Goal: Task Accomplishment & Management: Manage account settings

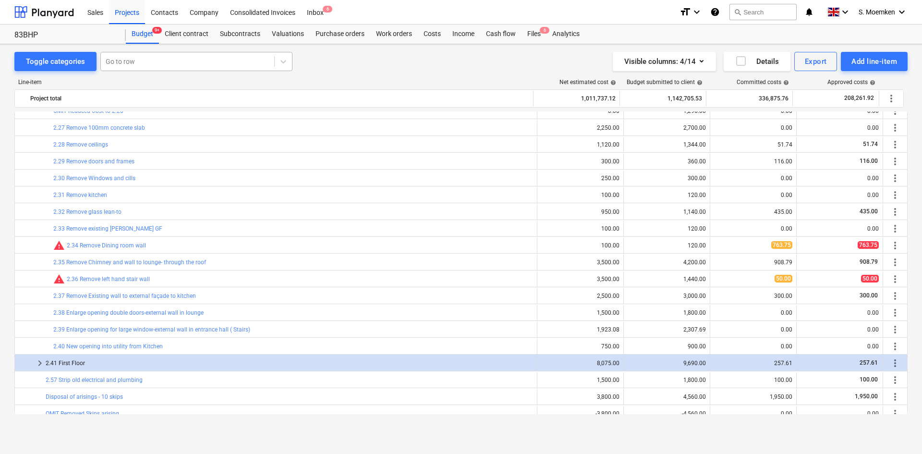
scroll to position [528, 0]
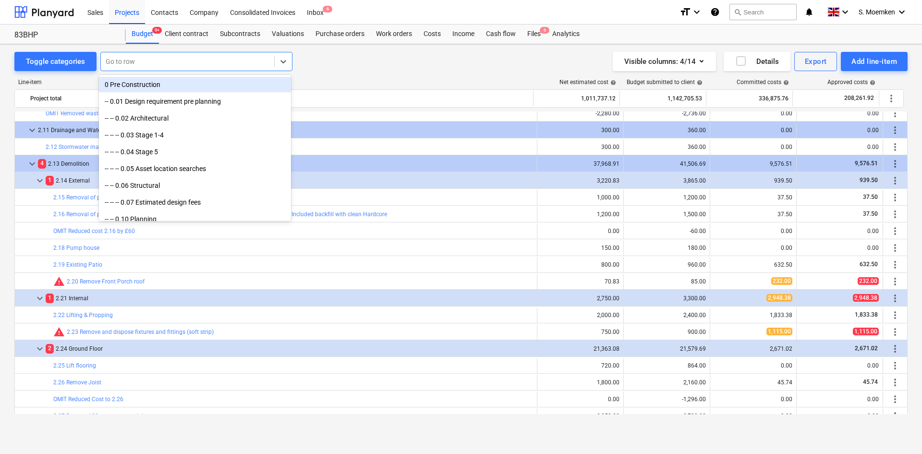
click at [151, 62] on div at bounding box center [188, 62] width 164 height 10
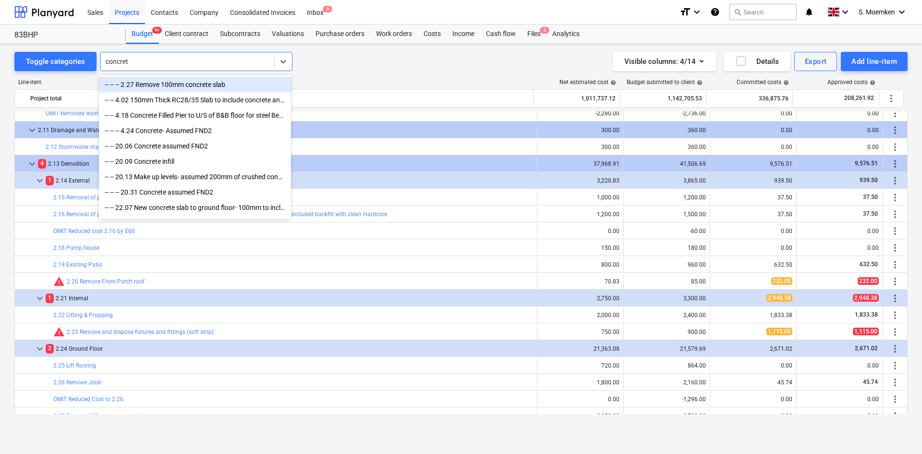
type input "concrete"
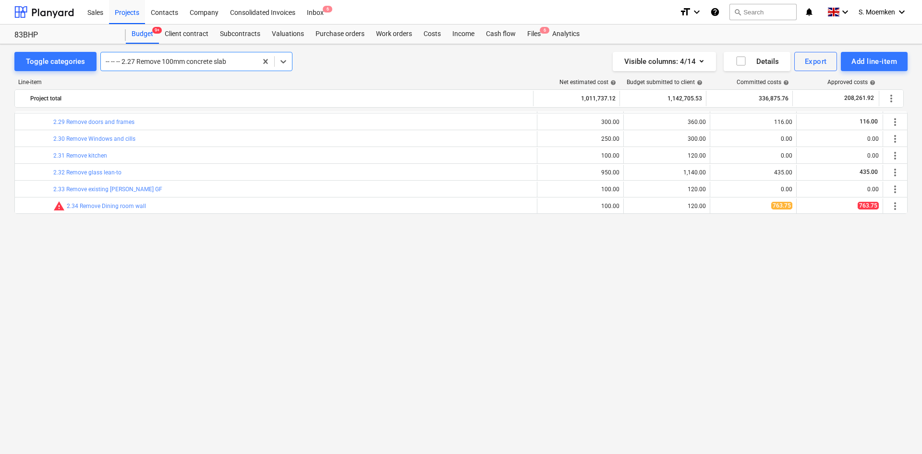
scroll to position [632, 0]
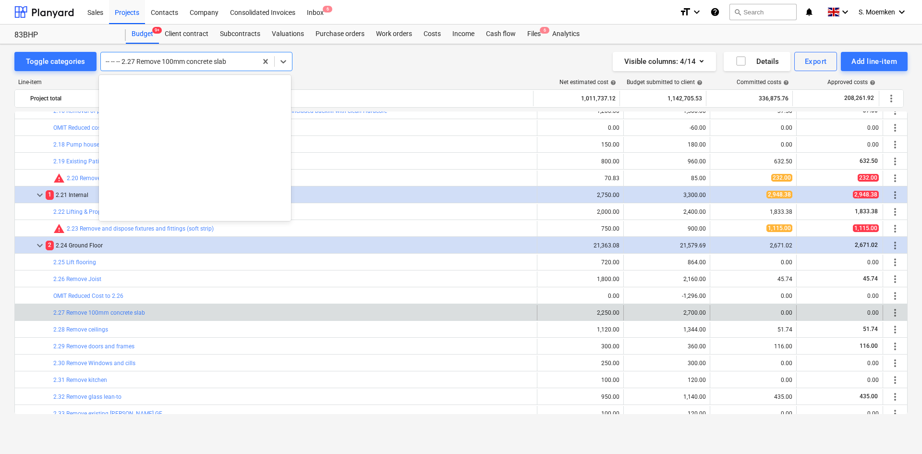
click at [231, 59] on div at bounding box center [179, 62] width 147 height 10
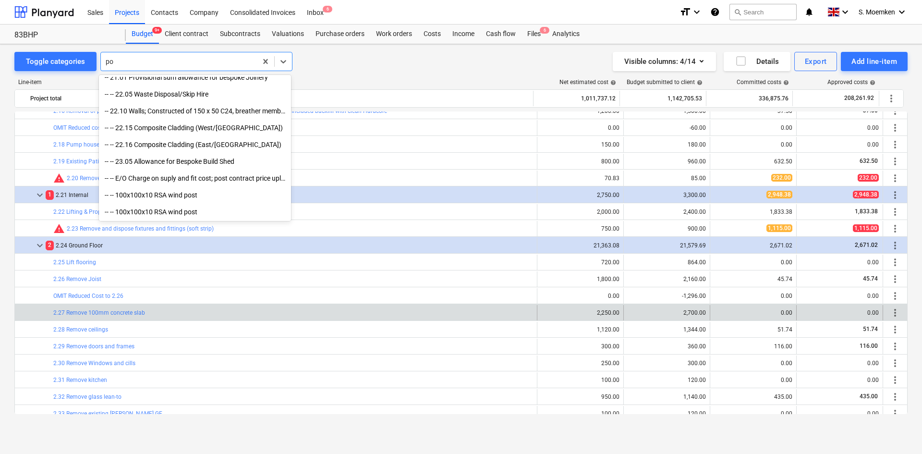
scroll to position [629, 0]
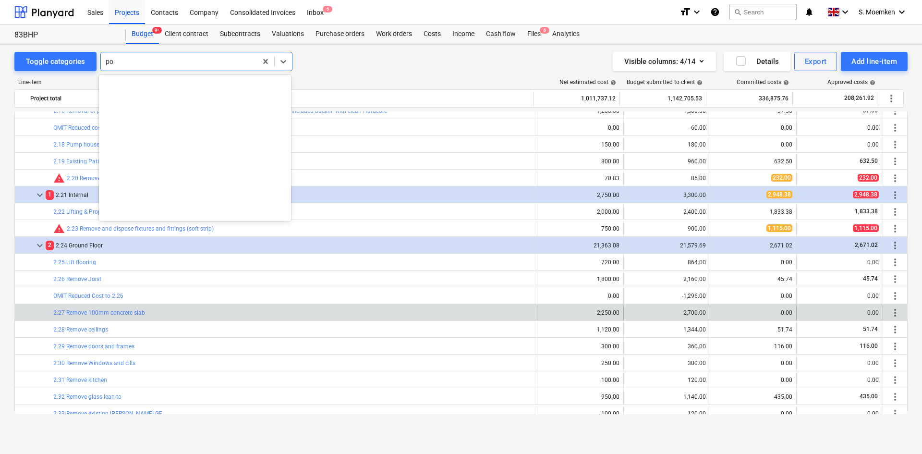
type input "p"
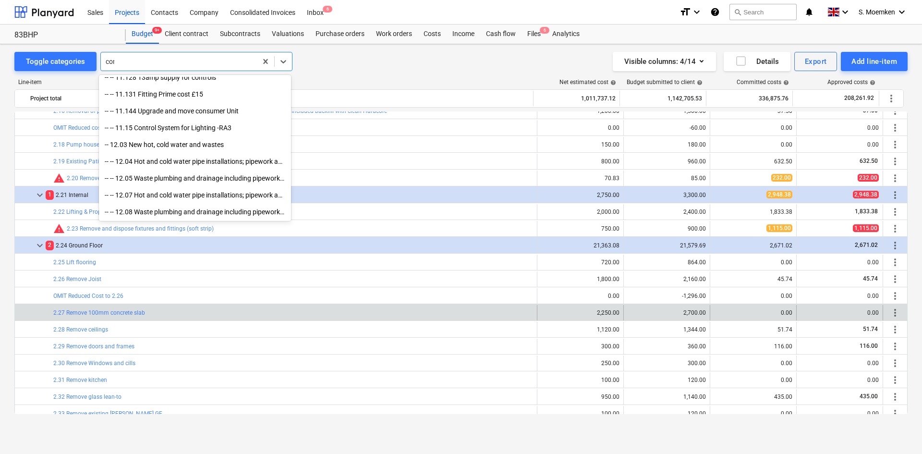
scroll to position [427, 0]
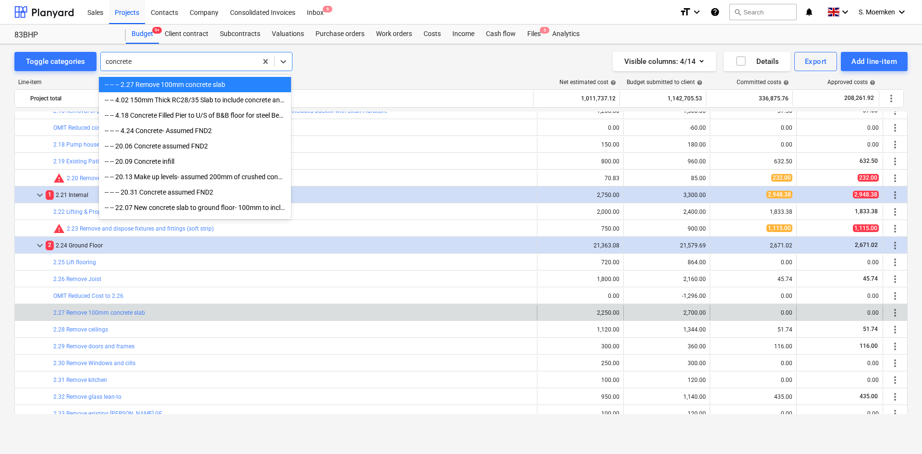
type input "concrete"
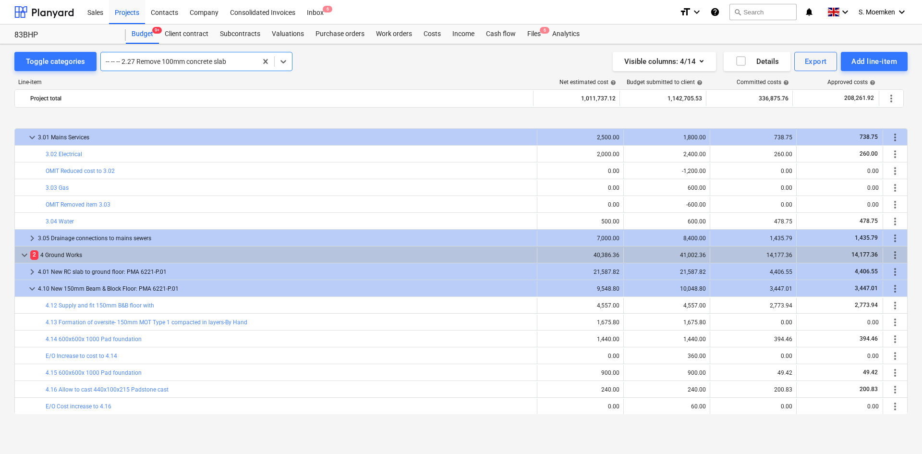
scroll to position [1208, 0]
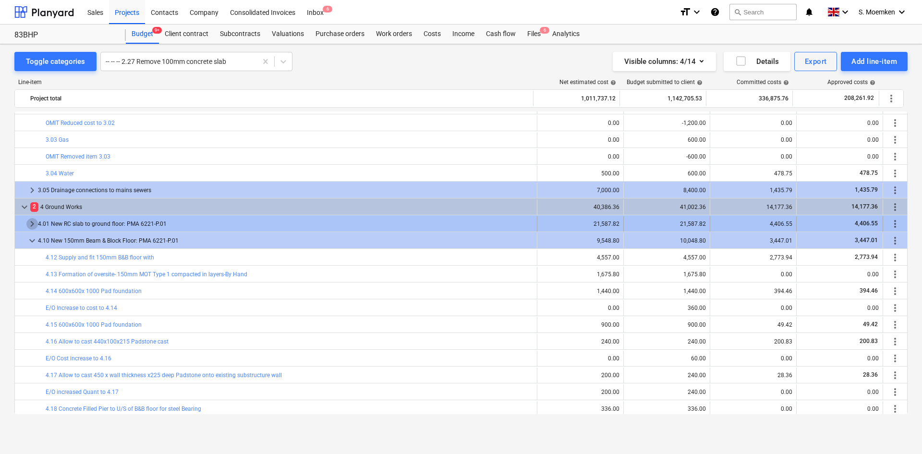
click at [34, 224] on span "keyboard_arrow_right" at bounding box center [32, 224] width 12 height 12
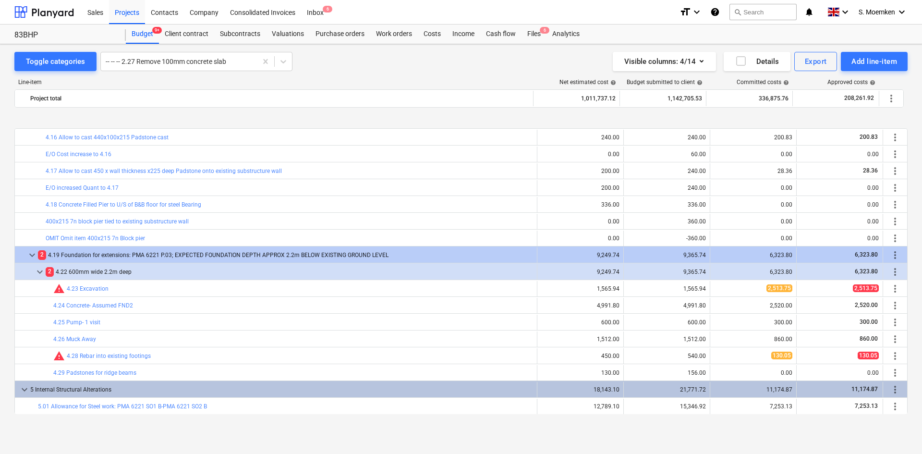
scroll to position [1544, 0]
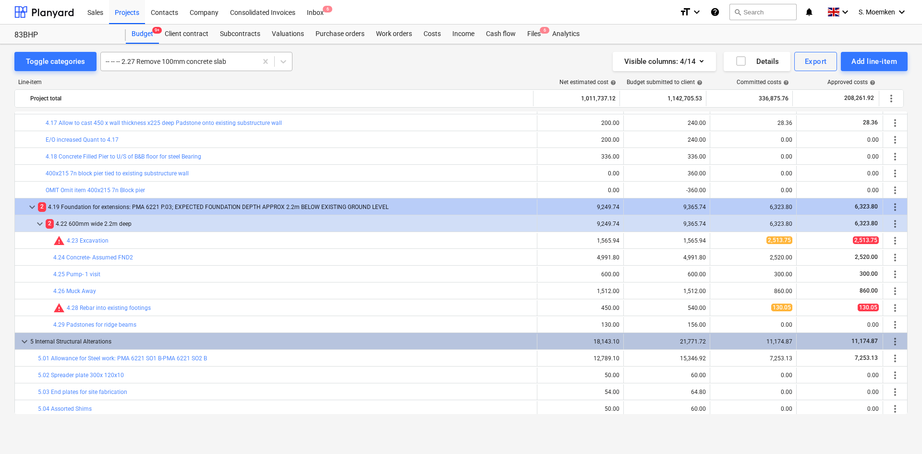
drag, startPoint x: 203, startPoint y: 60, endPoint x: 228, endPoint y: 61, distance: 24.5
click at [203, 60] on div at bounding box center [179, 62] width 147 height 10
click at [230, 61] on div at bounding box center [179, 62] width 147 height 10
click at [239, 61] on div at bounding box center [179, 62] width 147 height 10
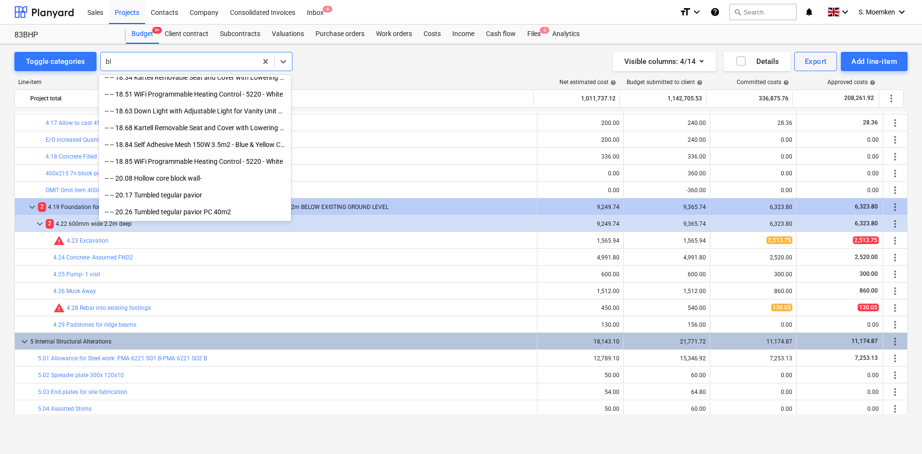
scroll to position [360, 0]
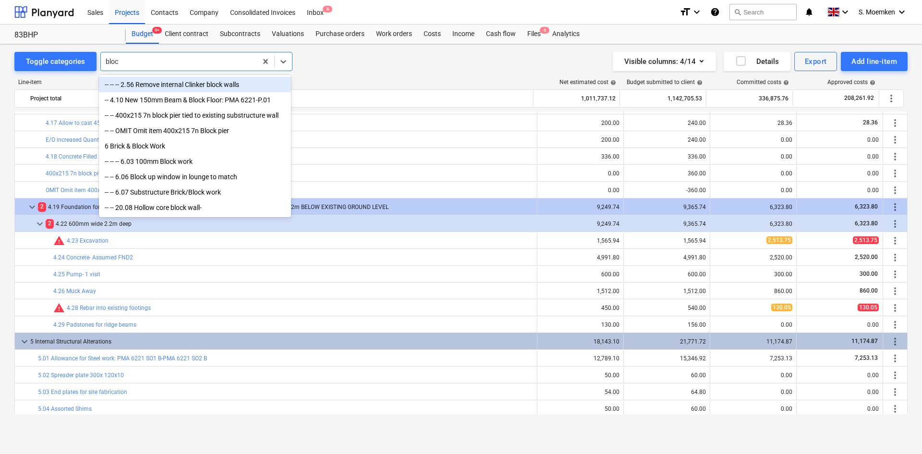
type input "block"
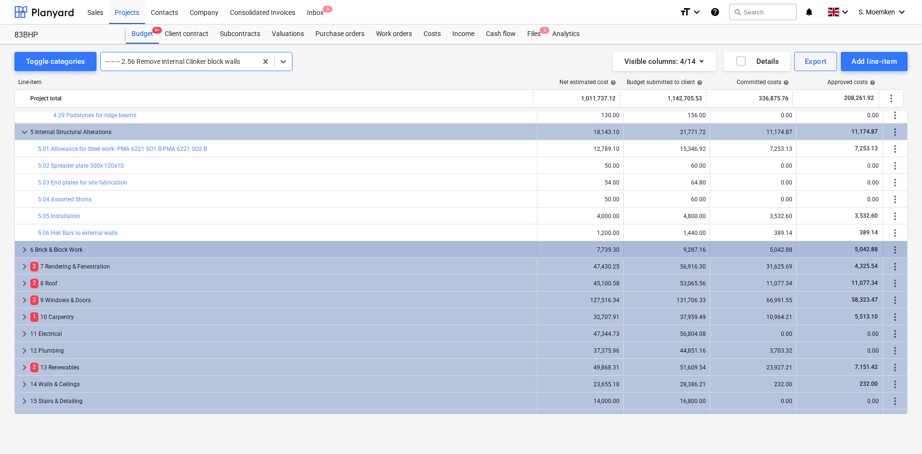
scroll to position [2032, 0]
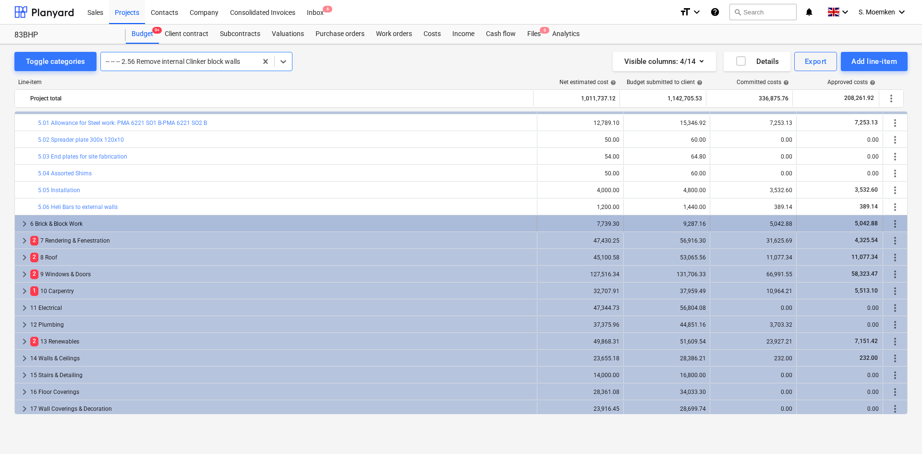
click at [26, 224] on span "keyboard_arrow_right" at bounding box center [25, 224] width 12 height 12
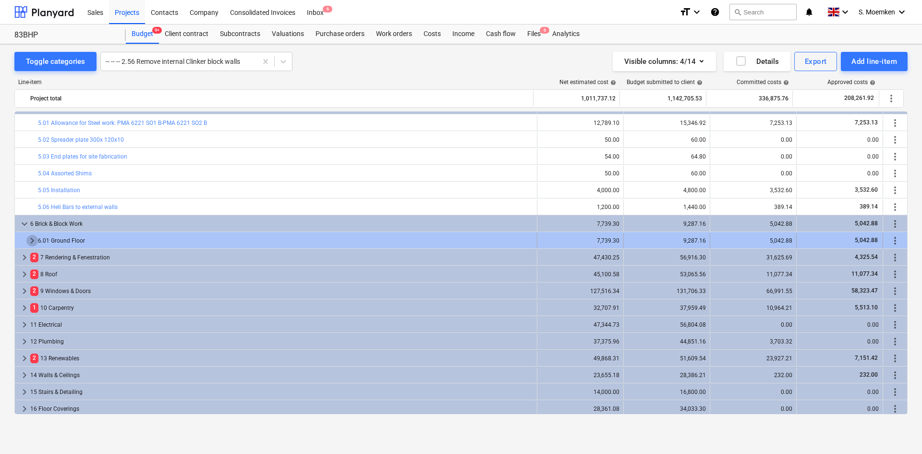
click at [31, 239] on span "keyboard_arrow_right" at bounding box center [32, 241] width 12 height 12
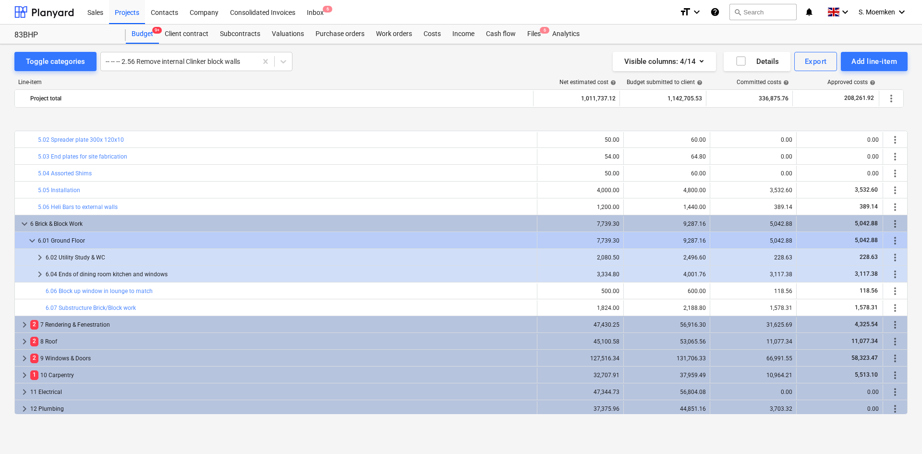
scroll to position [2080, 0]
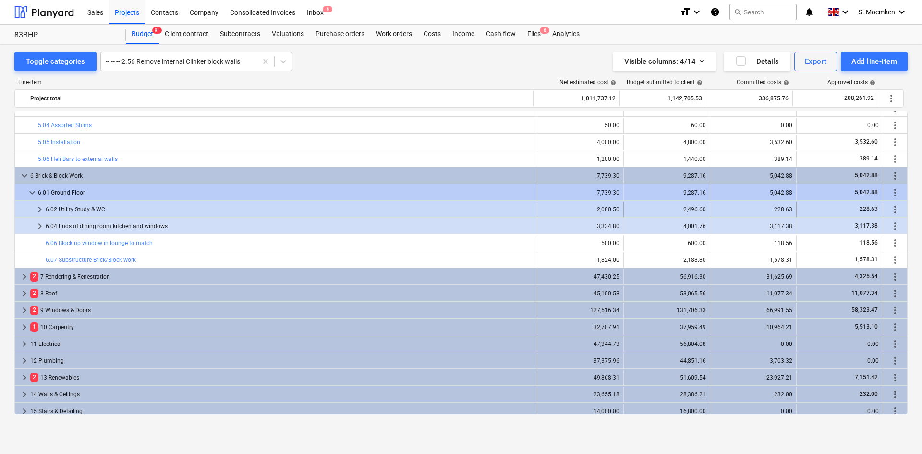
click at [41, 207] on span "keyboard_arrow_right" at bounding box center [40, 210] width 12 height 12
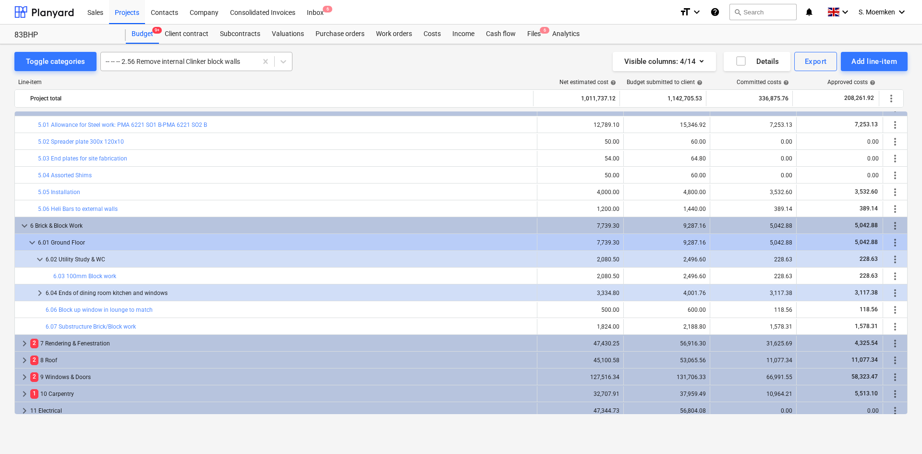
scroll to position [1984, 0]
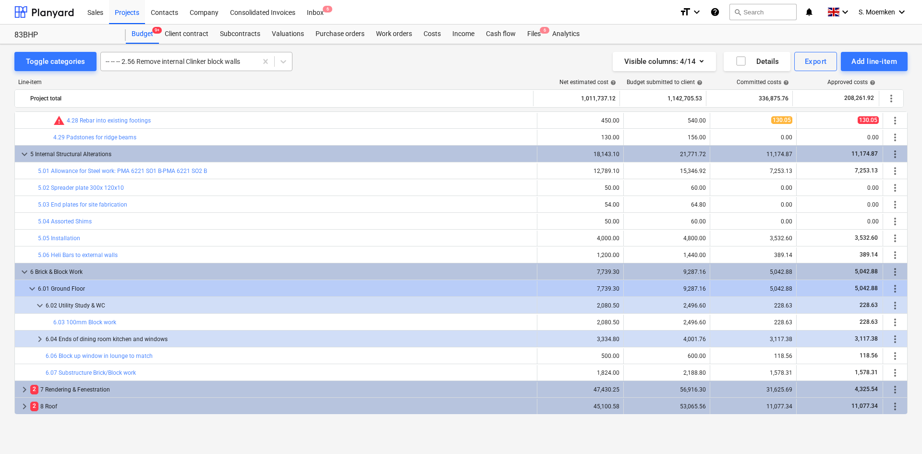
click at [197, 63] on div at bounding box center [179, 62] width 147 height 10
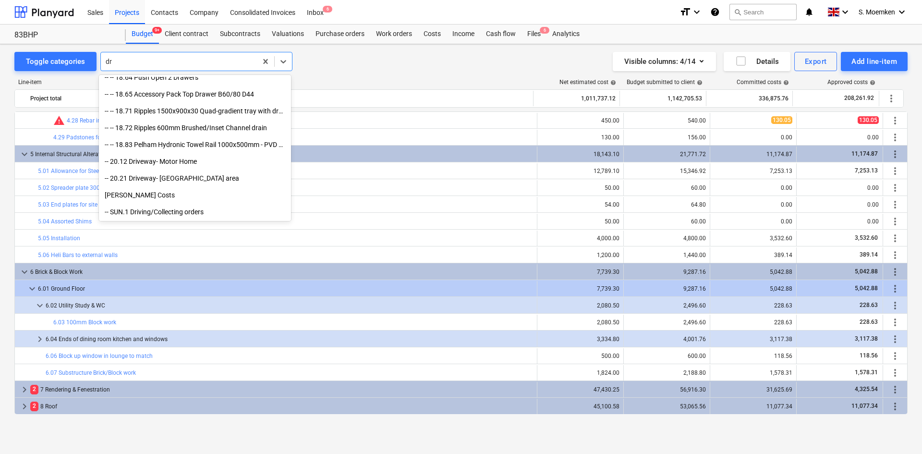
scroll to position [680, 0]
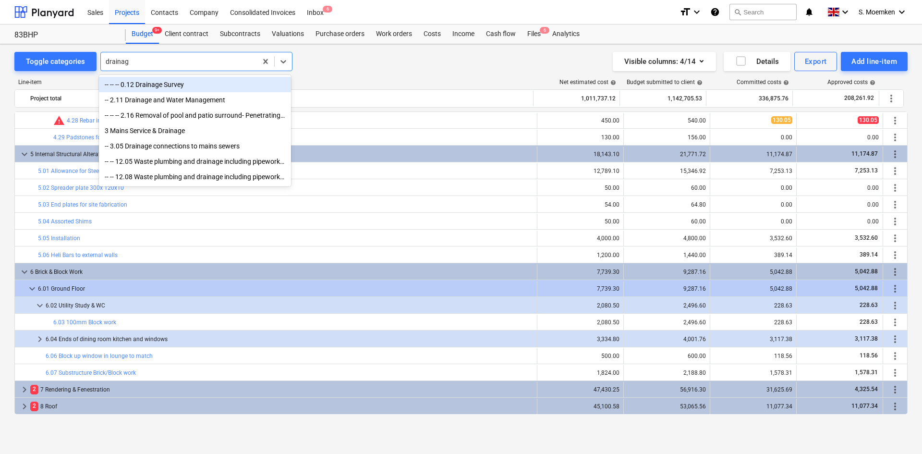
type input "drainage"
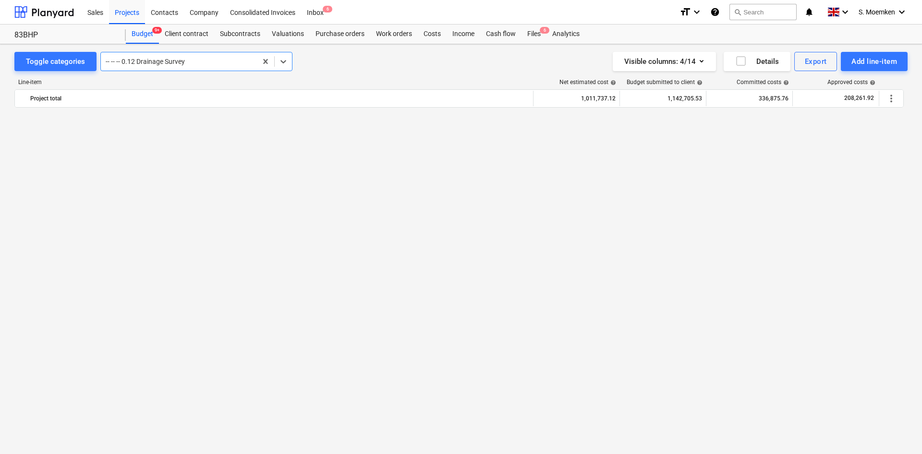
scroll to position [101, 0]
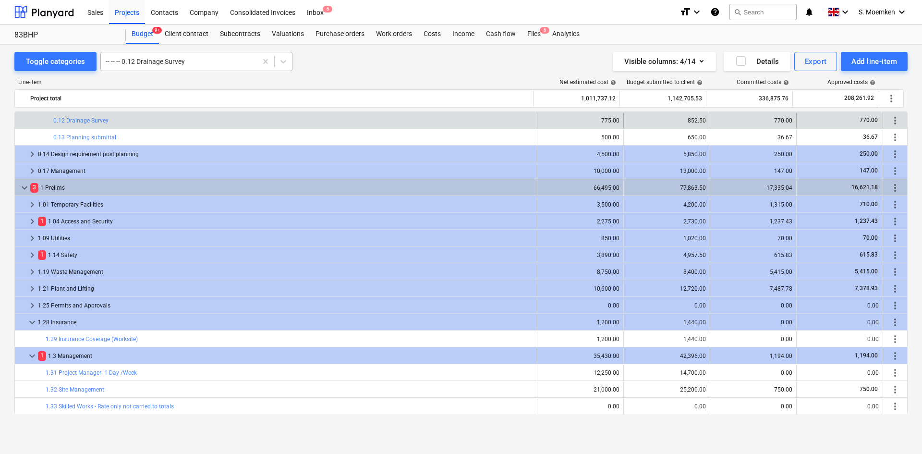
click at [200, 64] on div at bounding box center [179, 62] width 147 height 10
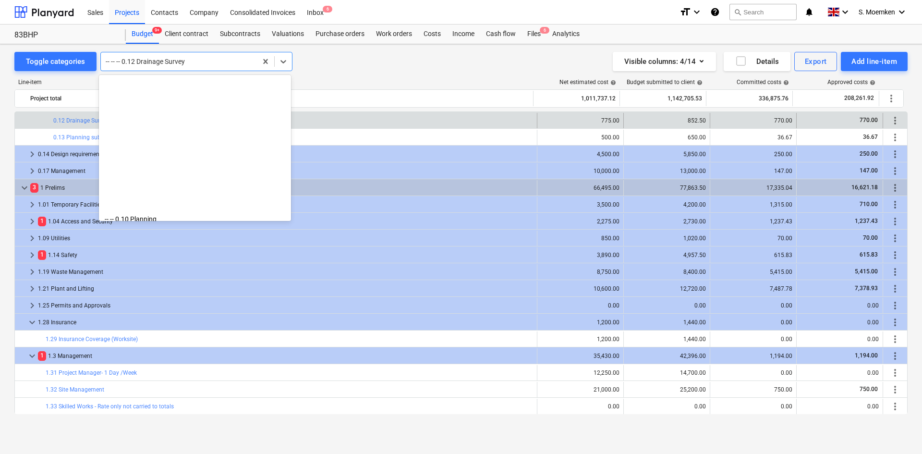
scroll to position [168, 0]
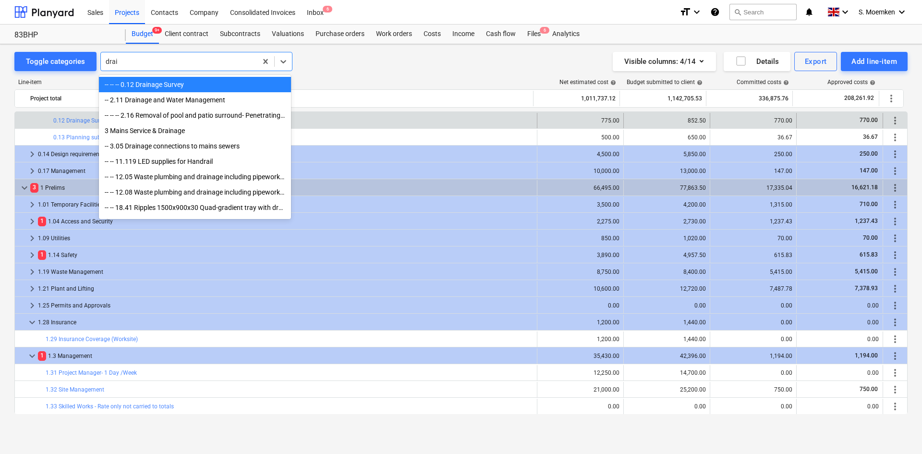
type input "drain"
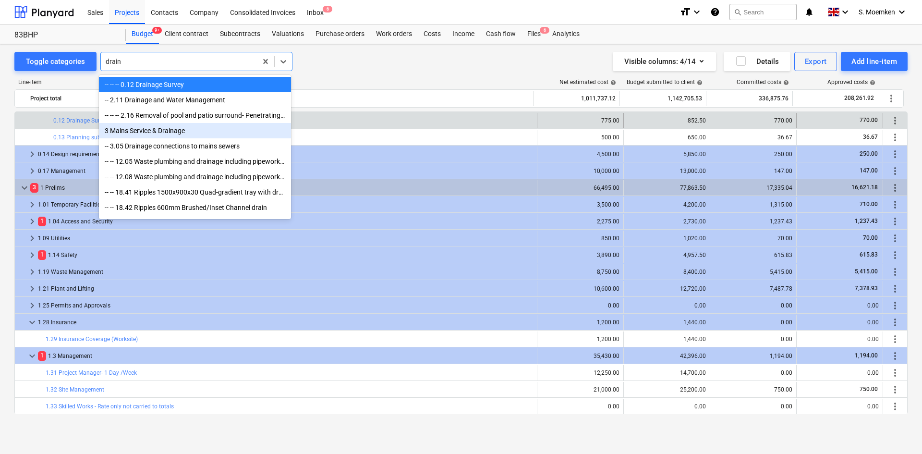
click at [140, 131] on div "3 Mains Service & Drainage" at bounding box center [195, 130] width 192 height 15
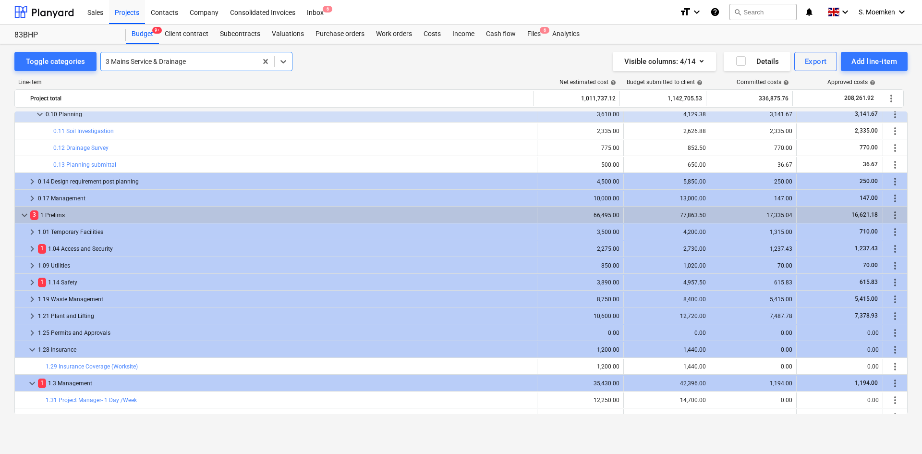
scroll to position [96, 0]
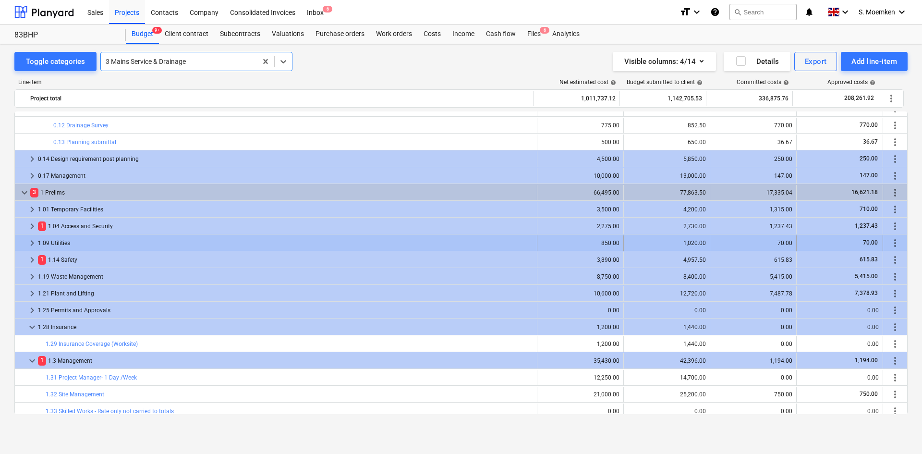
click at [30, 240] on span "keyboard_arrow_right" at bounding box center [32, 243] width 12 height 12
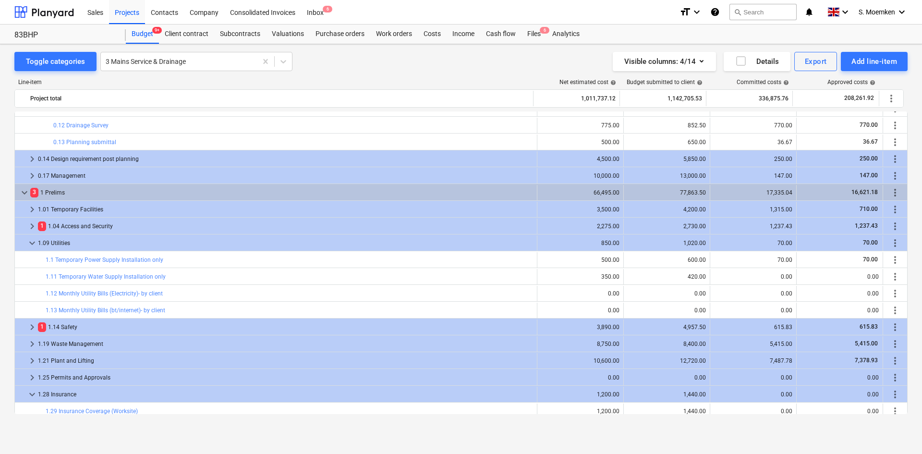
scroll to position [144, 0]
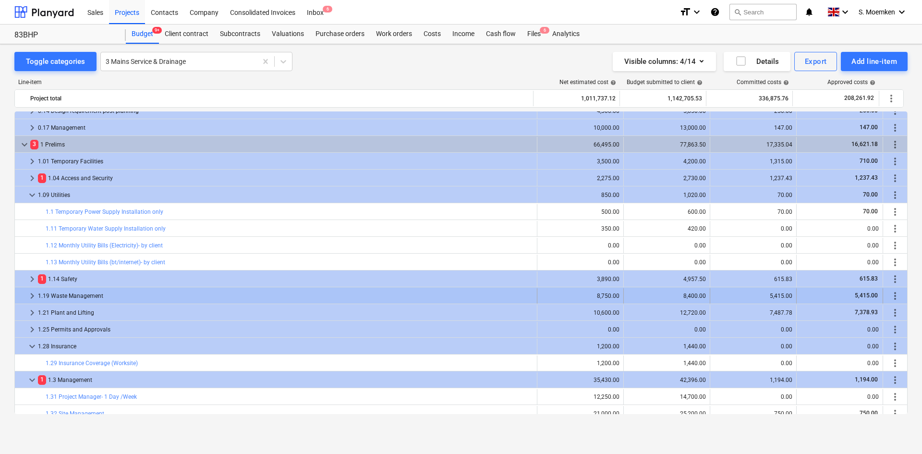
click at [30, 293] on span "keyboard_arrow_right" at bounding box center [32, 296] width 12 height 12
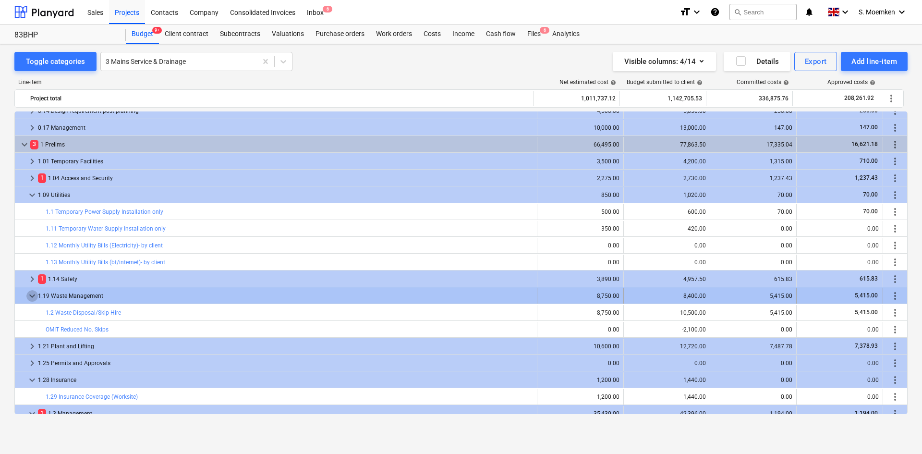
click at [33, 294] on span "keyboard_arrow_down" at bounding box center [32, 296] width 12 height 12
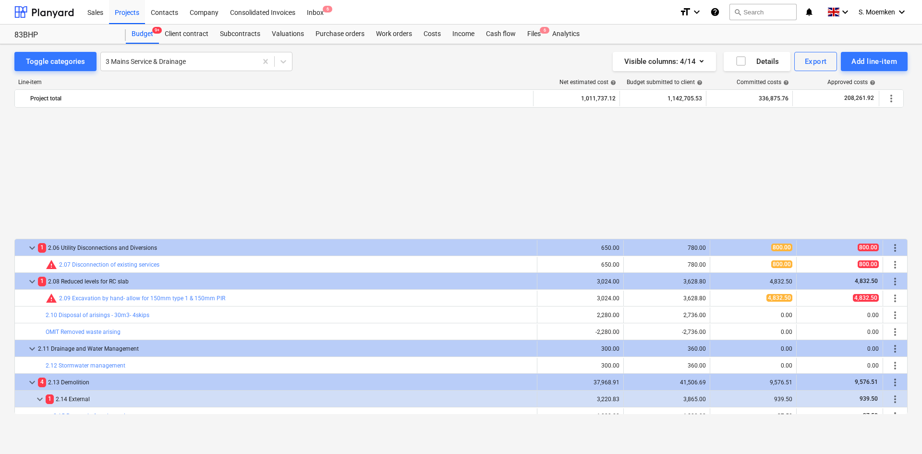
scroll to position [672, 0]
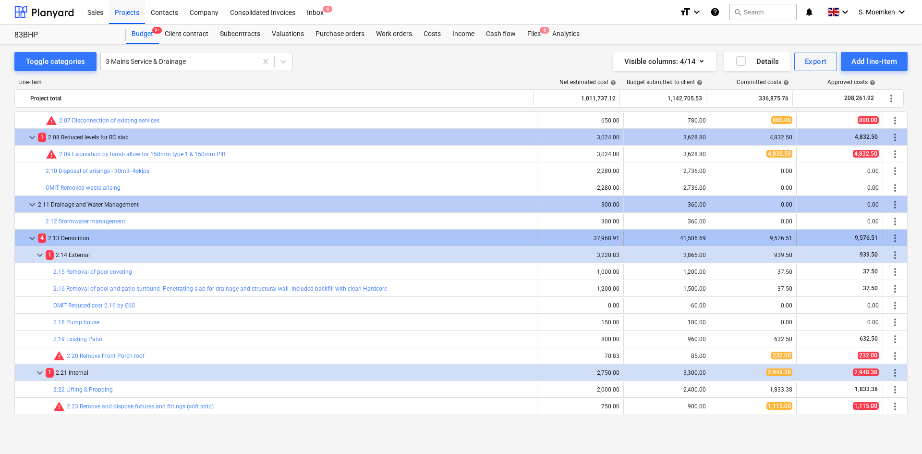
click at [32, 237] on span "keyboard_arrow_down" at bounding box center [32, 238] width 12 height 12
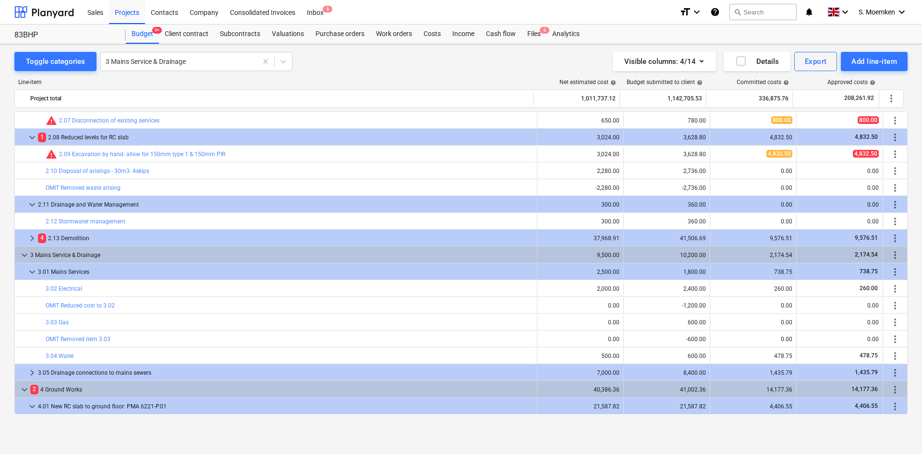
click at [32, 237] on span "keyboard_arrow_right" at bounding box center [32, 238] width 12 height 12
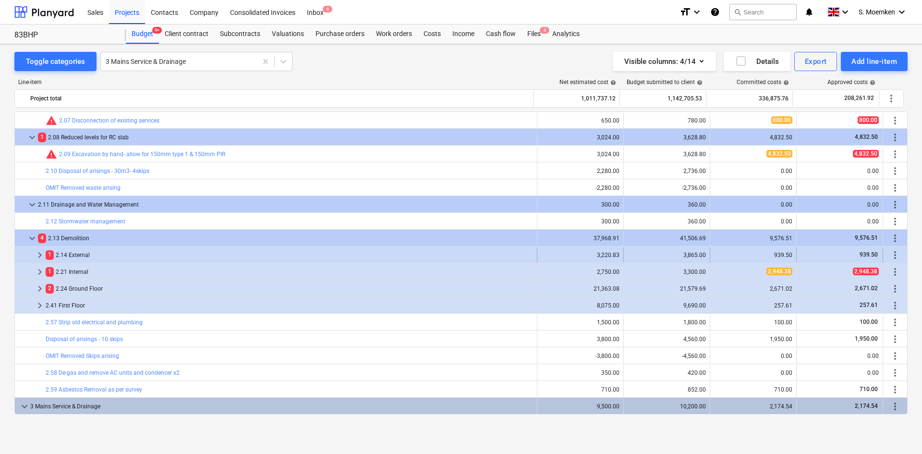
click at [40, 251] on span "keyboard_arrow_right" at bounding box center [40, 255] width 12 height 12
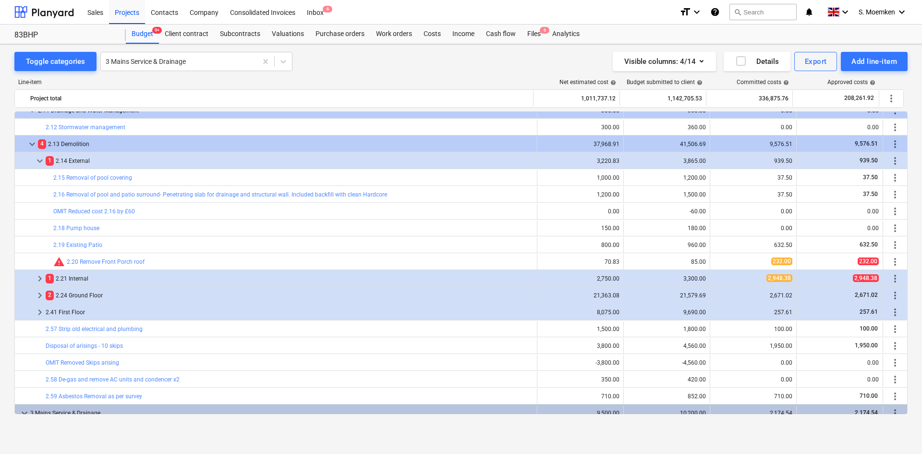
scroll to position [769, 0]
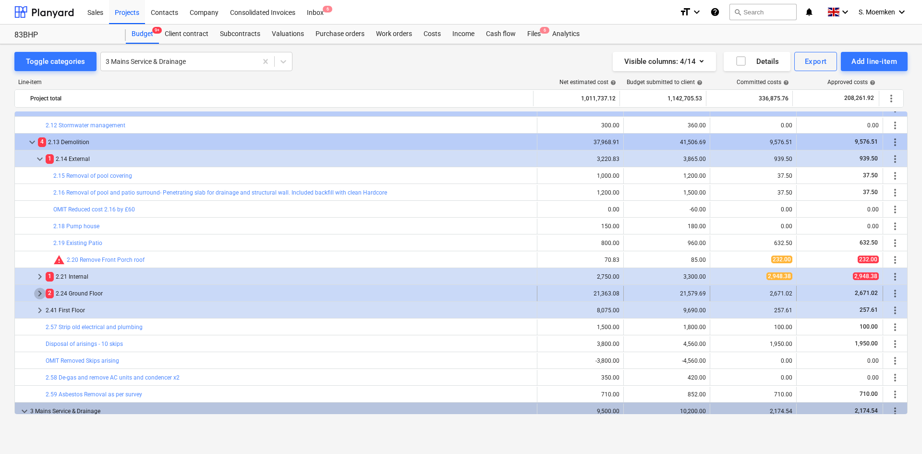
click at [38, 292] on span "keyboard_arrow_right" at bounding box center [40, 294] width 12 height 12
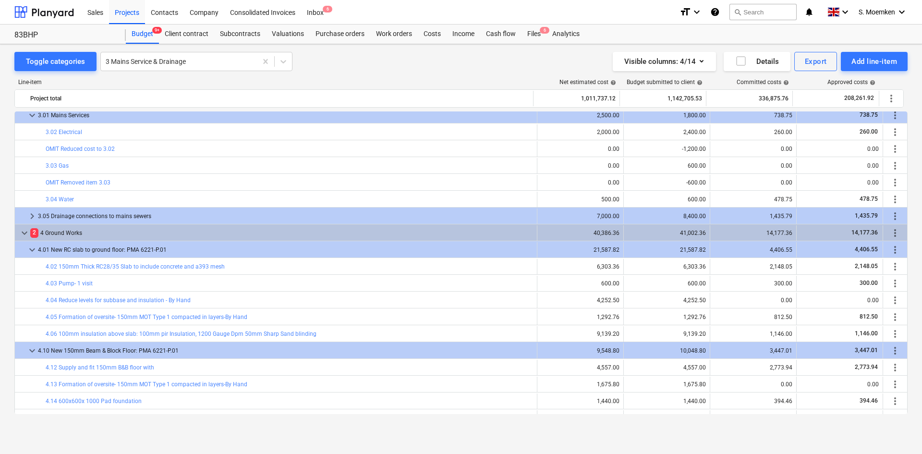
scroll to position [1393, 0]
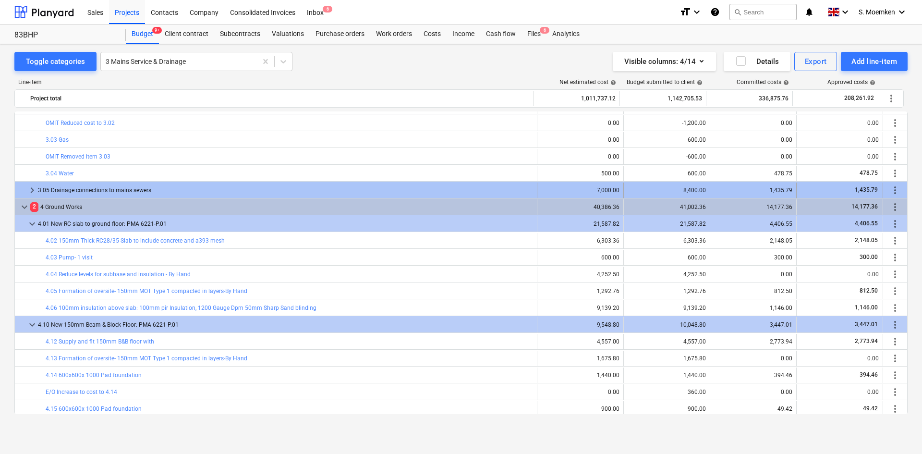
click at [31, 189] on span "keyboard_arrow_right" at bounding box center [32, 190] width 12 height 12
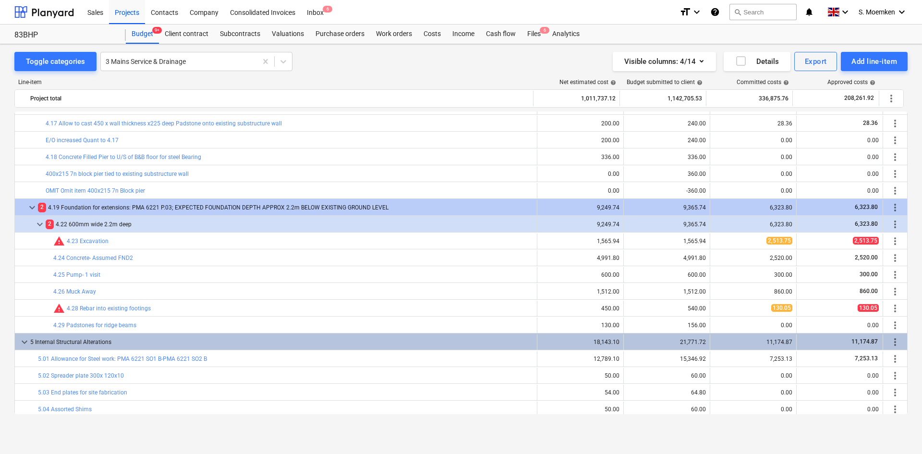
scroll to position [1777, 0]
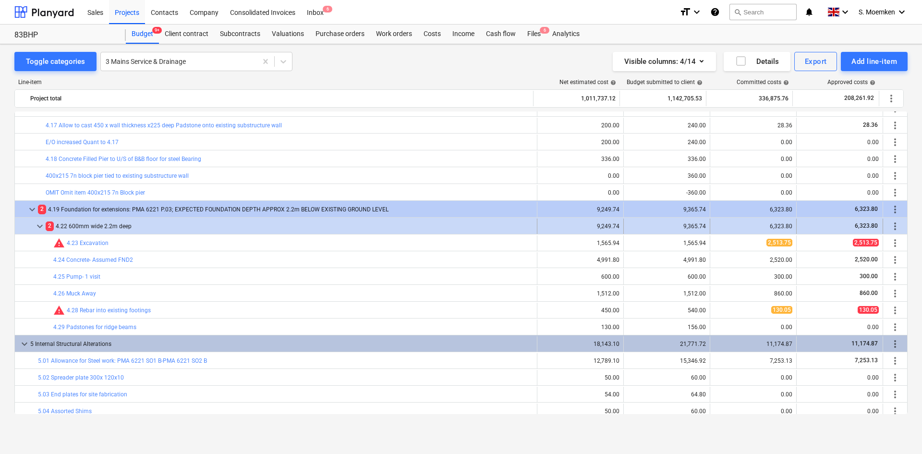
click at [37, 224] on span "keyboard_arrow_down" at bounding box center [40, 226] width 12 height 12
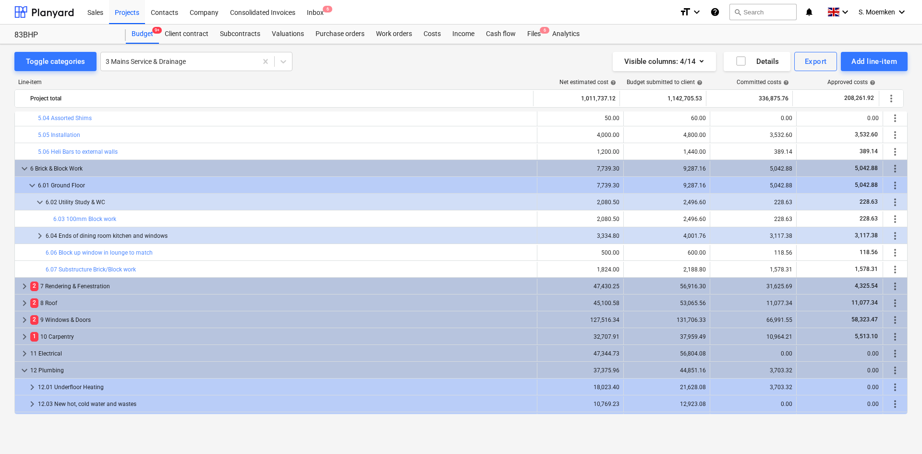
scroll to position [2210, 0]
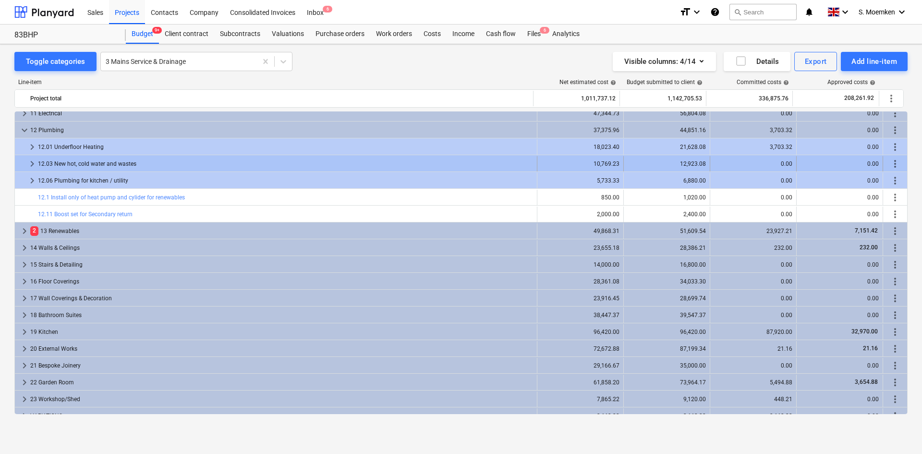
click at [31, 164] on span "keyboard_arrow_right" at bounding box center [32, 164] width 12 height 12
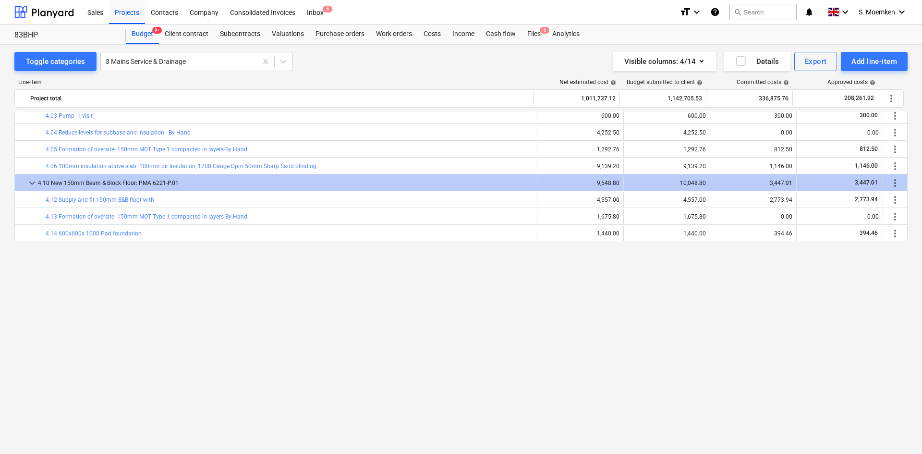
scroll to position [1345, 0]
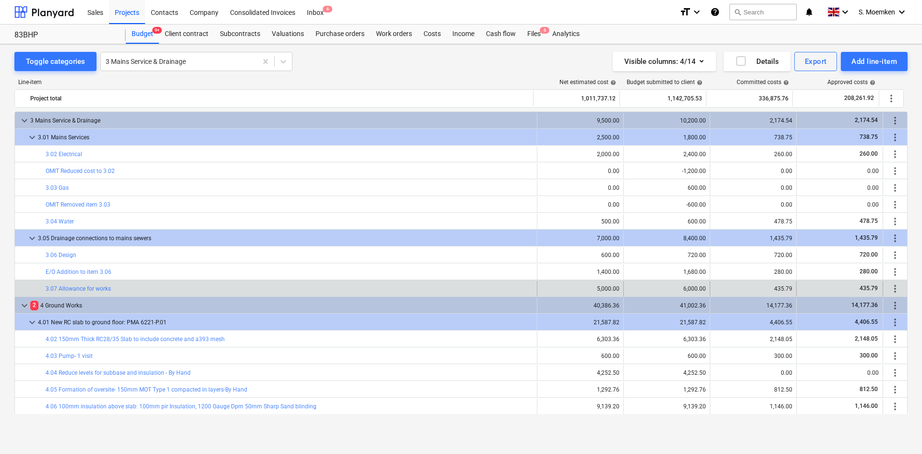
click at [68, 293] on div "bar_chart 3.07 Allowance for works" at bounding box center [290, 288] width 488 height 15
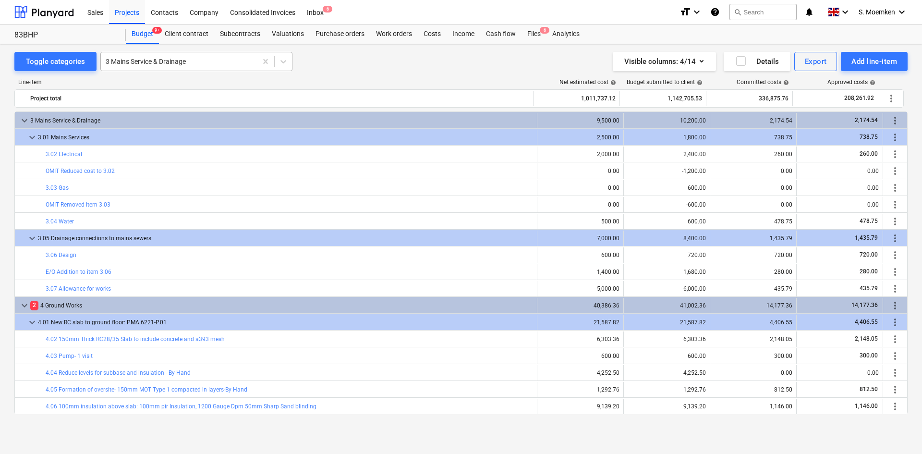
click at [196, 58] on div at bounding box center [179, 62] width 147 height 10
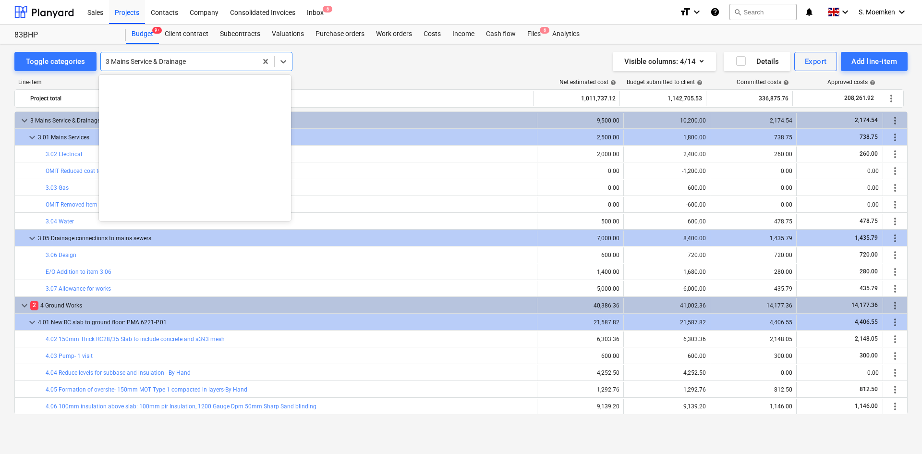
scroll to position [2085, 0]
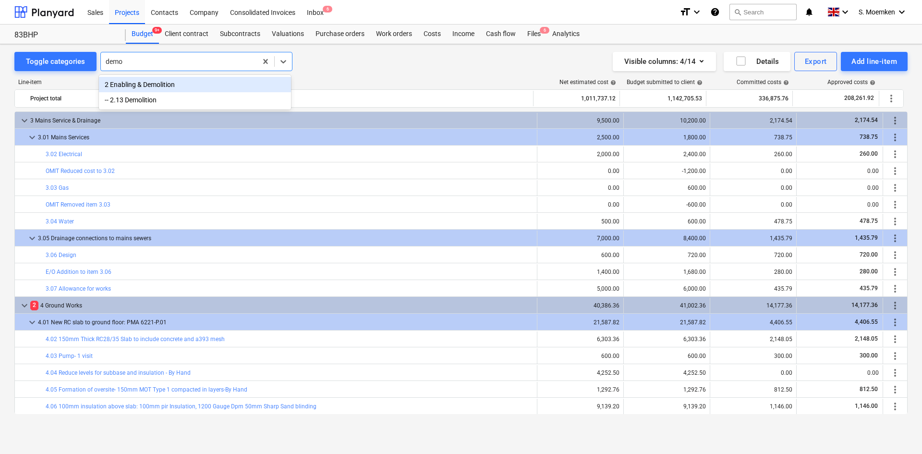
type input "demol"
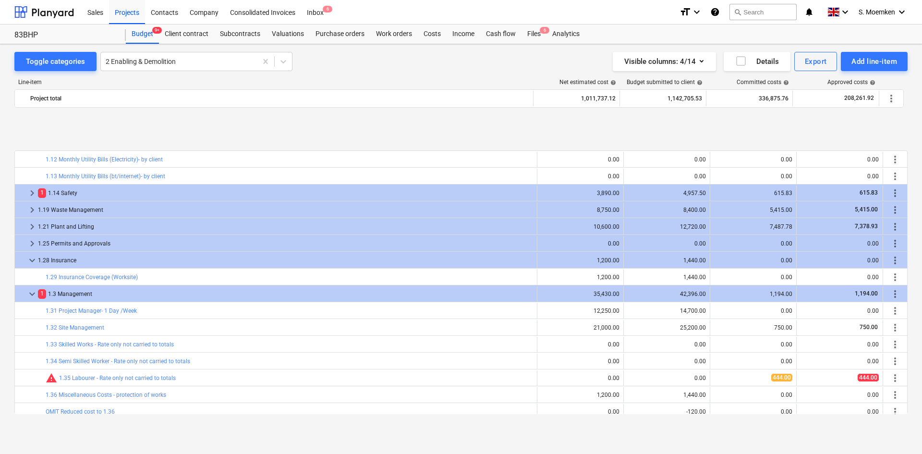
scroll to position [288, 0]
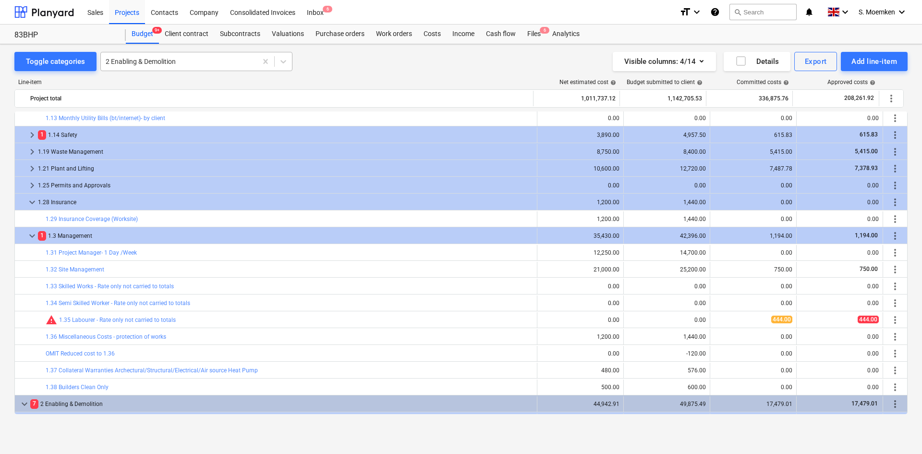
click at [201, 60] on div at bounding box center [179, 62] width 147 height 10
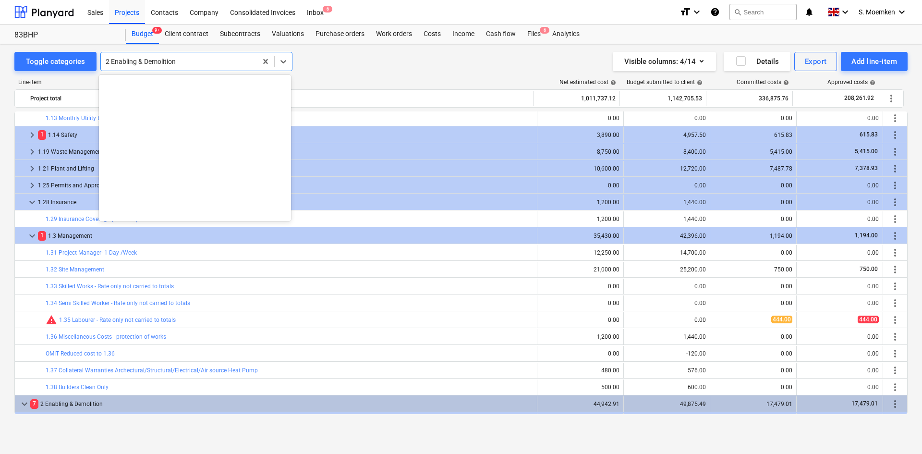
scroll to position [1009, 0]
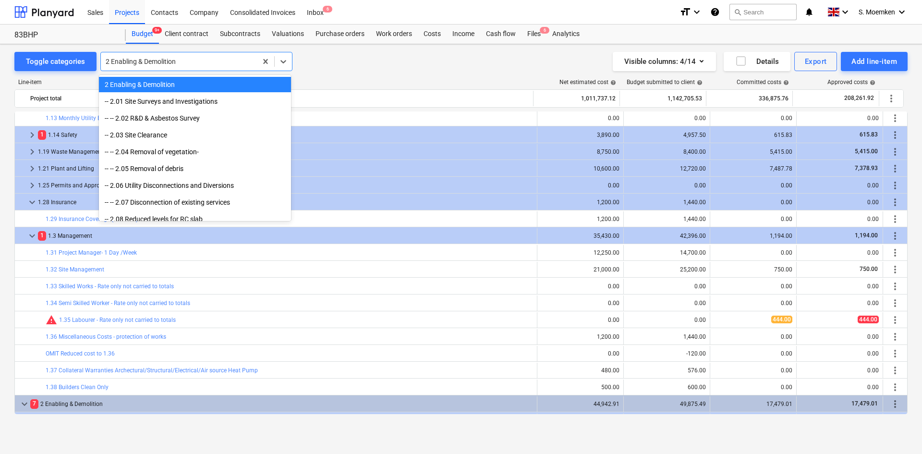
click at [200, 62] on div at bounding box center [179, 62] width 147 height 10
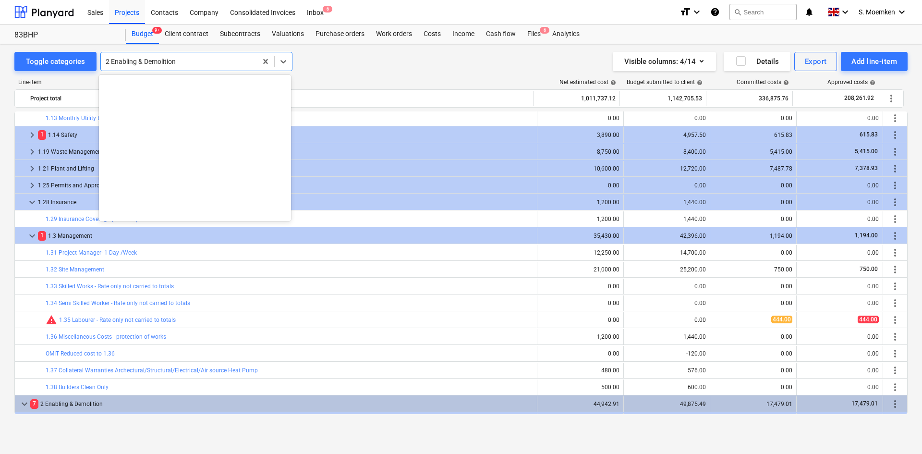
click at [200, 62] on div at bounding box center [179, 62] width 147 height 10
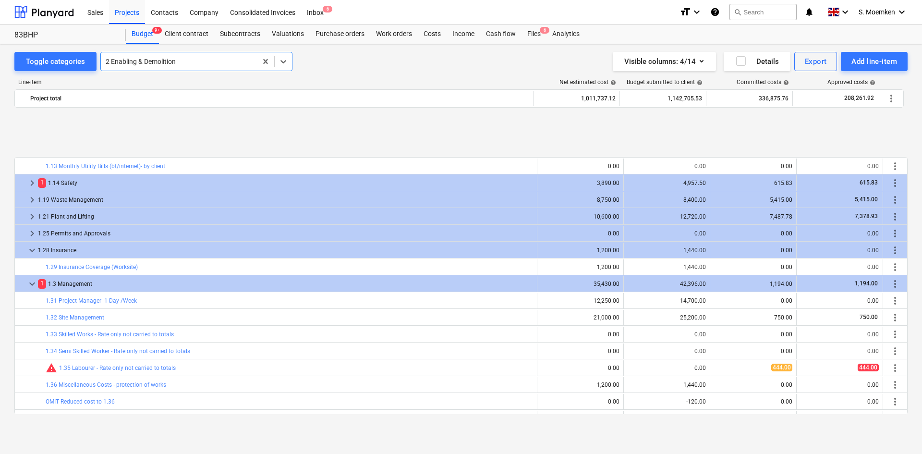
scroll to position [528, 0]
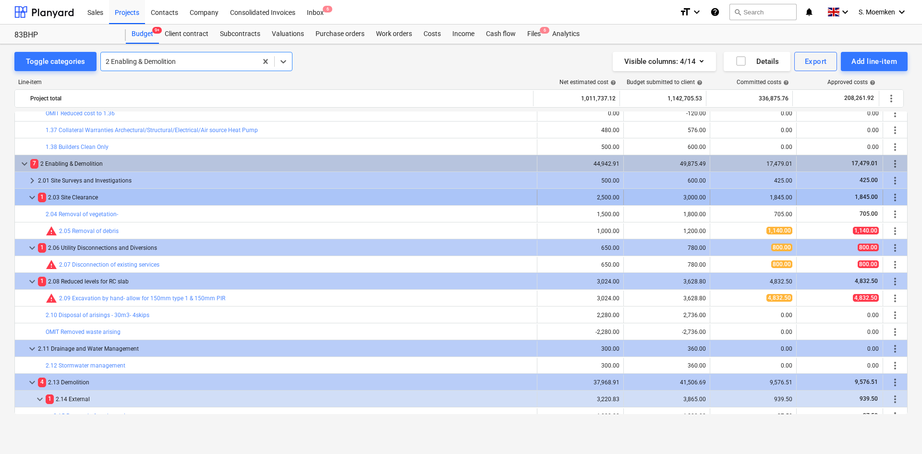
click at [31, 195] on span "keyboard_arrow_down" at bounding box center [32, 198] width 12 height 12
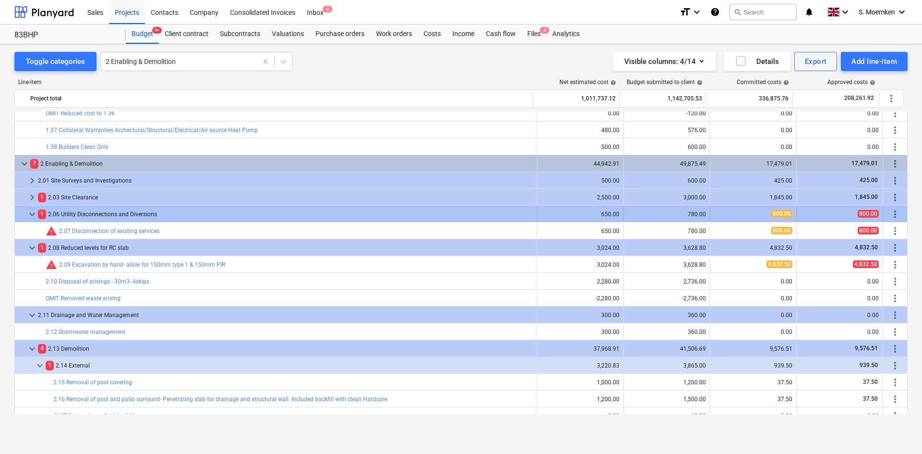
click at [32, 214] on span "keyboard_arrow_down" at bounding box center [32, 214] width 12 height 12
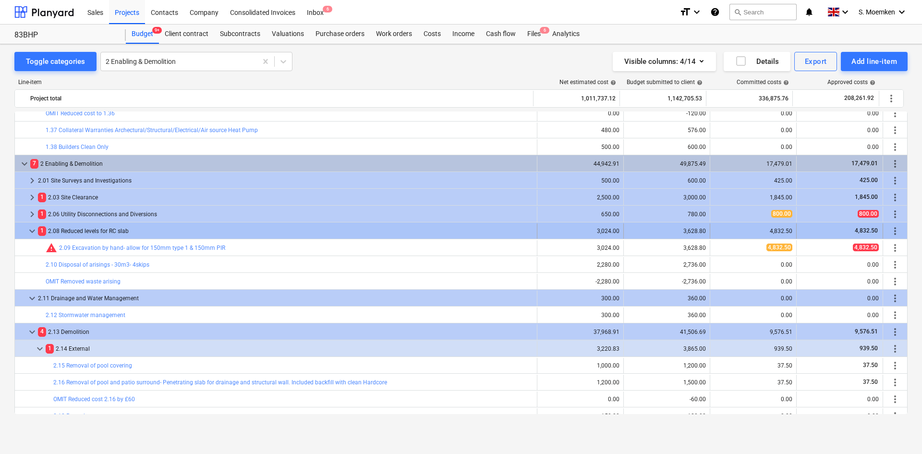
click at [31, 226] on span "keyboard_arrow_down" at bounding box center [32, 231] width 12 height 12
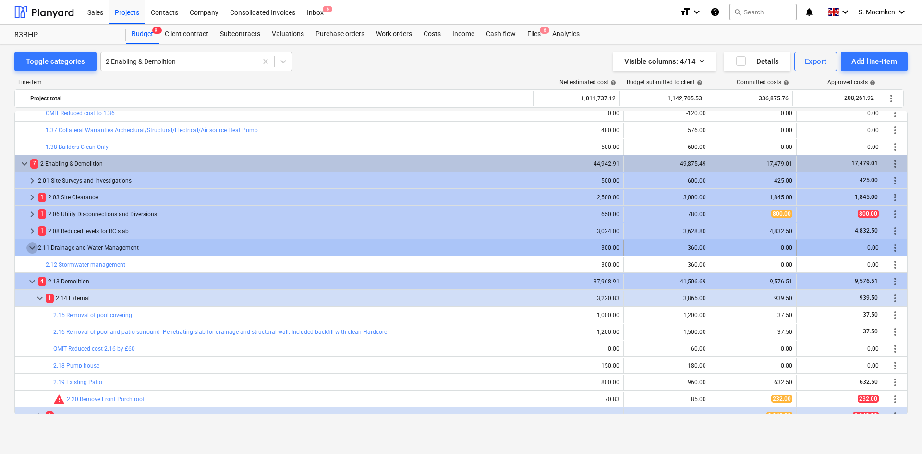
click at [30, 247] on span "keyboard_arrow_down" at bounding box center [32, 248] width 12 height 12
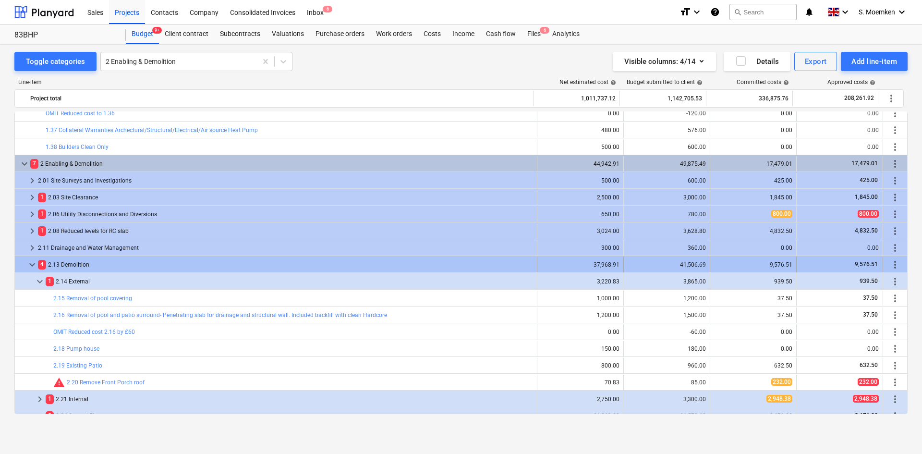
click at [33, 266] on span "keyboard_arrow_down" at bounding box center [32, 265] width 12 height 12
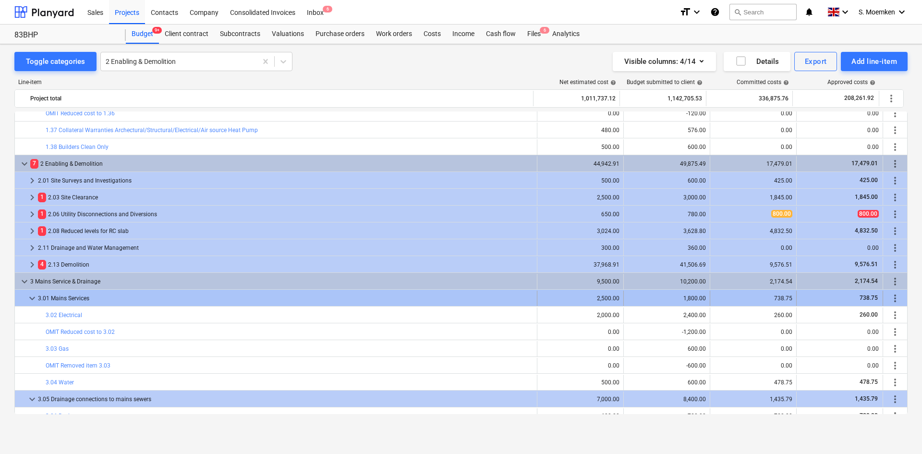
click at [31, 296] on span "keyboard_arrow_down" at bounding box center [32, 299] width 12 height 12
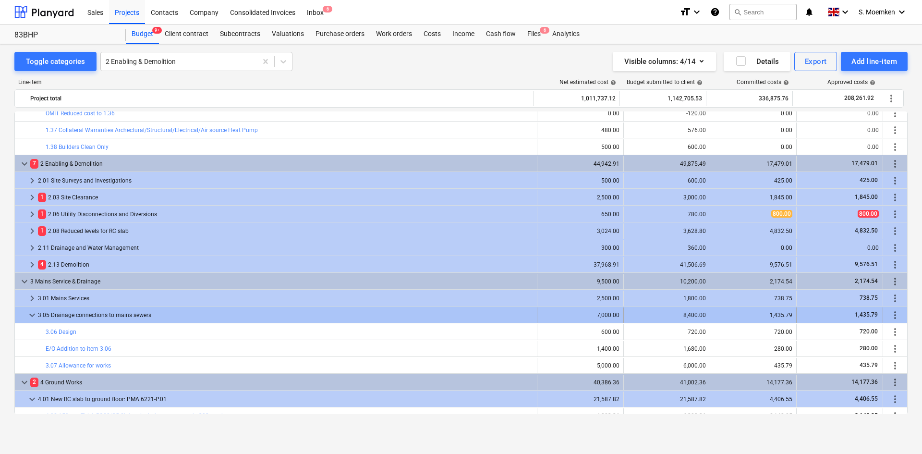
click at [29, 313] on span "keyboard_arrow_down" at bounding box center [32, 315] width 12 height 12
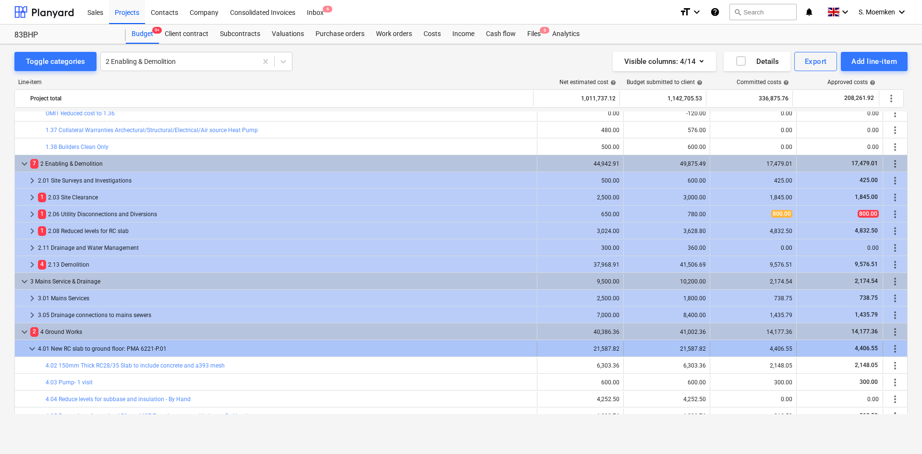
click at [31, 347] on span "keyboard_arrow_down" at bounding box center [32, 349] width 12 height 12
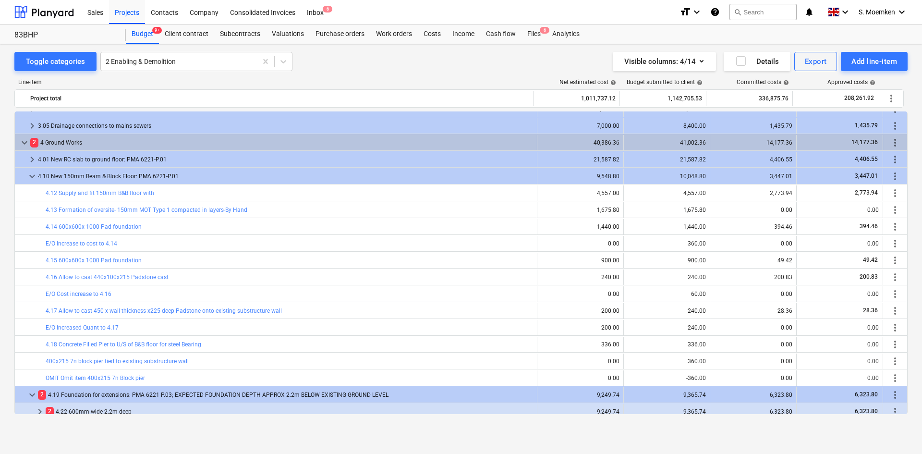
scroll to position [720, 0]
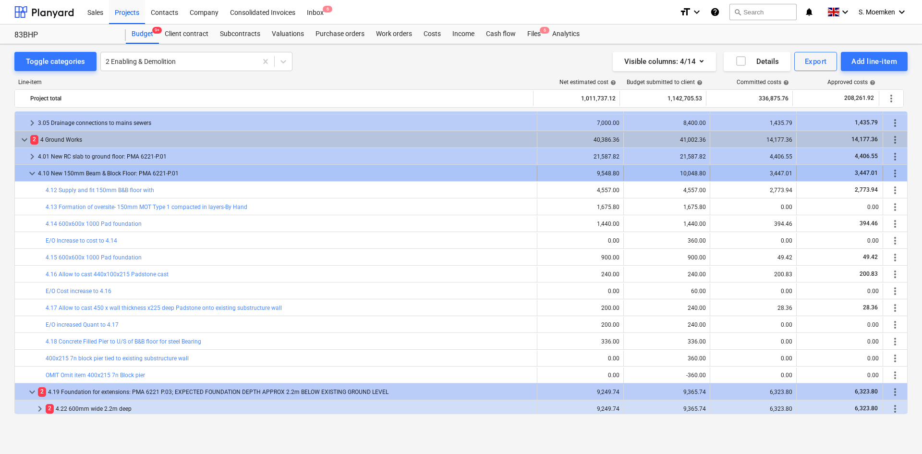
click at [30, 173] on span "keyboard_arrow_down" at bounding box center [32, 174] width 12 height 12
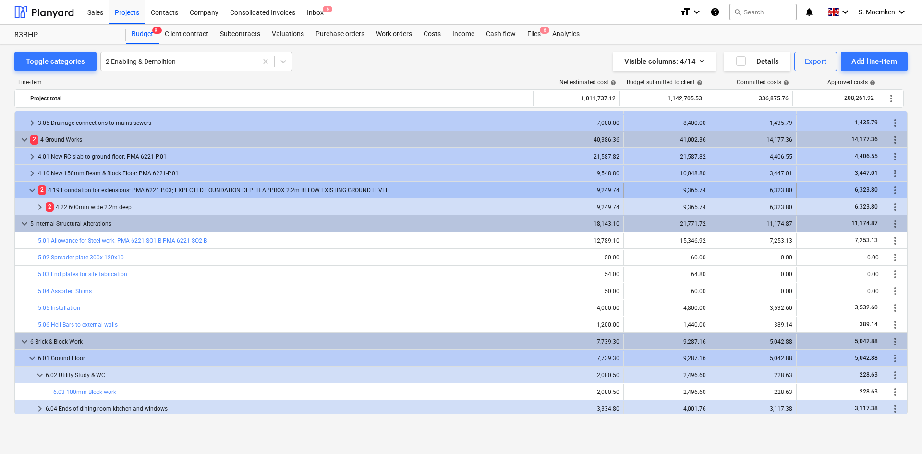
click at [31, 192] on span "keyboard_arrow_down" at bounding box center [32, 190] width 12 height 12
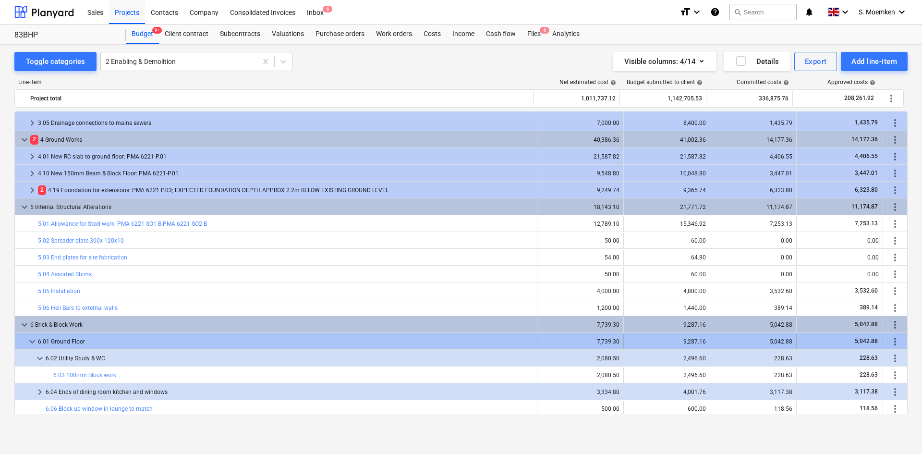
click at [30, 338] on span "keyboard_arrow_down" at bounding box center [32, 342] width 12 height 12
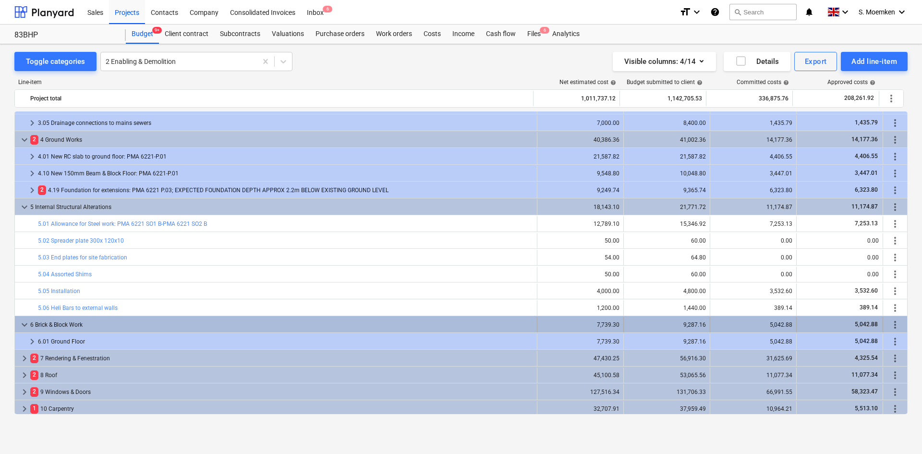
click at [24, 320] on span "keyboard_arrow_down" at bounding box center [25, 325] width 12 height 12
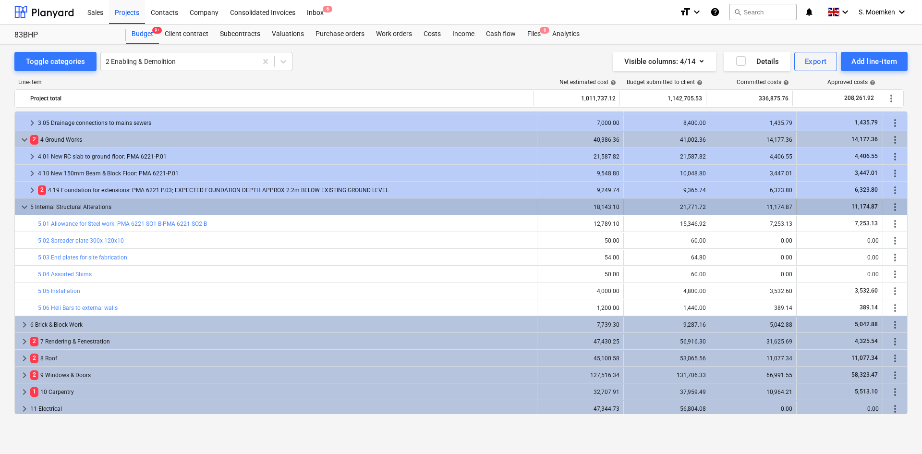
click at [20, 204] on span "keyboard_arrow_down" at bounding box center [25, 207] width 12 height 12
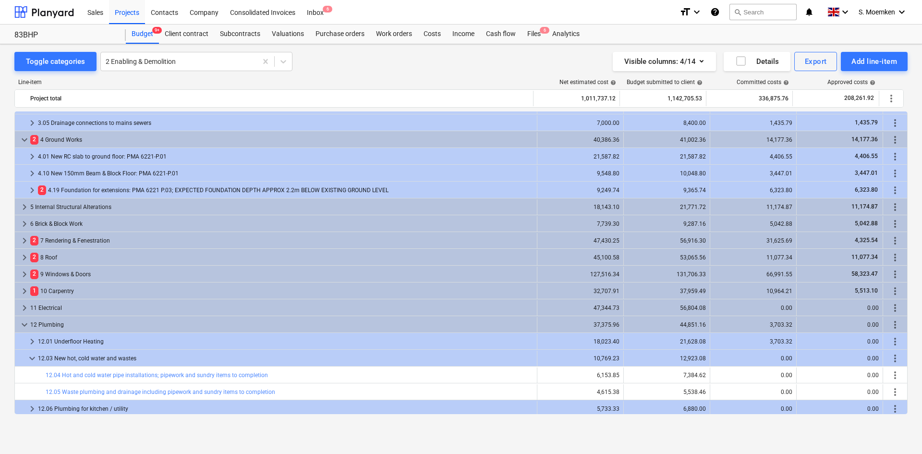
scroll to position [672, 0]
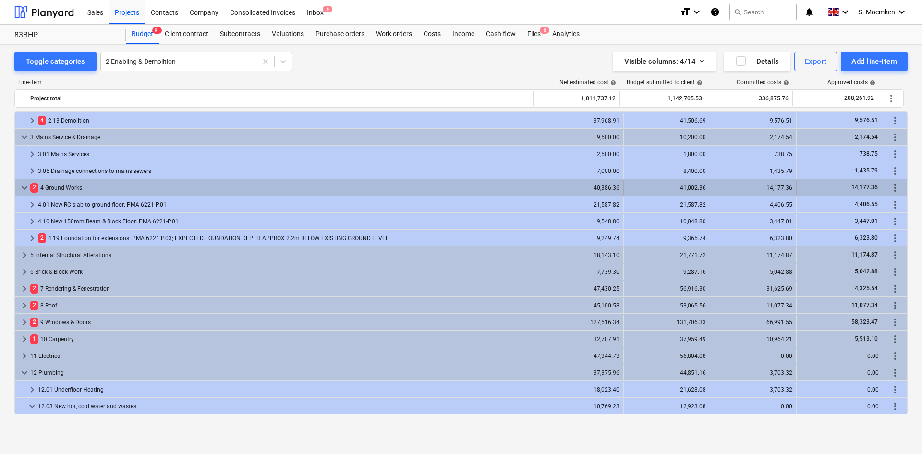
click at [22, 187] on span "keyboard_arrow_down" at bounding box center [25, 188] width 12 height 12
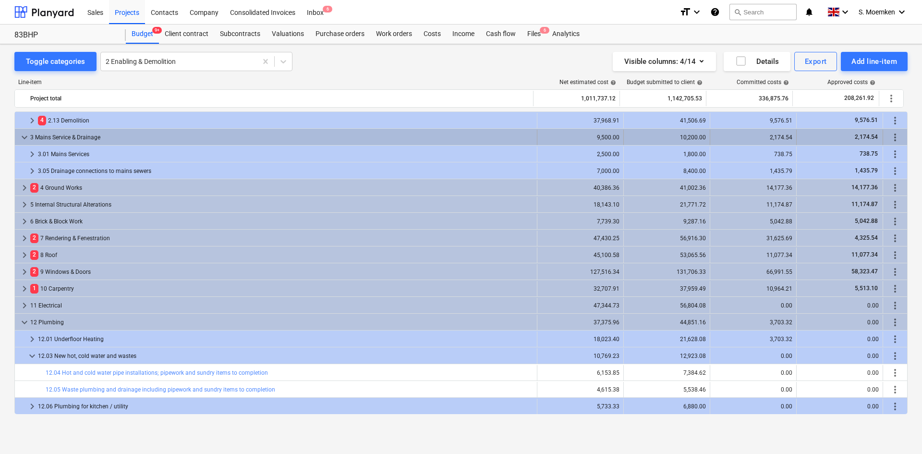
click at [26, 136] on span "keyboard_arrow_down" at bounding box center [25, 138] width 12 height 12
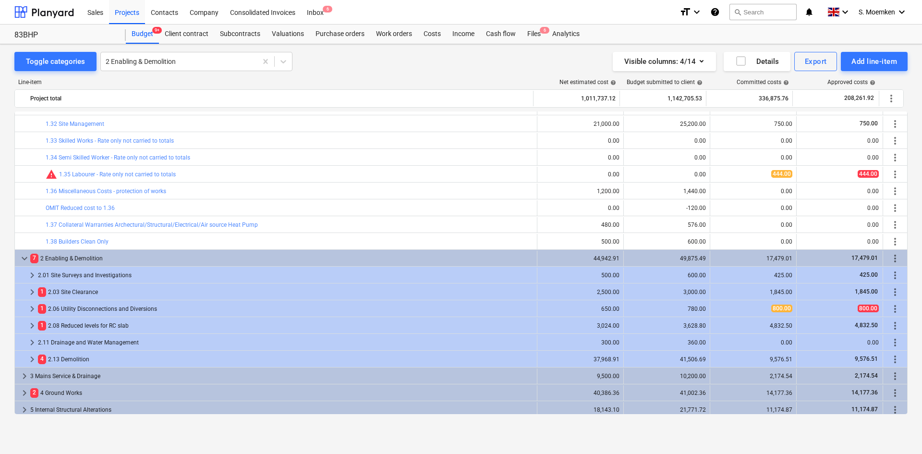
scroll to position [432, 0]
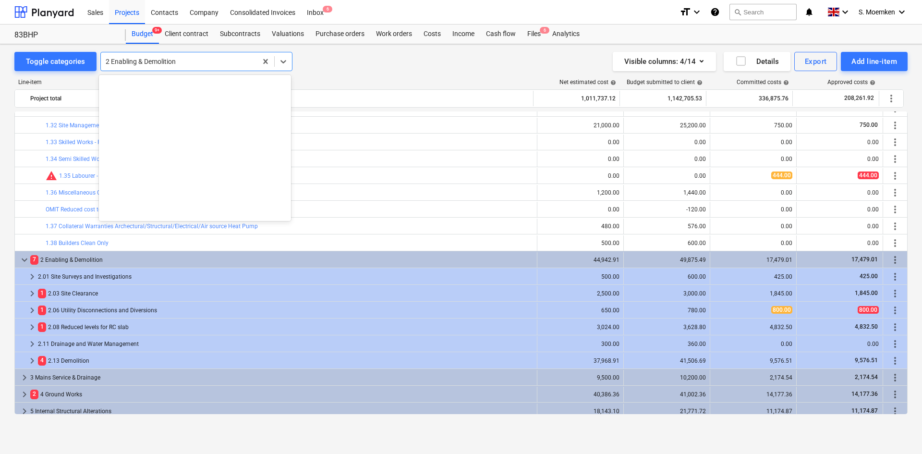
click at [188, 65] on div at bounding box center [179, 62] width 147 height 10
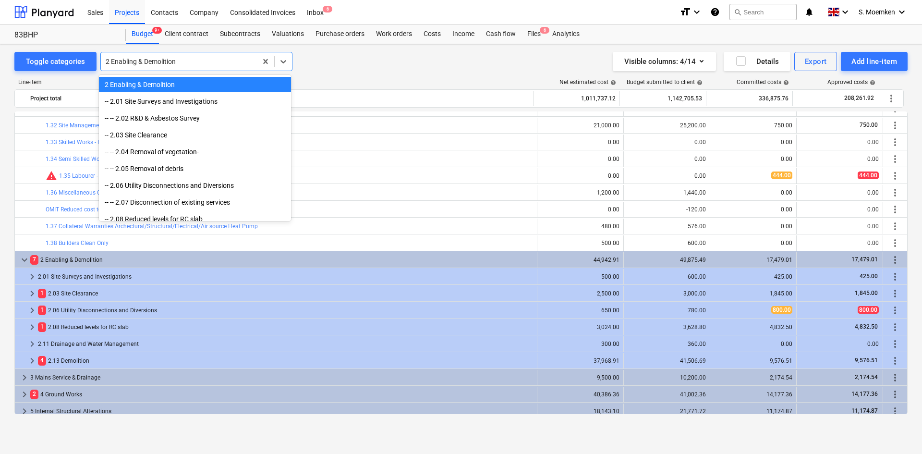
click at [165, 86] on div "2 Enabling & Demolition" at bounding box center [195, 84] width 192 height 15
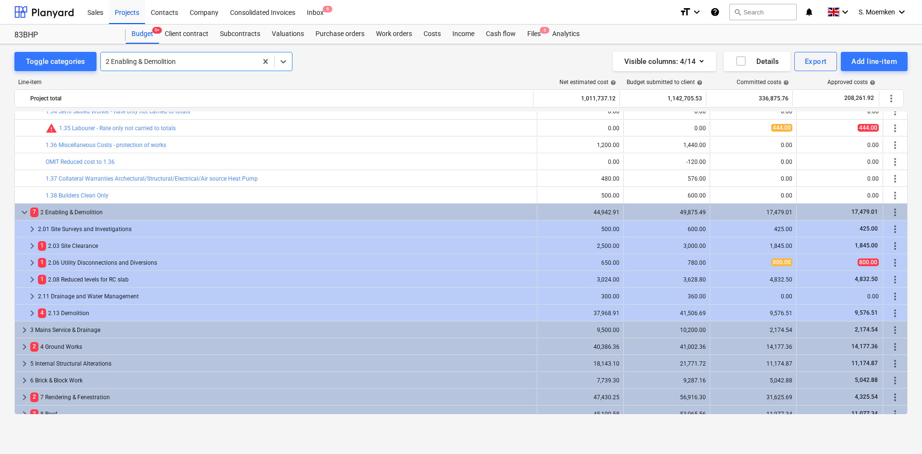
scroll to position [480, 0]
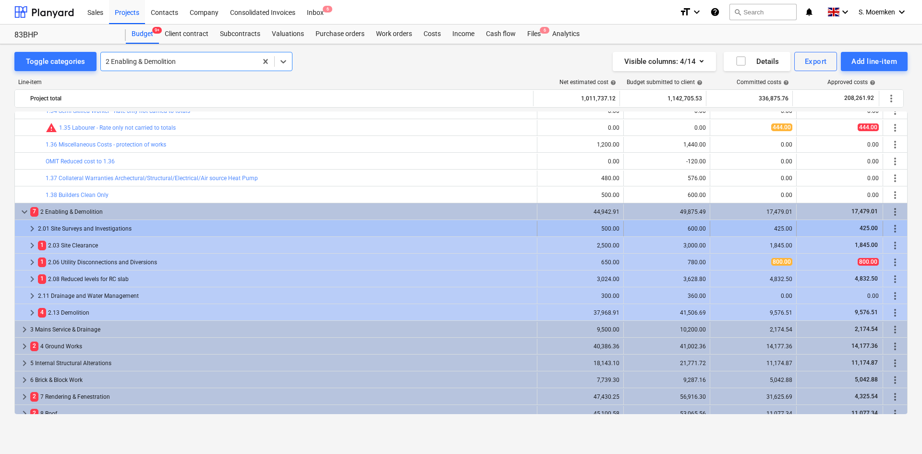
click at [30, 227] on span "keyboard_arrow_right" at bounding box center [32, 229] width 12 height 12
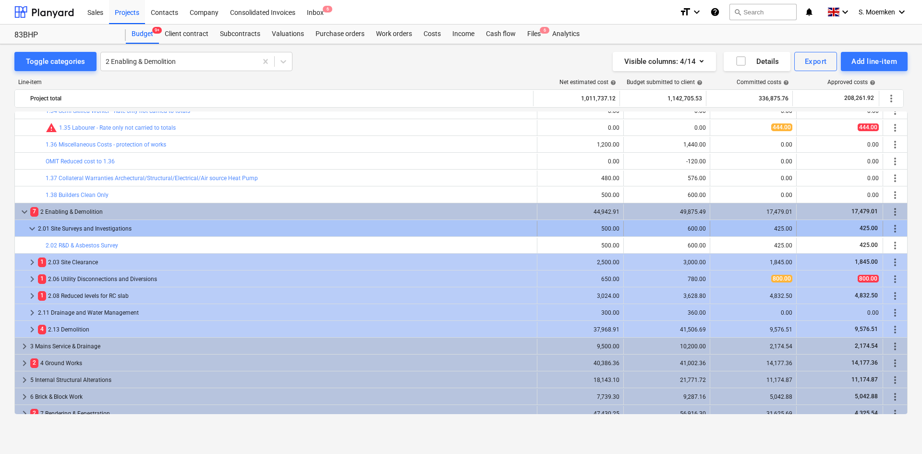
click at [33, 226] on span "keyboard_arrow_down" at bounding box center [32, 229] width 12 height 12
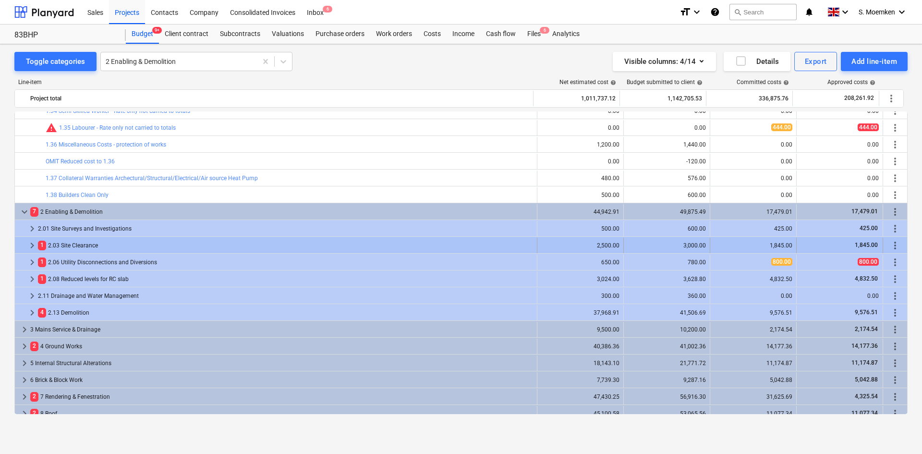
click at [31, 243] on span "keyboard_arrow_right" at bounding box center [32, 246] width 12 height 12
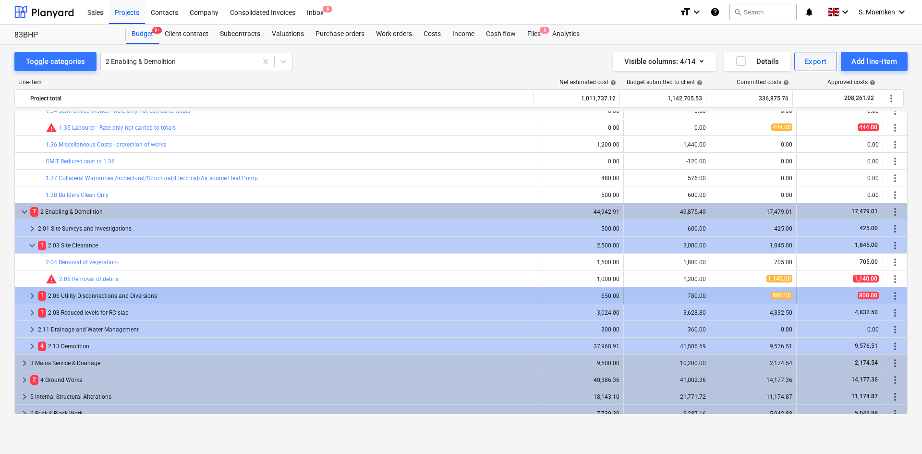
click at [32, 295] on span "keyboard_arrow_right" at bounding box center [32, 296] width 12 height 12
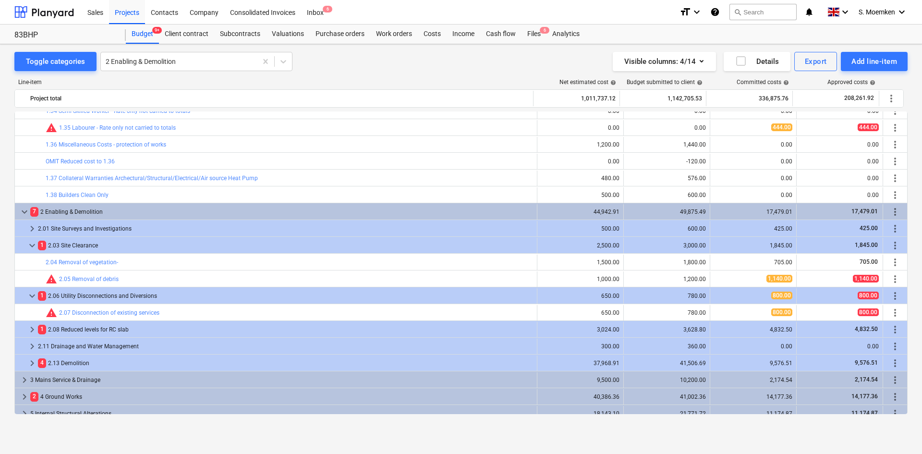
click at [32, 295] on span "keyboard_arrow_down" at bounding box center [32, 296] width 12 height 12
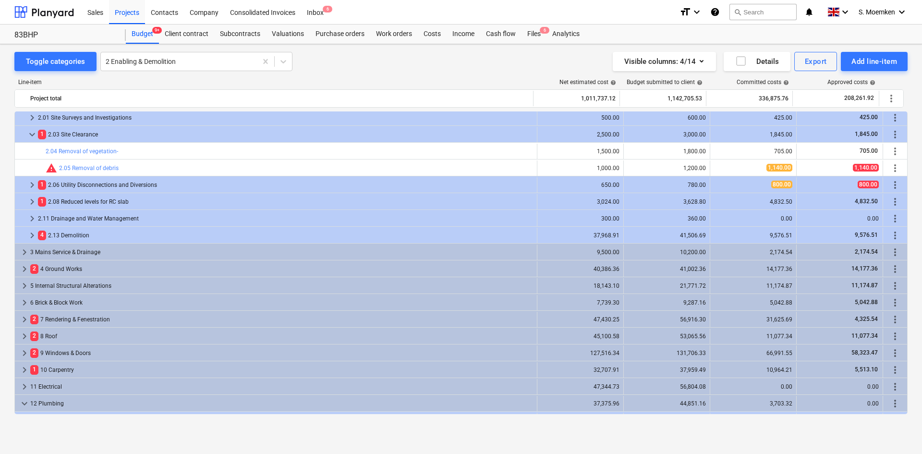
scroll to position [624, 0]
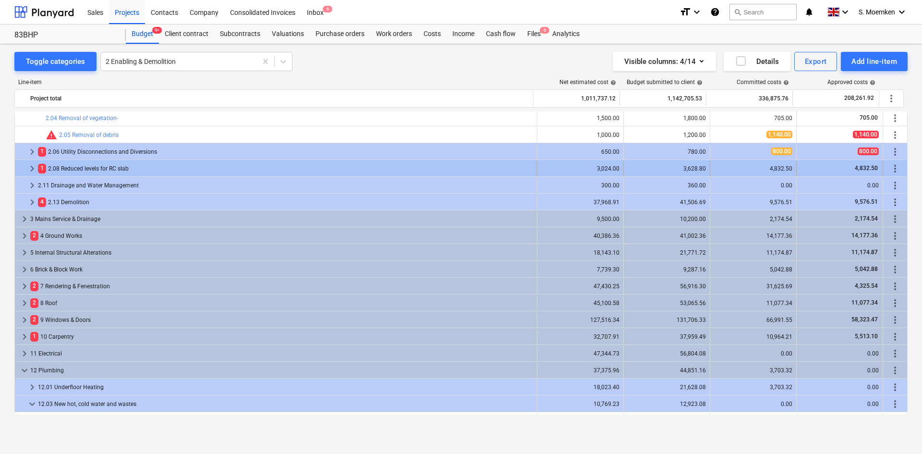
click at [31, 166] on span "keyboard_arrow_right" at bounding box center [32, 169] width 12 height 12
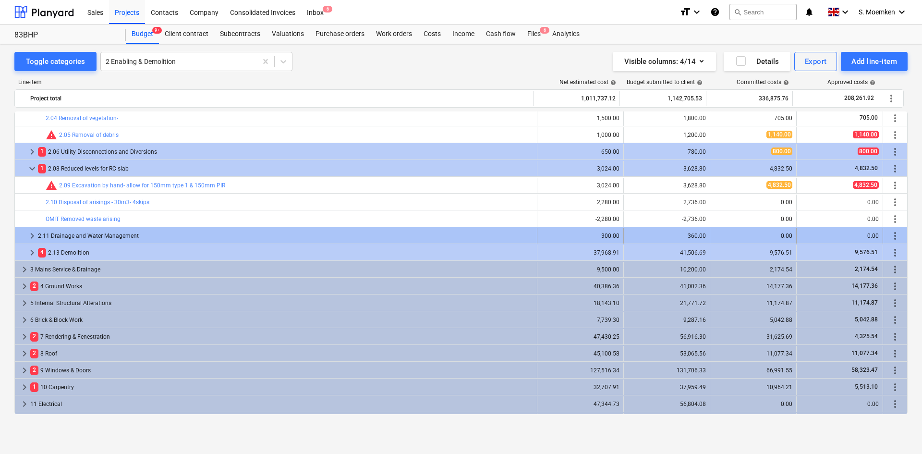
click at [32, 234] on span "keyboard_arrow_right" at bounding box center [32, 236] width 12 height 12
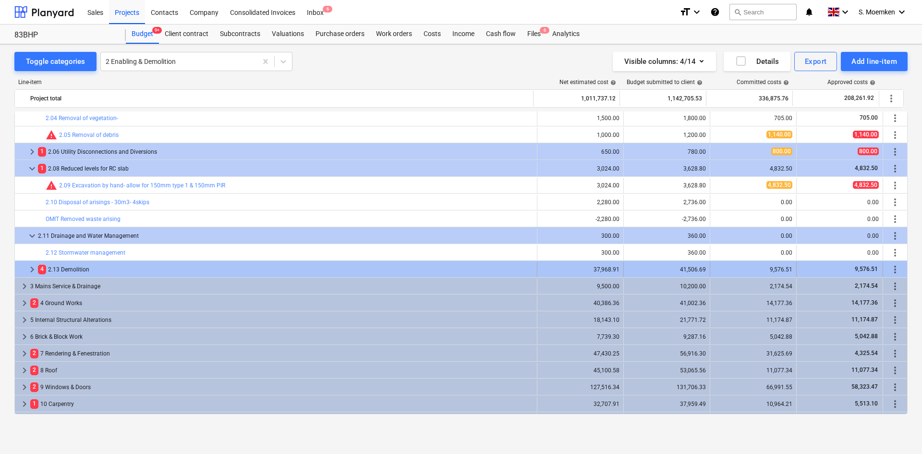
click at [29, 269] on span "keyboard_arrow_right" at bounding box center [32, 270] width 12 height 12
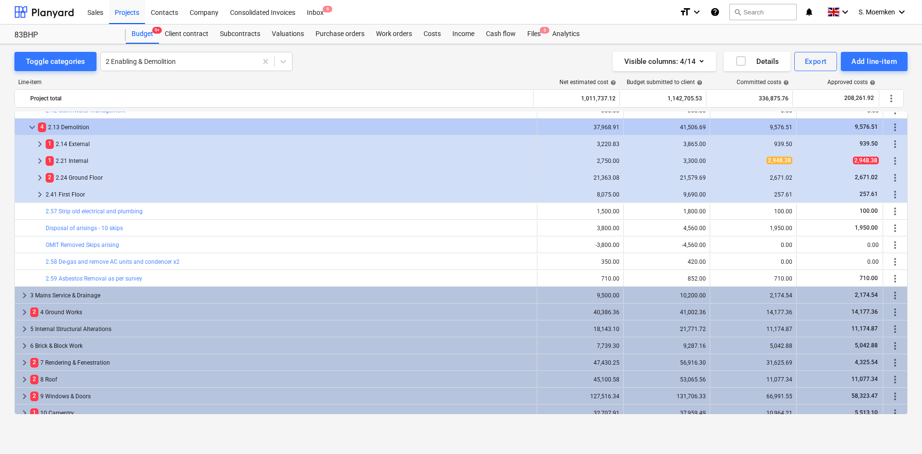
scroll to position [769, 0]
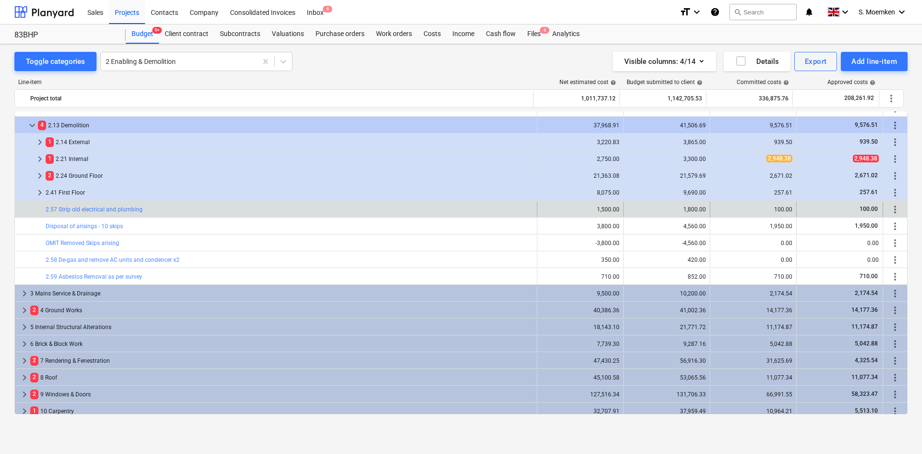
drag, startPoint x: 128, startPoint y: 135, endPoint x: 64, endPoint y: 216, distance: 102.2
click at [64, 215] on div "bar_chart 2.57 Strip old electrical and plumbing" at bounding box center [290, 209] width 488 height 15
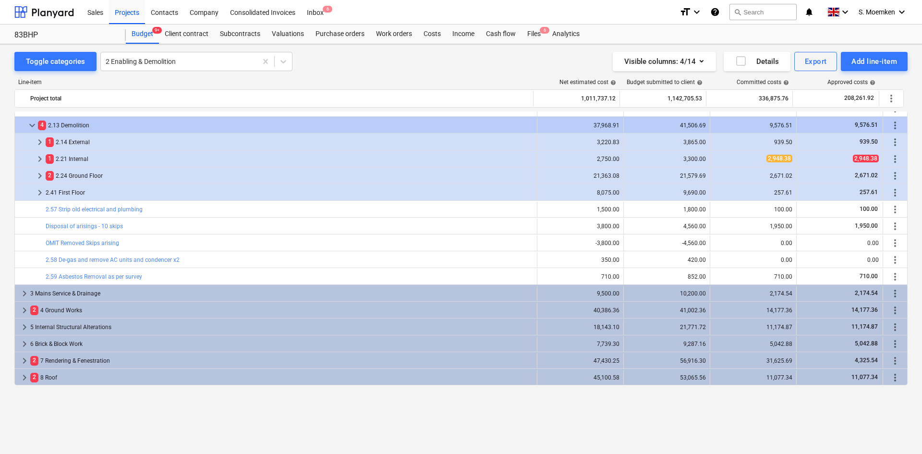
scroll to position [720, 0]
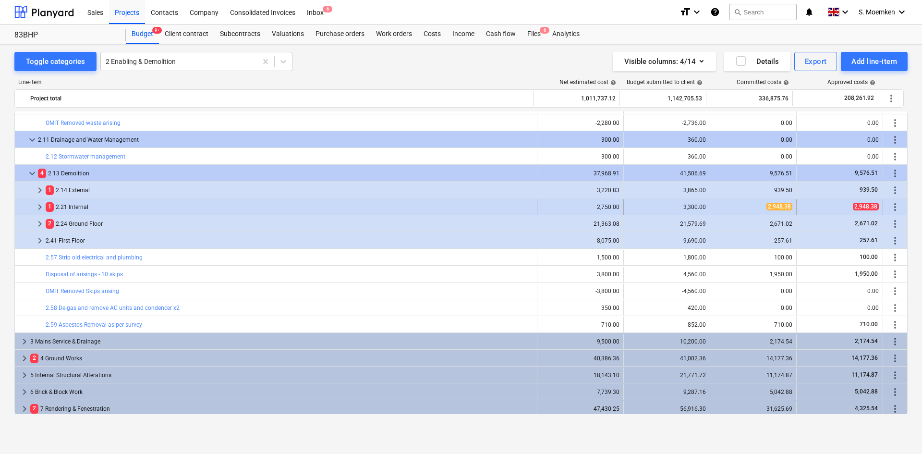
click at [42, 207] on span "keyboard_arrow_right" at bounding box center [40, 207] width 12 height 12
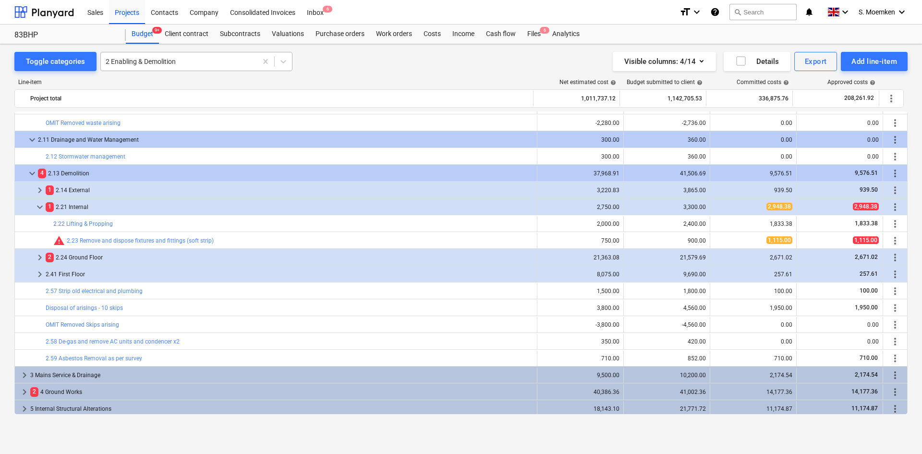
click at [208, 65] on div at bounding box center [179, 62] width 147 height 10
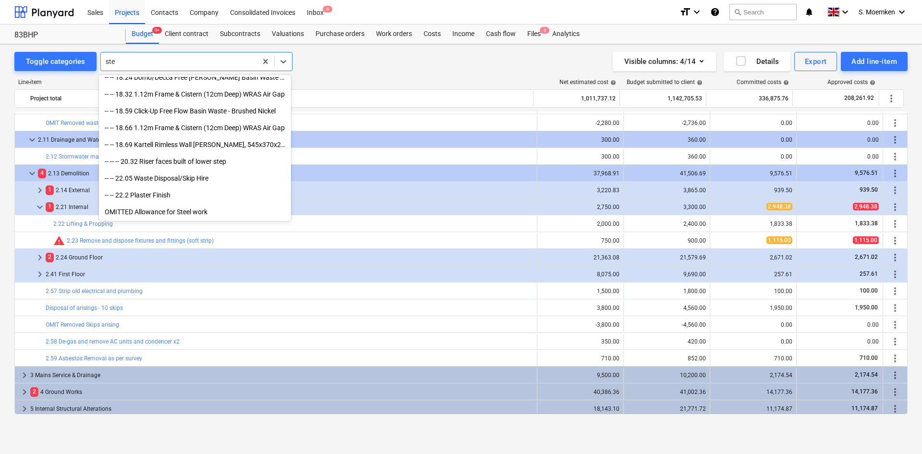
scroll to position [562, 0]
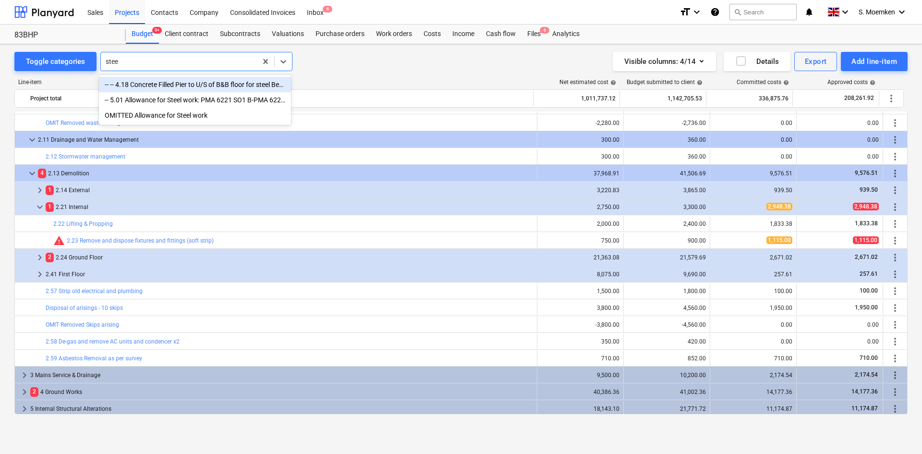
type input "steel"
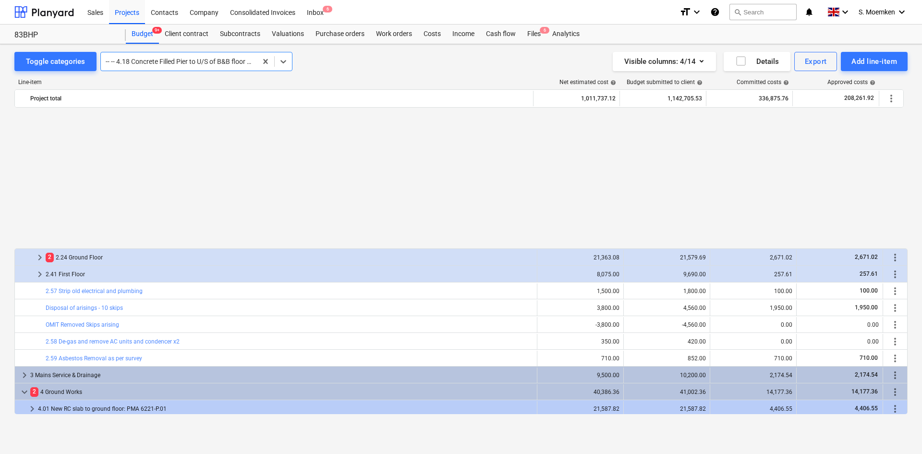
scroll to position [1194, 0]
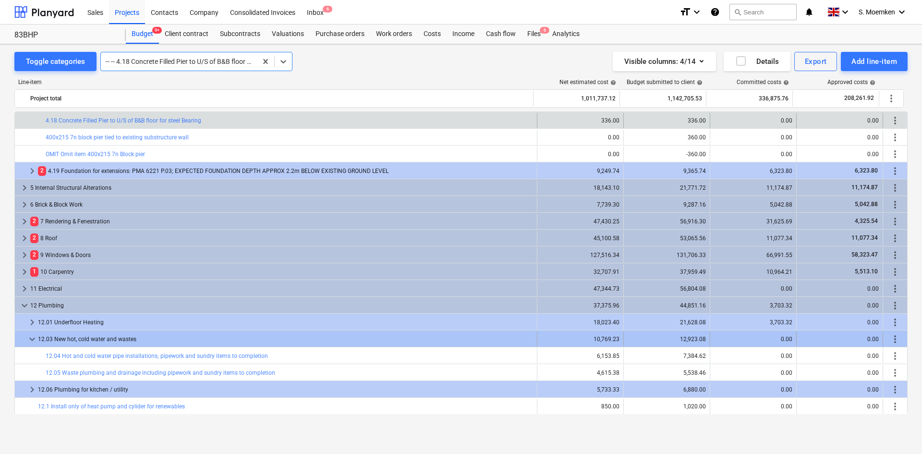
click at [33, 335] on span "keyboard_arrow_down" at bounding box center [32, 339] width 12 height 12
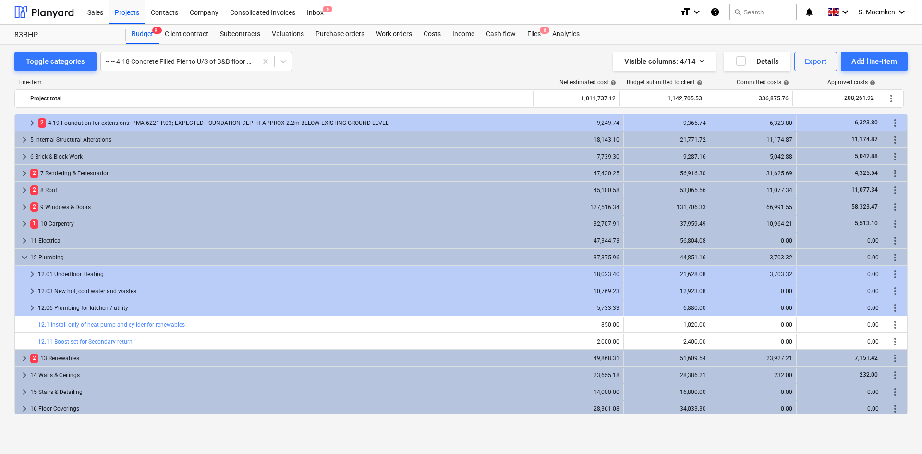
scroll to position [1290, 0]
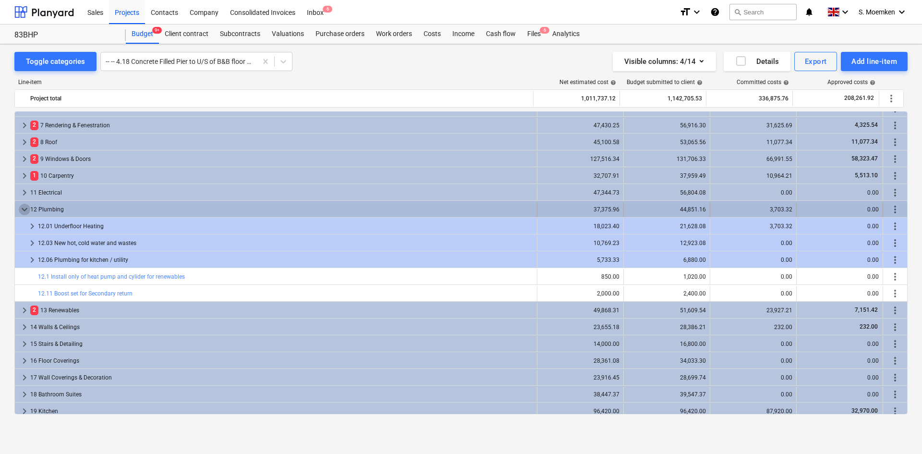
click at [25, 207] on span "keyboard_arrow_down" at bounding box center [25, 210] width 12 height 12
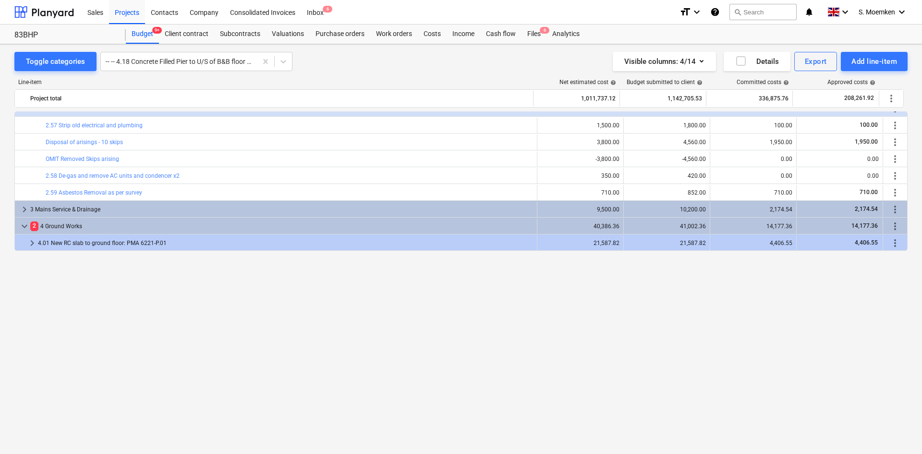
scroll to position [694, 0]
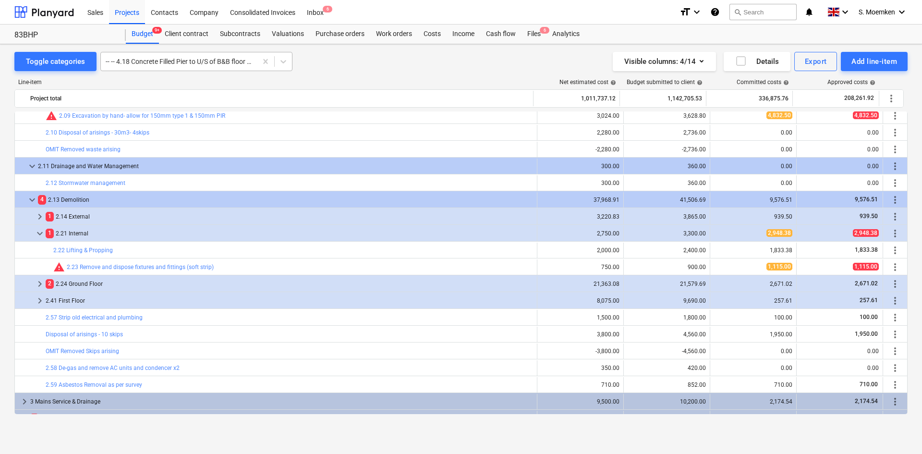
click at [221, 60] on div at bounding box center [179, 62] width 147 height 10
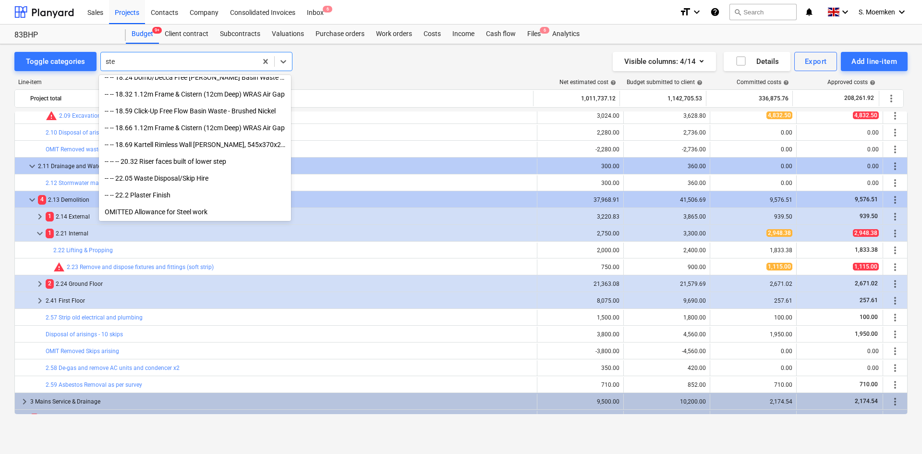
scroll to position [562, 0]
type input "stee"
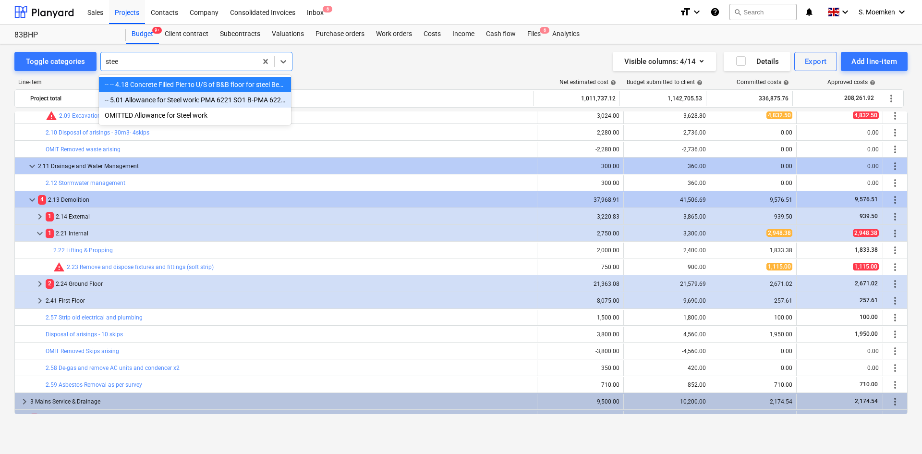
click at [198, 107] on div "-- 5.01 Allowance for Steel work: PMA 6221 SO1 B-PMA 6221 SO2 B" at bounding box center [195, 99] width 192 height 15
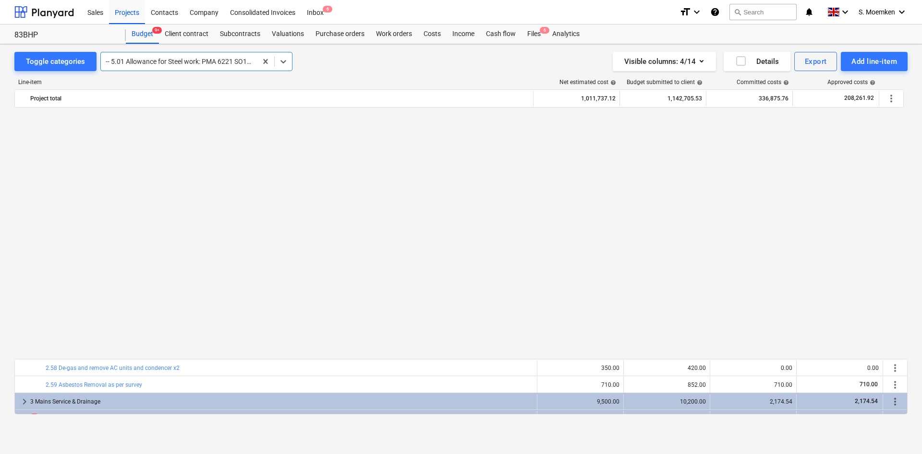
scroll to position [1278, 0]
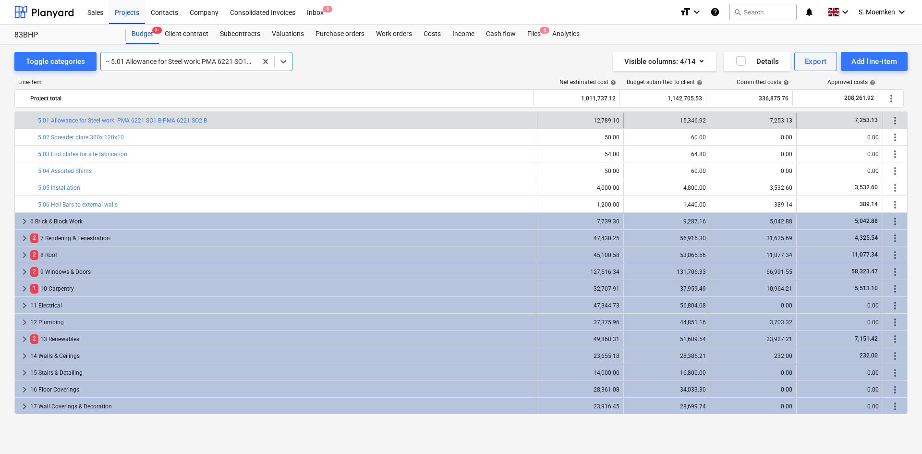
click at [226, 61] on div at bounding box center [179, 62] width 147 height 10
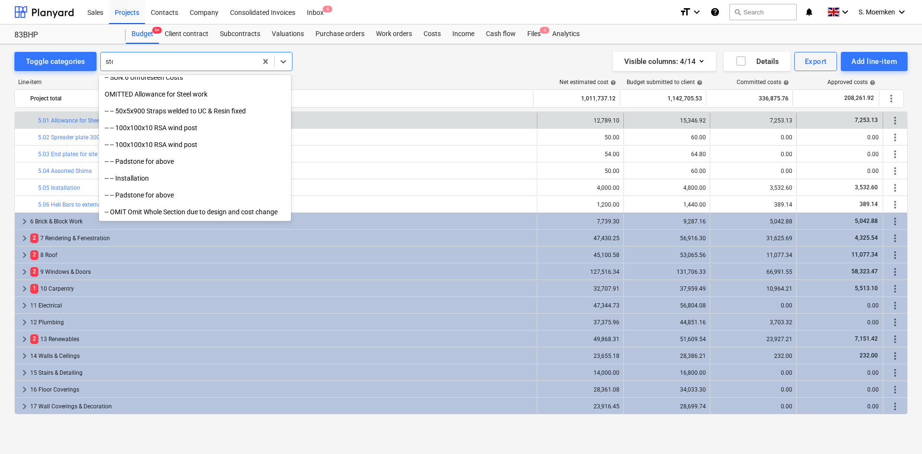
scroll to position [562, 0]
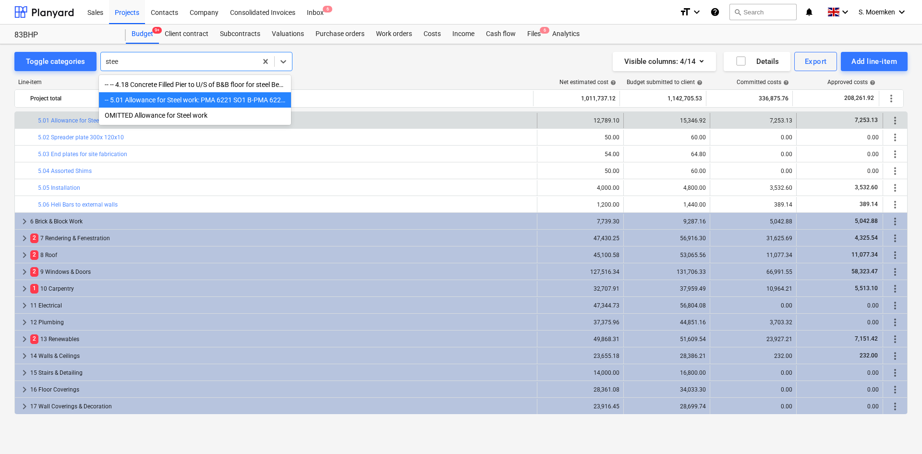
type input "steel"
click at [199, 120] on div "OMITTED Allowance for Steel work" at bounding box center [195, 115] width 192 height 15
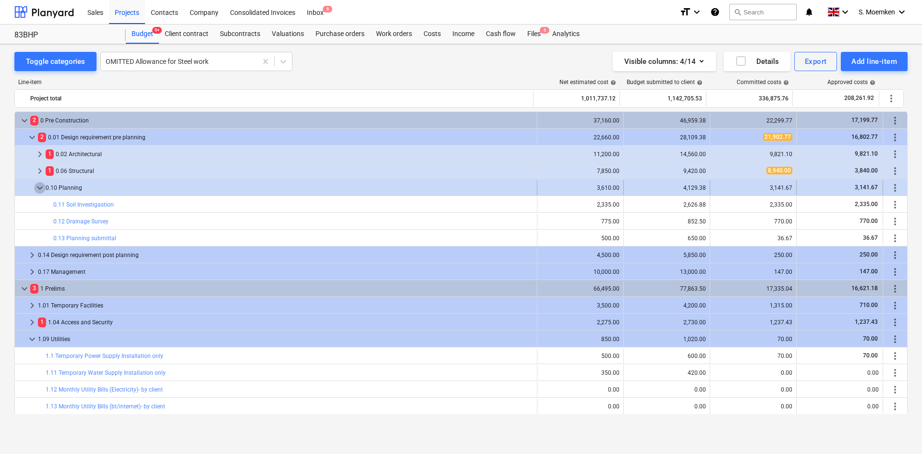
click at [40, 189] on span "keyboard_arrow_down" at bounding box center [40, 188] width 12 height 12
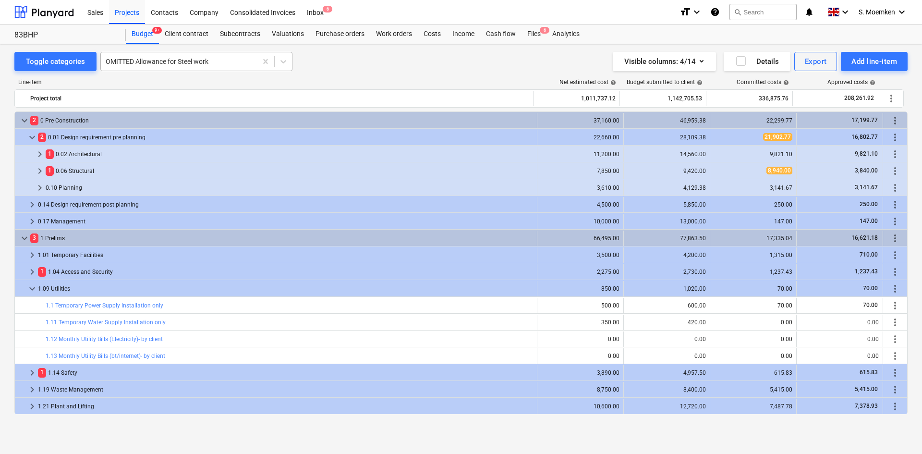
click at [234, 62] on div at bounding box center [179, 62] width 147 height 10
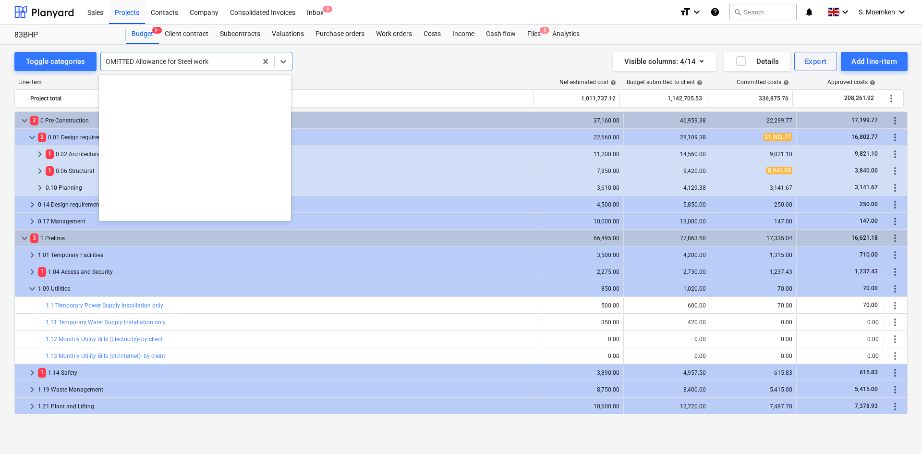
scroll to position [11953, 0]
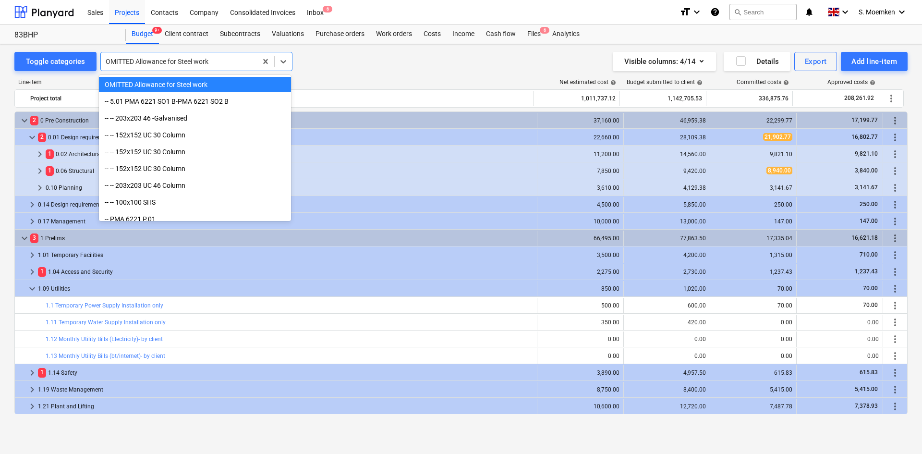
click at [234, 62] on div at bounding box center [179, 62] width 147 height 10
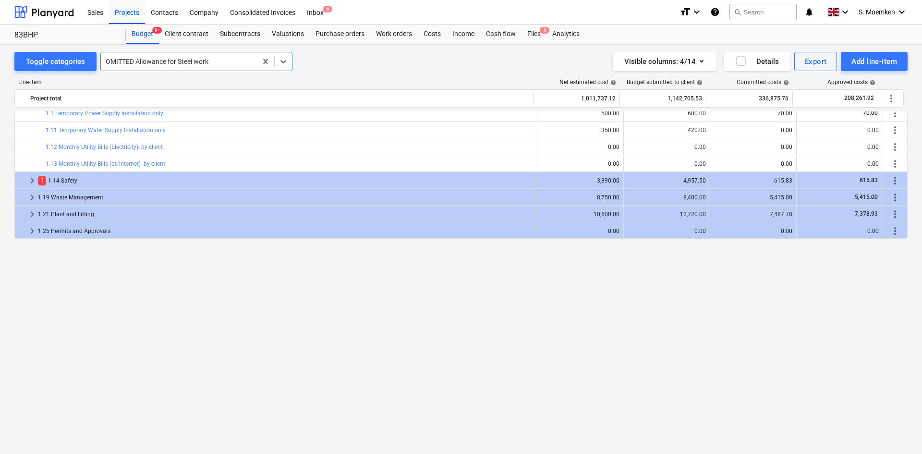
scroll to position [0, 0]
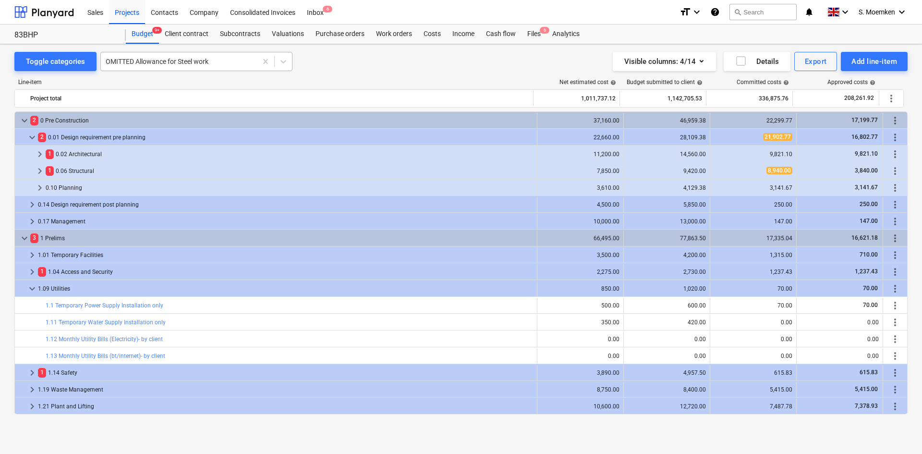
click at [200, 63] on div at bounding box center [179, 62] width 147 height 10
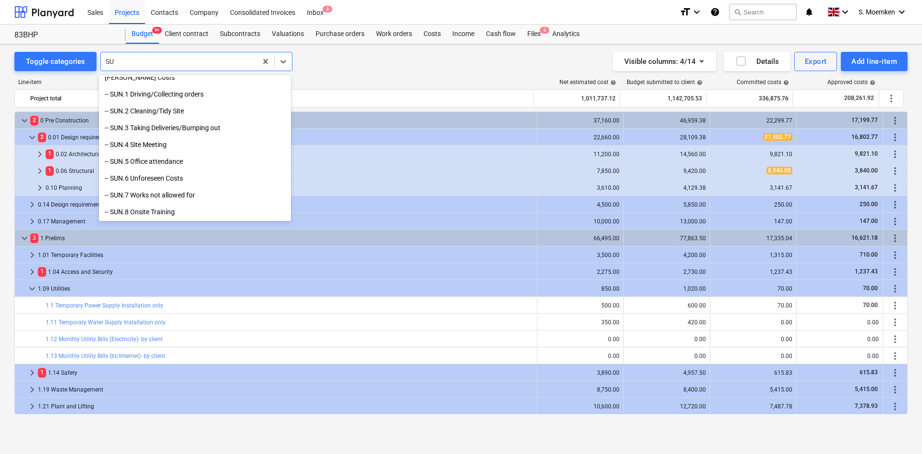
scroll to position [1772, 0]
type input "SUN"
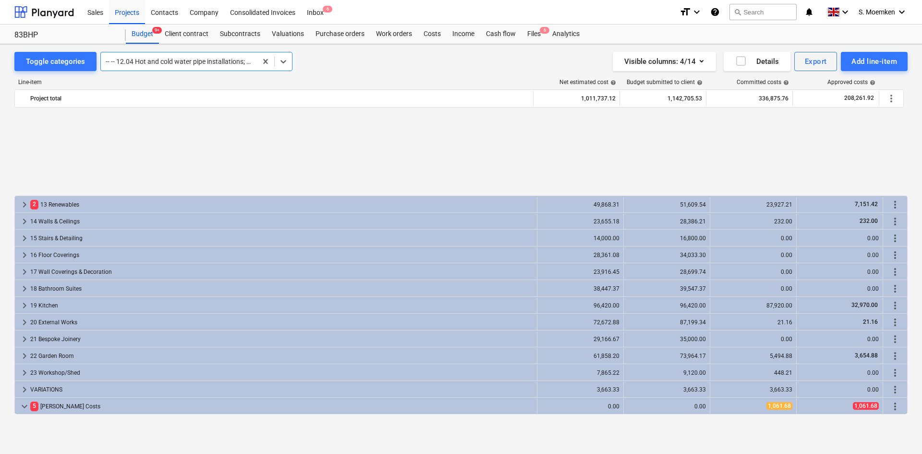
scroll to position [1631, 0]
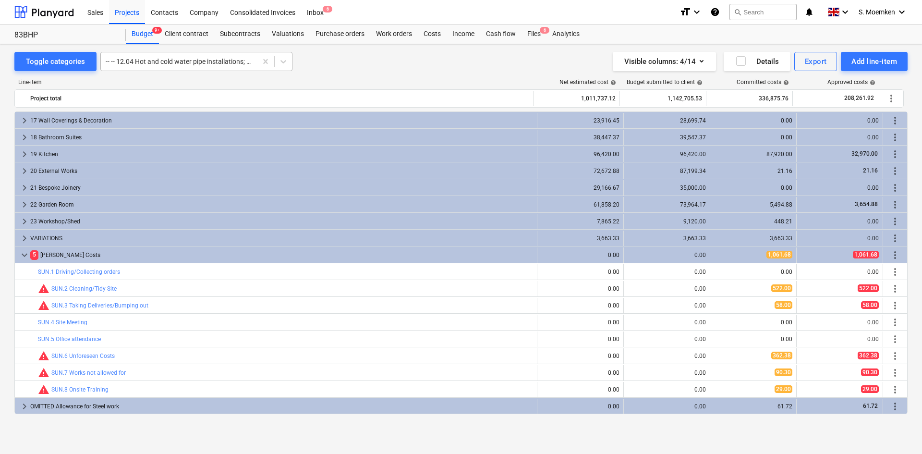
click at [177, 59] on div at bounding box center [179, 62] width 147 height 10
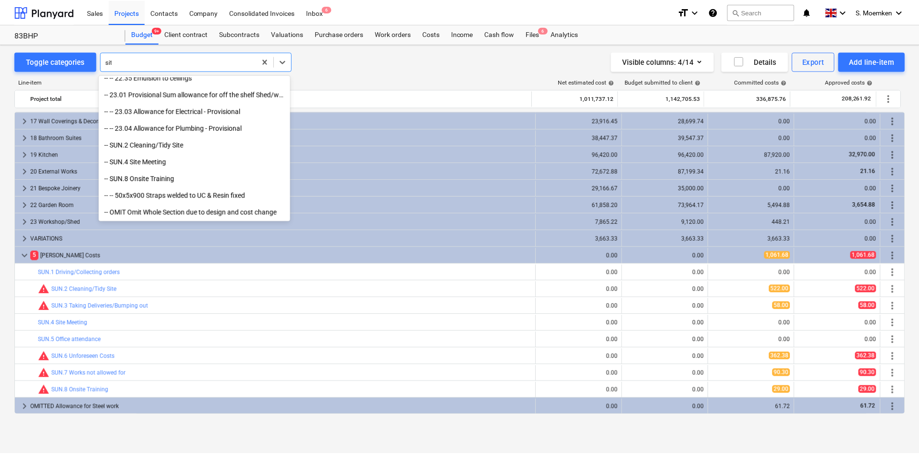
scroll to position [209, 0]
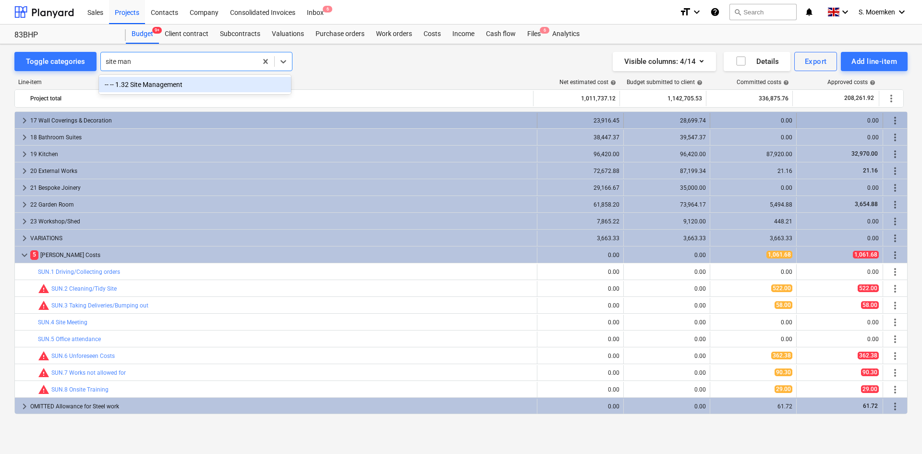
type input "site man"
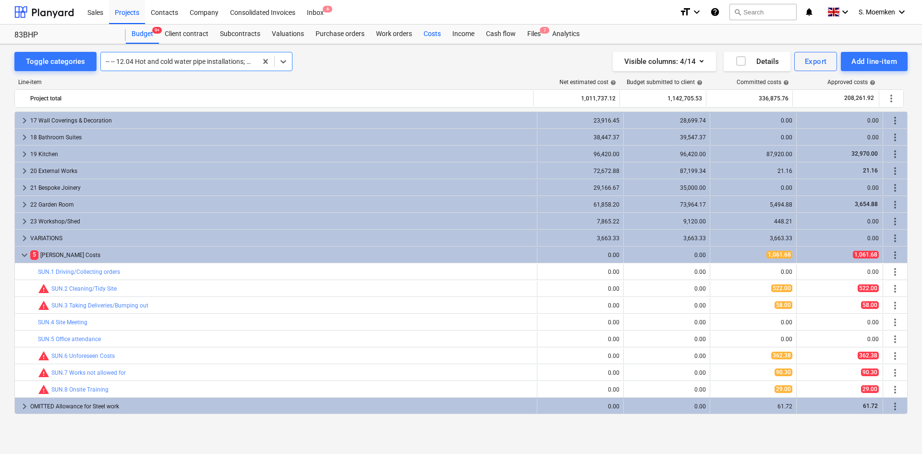
click at [435, 33] on div "Costs" at bounding box center [432, 33] width 29 height 19
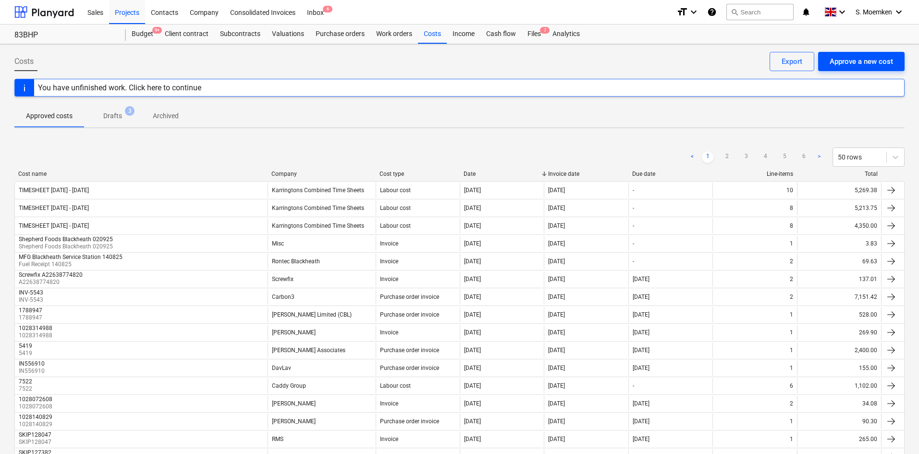
click at [734, 68] on div "Approve a new cost" at bounding box center [861, 61] width 63 height 12
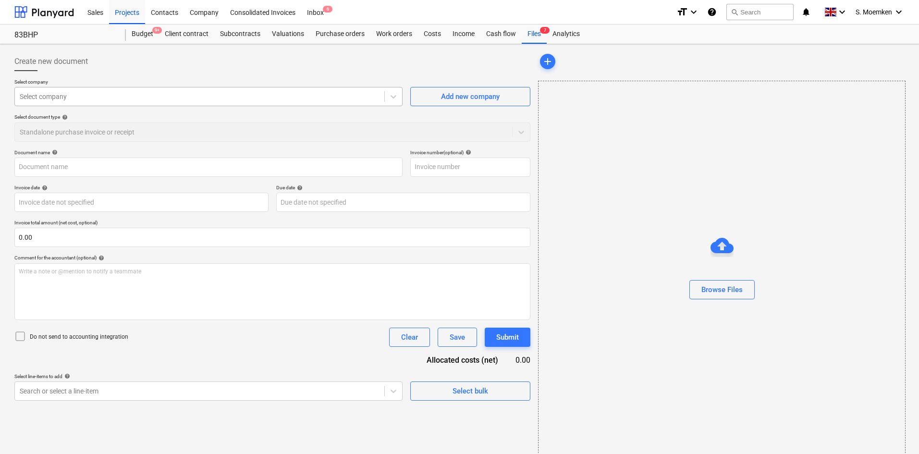
click at [268, 101] on div at bounding box center [200, 97] width 360 height 10
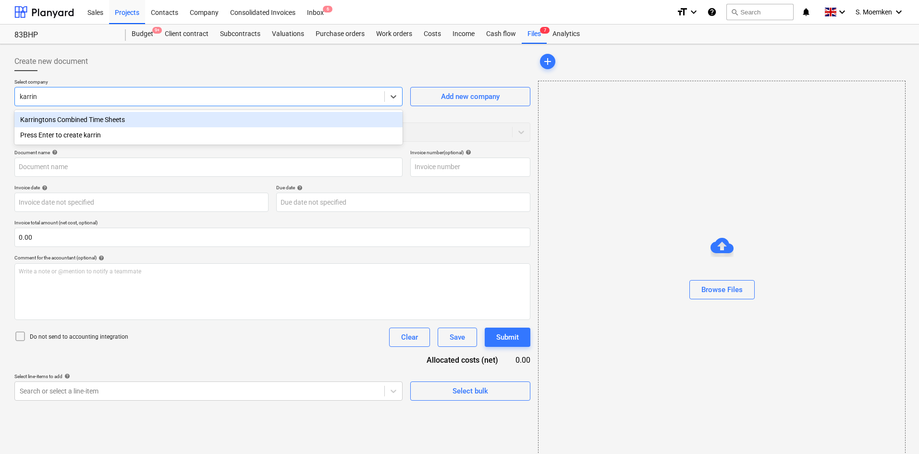
type input "karring"
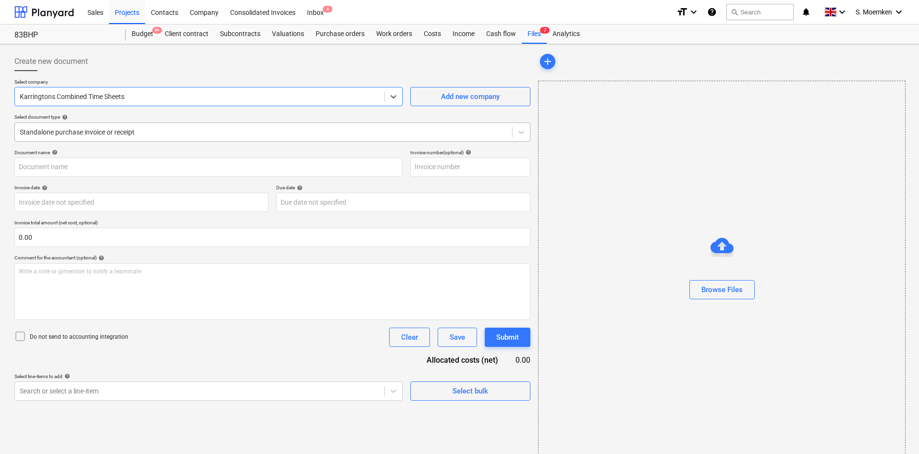
click at [231, 126] on div "Standalone purchase invoice or receipt" at bounding box center [263, 131] width 497 height 13
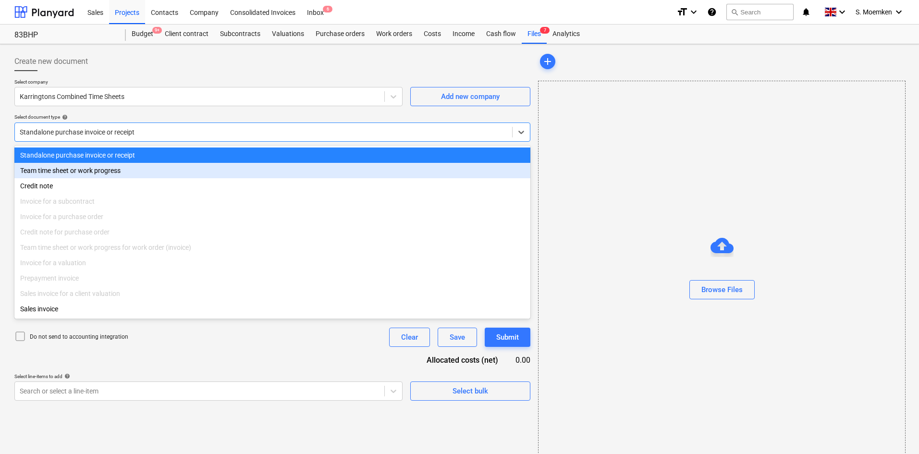
click at [54, 170] on div "Team time sheet or work progress" at bounding box center [272, 170] width 516 height 15
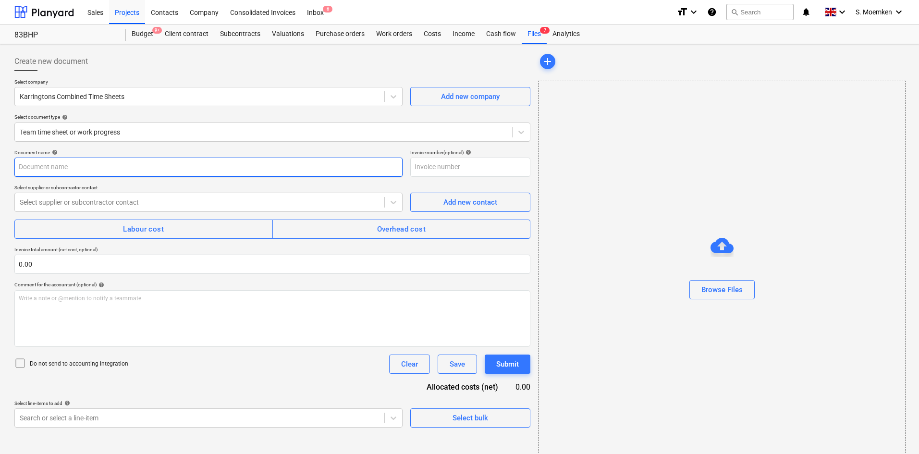
click at [62, 167] on input "text" at bounding box center [208, 167] width 388 height 19
click at [148, 163] on input "TIMESHEET 26 May to" at bounding box center [208, 167] width 388 height 19
type input "TIMESHEET [DATE] to [DATE]"
click at [136, 203] on div at bounding box center [200, 202] width 360 height 10
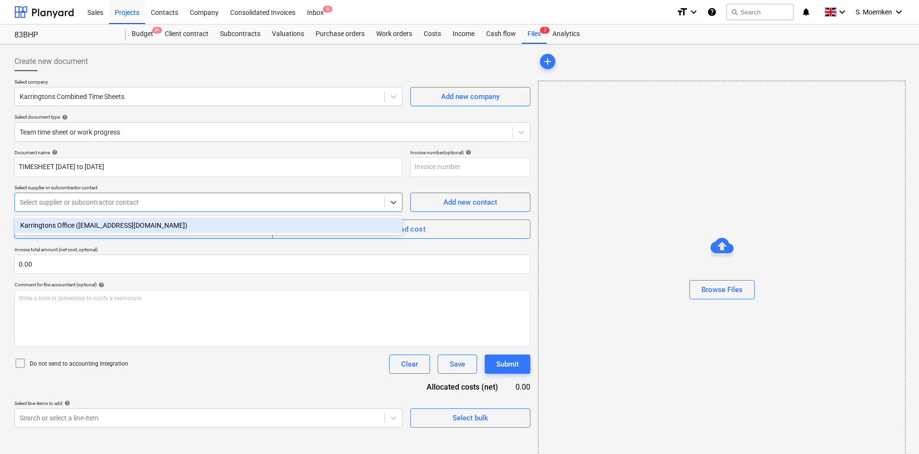
click at [130, 228] on div "Karringtons Office ([EMAIL_ADDRESS][DOMAIN_NAME])" at bounding box center [208, 225] width 388 height 15
click at [141, 229] on div "Labour cost" at bounding box center [143, 229] width 41 height 12
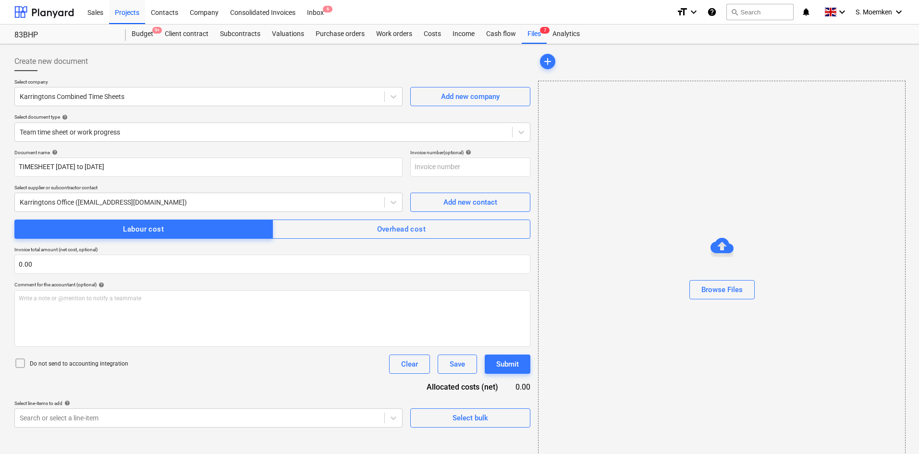
click at [22, 350] on icon at bounding box center [20, 363] width 12 height 12
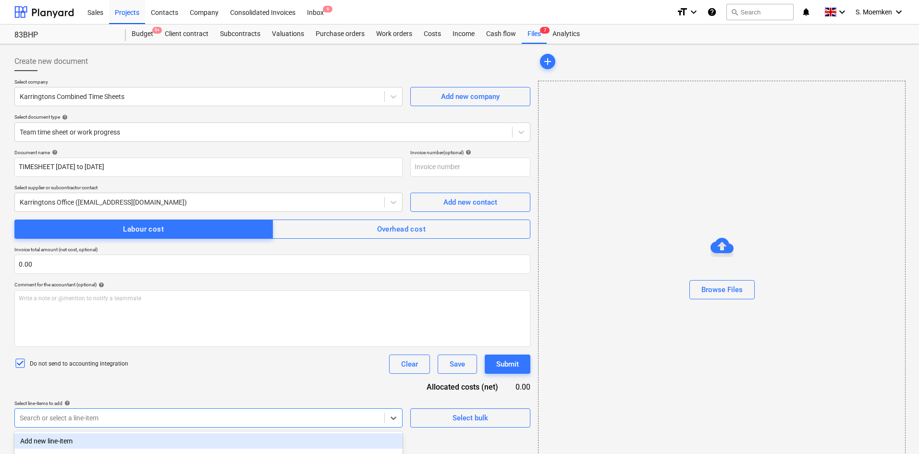
scroll to position [123, 0]
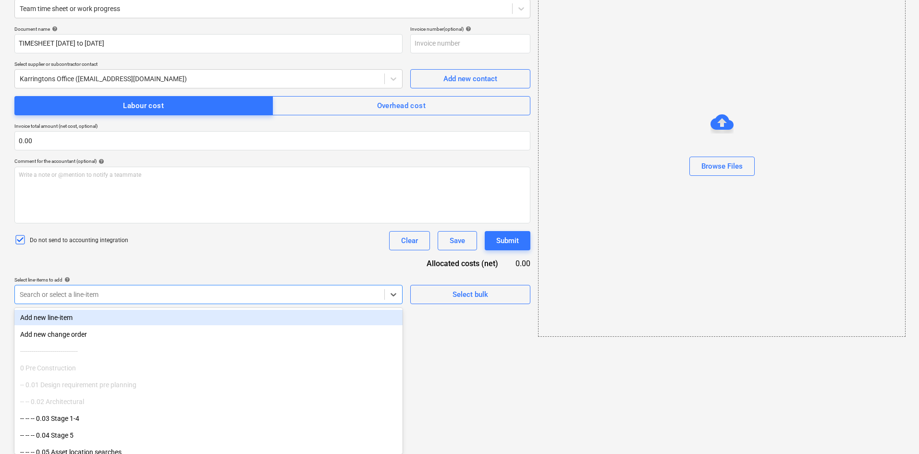
click at [242, 330] on body "Sales Projects Contacts Company Consolidated Invoices Inbox 6 format_size keybo…" at bounding box center [459, 104] width 919 height 454
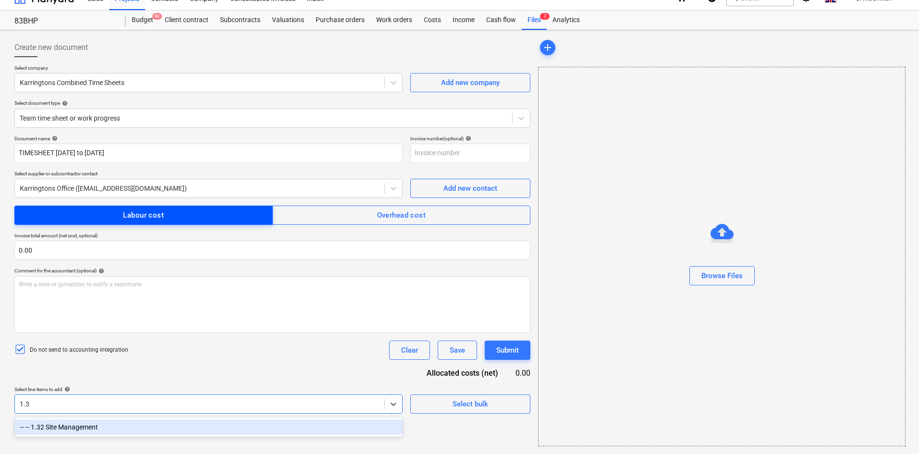
type input "1.32"
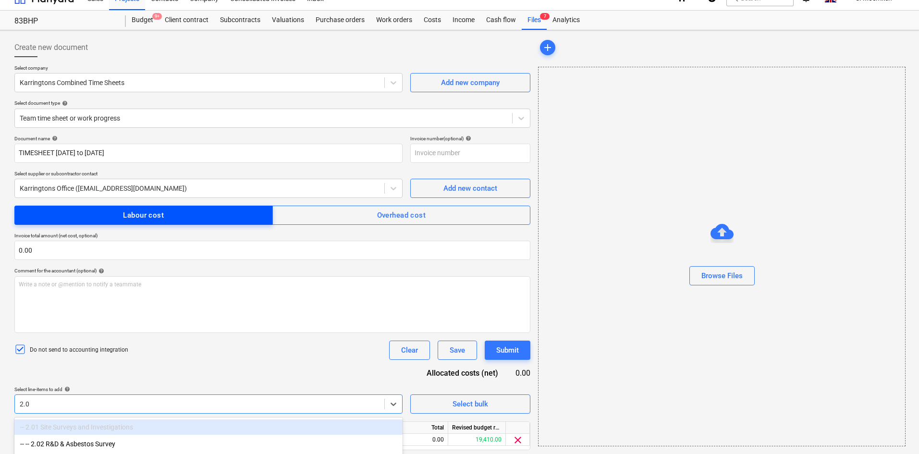
type input "2.09"
type input "2.22"
type input "3.07"
type input "4.23"
type input "4.24"
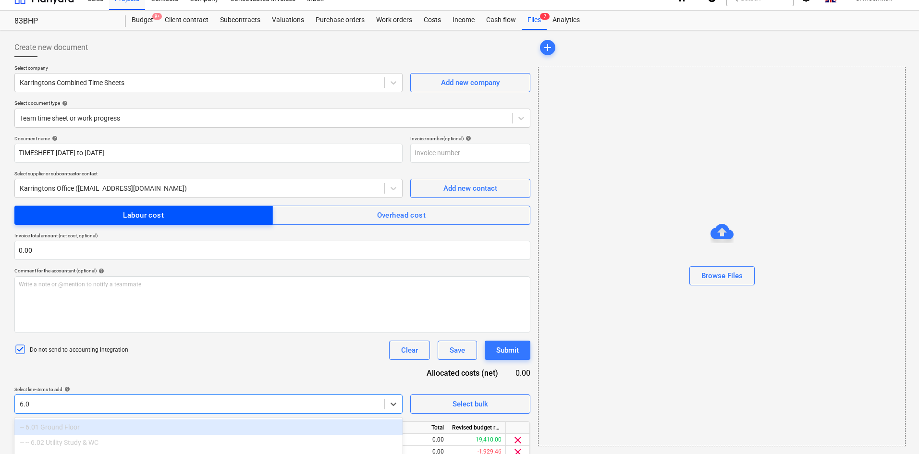
type input "6.07"
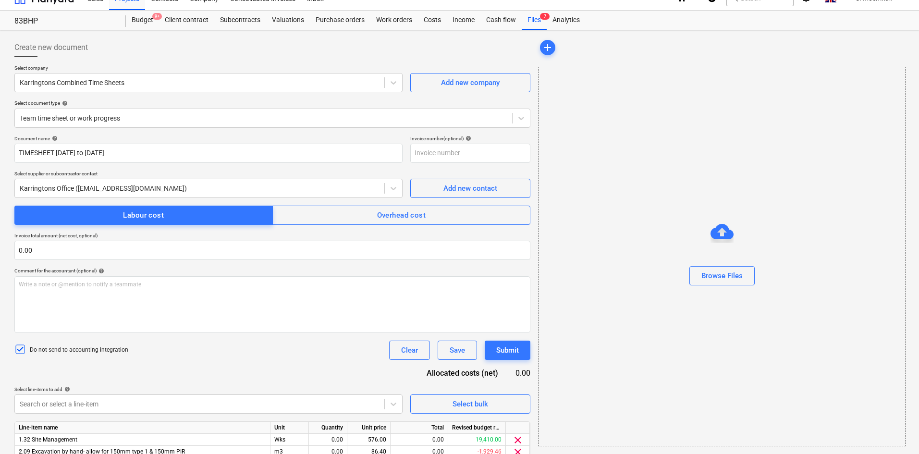
click at [292, 344] on div "Do not send to accounting integration Clear Save Submit" at bounding box center [272, 350] width 516 height 19
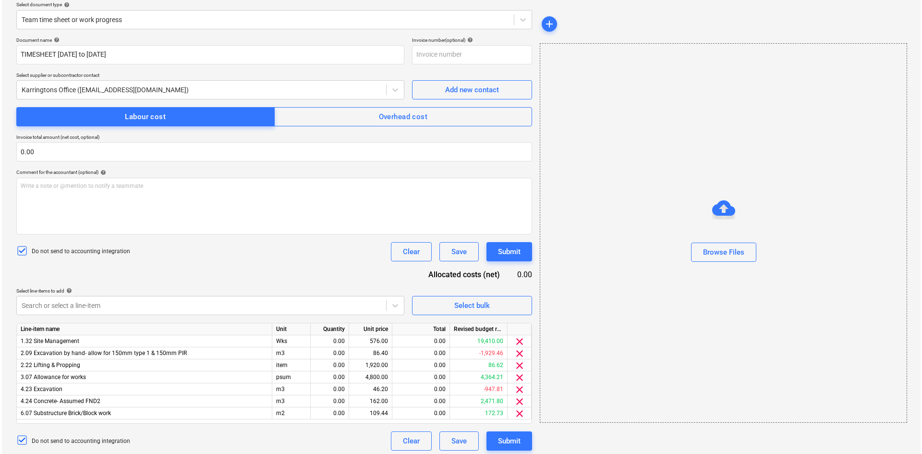
scroll to position [117, 0]
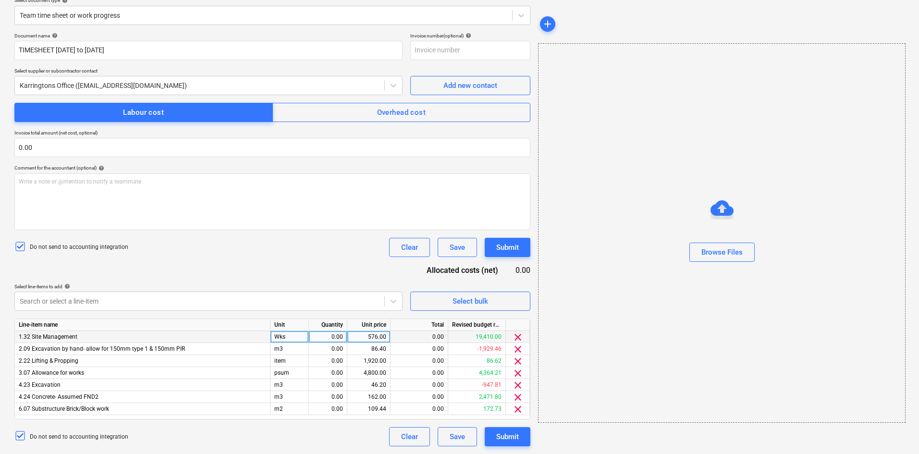
click at [287, 336] on div "Wks" at bounding box center [289, 337] width 38 height 12
type input "Item"
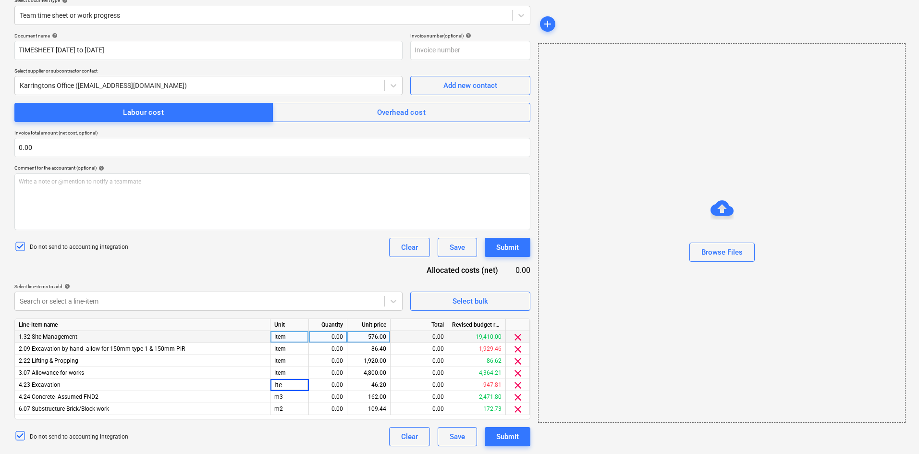
type input "Item"
type input "250.00"
type input "158.75"
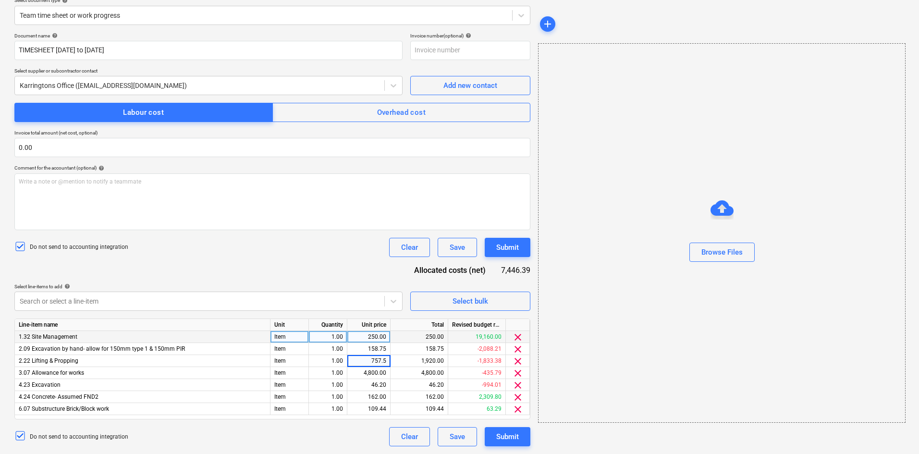
type input "757.50"
type input "640.00"
type input "385.00"
type input "636.56"
type input "1592.50"
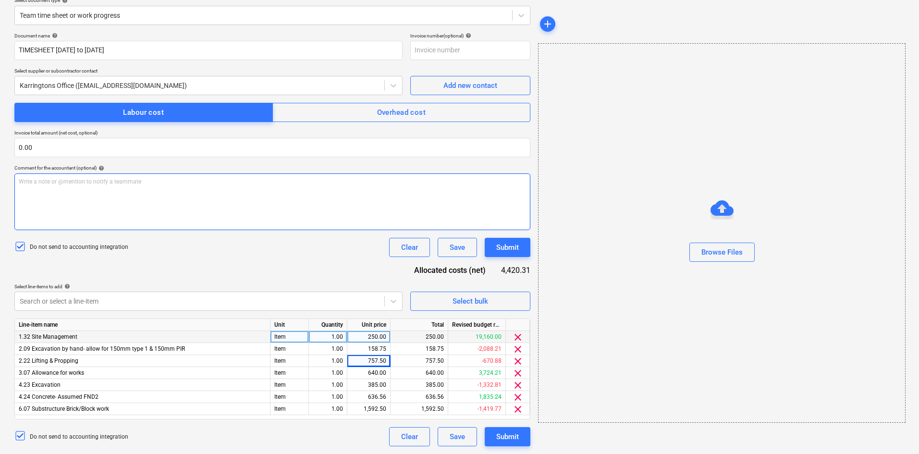
click at [383, 173] on div "Write a note or @mention to notify a teammate ﻿" at bounding box center [272, 201] width 516 height 57
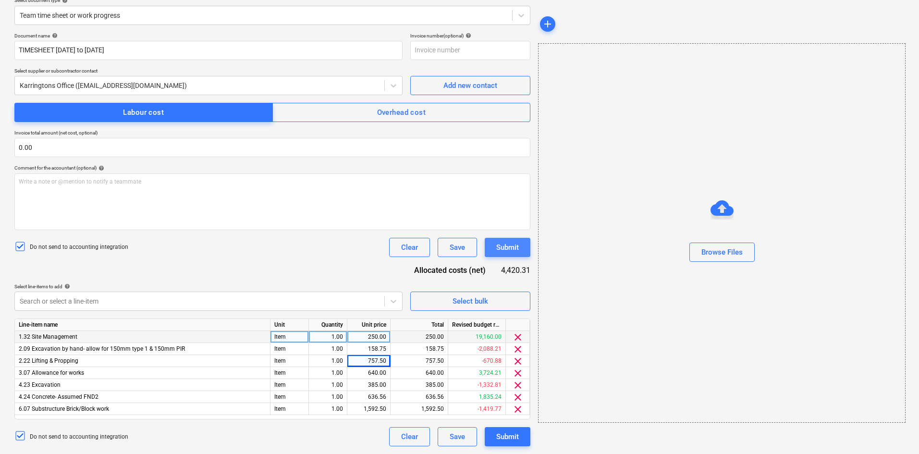
click at [508, 252] on div "Submit" at bounding box center [507, 247] width 23 height 12
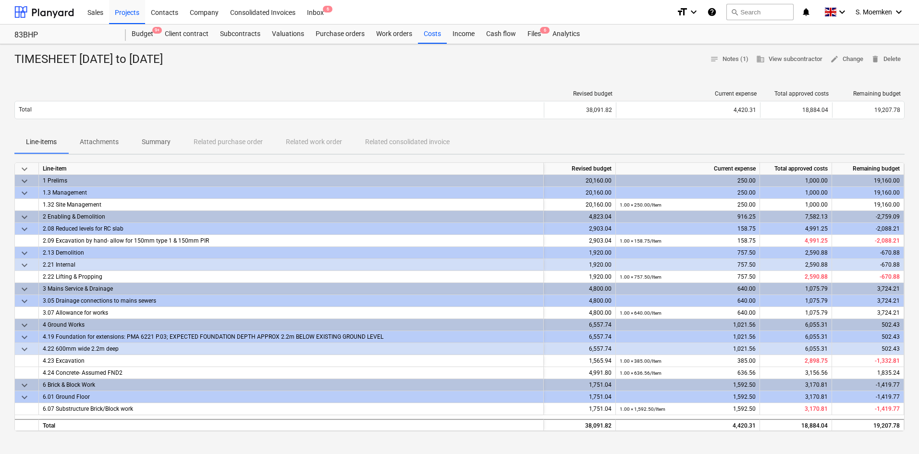
click at [26, 167] on span "keyboard_arrow_down" at bounding box center [25, 169] width 12 height 12
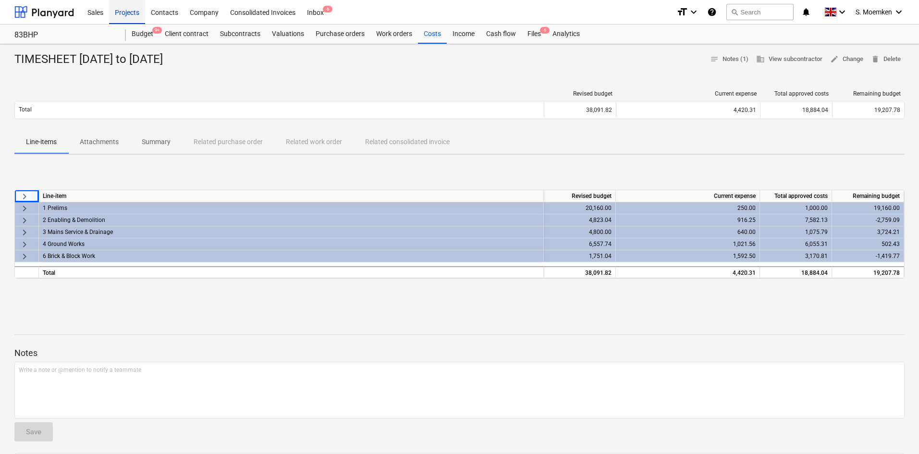
click at [126, 12] on div "Projects" at bounding box center [127, 12] width 36 height 24
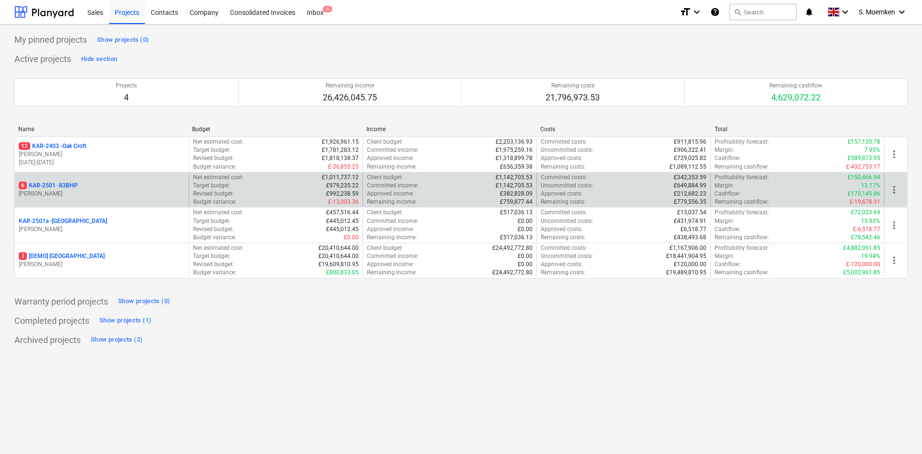
click at [108, 183] on div "6 KAR-2501 - 83BHP" at bounding box center [102, 186] width 166 height 8
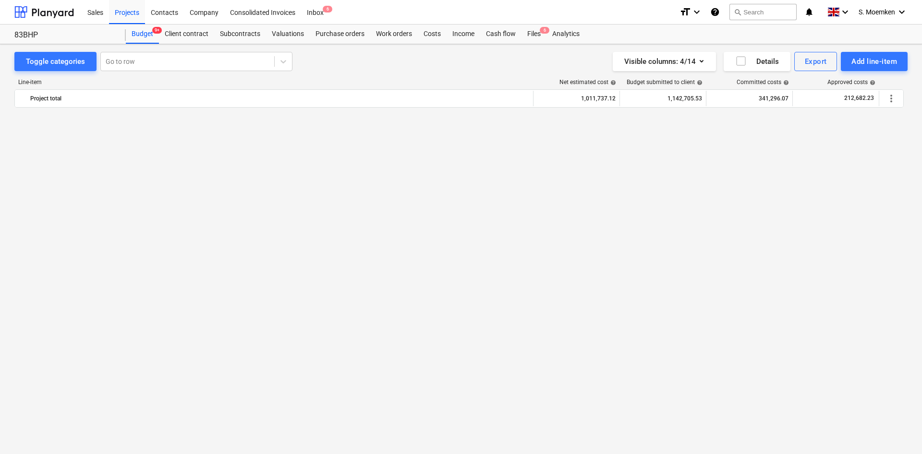
scroll to position [1631, 0]
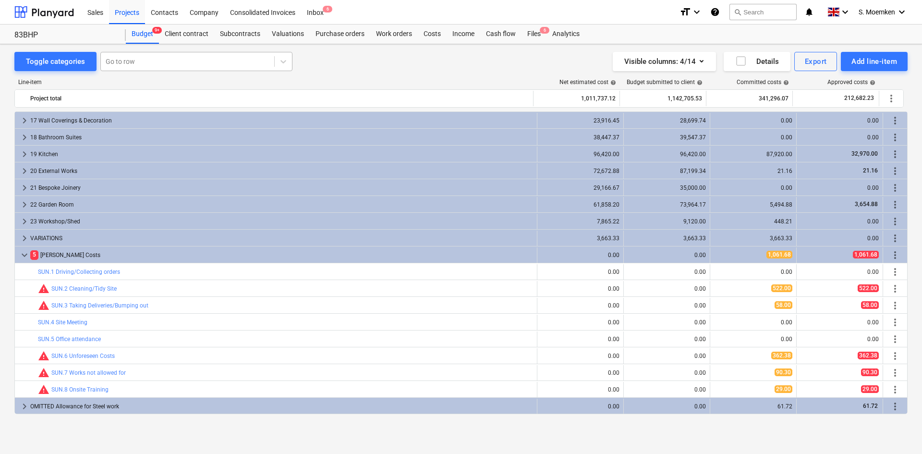
click at [132, 60] on div at bounding box center [188, 62] width 164 height 10
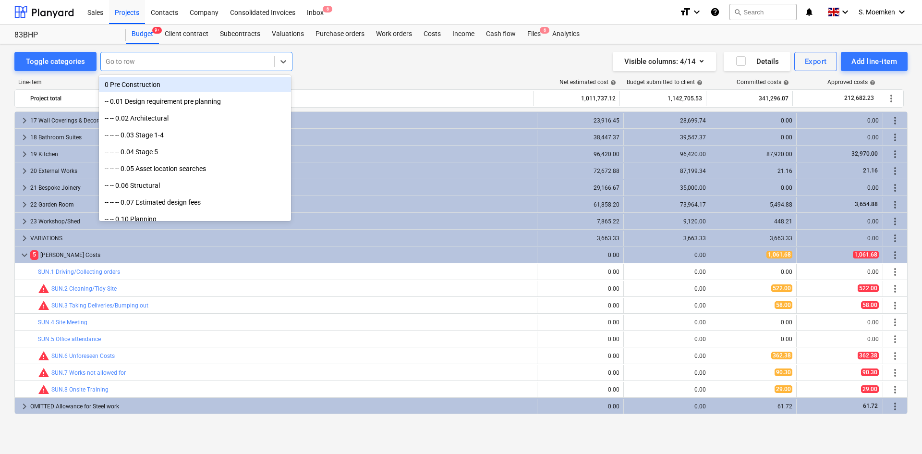
type input "3"
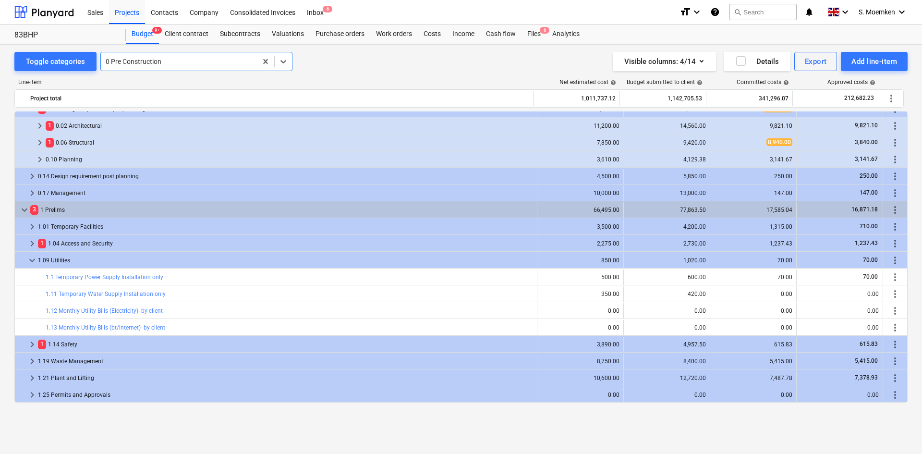
scroll to position [0, 0]
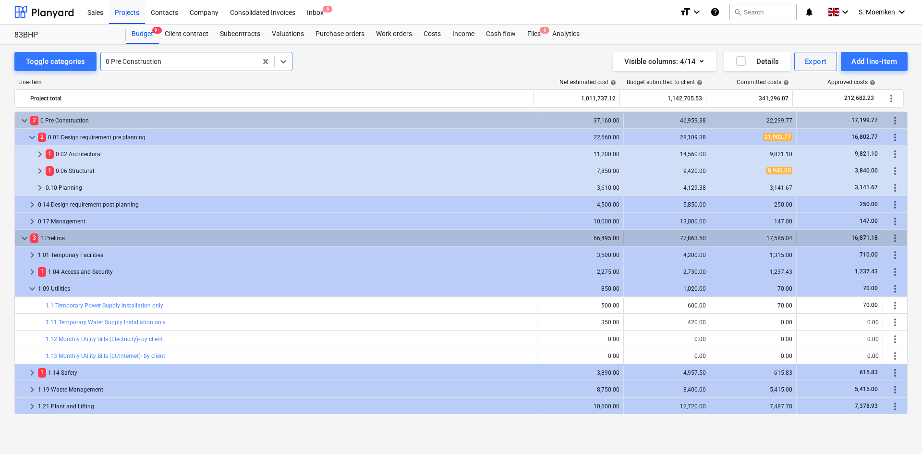
click at [28, 237] on span "keyboard_arrow_down" at bounding box center [25, 238] width 12 height 12
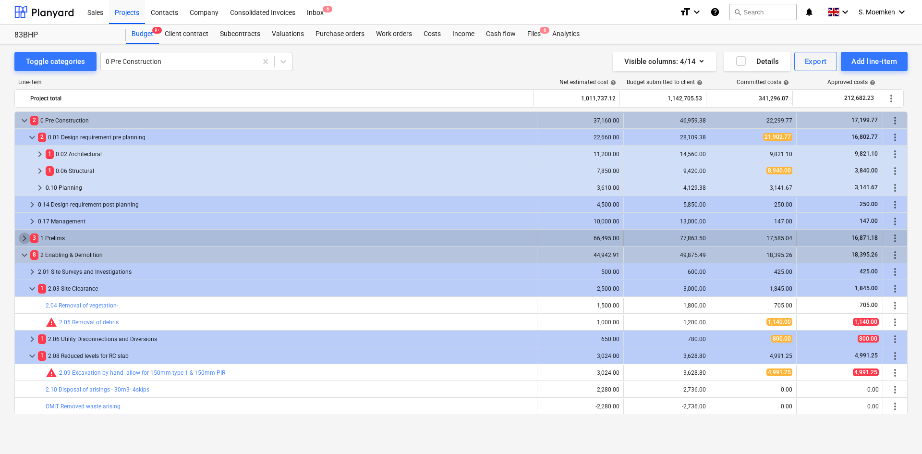
click at [26, 237] on span "keyboard_arrow_right" at bounding box center [25, 238] width 12 height 12
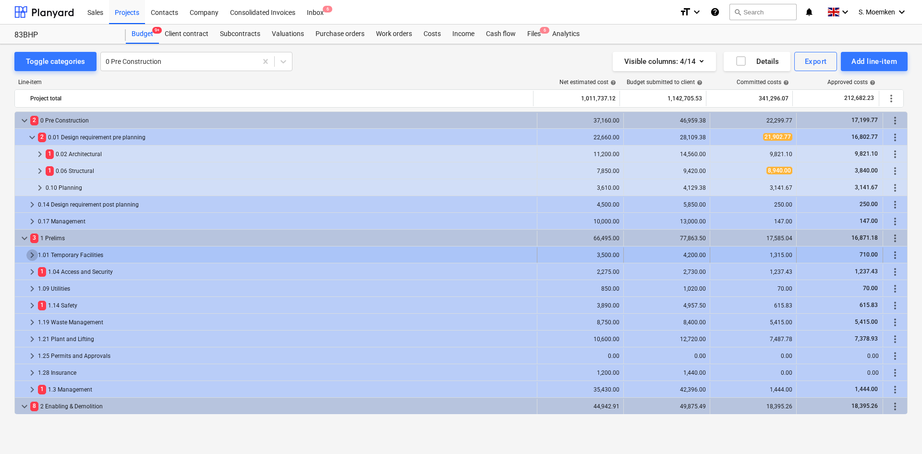
click at [32, 252] on span "keyboard_arrow_right" at bounding box center [32, 255] width 12 height 12
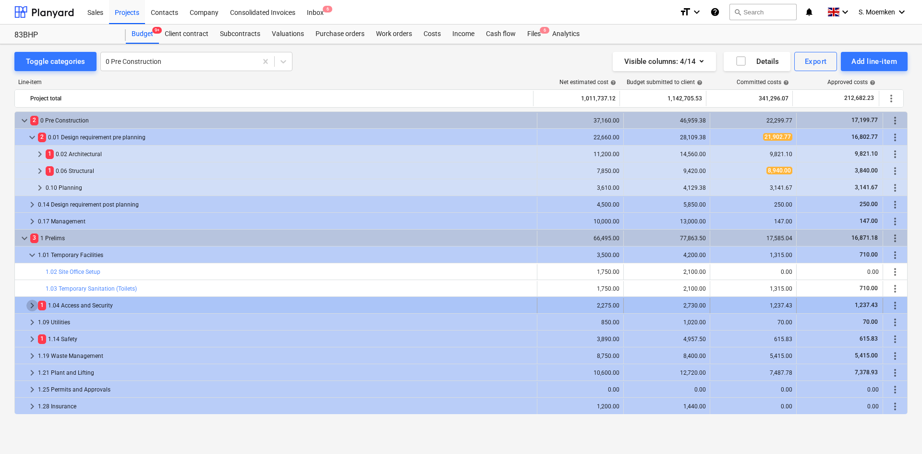
click at [34, 304] on span "keyboard_arrow_right" at bounding box center [32, 306] width 12 height 12
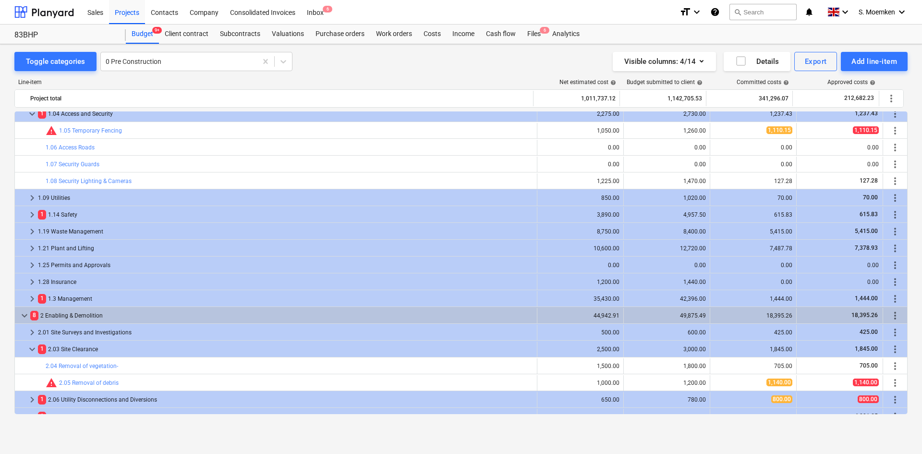
scroll to position [192, 0]
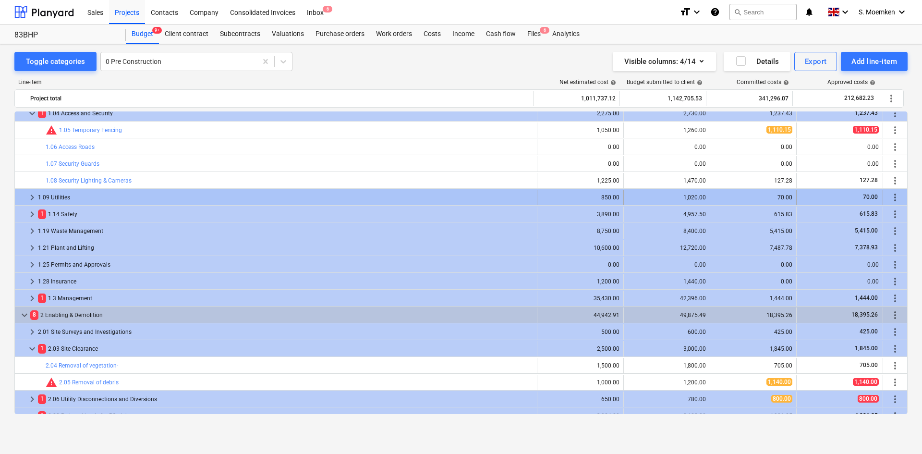
click at [32, 195] on span "keyboard_arrow_right" at bounding box center [32, 198] width 12 height 12
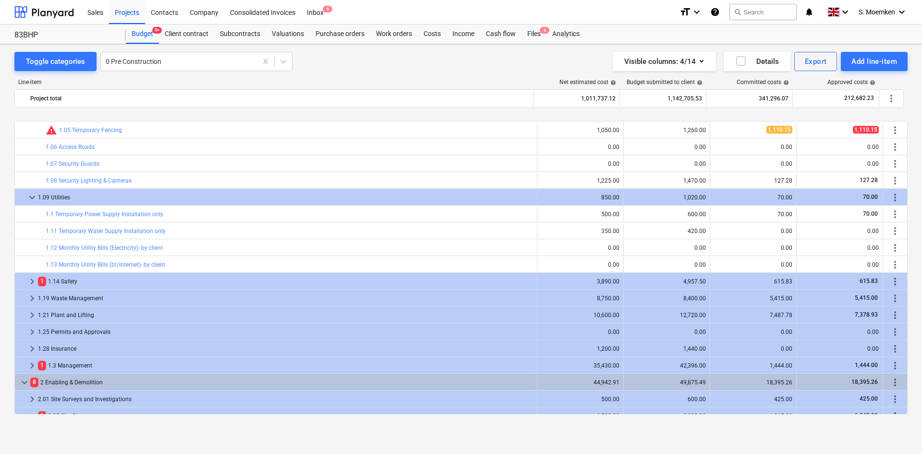
scroll to position [240, 0]
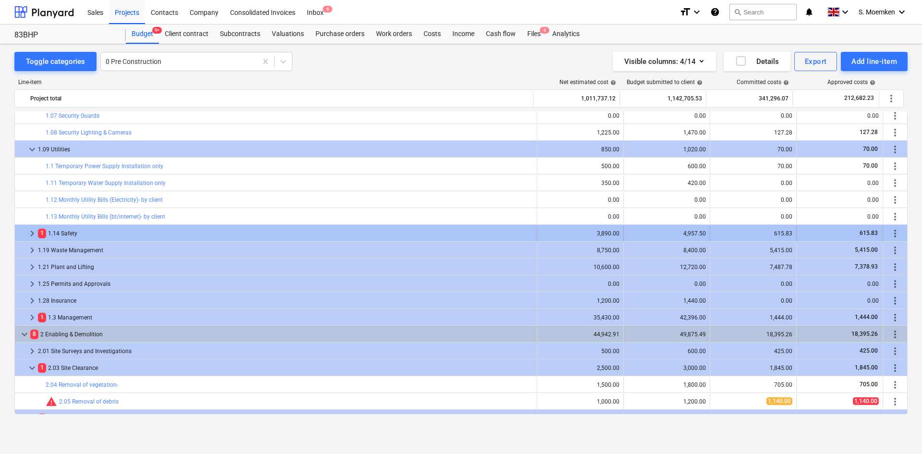
click at [31, 232] on span "keyboard_arrow_right" at bounding box center [32, 234] width 12 height 12
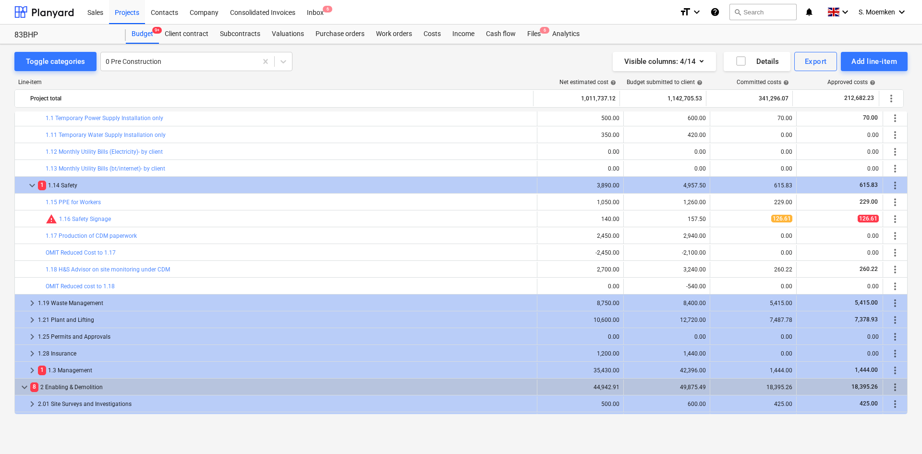
scroll to position [48, 0]
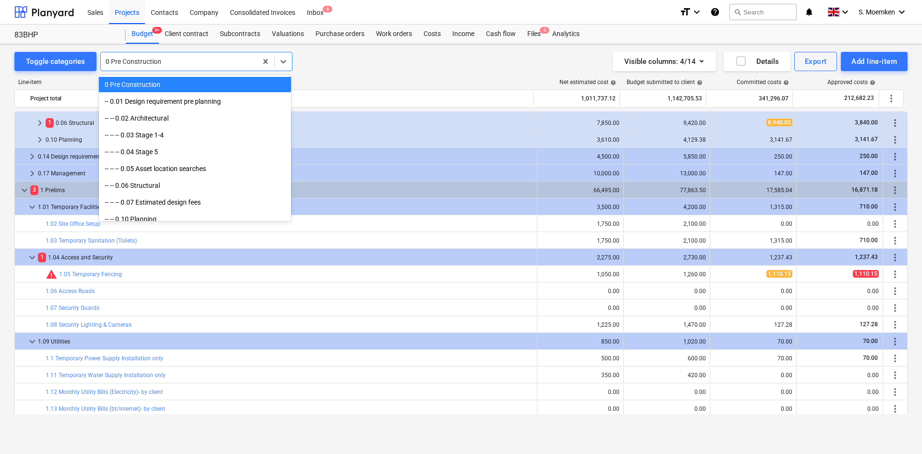
click at [166, 59] on div at bounding box center [179, 62] width 147 height 10
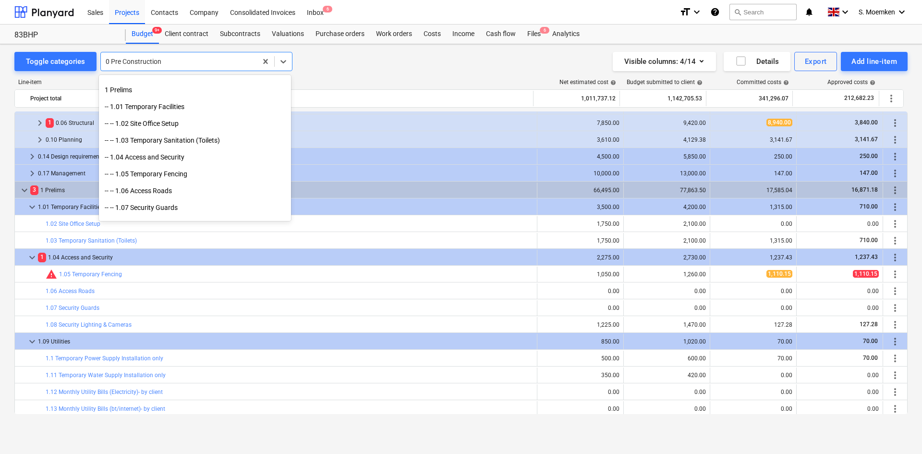
scroll to position [288, 0]
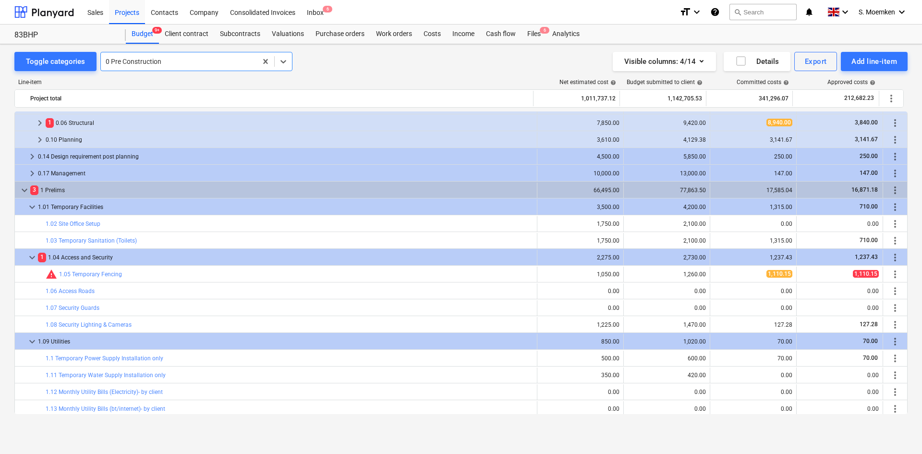
click at [191, 61] on div at bounding box center [179, 62] width 147 height 10
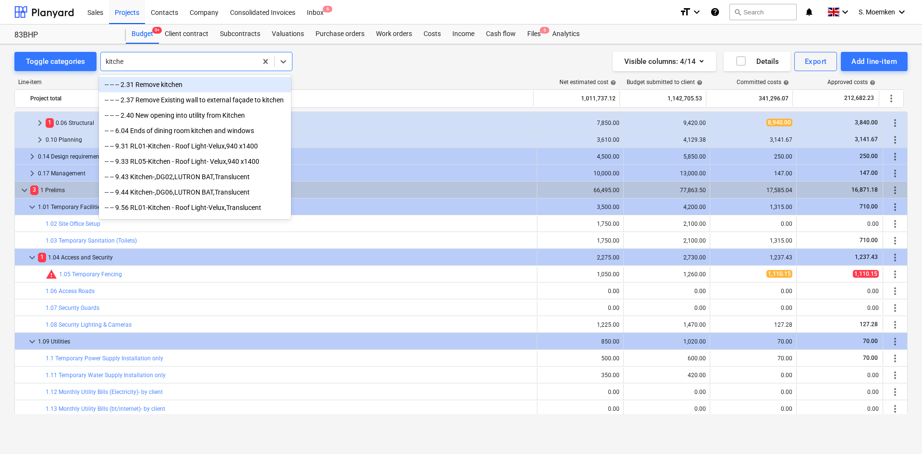
type input "kitchen"
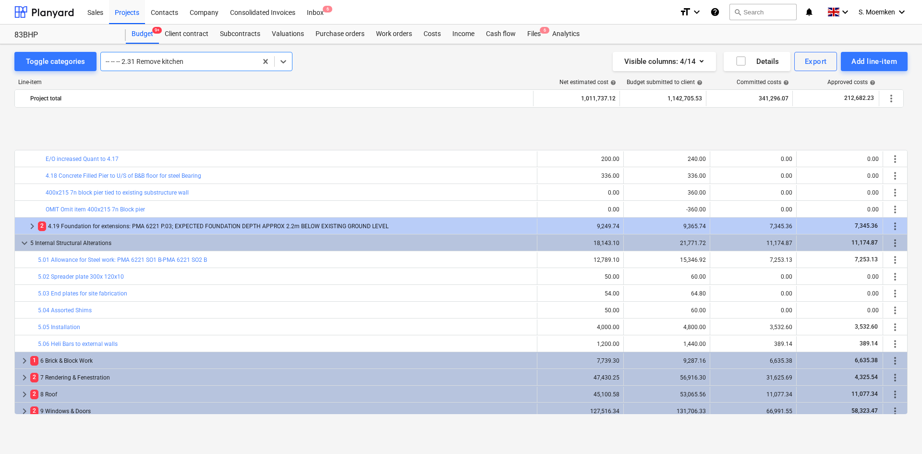
scroll to position [1503, 0]
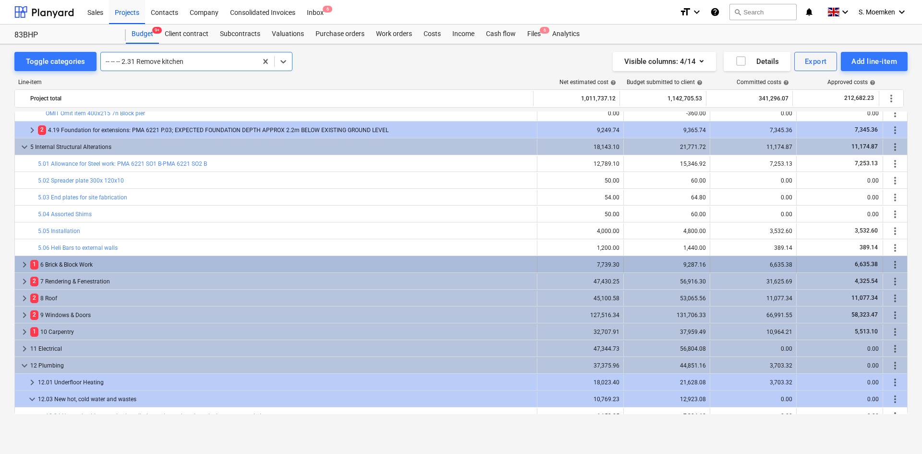
click at [21, 263] on span "keyboard_arrow_right" at bounding box center [25, 265] width 12 height 12
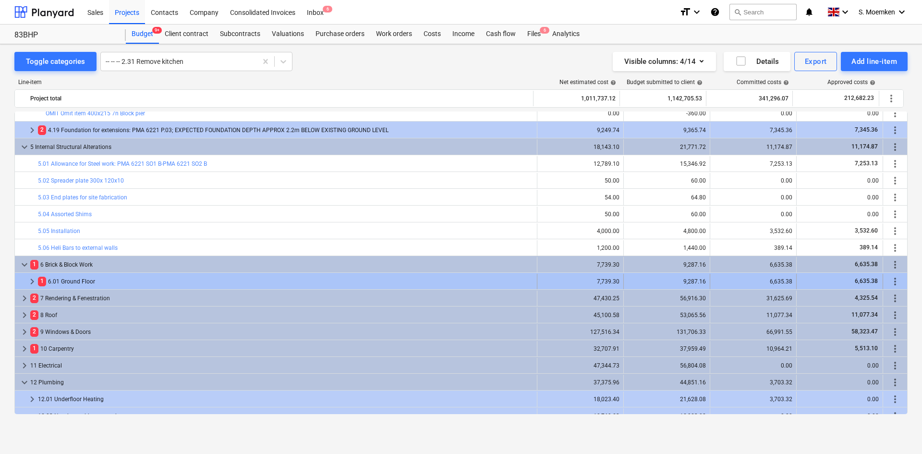
click at [34, 280] on span "keyboard_arrow_right" at bounding box center [32, 282] width 12 height 12
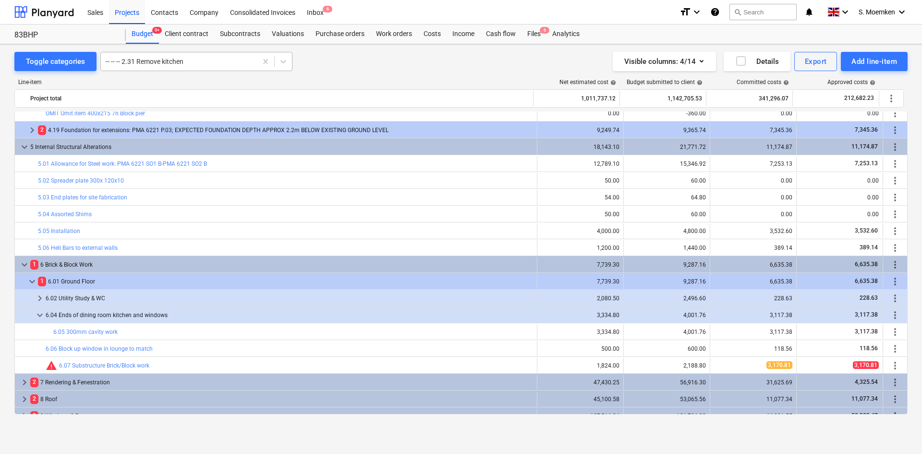
click at [197, 62] on div at bounding box center [179, 62] width 147 height 10
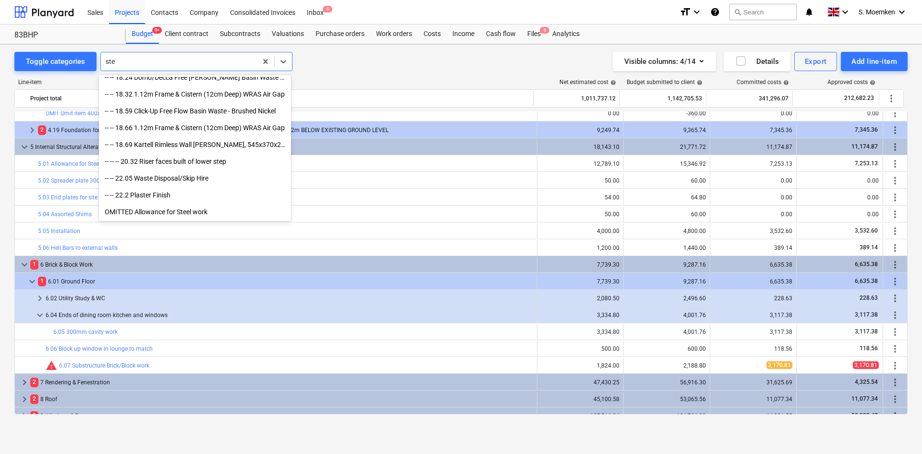
scroll to position [562, 0]
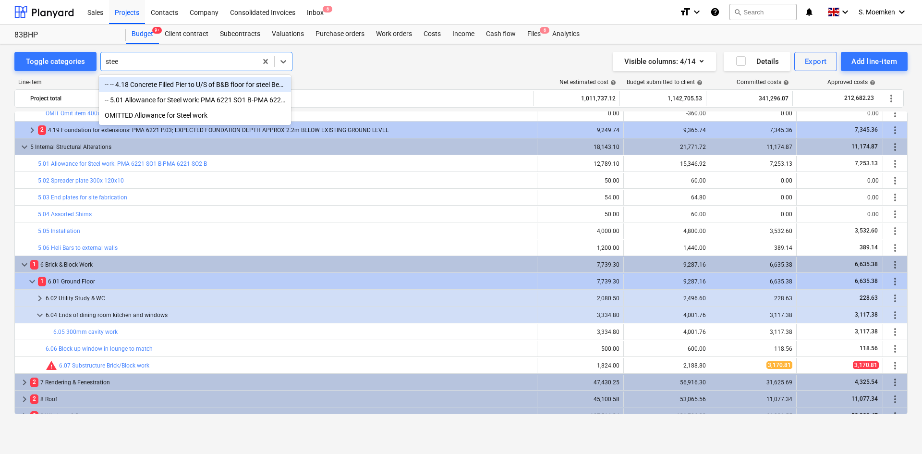
type input "steel"
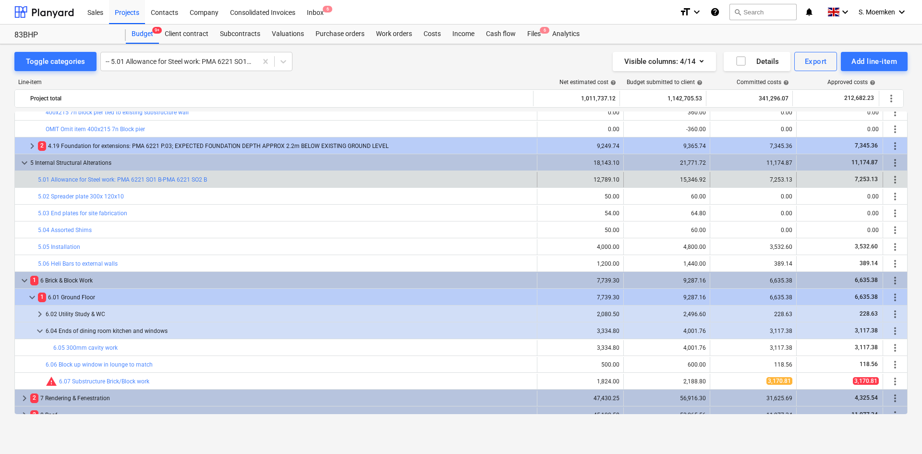
scroll to position [1475, 0]
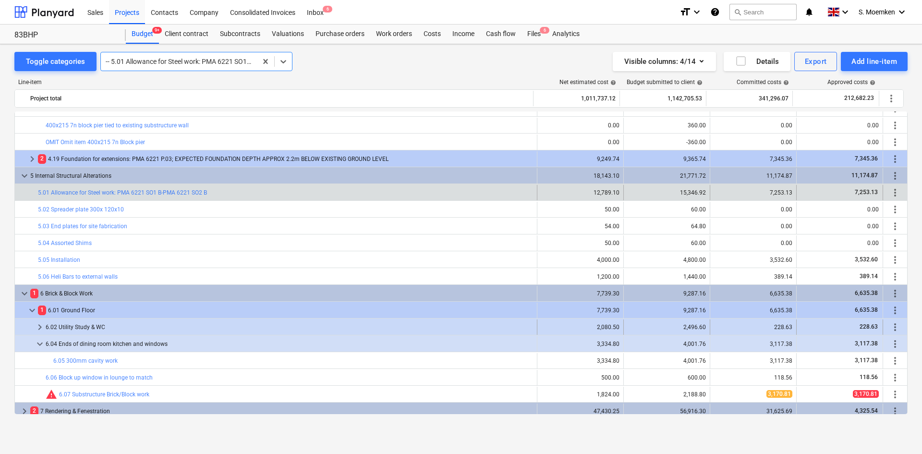
click at [38, 325] on span "keyboard_arrow_right" at bounding box center [40, 327] width 12 height 12
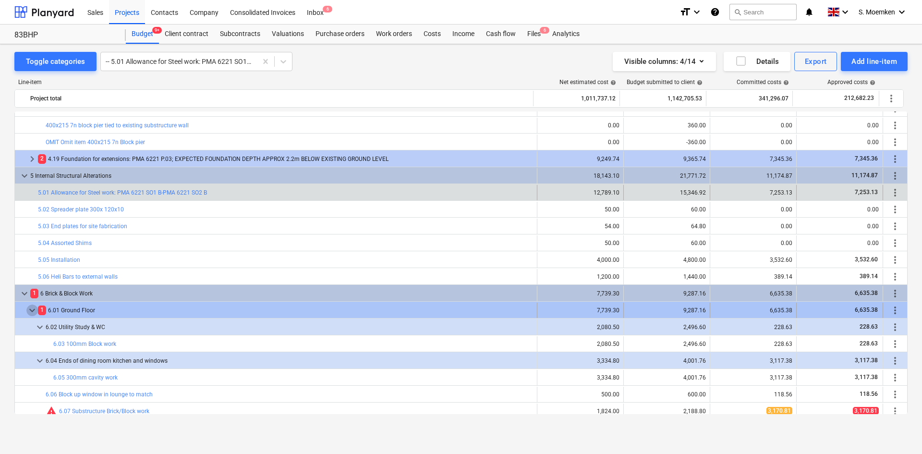
click at [34, 310] on span "keyboard_arrow_down" at bounding box center [32, 311] width 12 height 12
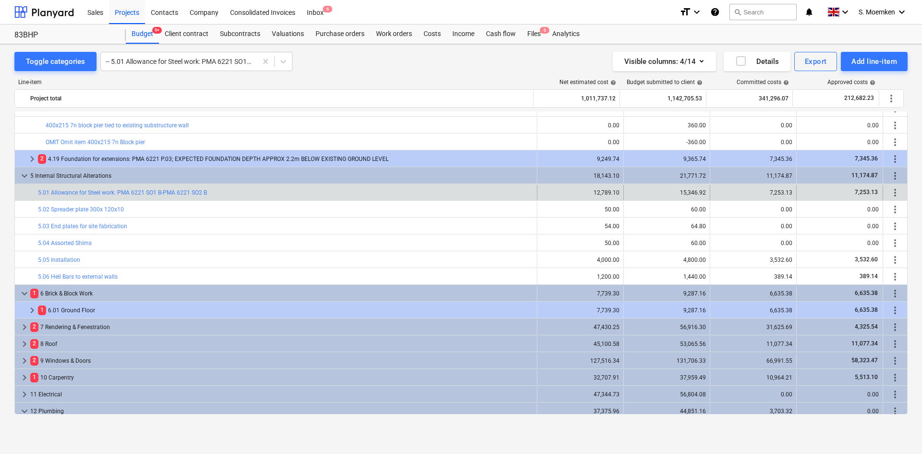
click at [34, 310] on span "keyboard_arrow_right" at bounding box center [32, 311] width 12 height 12
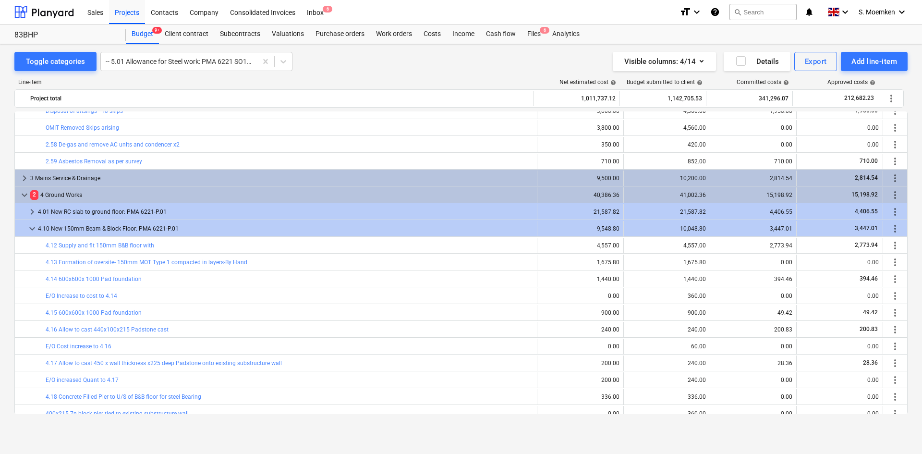
scroll to position [1234, 0]
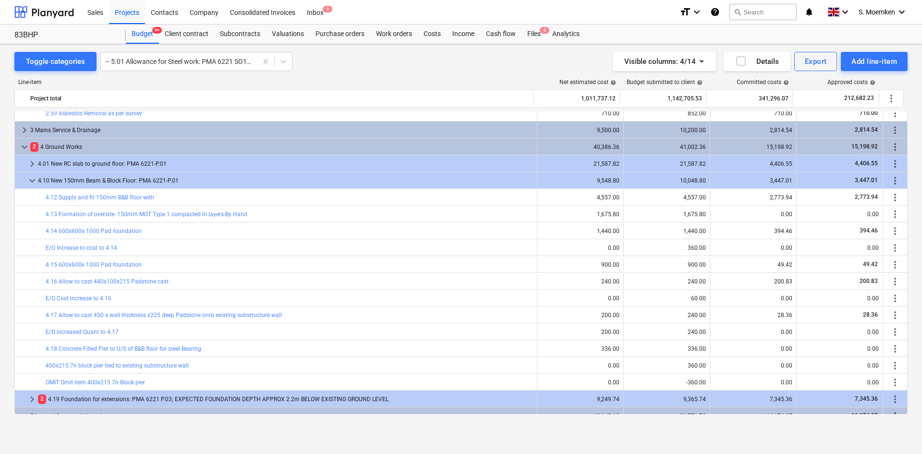
click at [168, 71] on div "Line-item Net estimated cost help Budget submitted to client help Committed cos…" at bounding box center [460, 248] width 893 height 354
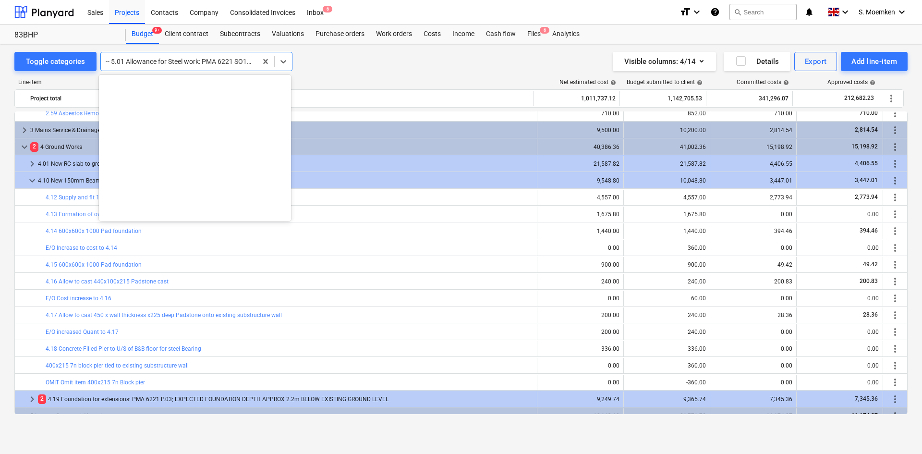
click at [172, 64] on div at bounding box center [179, 62] width 147 height 10
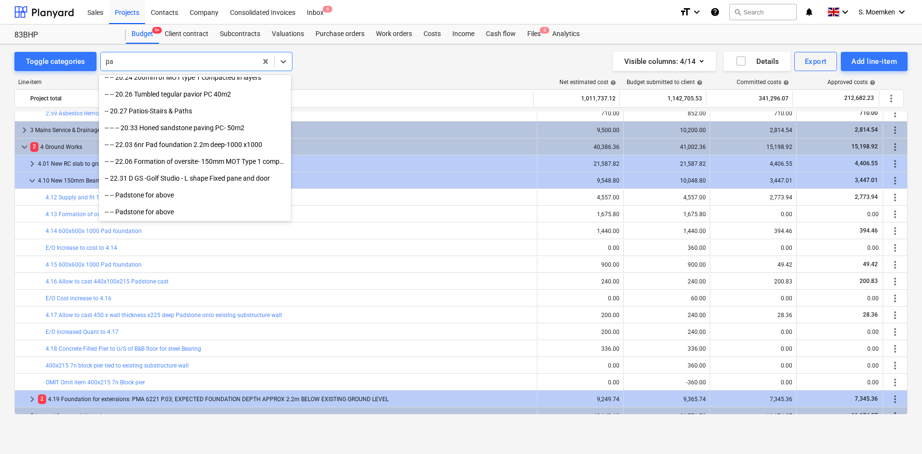
scroll to position [562, 0]
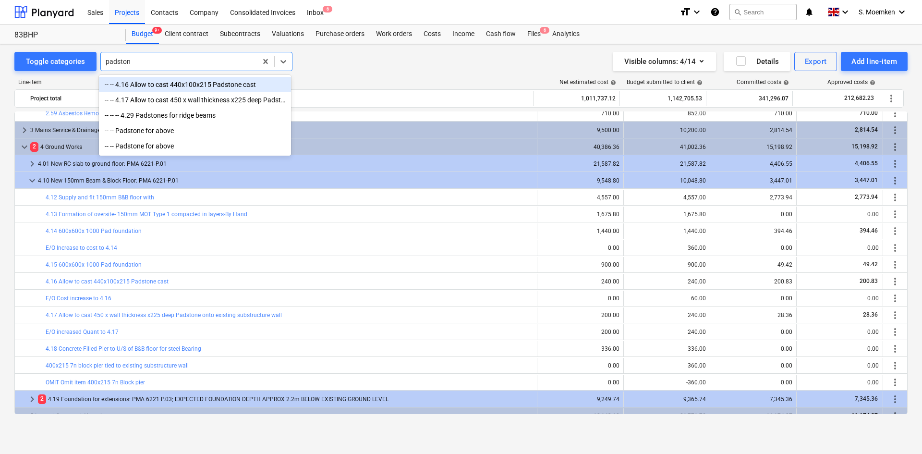
type input "padstone"
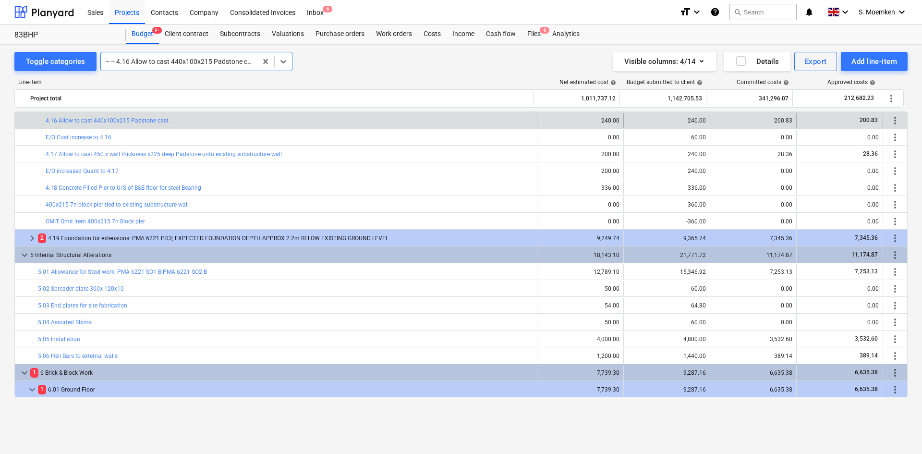
scroll to position [1347, 0]
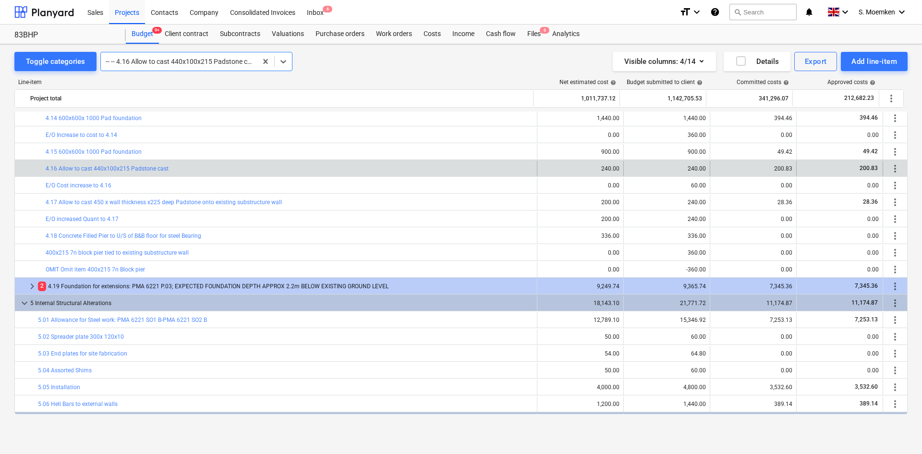
click at [197, 62] on div at bounding box center [179, 62] width 147 height 10
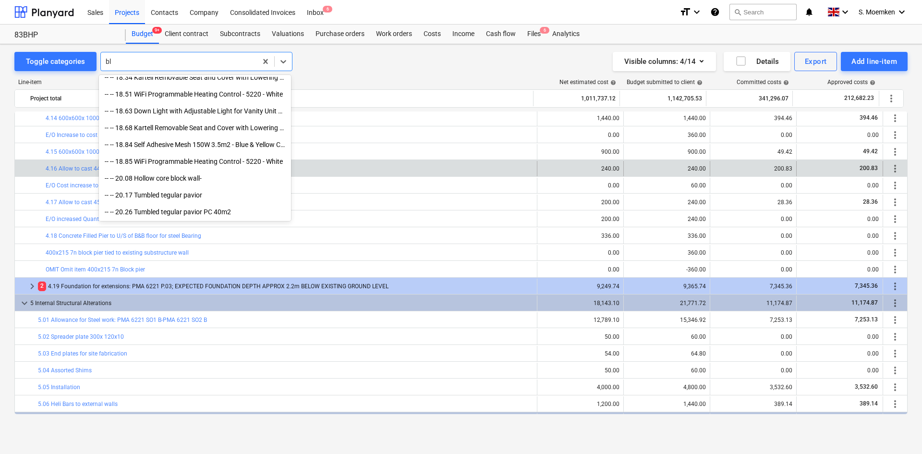
scroll to position [360, 0]
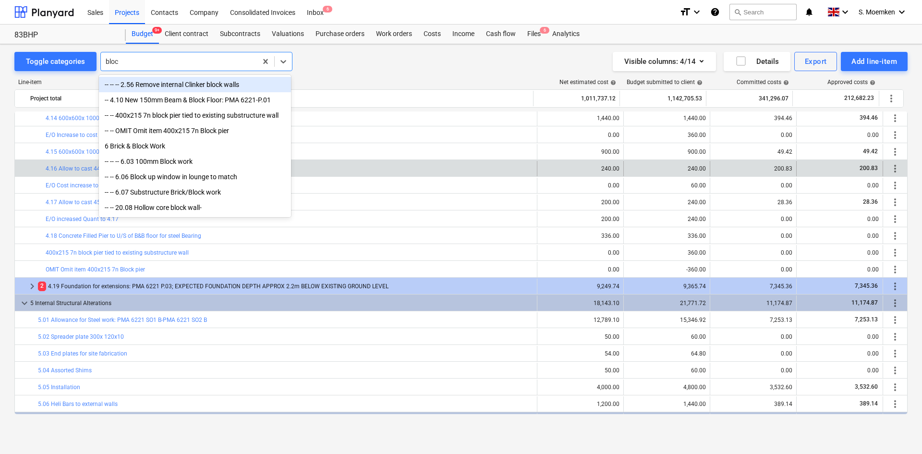
type input "block"
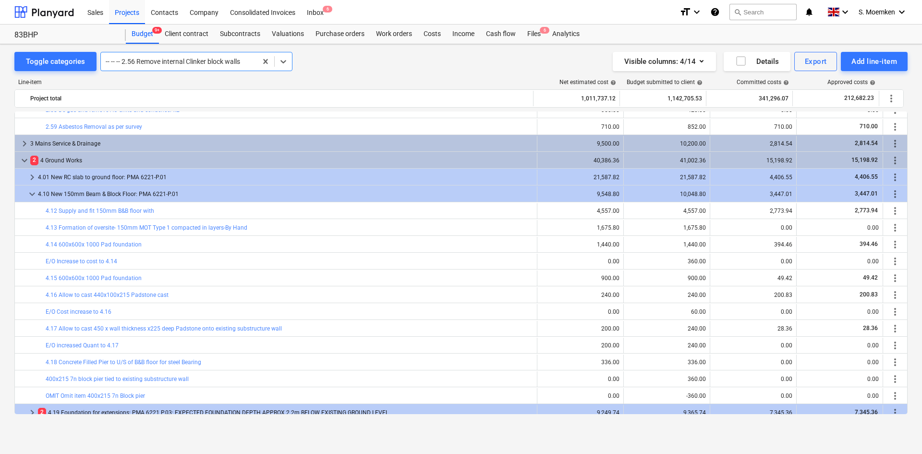
scroll to position [1491, 0]
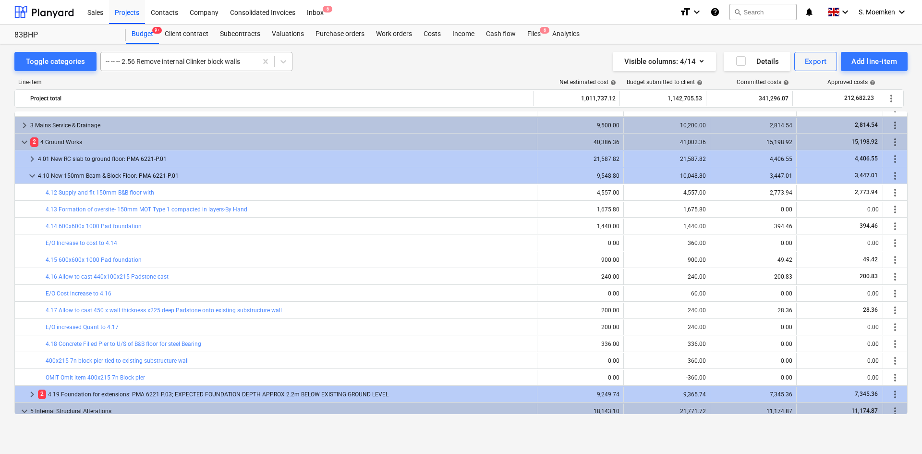
click at [186, 59] on div at bounding box center [179, 62] width 147 height 10
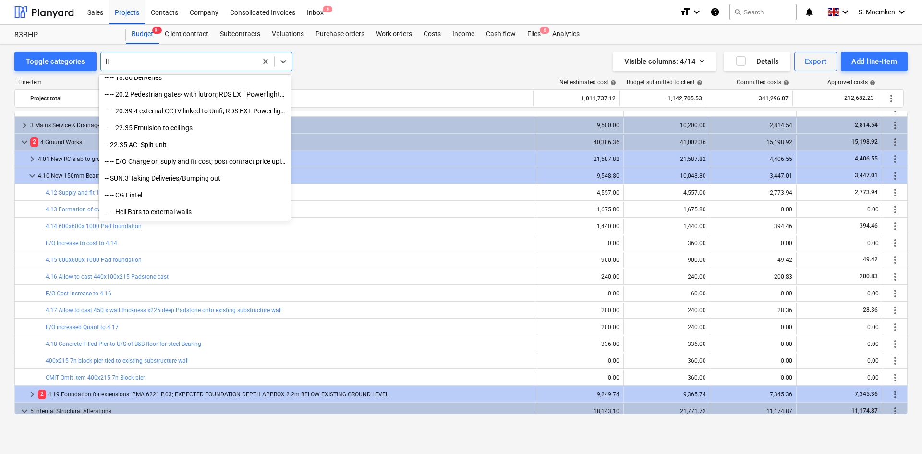
scroll to position [360, 0]
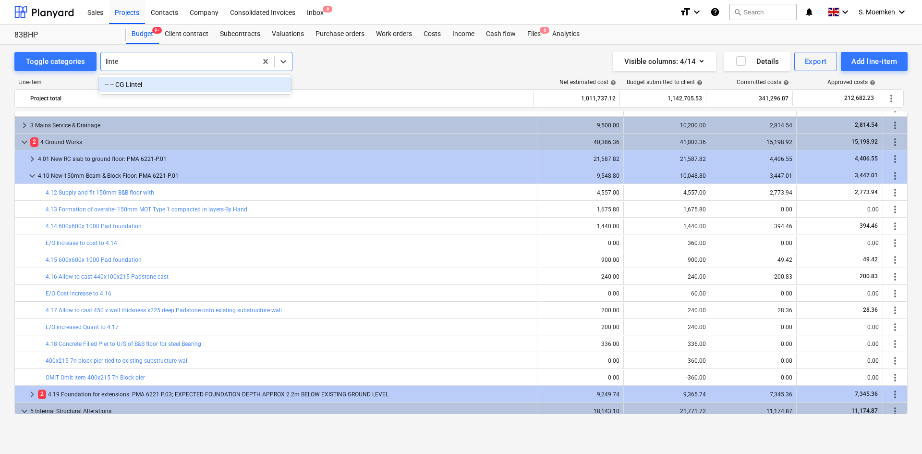
type input "lintel"
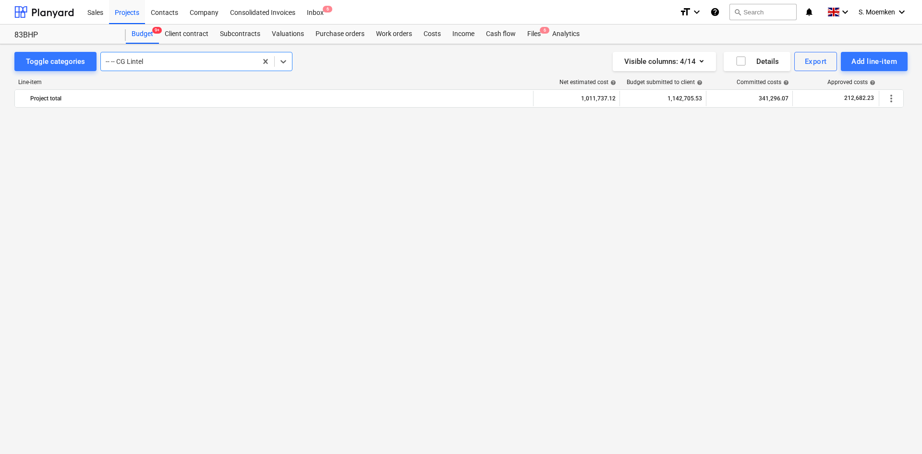
scroll to position [2791, 0]
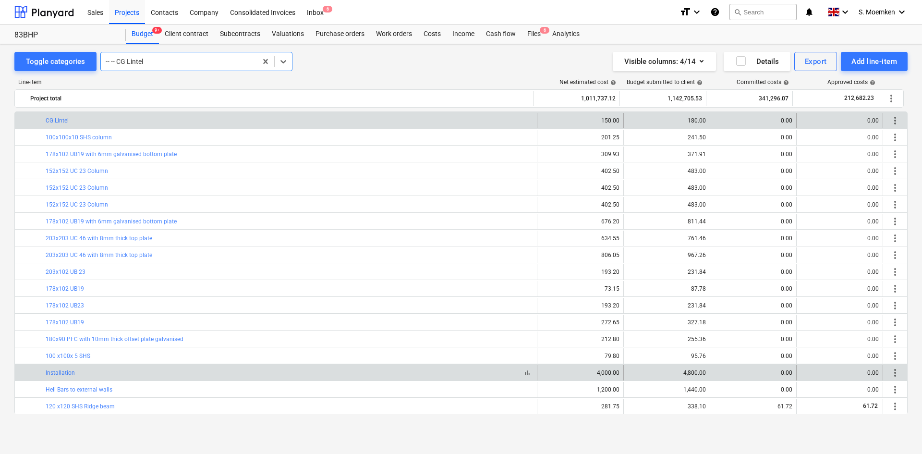
click at [130, 350] on div "bar_chart Installation" at bounding box center [290, 372] width 488 height 7
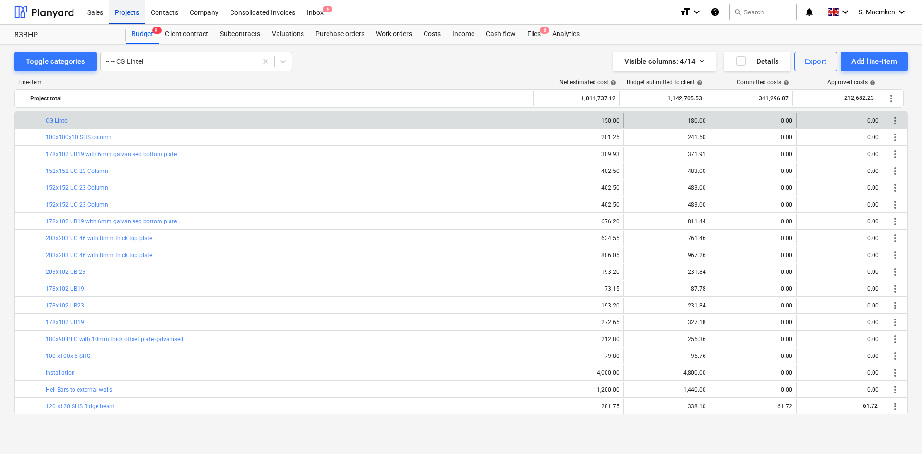
click at [132, 10] on div "Projects" at bounding box center [127, 12] width 36 height 24
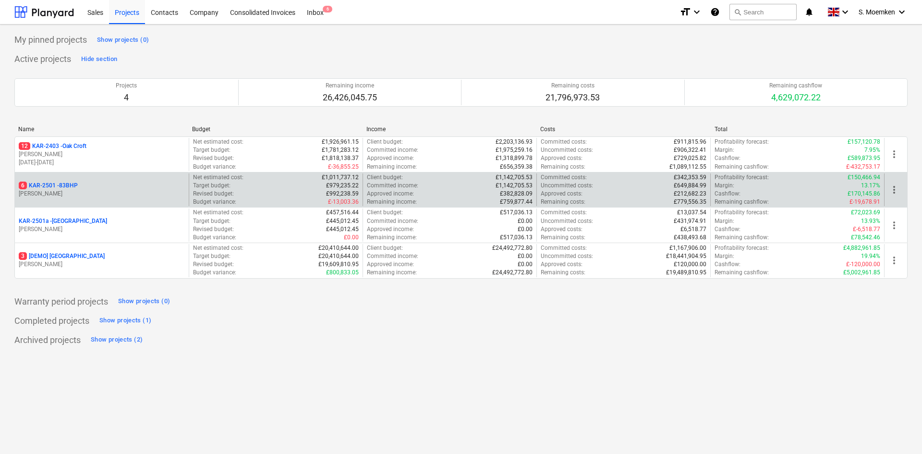
click at [67, 195] on p "G. Eastwood" at bounding box center [102, 194] width 166 height 8
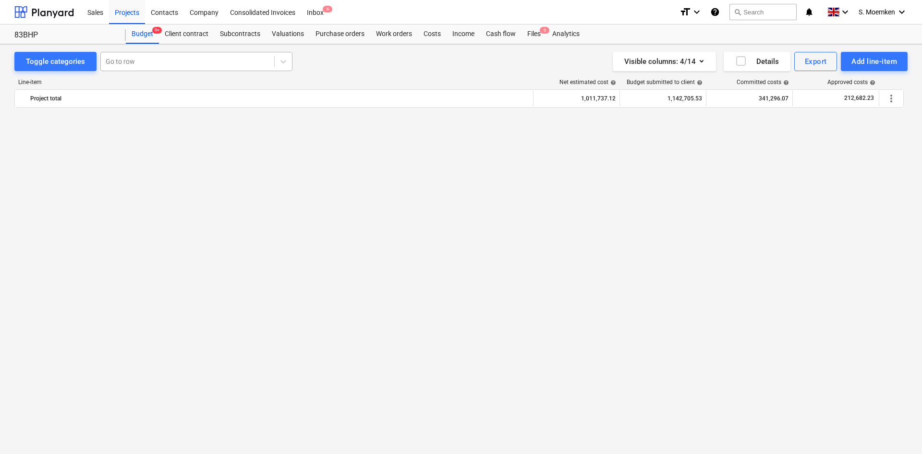
scroll to position [2791, 0]
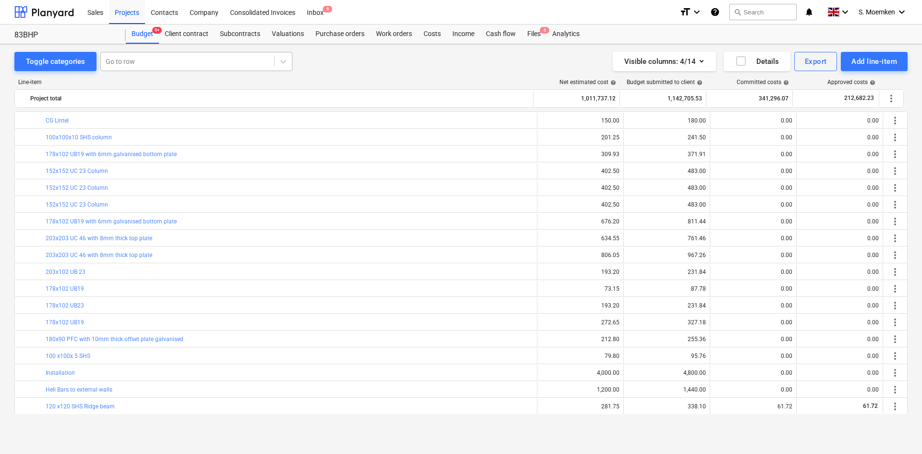
click at [147, 64] on div at bounding box center [188, 62] width 164 height 10
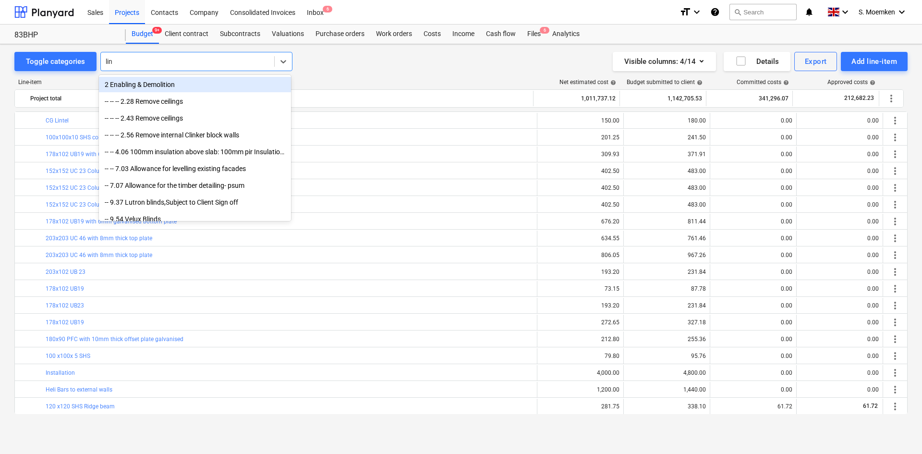
type input "lint"
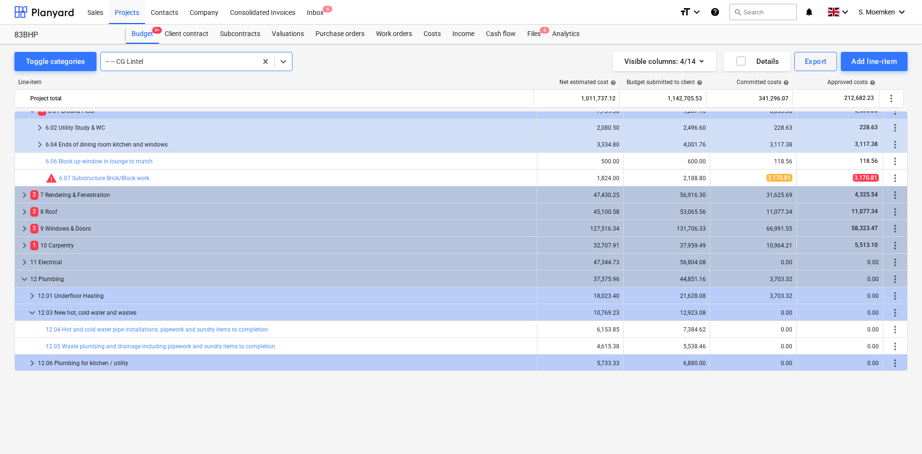
scroll to position [1830, 0]
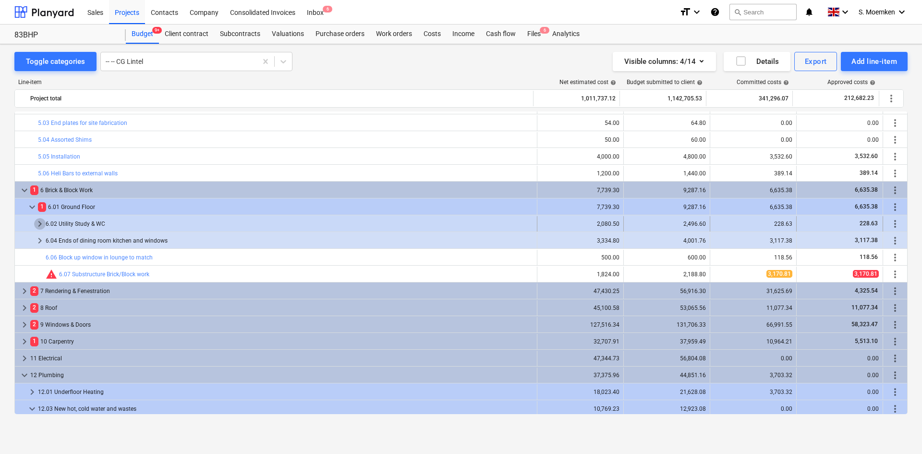
click at [39, 223] on span "keyboard_arrow_right" at bounding box center [40, 224] width 12 height 12
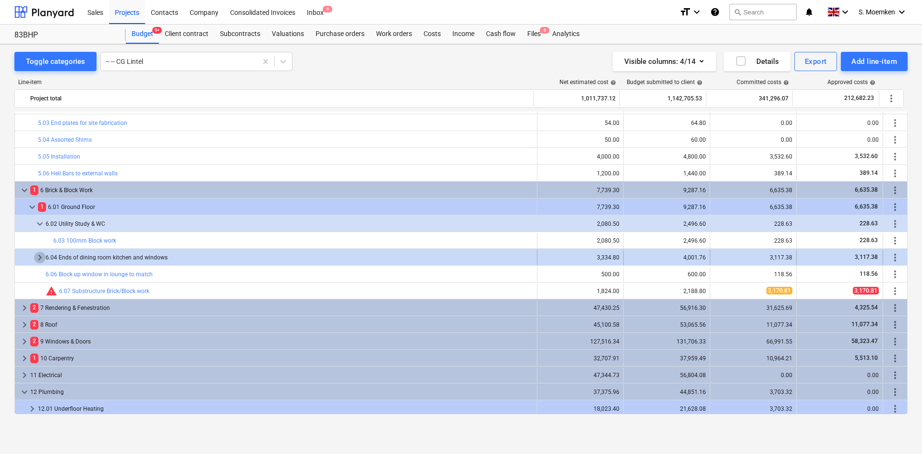
click at [35, 258] on span "keyboard_arrow_right" at bounding box center [40, 258] width 12 height 12
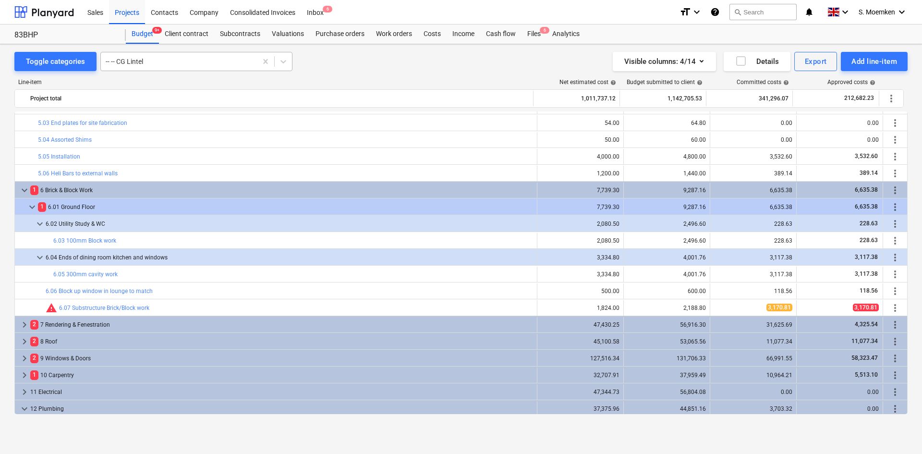
click at [173, 62] on div at bounding box center [179, 62] width 147 height 10
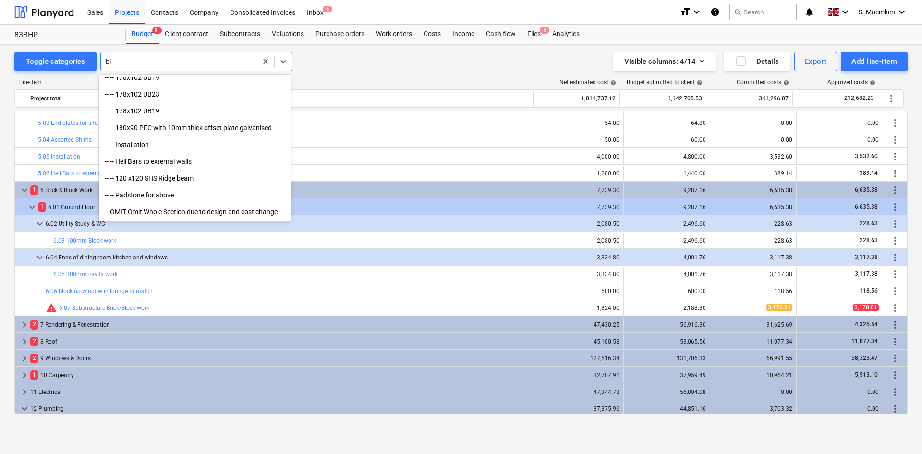
scroll to position [360, 0]
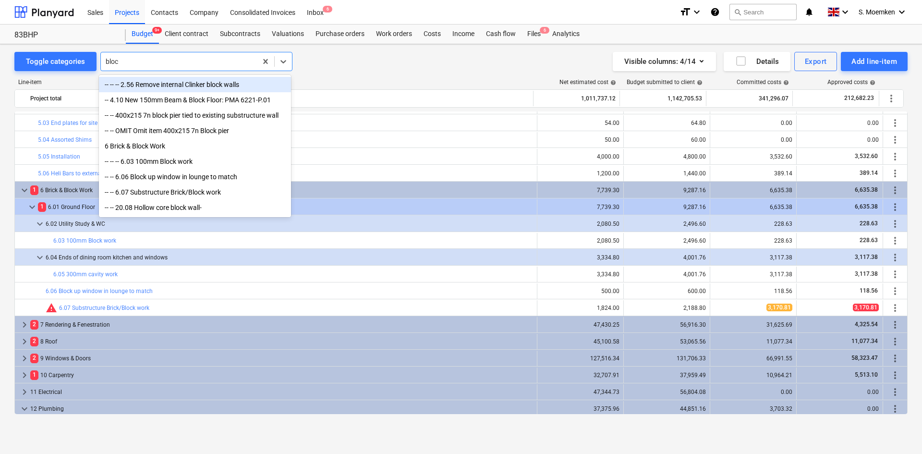
type input "block"
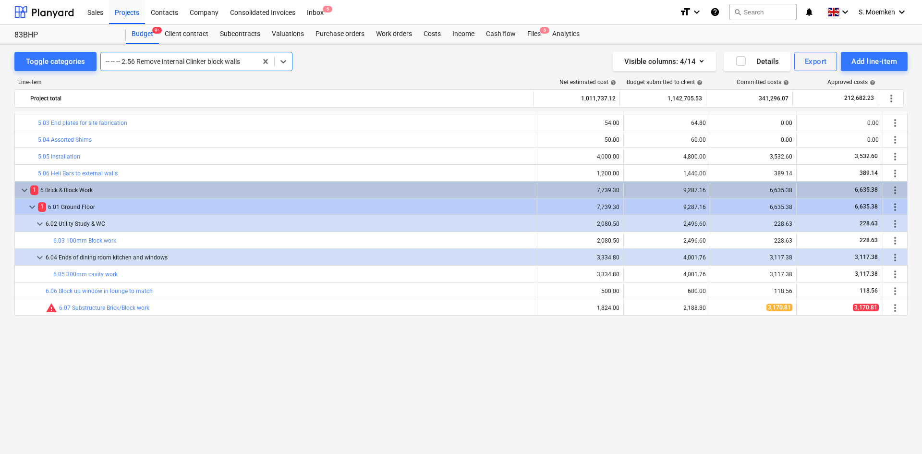
scroll to position [1395, 0]
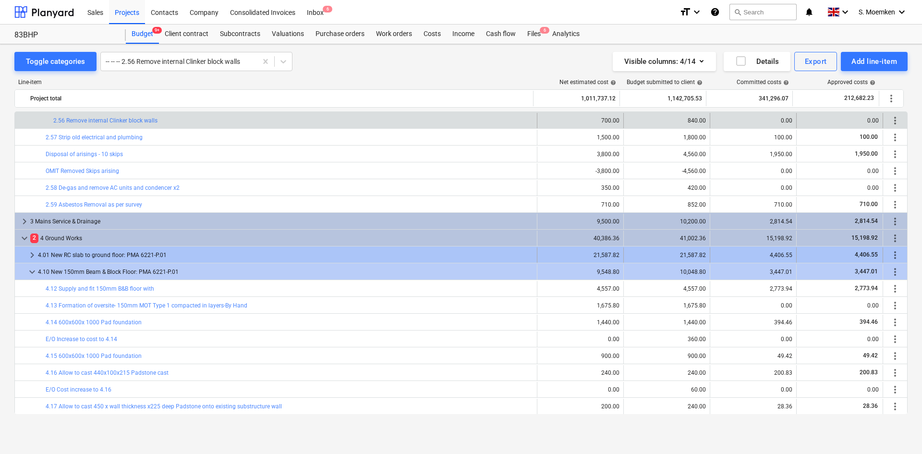
click at [31, 253] on span "keyboard_arrow_right" at bounding box center [32, 255] width 12 height 12
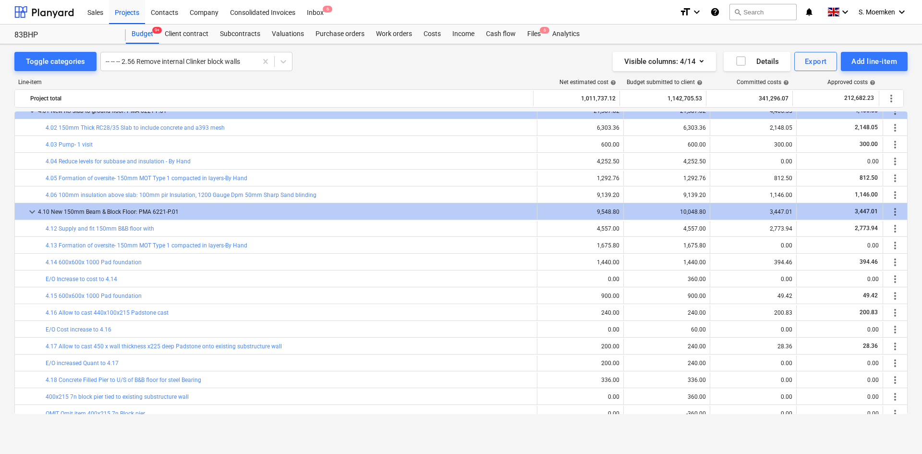
scroll to position [1587, 0]
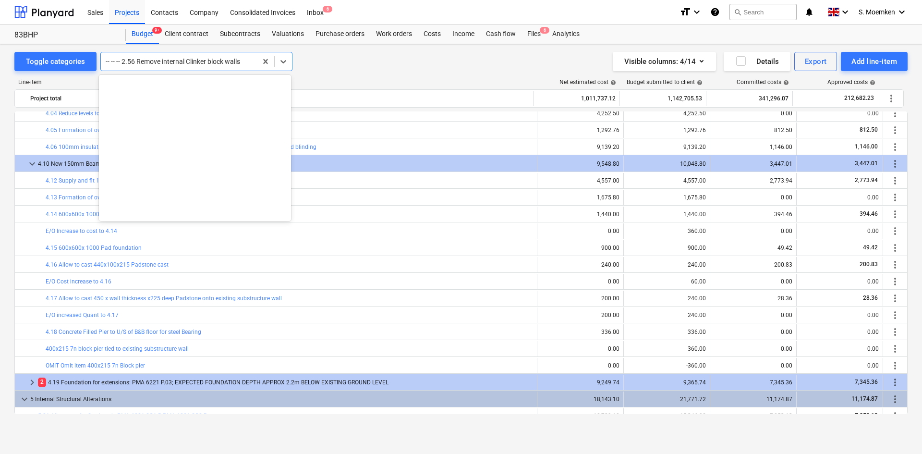
click at [211, 62] on div at bounding box center [179, 62] width 147 height 10
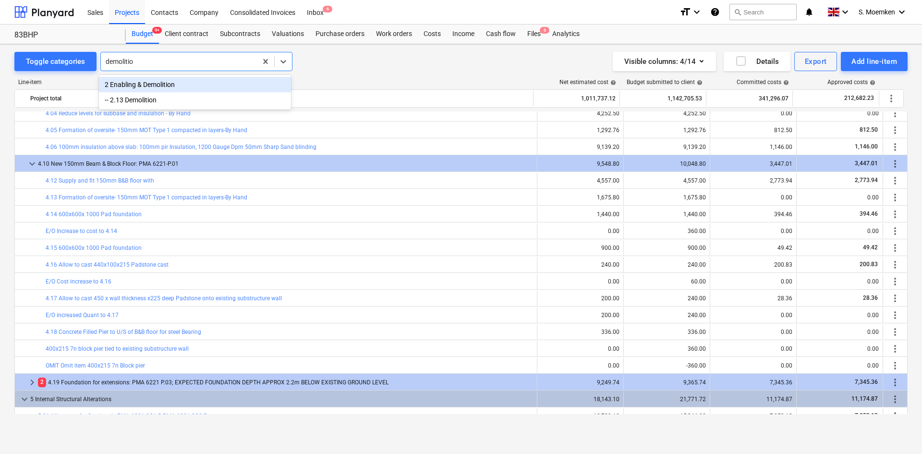
type input "demolition"
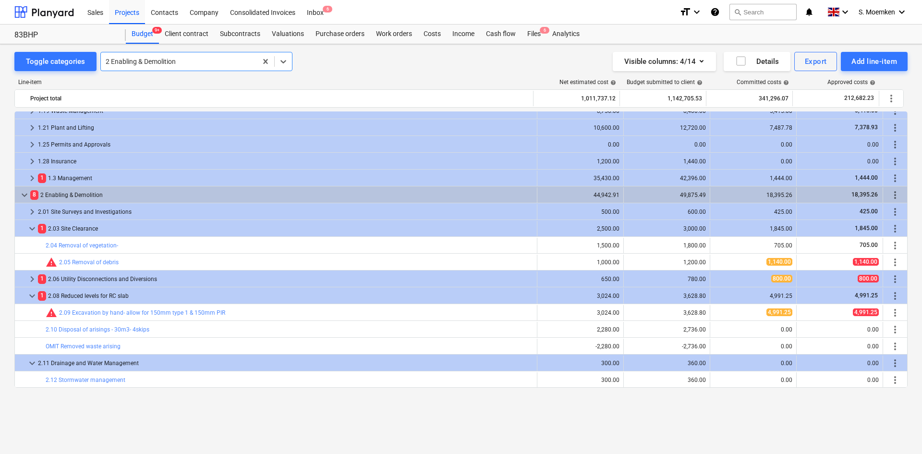
scroll to position [144, 0]
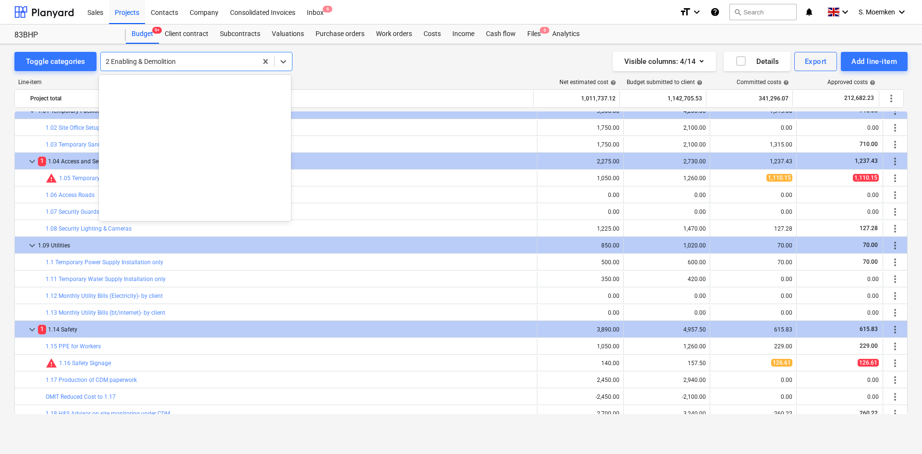
click at [183, 60] on div at bounding box center [179, 62] width 147 height 10
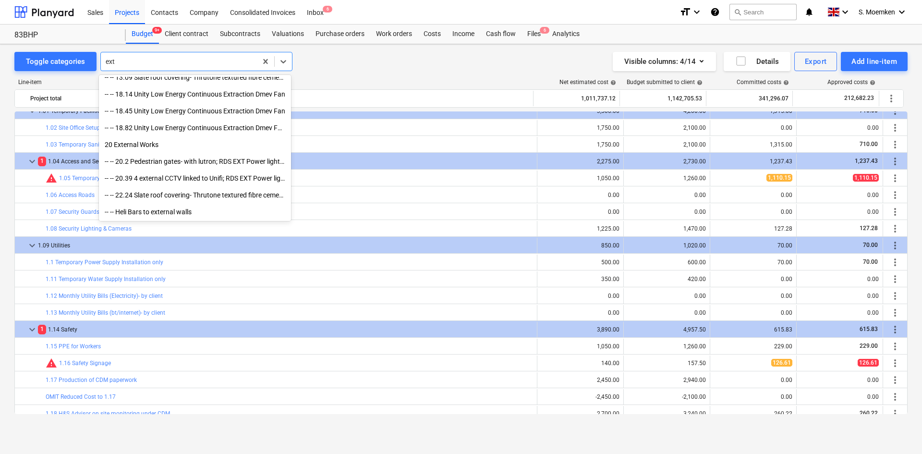
scroll to position [259, 0]
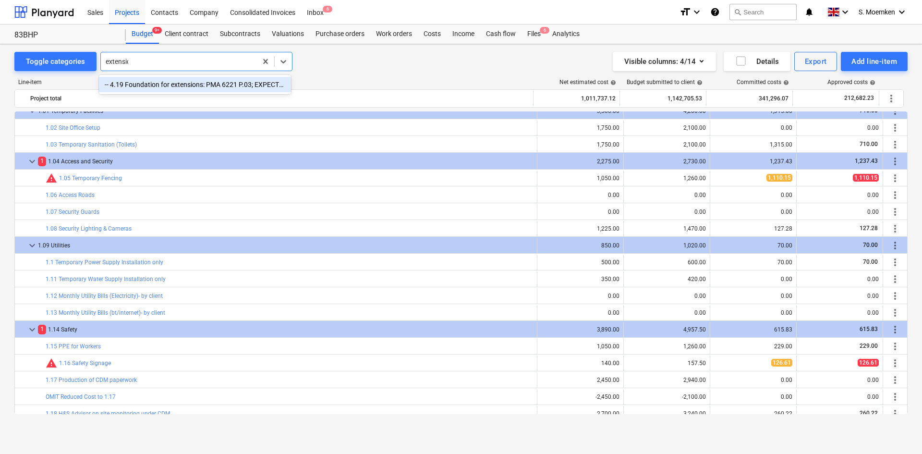
type input "extension"
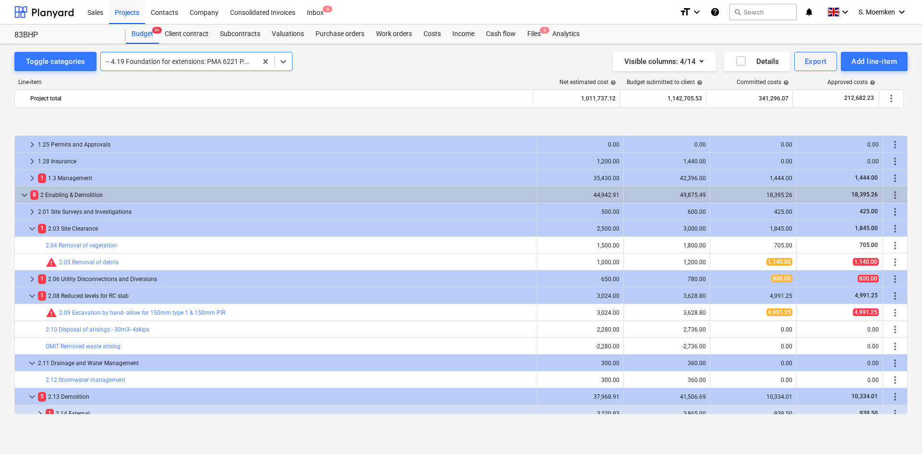
scroll to position [528, 0]
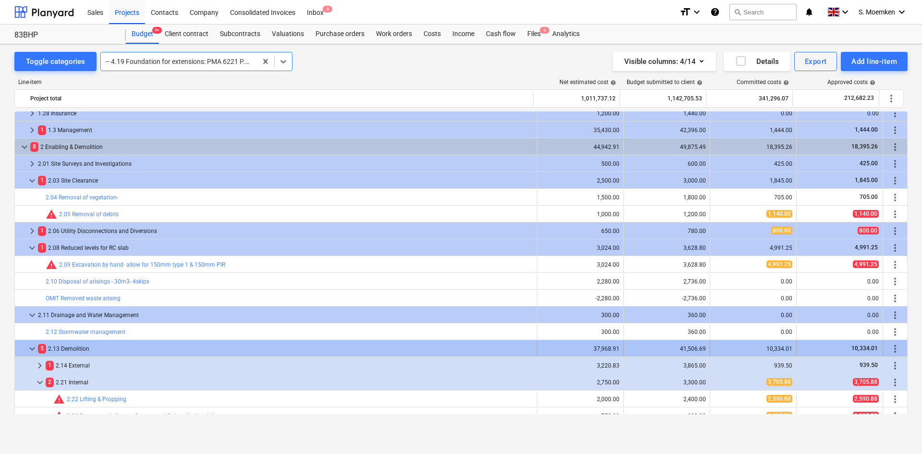
click at [30, 347] on span "keyboard_arrow_down" at bounding box center [32, 349] width 12 height 12
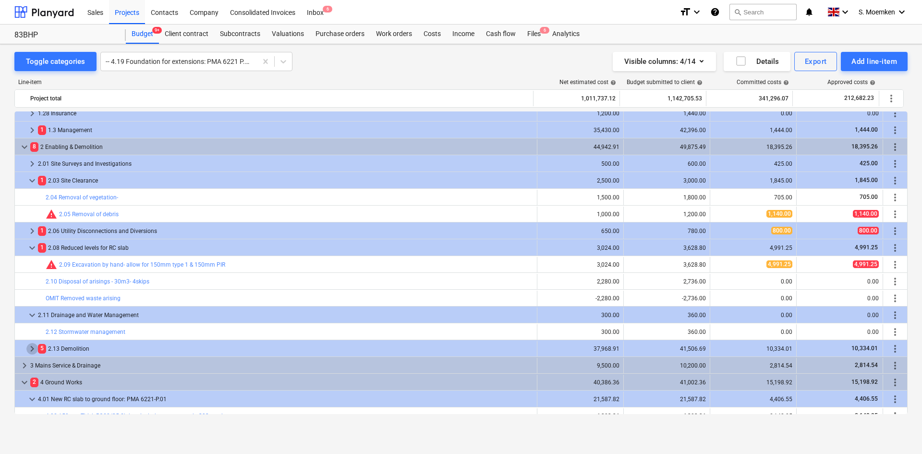
click at [30, 347] on span "keyboard_arrow_right" at bounding box center [32, 349] width 12 height 12
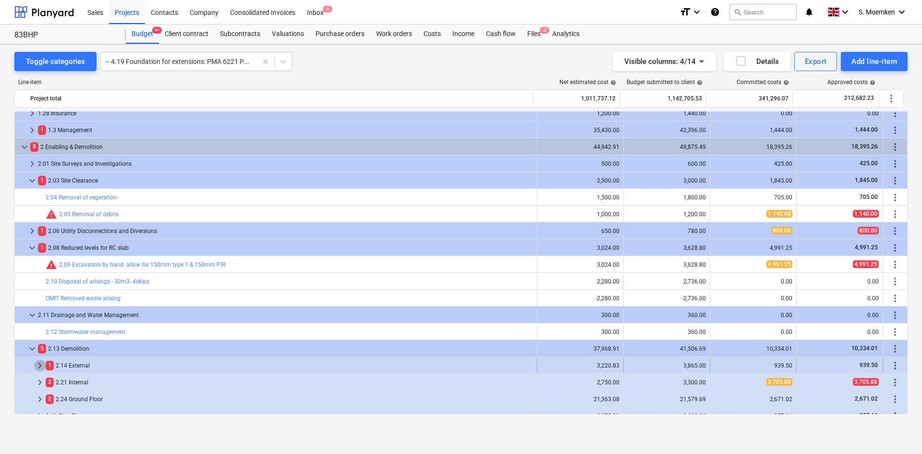
click at [43, 350] on span "keyboard_arrow_right" at bounding box center [40, 366] width 12 height 12
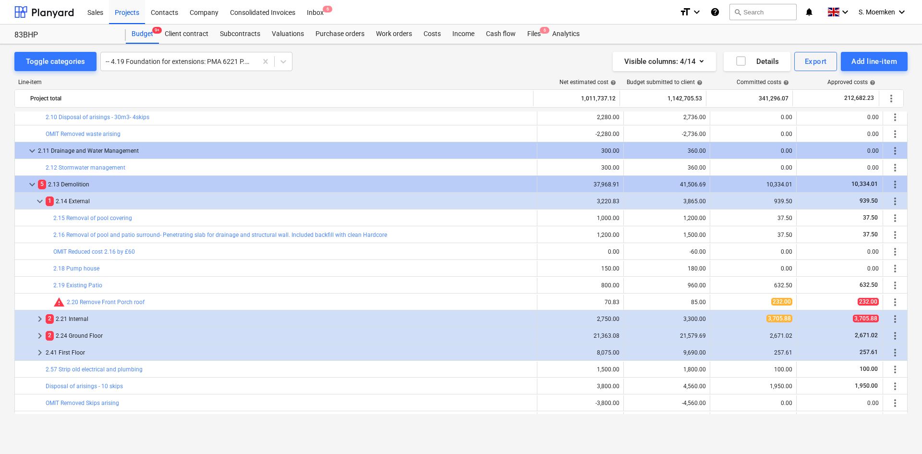
scroll to position [720, 0]
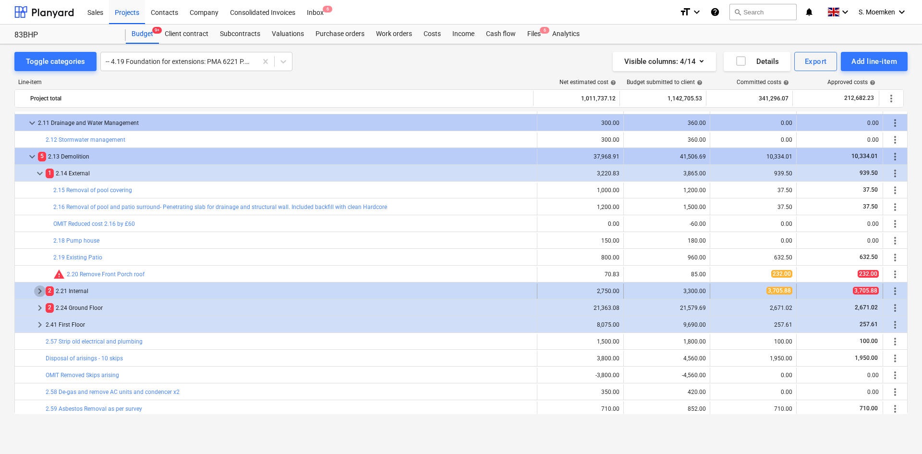
click at [39, 292] on span "keyboard_arrow_right" at bounding box center [40, 291] width 12 height 12
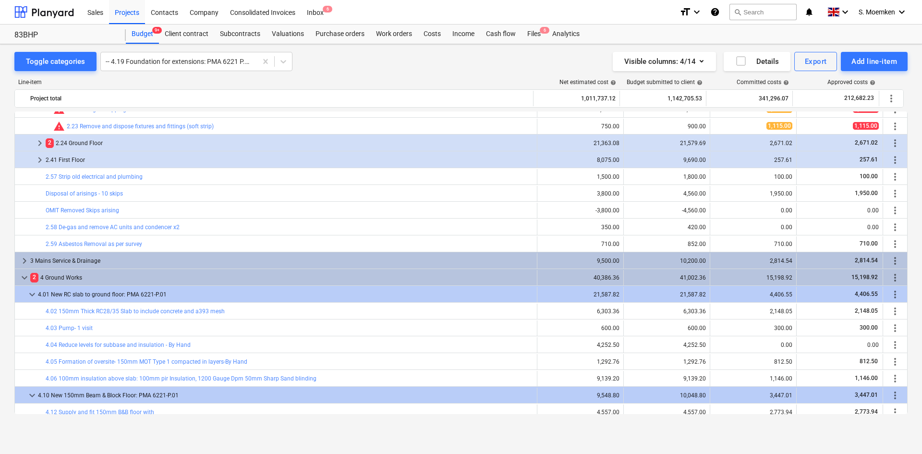
scroll to position [961, 0]
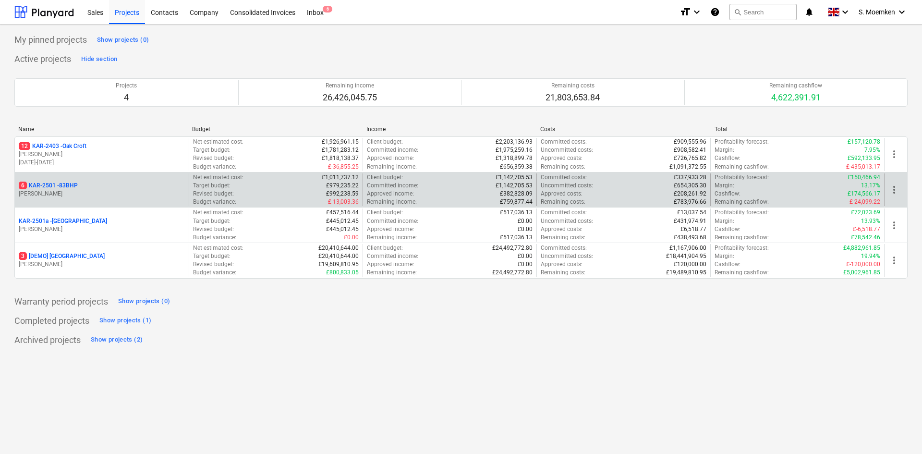
click at [71, 197] on p "[PERSON_NAME]" at bounding box center [102, 194] width 166 height 8
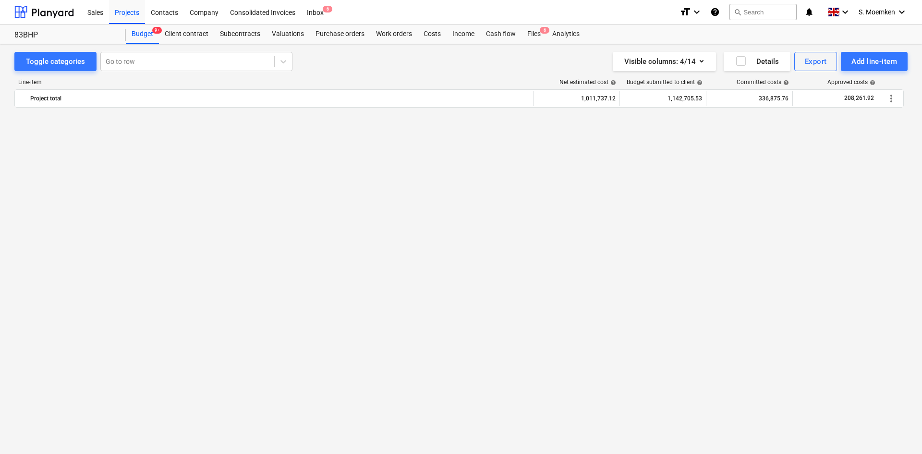
scroll to position [769, 0]
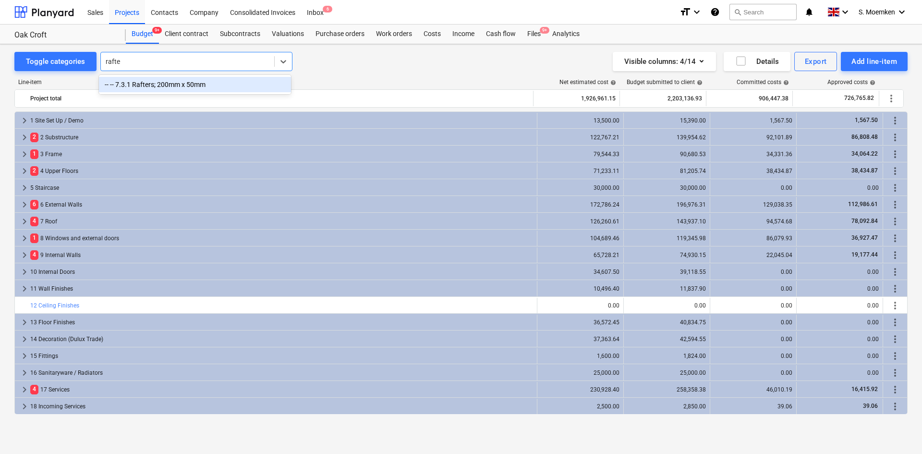
type input "rafter"
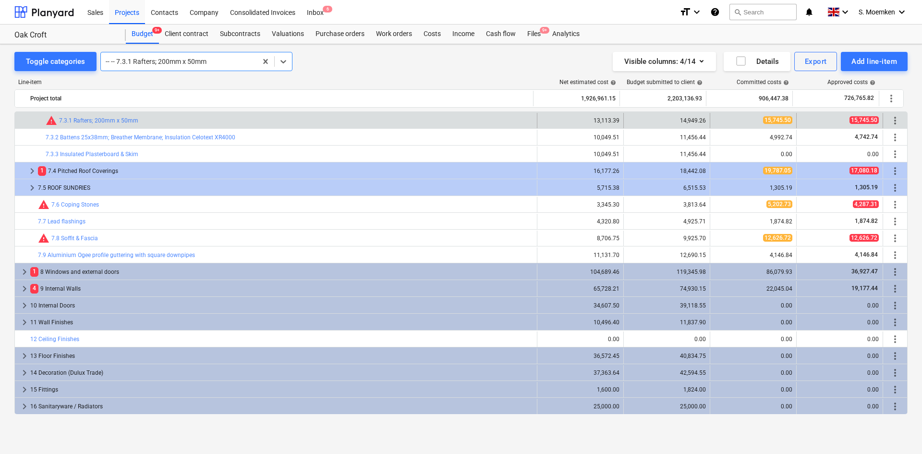
scroll to position [72, 0]
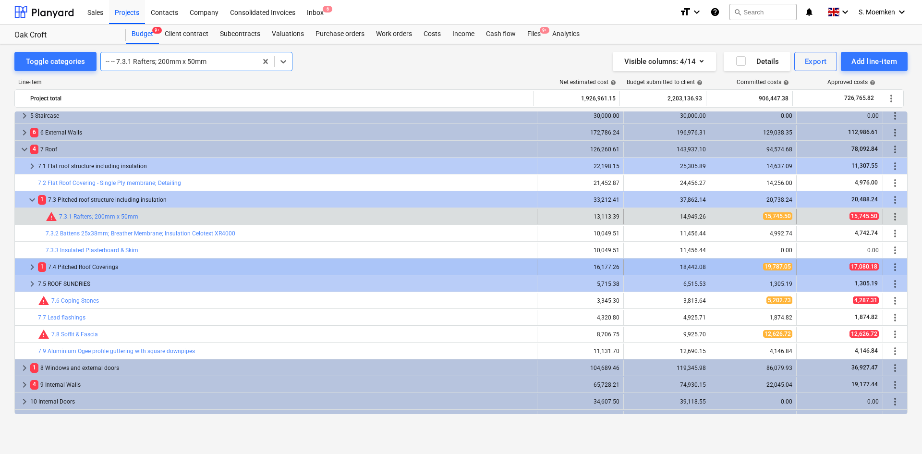
click at [35, 267] on span "keyboard_arrow_right" at bounding box center [32, 267] width 12 height 12
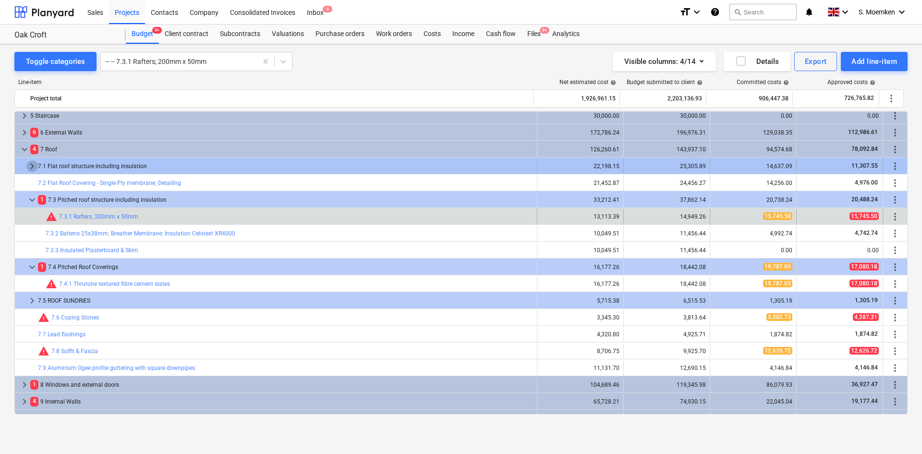
click at [29, 164] on span "keyboard_arrow_right" at bounding box center [32, 166] width 12 height 12
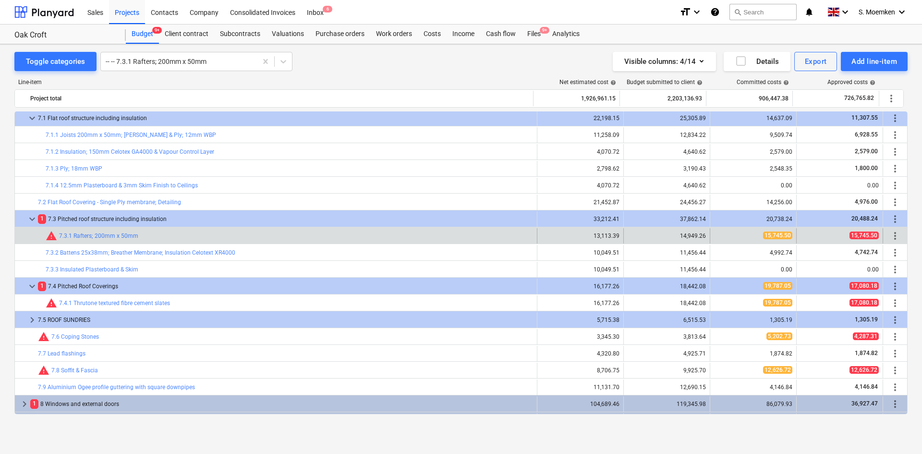
scroll to position [168, 0]
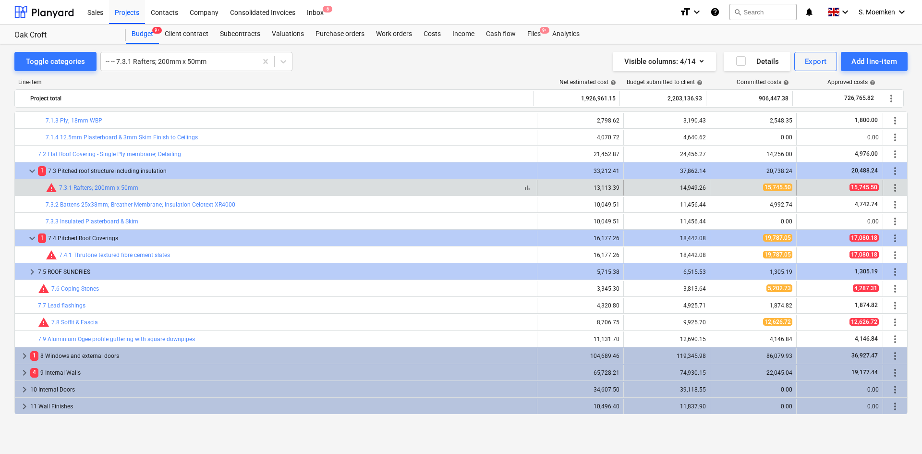
click at [50, 187] on span "warning" at bounding box center [52, 188] width 12 height 12
click at [184, 62] on div at bounding box center [179, 62] width 147 height 10
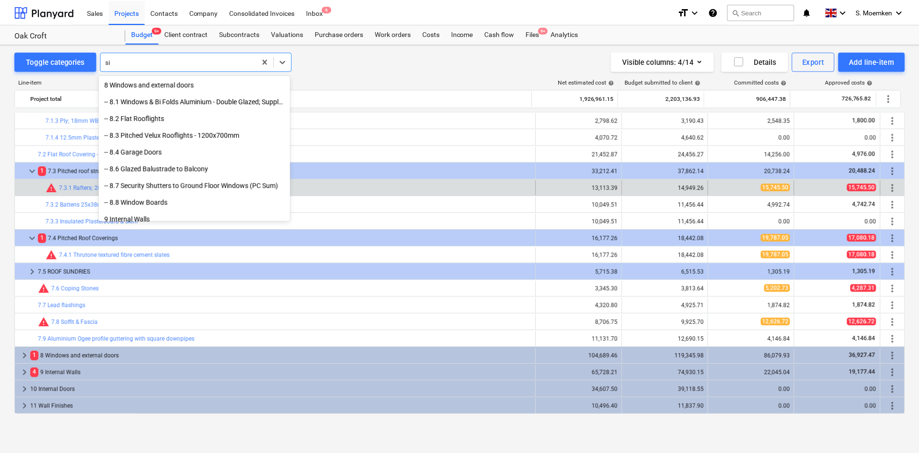
scroll to position [1100, 0]
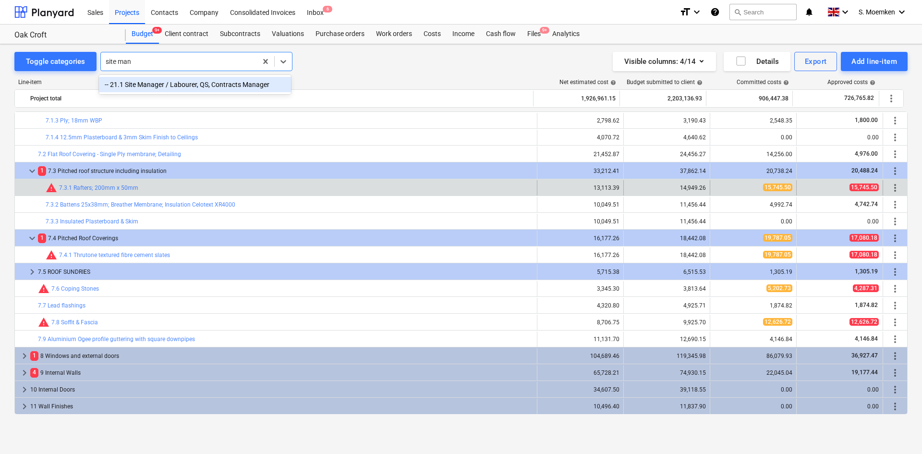
type input "site man"
click at [344, 34] on div "Purchase orders" at bounding box center [340, 33] width 61 height 19
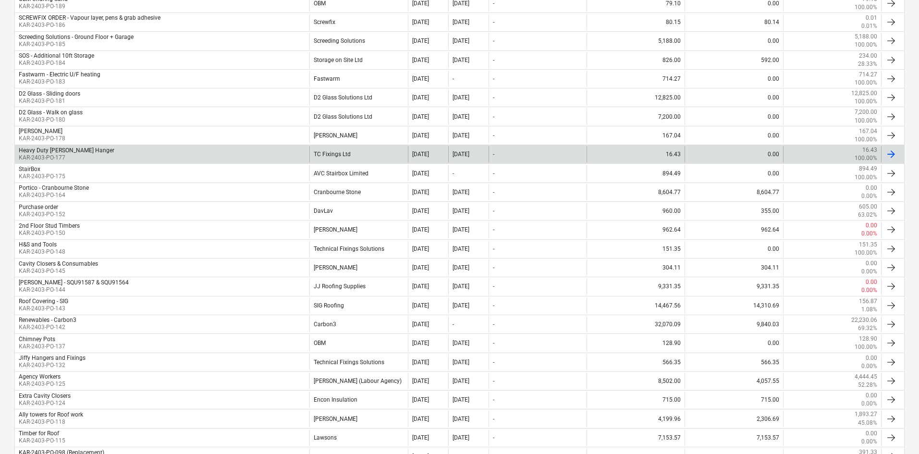
scroll to position [336, 0]
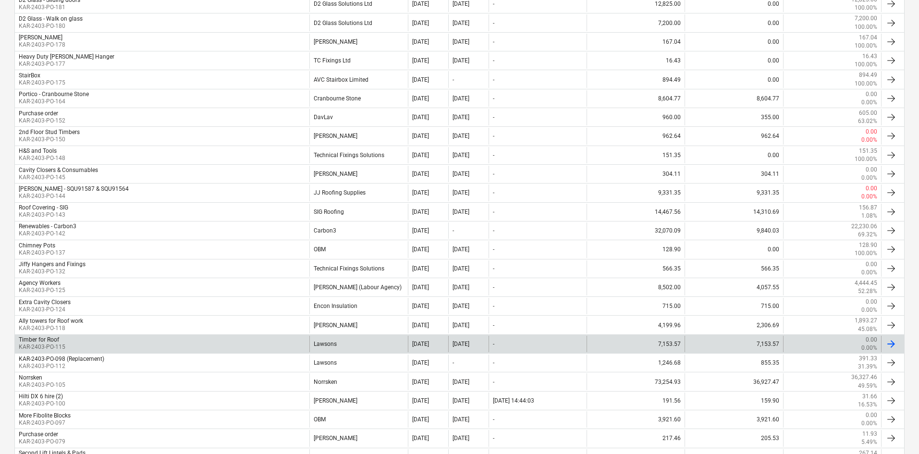
click at [100, 339] on div "Timber for Roof KAR-2403-PO-115" at bounding box center [162, 344] width 294 height 16
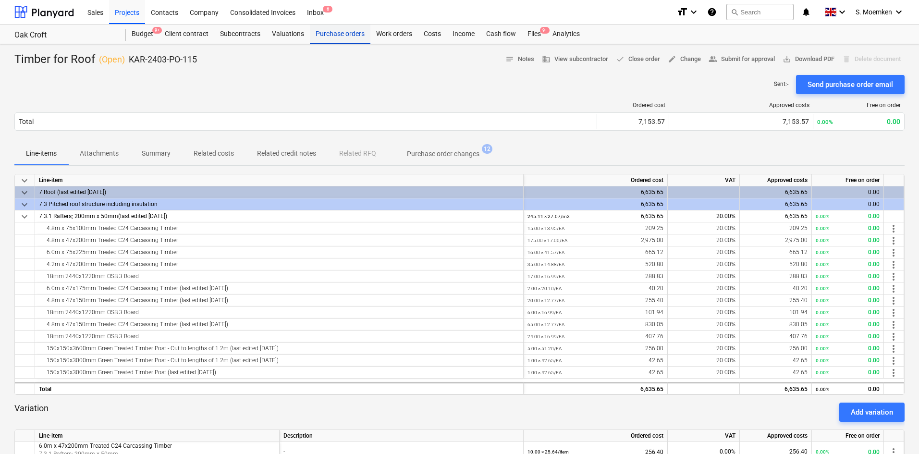
click at [338, 36] on div "Purchase orders" at bounding box center [340, 33] width 61 height 19
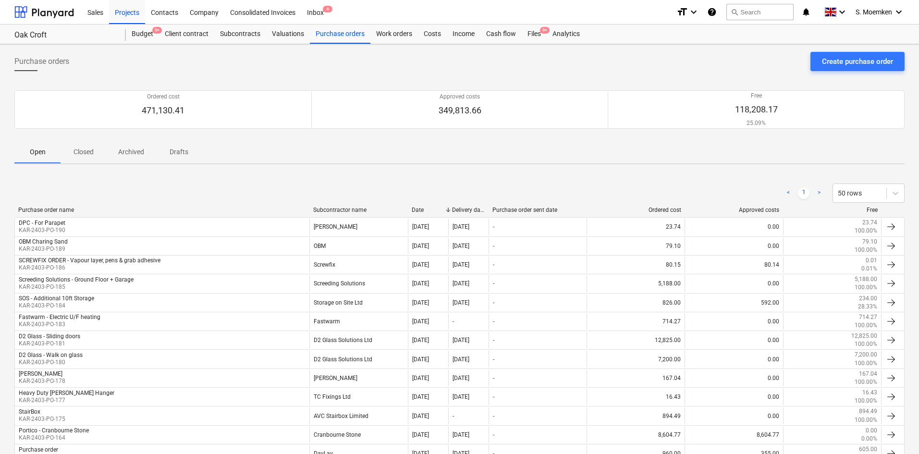
drag, startPoint x: 449, startPoint y: 6, endPoint x: 720, endPoint y: -42, distance: 275.0
click at [720, 0] on html "Sales Projects Contacts Company Consolidated Invoices Inbox 6 format_size keybo…" at bounding box center [459, 227] width 919 height 454
click at [761, 9] on button "search Search" at bounding box center [759, 12] width 67 height 16
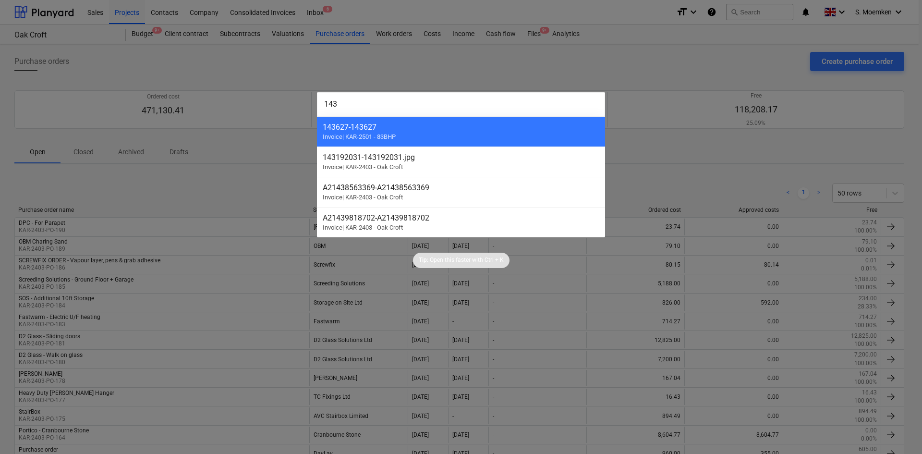
type input "143"
click at [632, 68] on div at bounding box center [461, 227] width 922 height 454
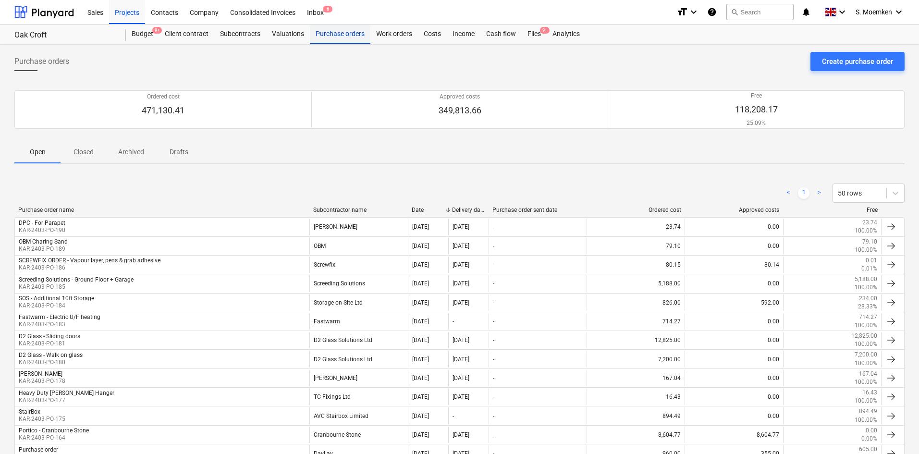
click at [338, 37] on div "Purchase orders" at bounding box center [340, 33] width 61 height 19
drag, startPoint x: 90, startPoint y: 144, endPoint x: 88, endPoint y: 149, distance: 5.8
click at [90, 145] on span "Closed" at bounding box center [84, 152] width 46 height 16
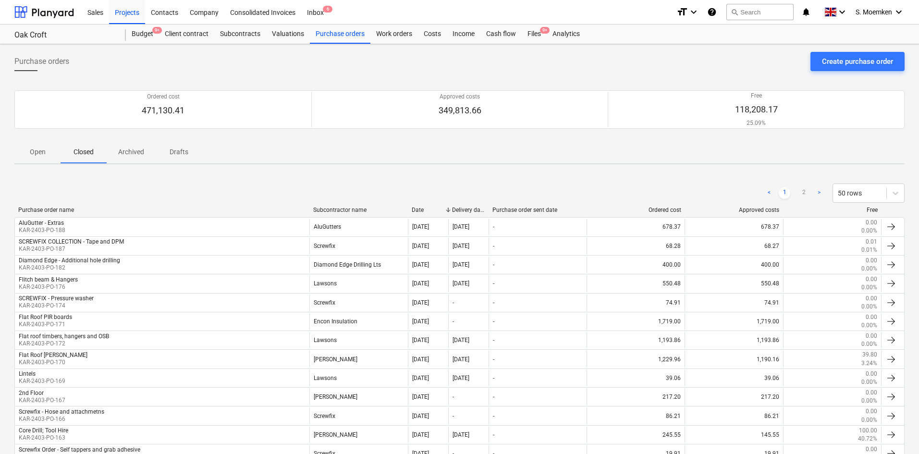
click at [42, 151] on p "Open" at bounding box center [37, 152] width 23 height 10
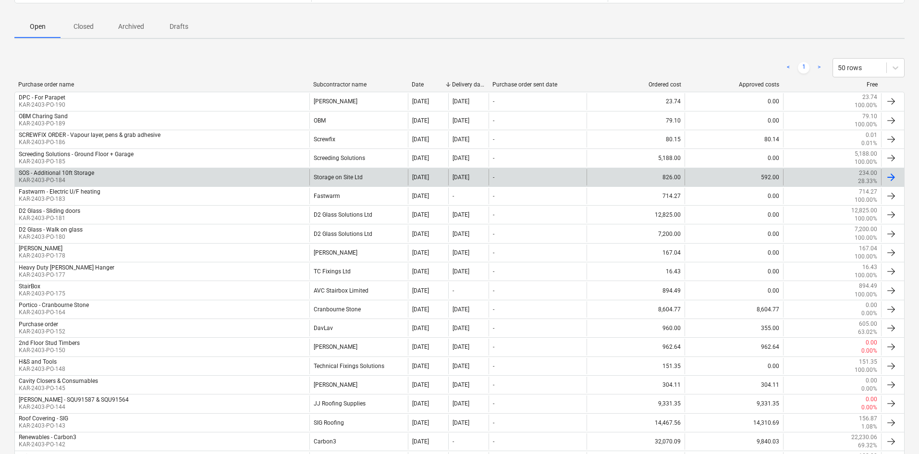
scroll to position [144, 0]
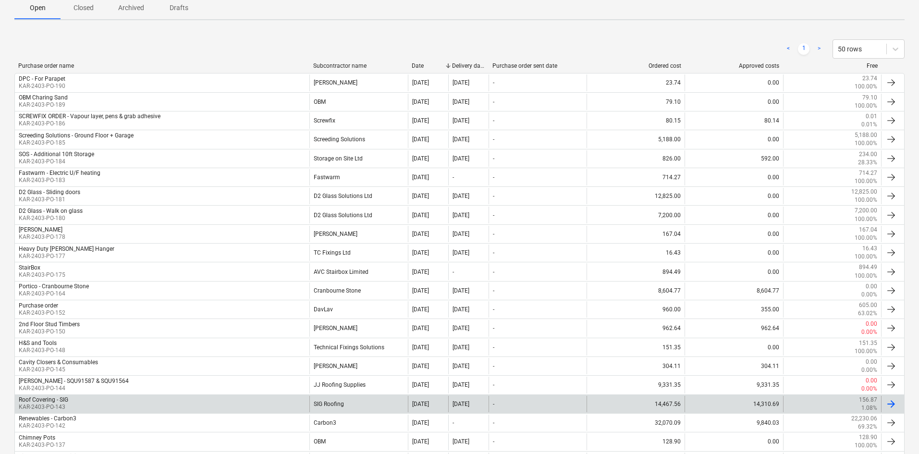
click at [291, 403] on div "Roof Covering - SIG KAR-2403-PO-143" at bounding box center [162, 404] width 294 height 16
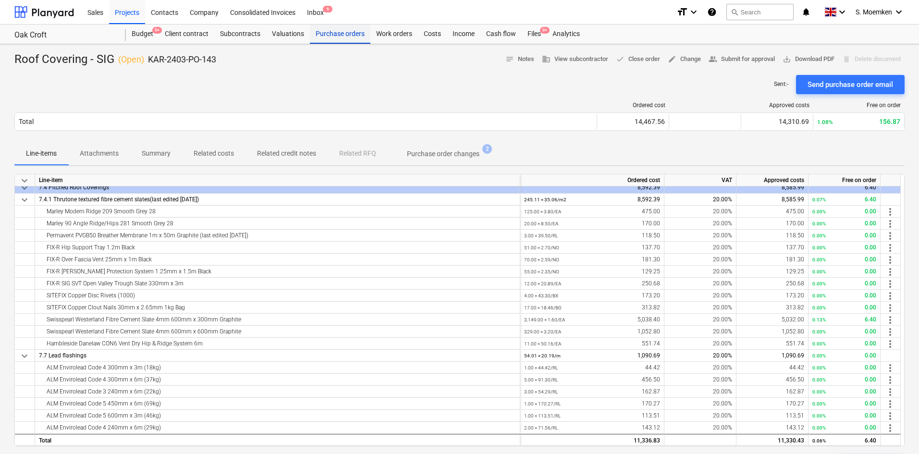
click at [355, 33] on div "Purchase orders" at bounding box center [340, 33] width 61 height 19
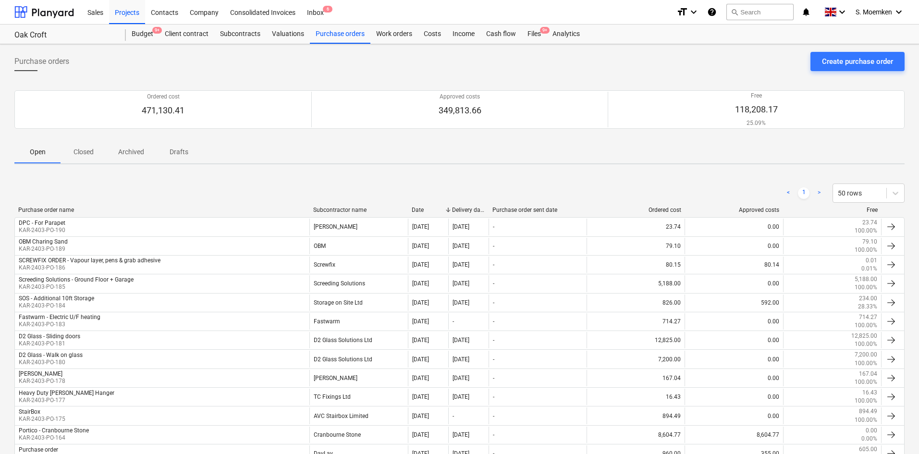
click at [78, 147] on p "Closed" at bounding box center [83, 152] width 23 height 10
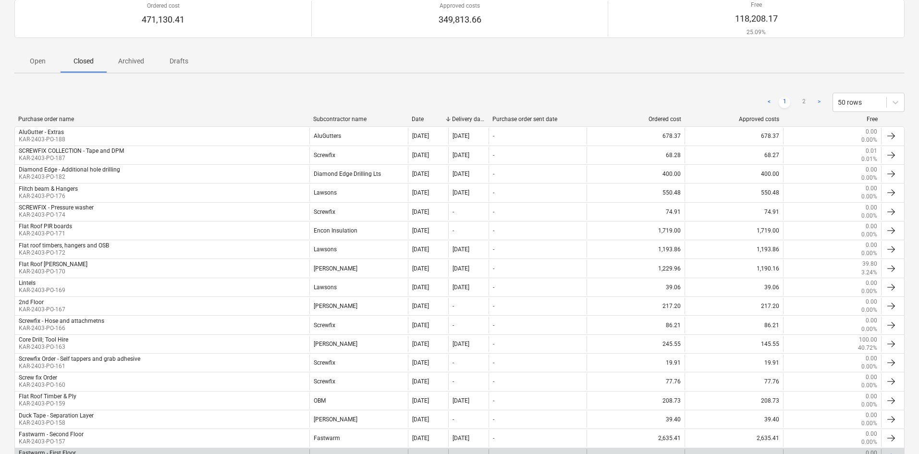
scroll to position [240, 0]
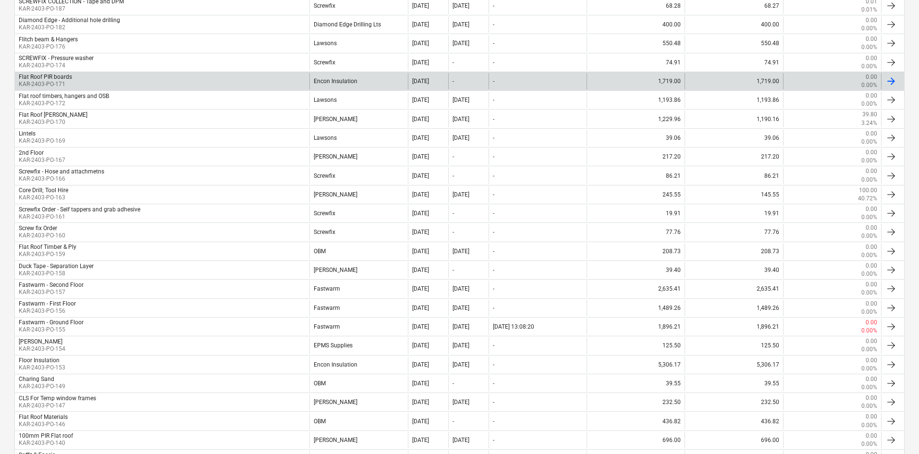
click at [118, 85] on div "Flat Roof PIR boards KAR-2403-PO-171" at bounding box center [162, 81] width 294 height 16
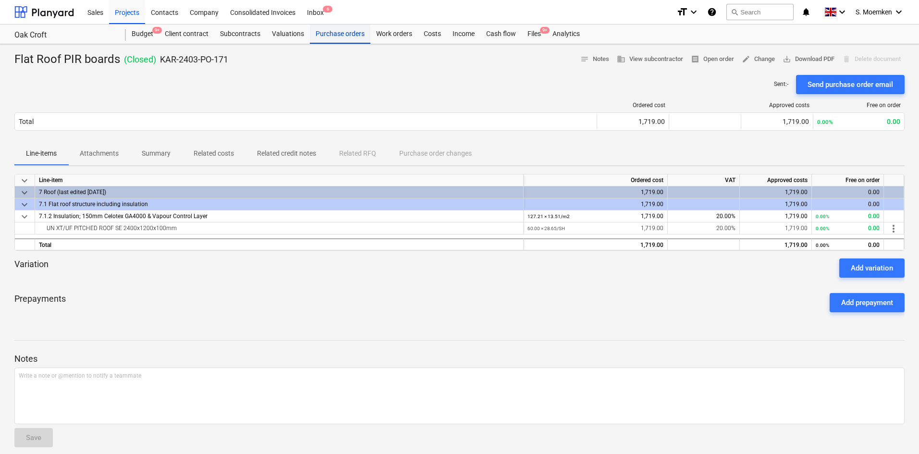
click at [331, 32] on div "Purchase orders" at bounding box center [340, 33] width 61 height 19
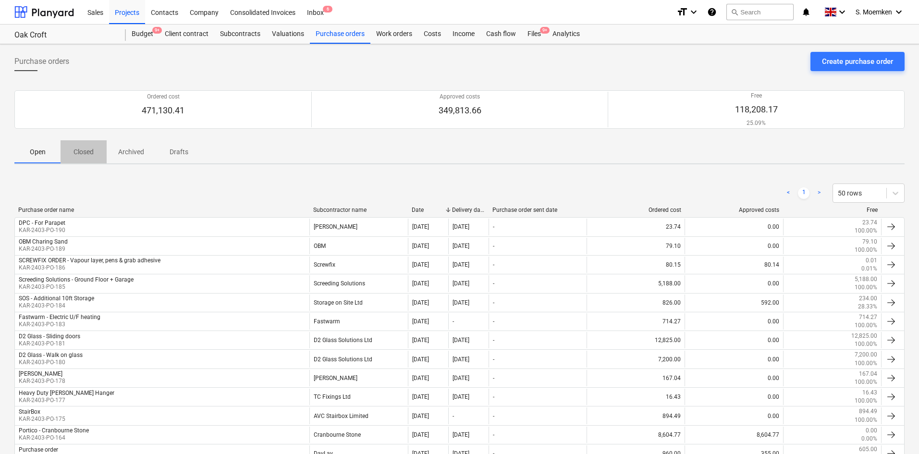
click at [90, 153] on p "Closed" at bounding box center [83, 152] width 23 height 10
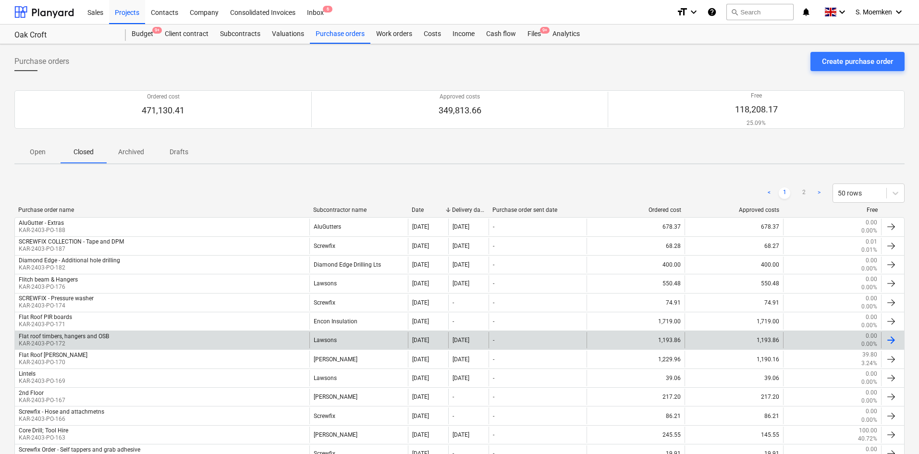
click at [131, 335] on div "Flat roof timbers, hangers and OSB KAR-2403-PO-172" at bounding box center [162, 340] width 294 height 16
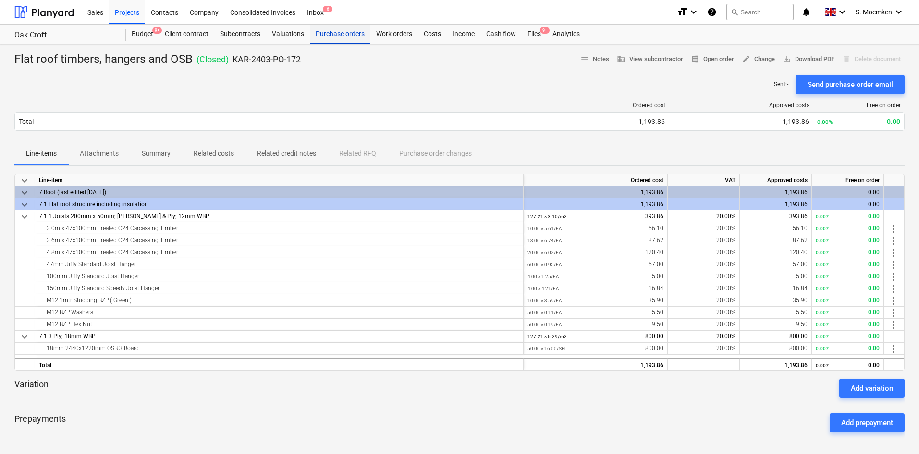
click at [338, 38] on div "Purchase orders" at bounding box center [340, 33] width 61 height 19
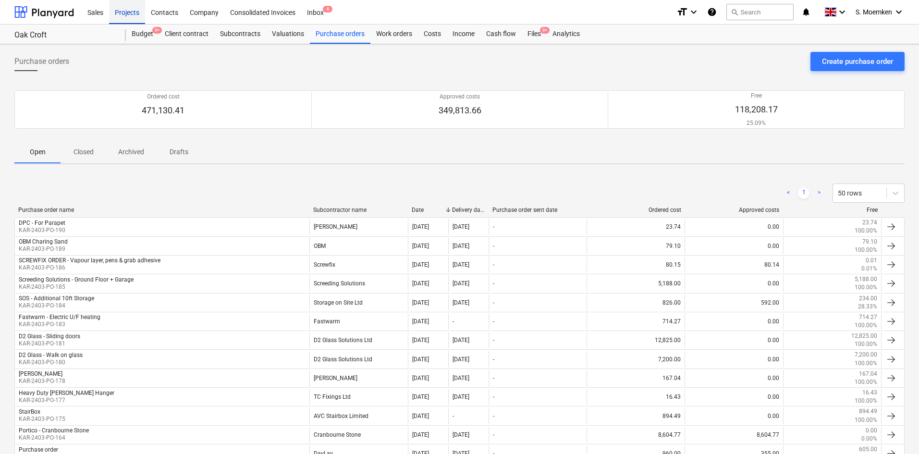
click at [121, 12] on div "Projects" at bounding box center [127, 12] width 36 height 24
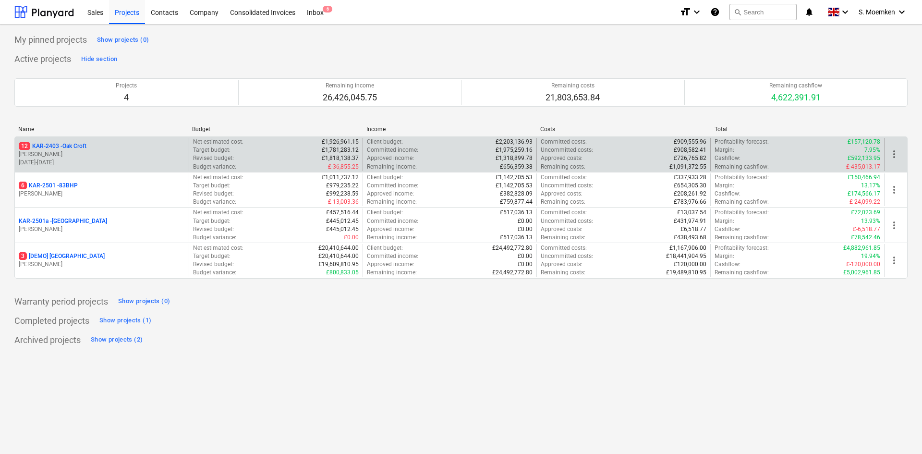
click at [78, 153] on p "[PERSON_NAME]" at bounding box center [102, 154] width 166 height 8
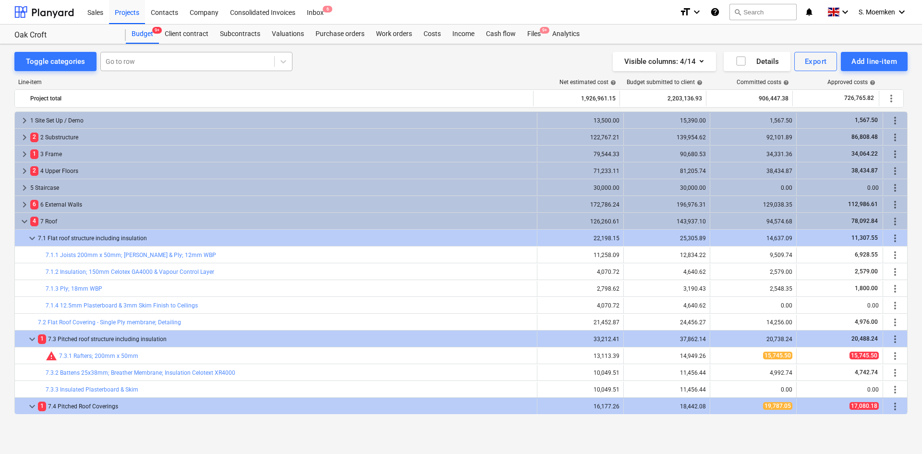
scroll to position [168, 0]
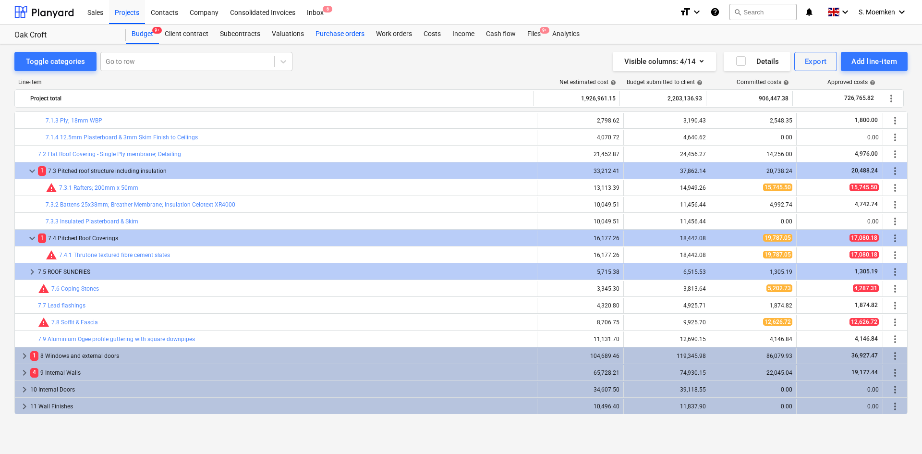
click at [322, 30] on div "Purchase orders" at bounding box center [340, 33] width 61 height 19
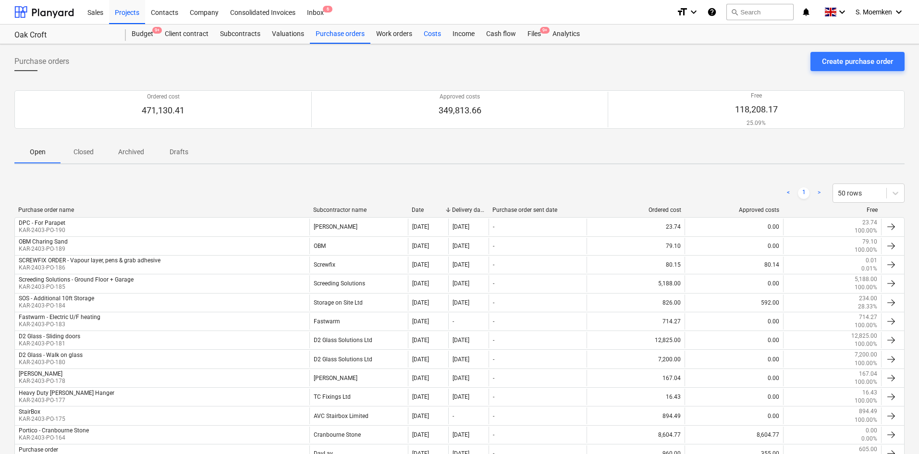
click at [431, 35] on div "Costs" at bounding box center [432, 33] width 29 height 19
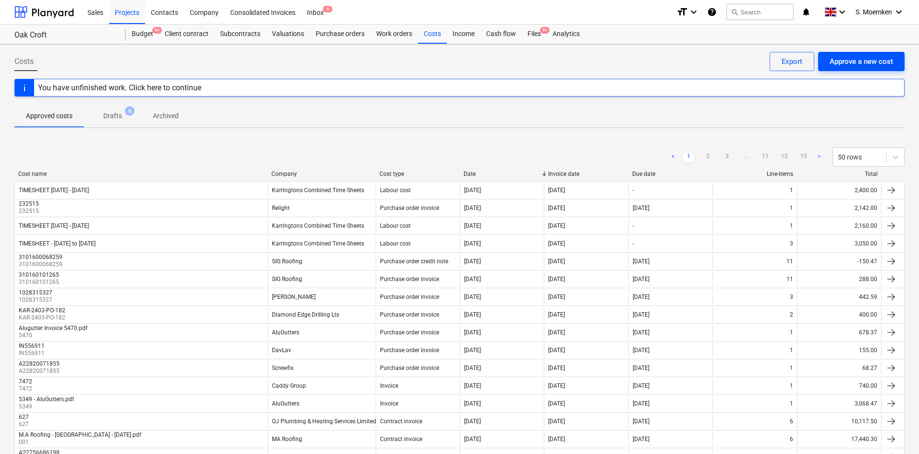
click at [871, 57] on div "Approve a new cost" at bounding box center [861, 61] width 63 height 12
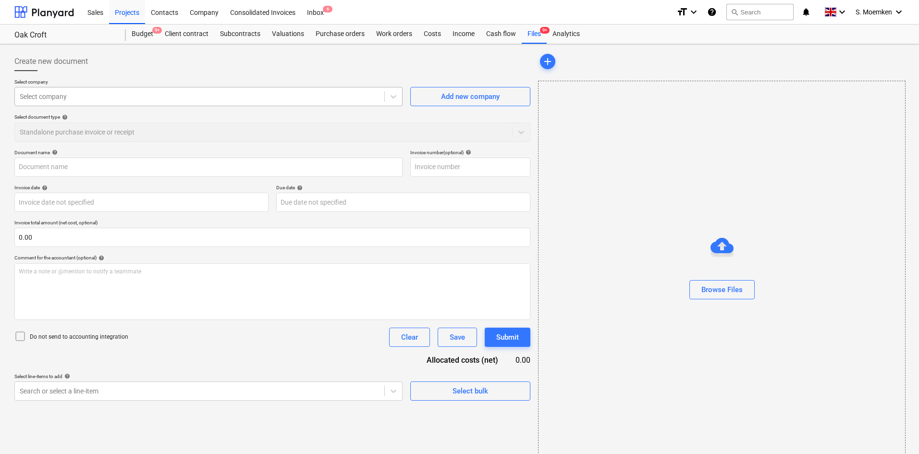
click at [125, 106] on div "Select company" at bounding box center [208, 96] width 388 height 19
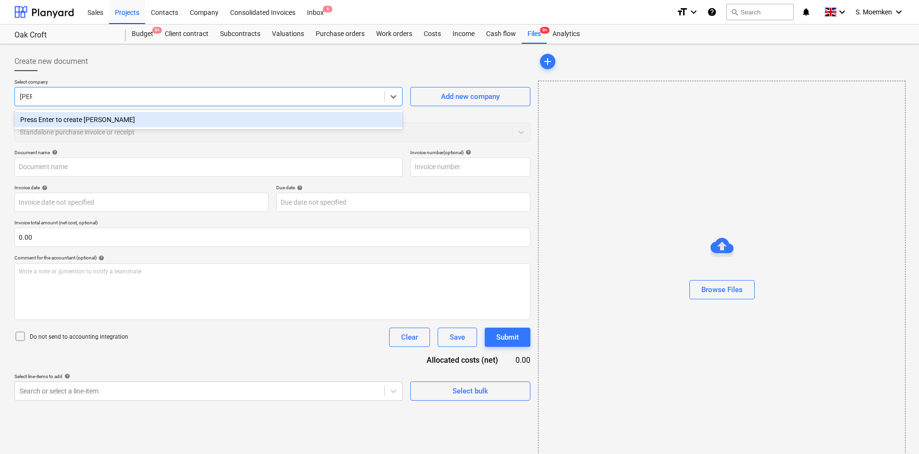
type input "kar"
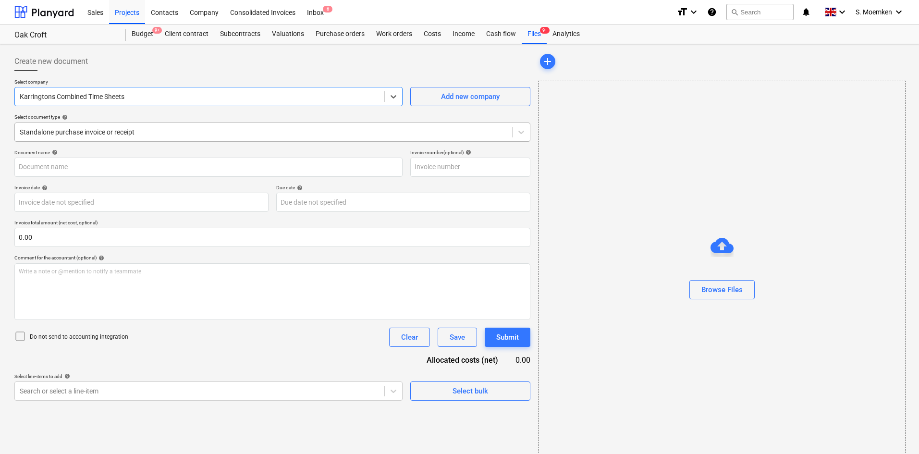
click at [167, 134] on div at bounding box center [264, 132] width 488 height 10
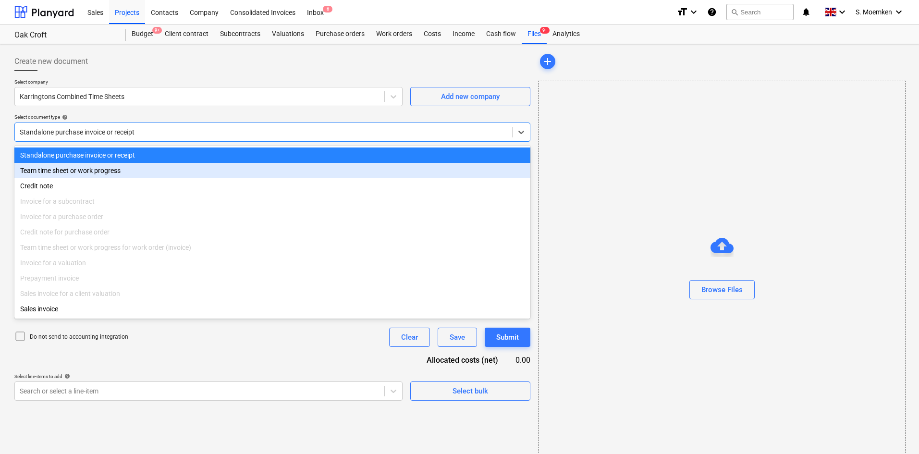
click at [88, 170] on div "Team time sheet or work progress" at bounding box center [272, 170] width 516 height 15
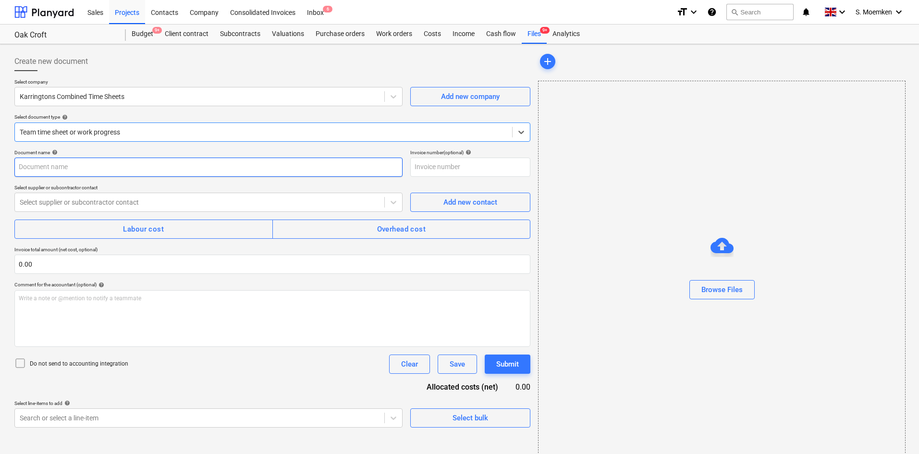
click at [98, 164] on input "text" at bounding box center [208, 167] width 388 height 19
paste input "99901 3160555"
click at [122, 168] on input "TIMESHEET 26 May to" at bounding box center [208, 167] width 388 height 19
type input "TIMESHEET [DATE] to [DATE]"
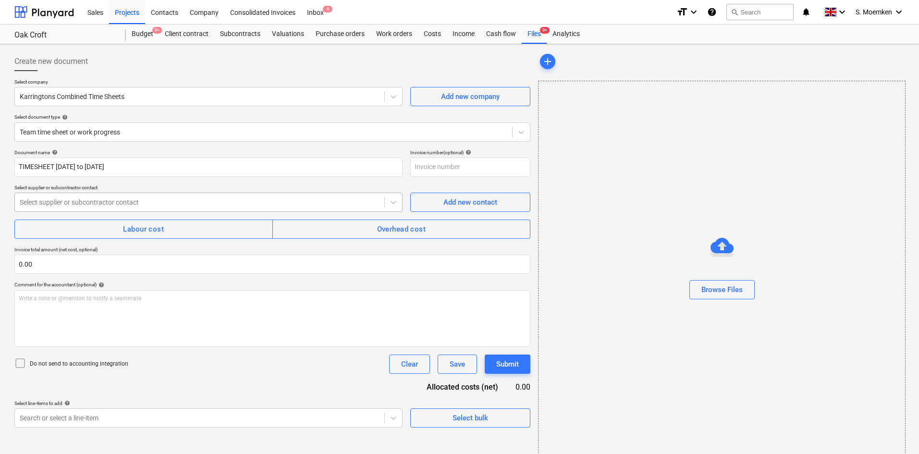
click at [127, 201] on div at bounding box center [200, 202] width 360 height 10
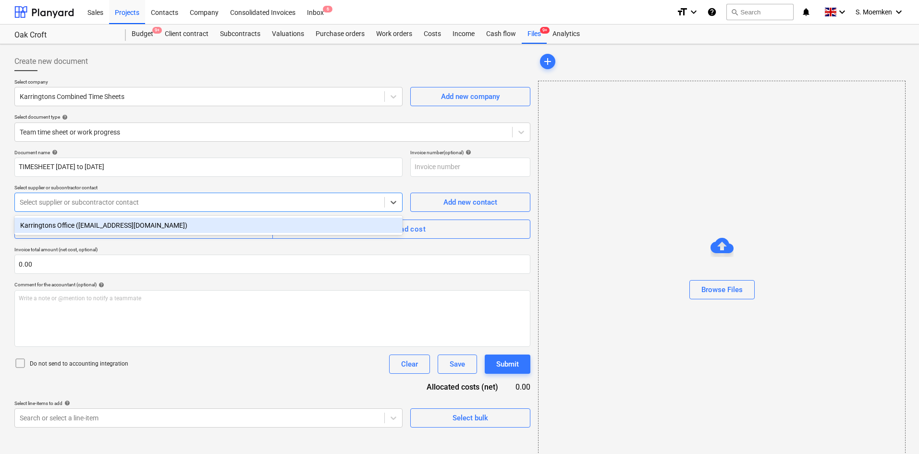
click at [90, 226] on div "Karringtons Office ([EMAIL_ADDRESS][DOMAIN_NAME])" at bounding box center [208, 225] width 388 height 15
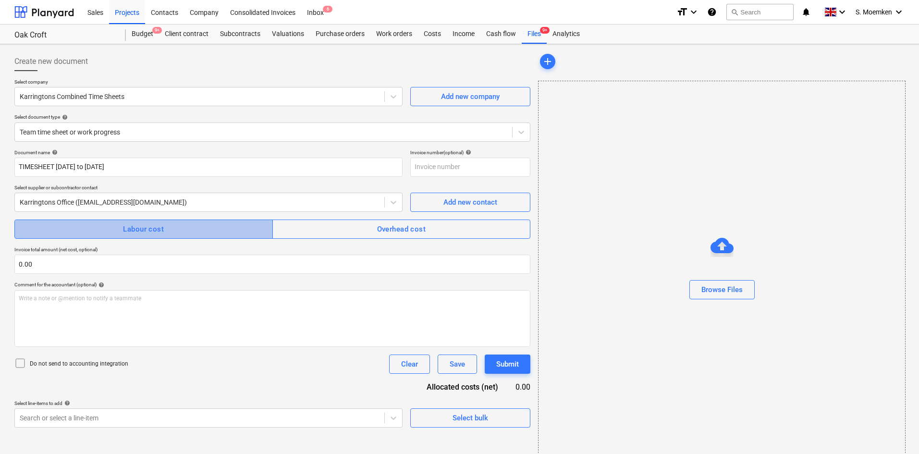
click at [132, 227] on div "Labour cost" at bounding box center [143, 229] width 41 height 12
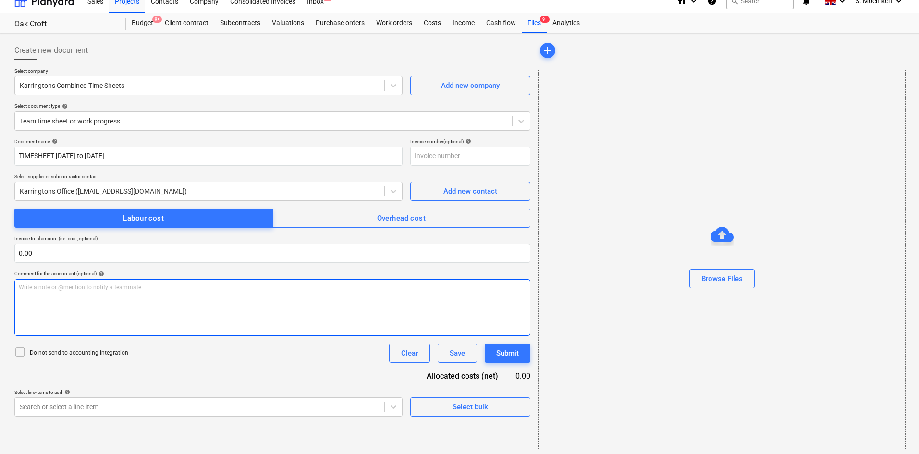
scroll to position [14, 0]
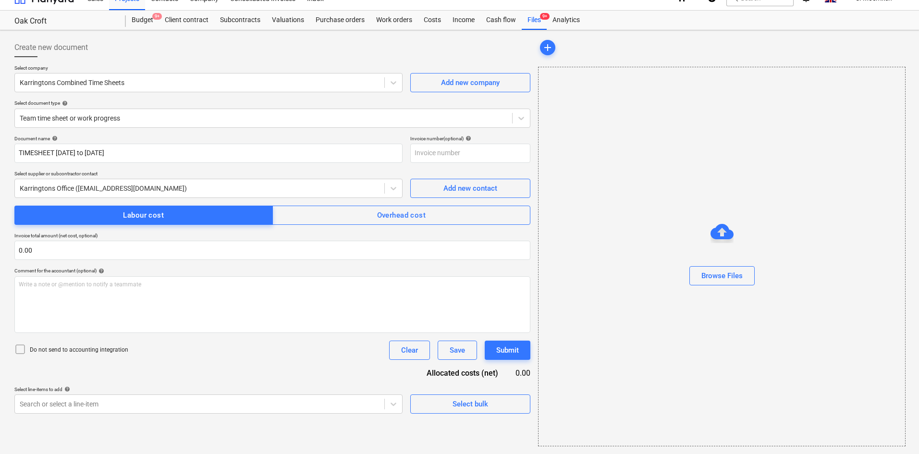
click at [24, 351] on icon at bounding box center [20, 349] width 12 height 12
click at [267, 405] on body "Sales Projects Contacts Company Consolidated Invoices Inbox 6 format_size keybo…" at bounding box center [459, 213] width 919 height 454
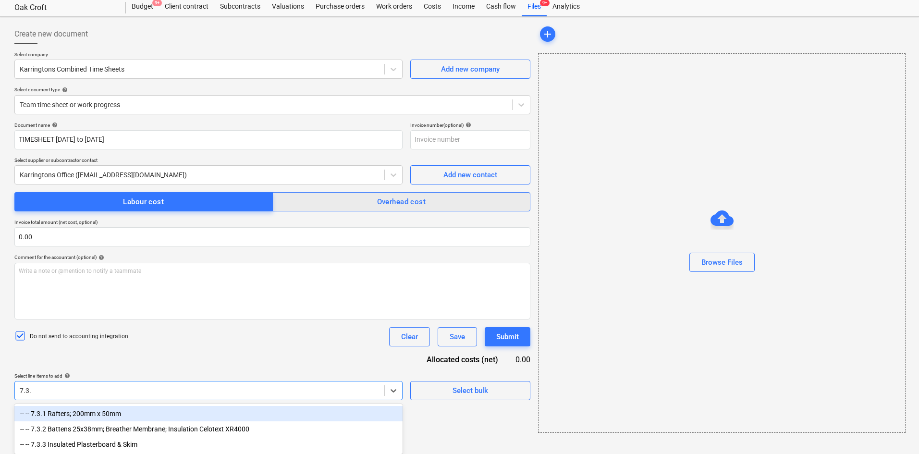
scroll to position [29, 0]
type input "7.3.1"
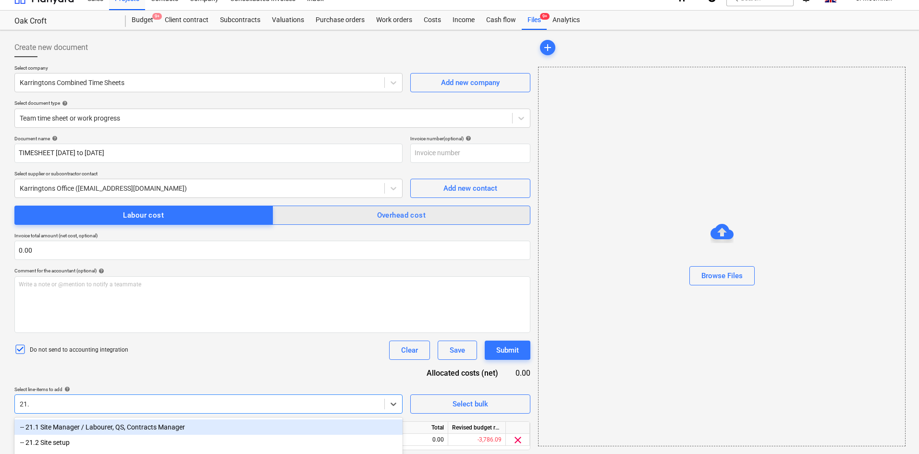
type input "21.1"
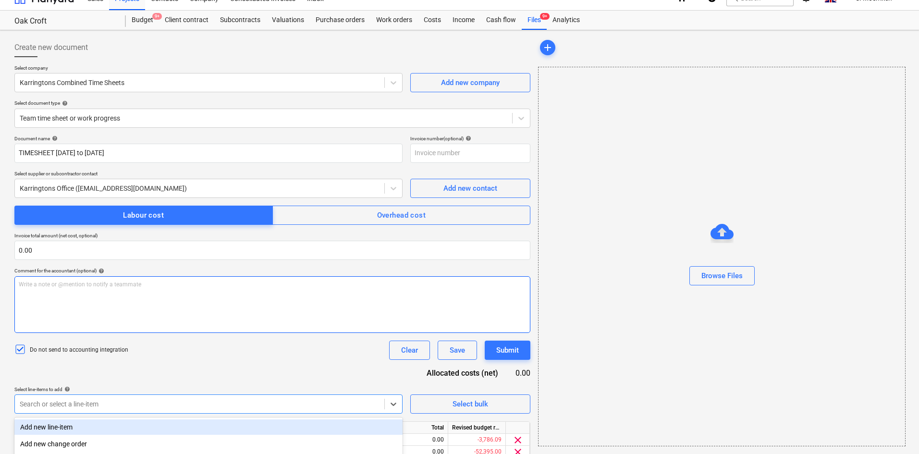
click at [199, 307] on div "Write a note or @mention to notify a teammate ﻿" at bounding box center [272, 304] width 516 height 57
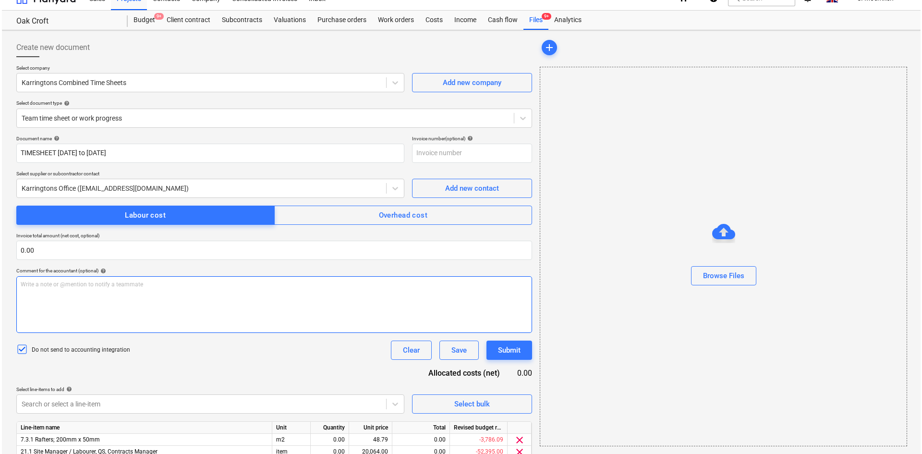
scroll to position [57, 0]
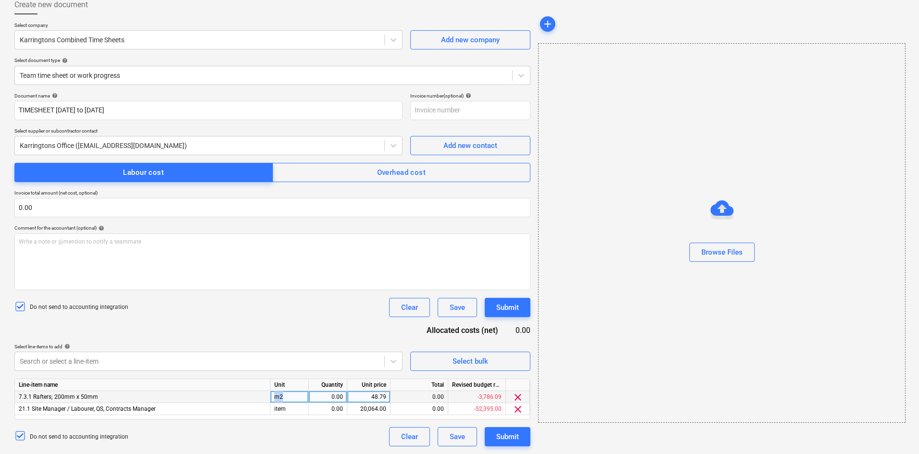
drag, startPoint x: 290, startPoint y: 397, endPoint x: 261, endPoint y: 396, distance: 28.3
click at [0, 0] on div "7.3.1 Rafters; 200mm x 50mm m2 0.00 48.79 0.00 -3,786.09 clear" at bounding box center [0, 0] width 0 height 0
click at [288, 395] on div "m2" at bounding box center [289, 397] width 38 height 12
type input "Item"
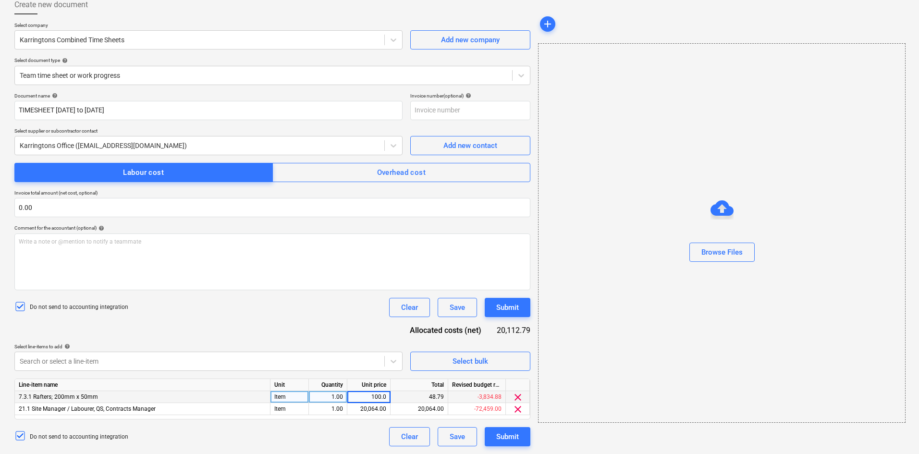
type input "100.00"
type input "2160.00"
click at [216, 301] on div "Do not send to accounting integration Clear Save Submit" at bounding box center [272, 307] width 516 height 19
click at [510, 438] on div "Submit" at bounding box center [507, 436] width 23 height 12
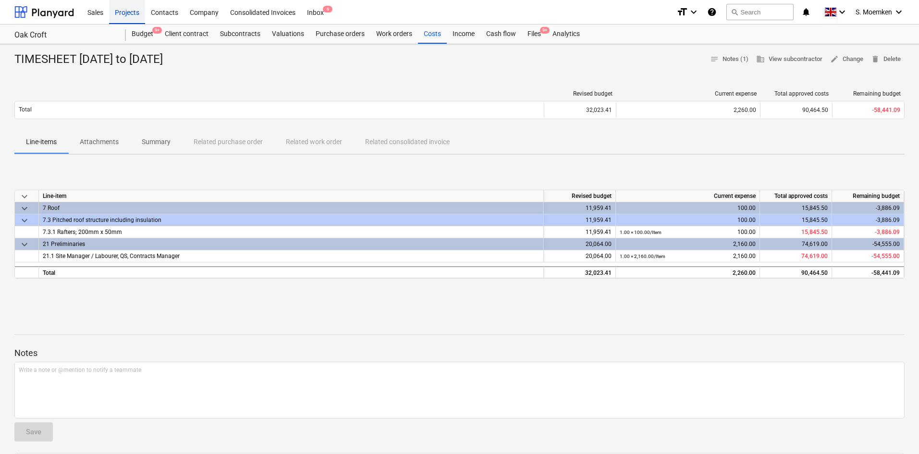
click at [126, 14] on div "Projects" at bounding box center [127, 12] width 36 height 24
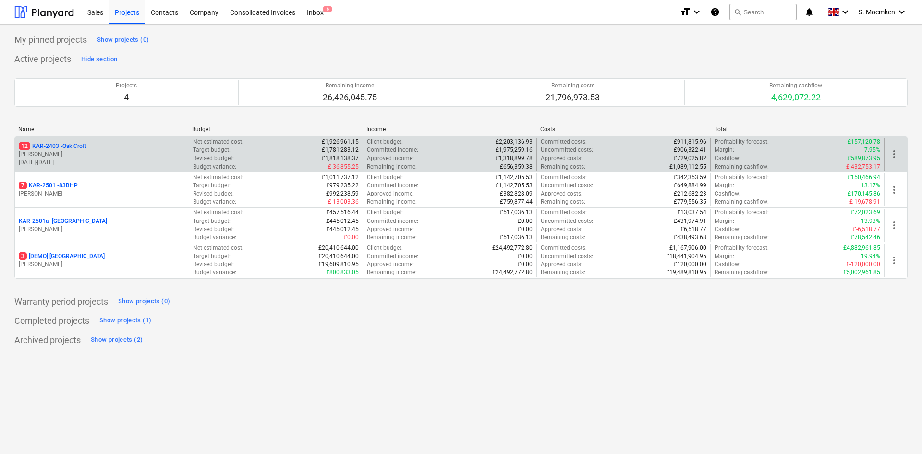
click at [90, 146] on div "12 KAR-2403 - Oak Croft" at bounding box center [102, 146] width 166 height 8
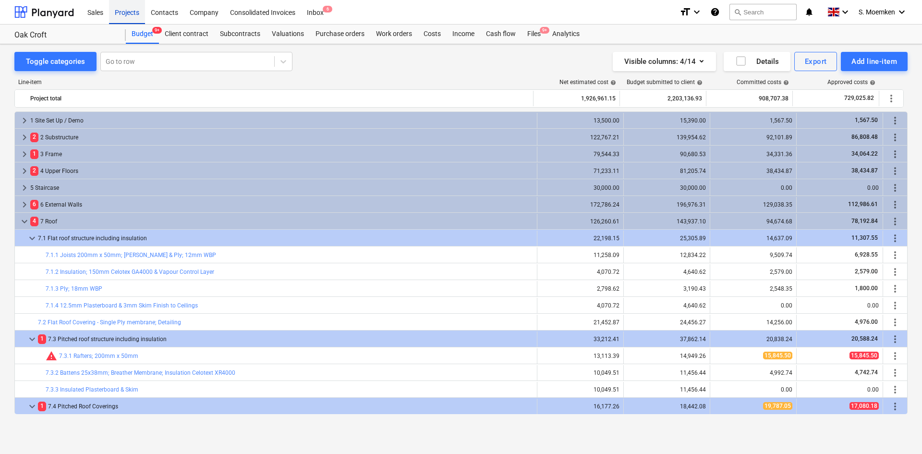
scroll to position [168, 0]
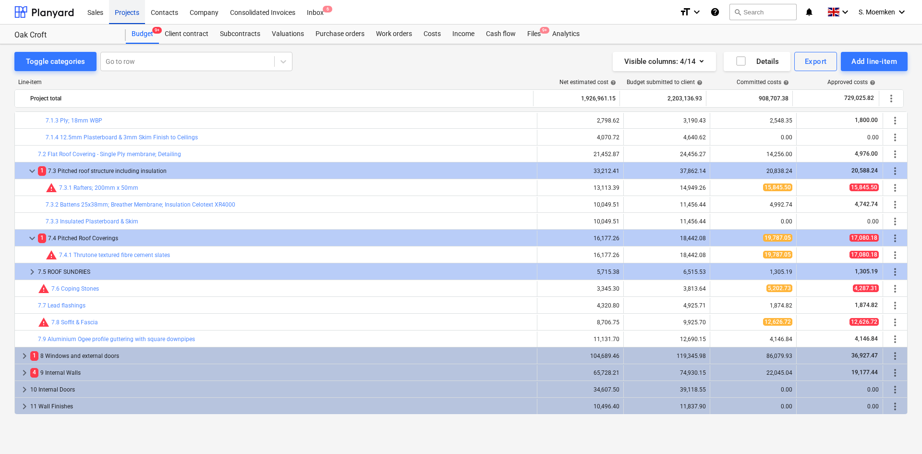
click at [134, 11] on div "Projects" at bounding box center [127, 12] width 36 height 24
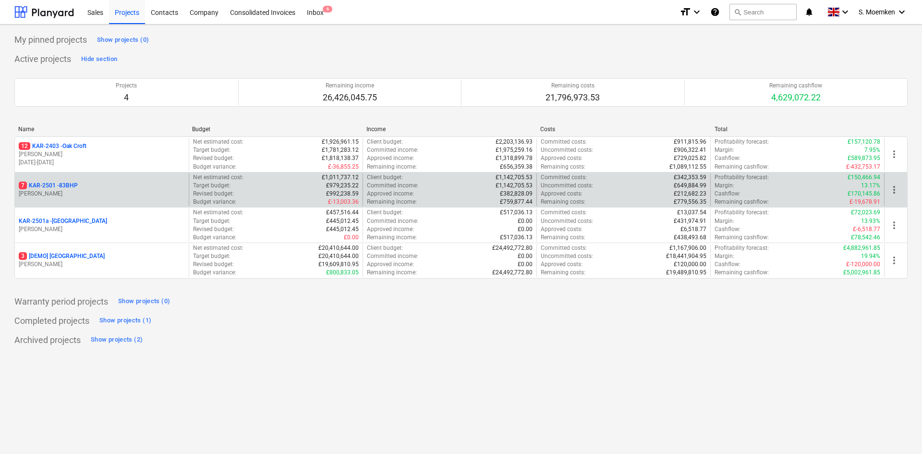
click at [78, 192] on p "G. Eastwood" at bounding box center [102, 194] width 166 height 8
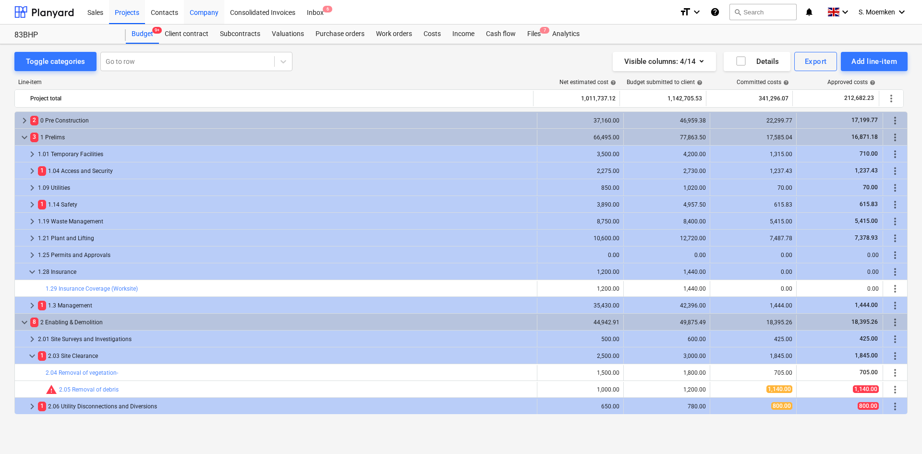
scroll to position [336, 0]
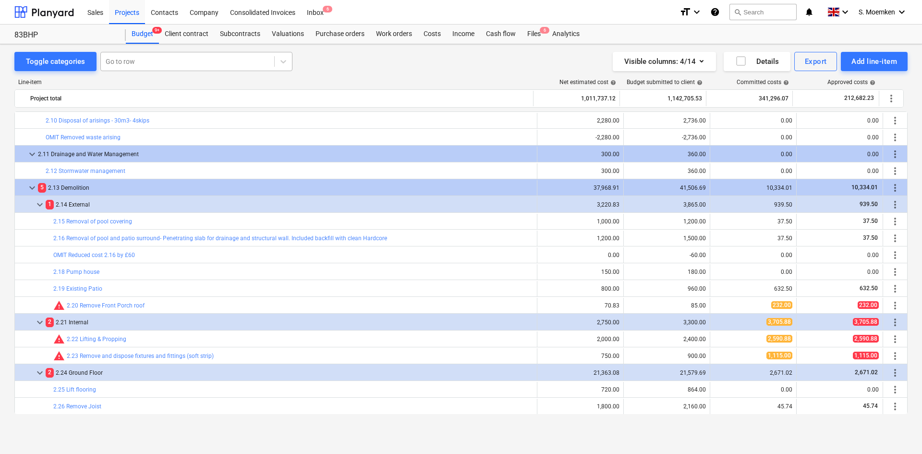
click at [169, 58] on div at bounding box center [188, 62] width 164 height 10
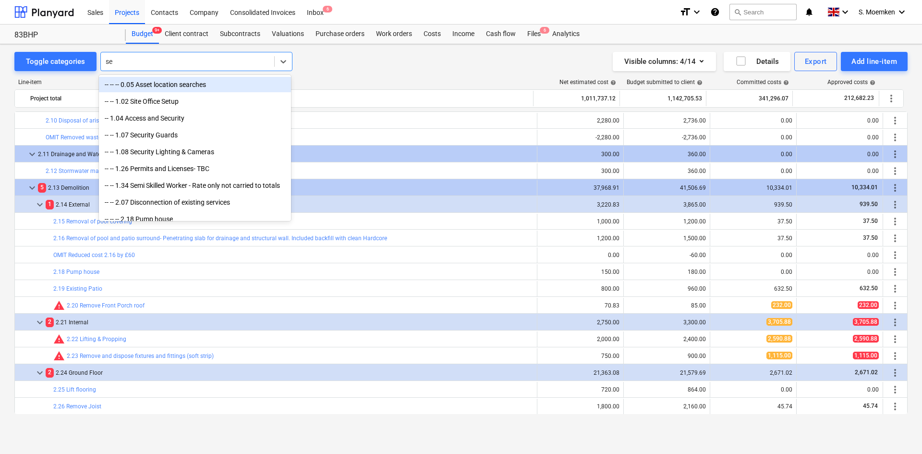
type input "s"
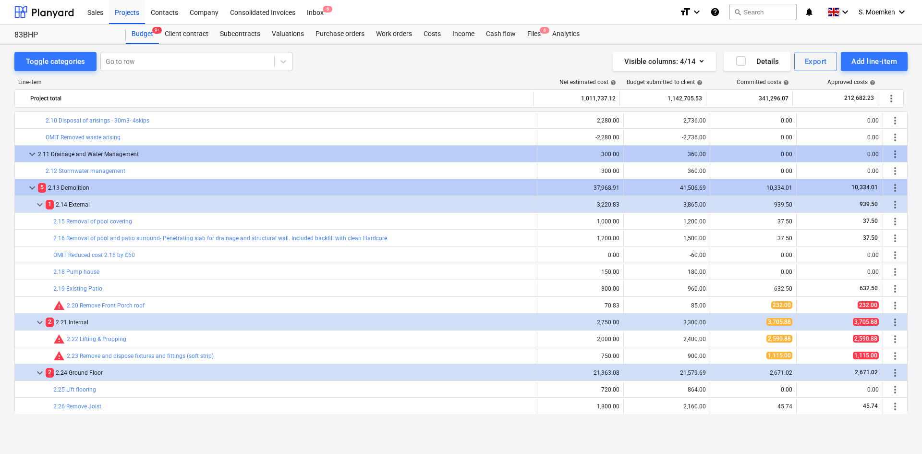
click at [363, 67] on div "Toggle categories Go to row Visible columns : 4/14 Details Export Add line-item" at bounding box center [460, 61] width 893 height 19
click at [53, 54] on button "Toggle categories" at bounding box center [55, 61] width 82 height 19
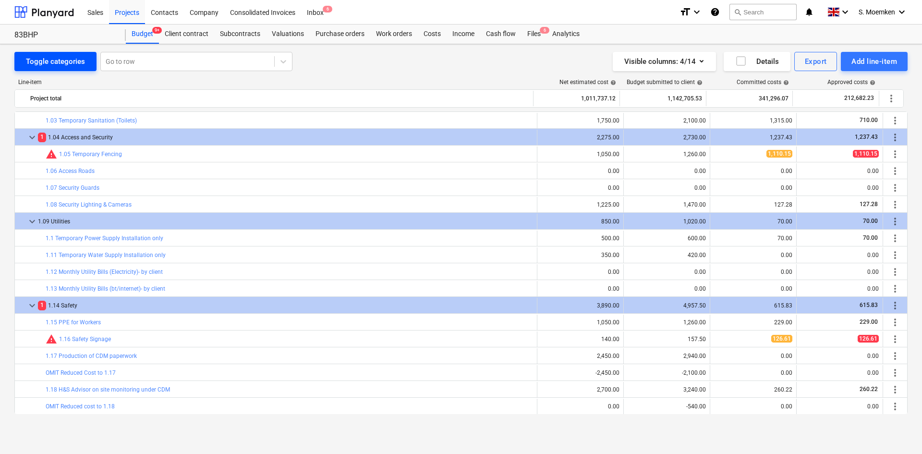
click at [56, 58] on div "Toggle categories" at bounding box center [55, 61] width 59 height 12
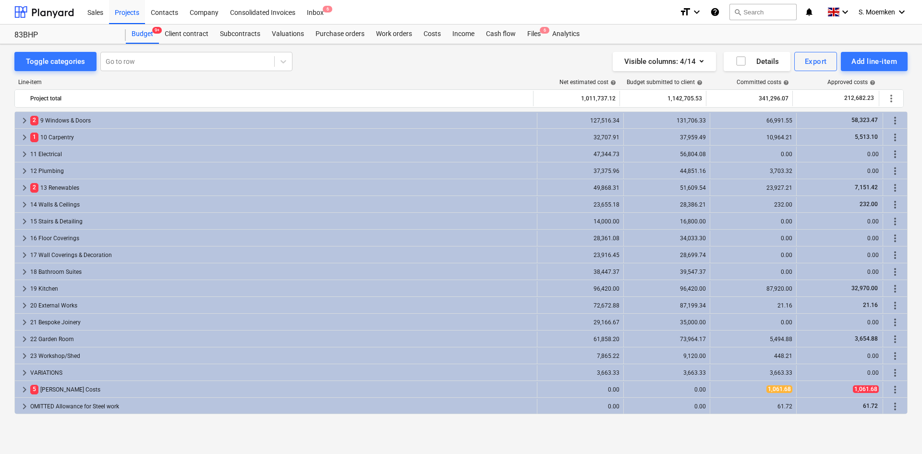
scroll to position [0, 0]
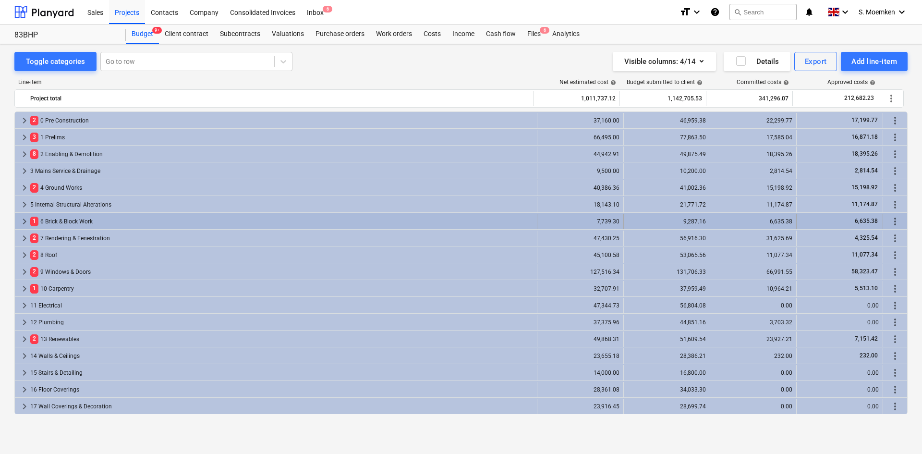
click at [26, 220] on span "keyboard_arrow_right" at bounding box center [25, 222] width 12 height 12
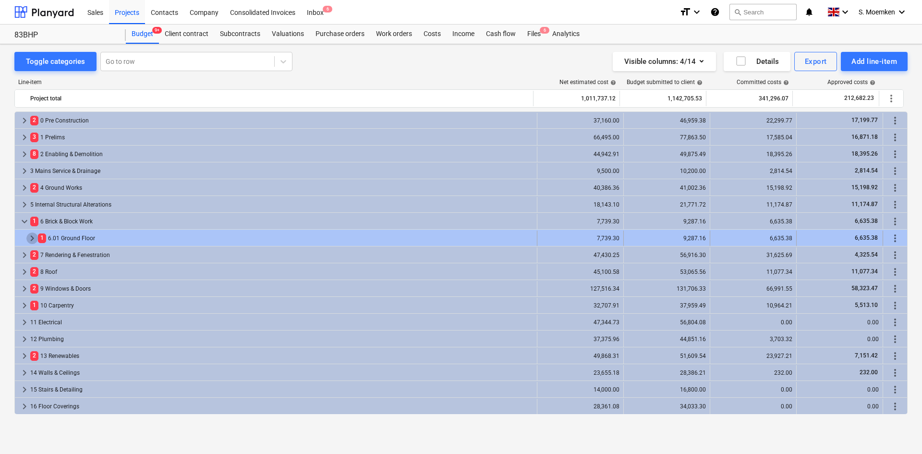
click at [31, 237] on span "keyboard_arrow_right" at bounding box center [32, 238] width 12 height 12
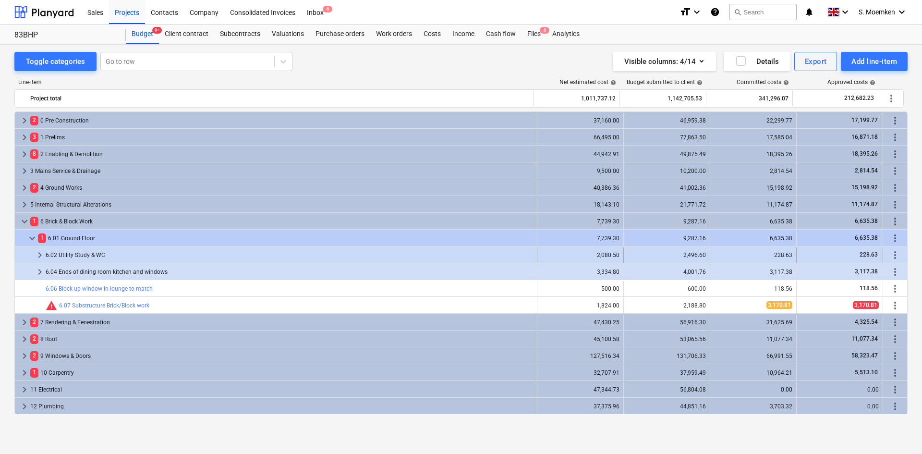
click at [36, 254] on span "keyboard_arrow_right" at bounding box center [40, 255] width 12 height 12
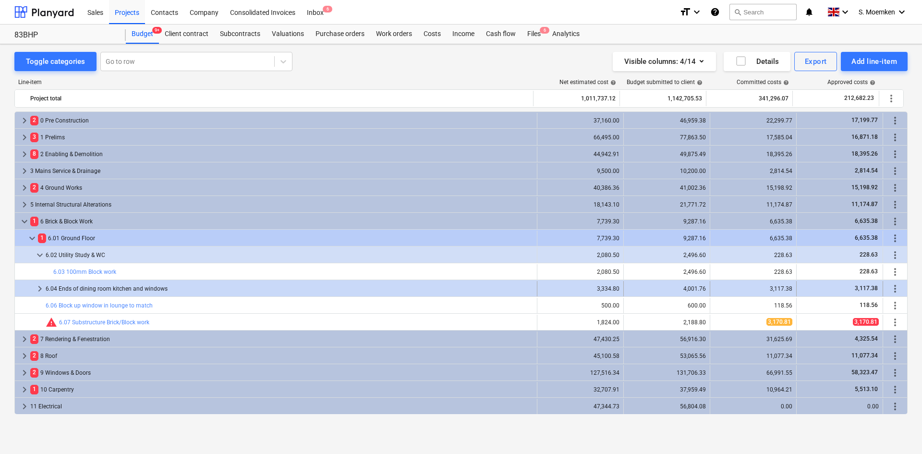
click at [39, 286] on span "keyboard_arrow_right" at bounding box center [40, 289] width 12 height 12
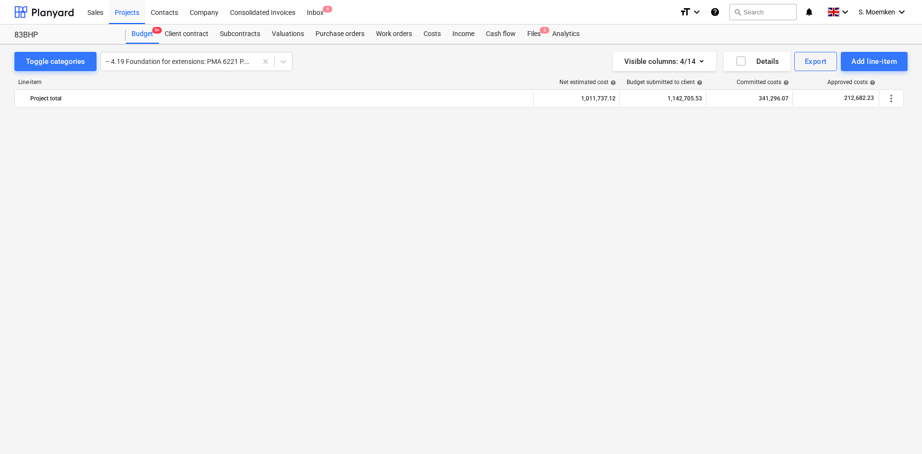
scroll to position [961, 0]
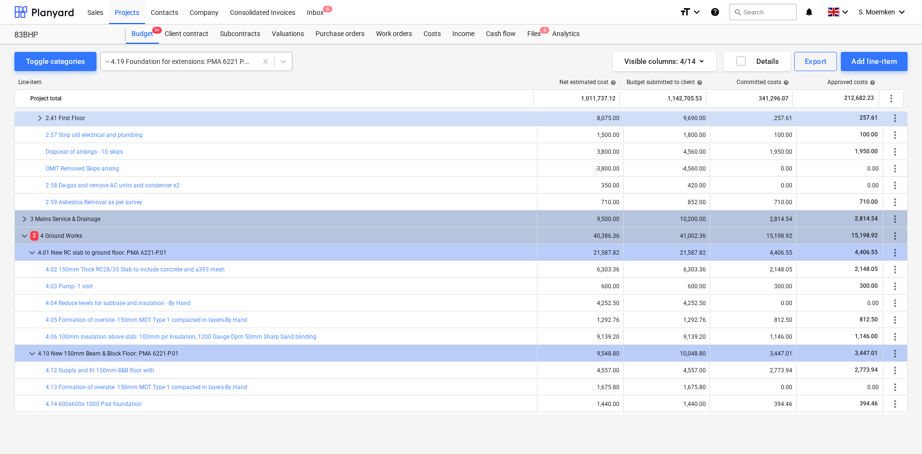
click at [174, 60] on div at bounding box center [179, 62] width 147 height 10
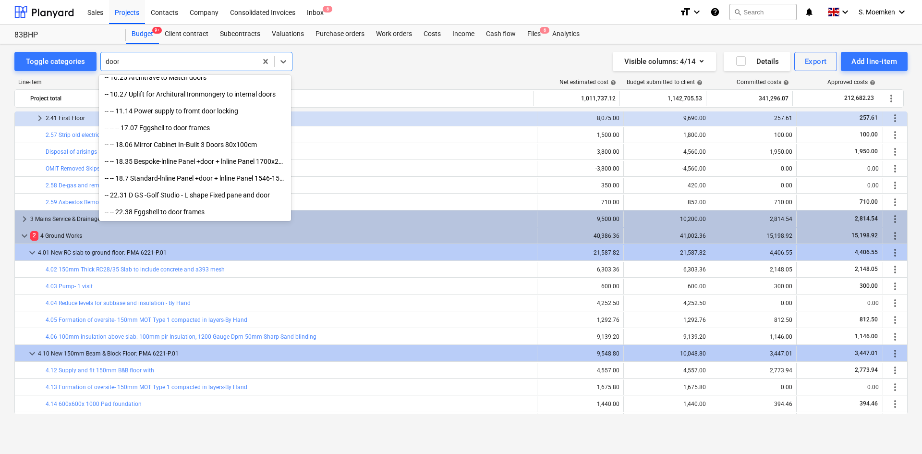
scroll to position [226, 0]
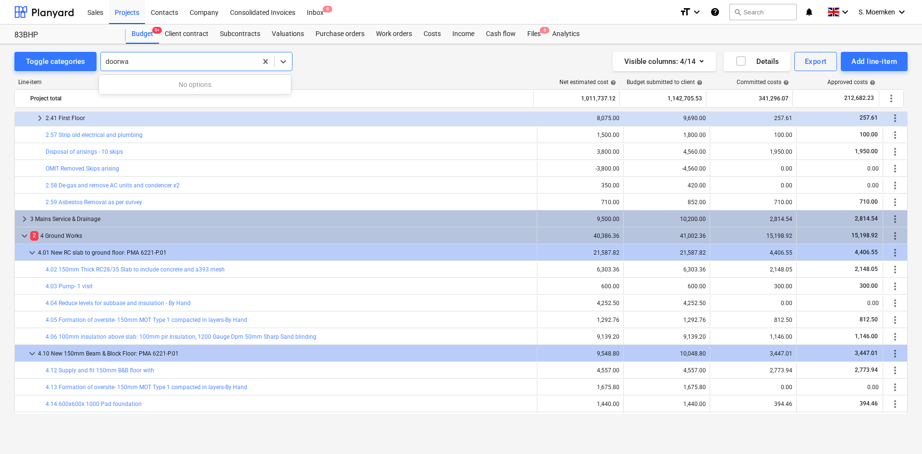
type input "doorway"
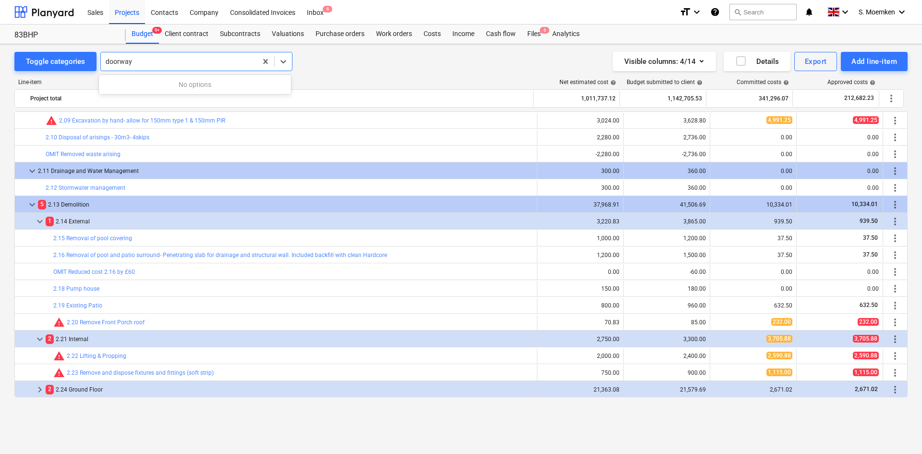
scroll to position [384, 0]
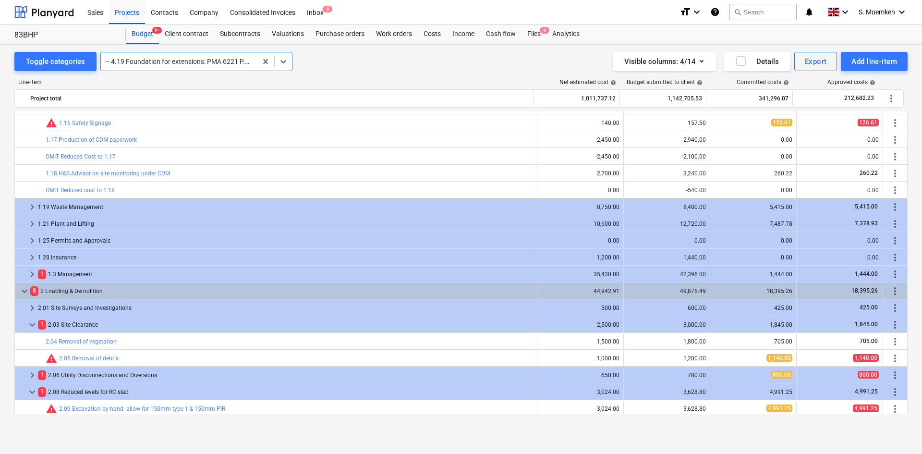
click at [164, 62] on div at bounding box center [179, 62] width 147 height 10
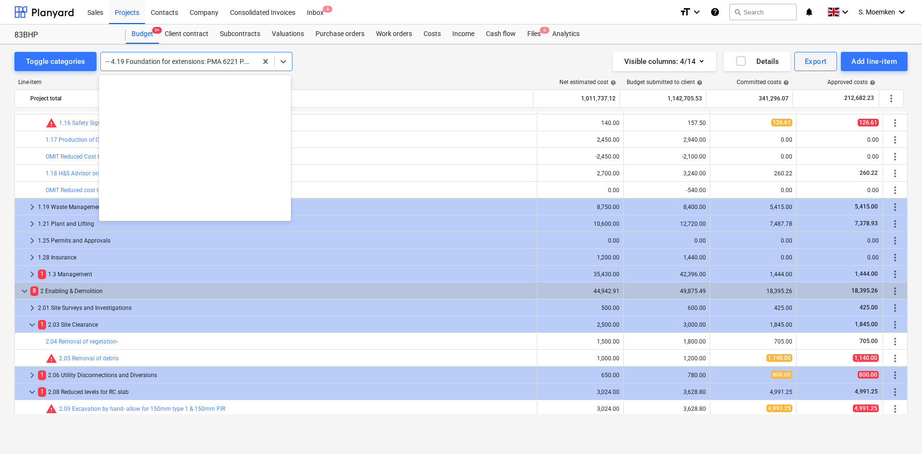
click at [164, 62] on div at bounding box center [179, 62] width 147 height 10
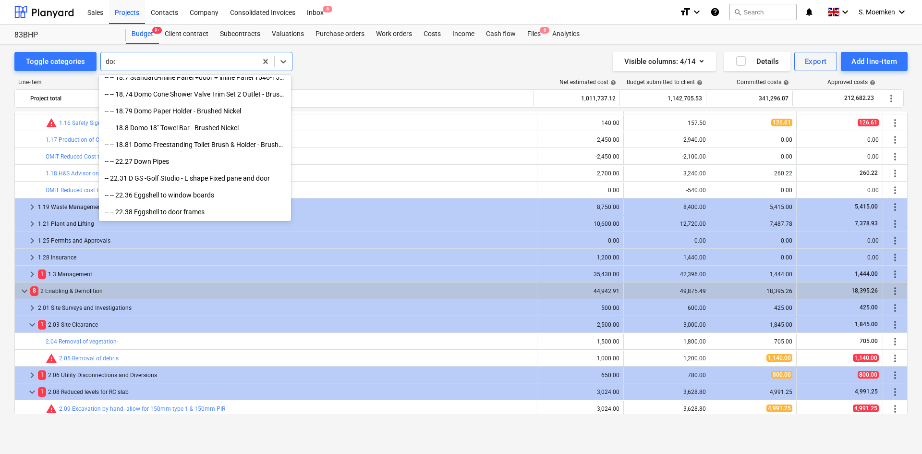
scroll to position [226, 0]
type input "door"
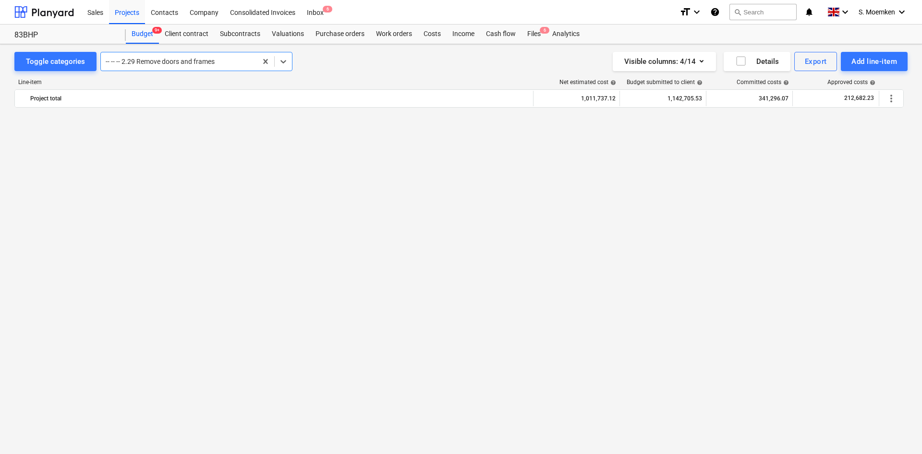
scroll to position [1042, 0]
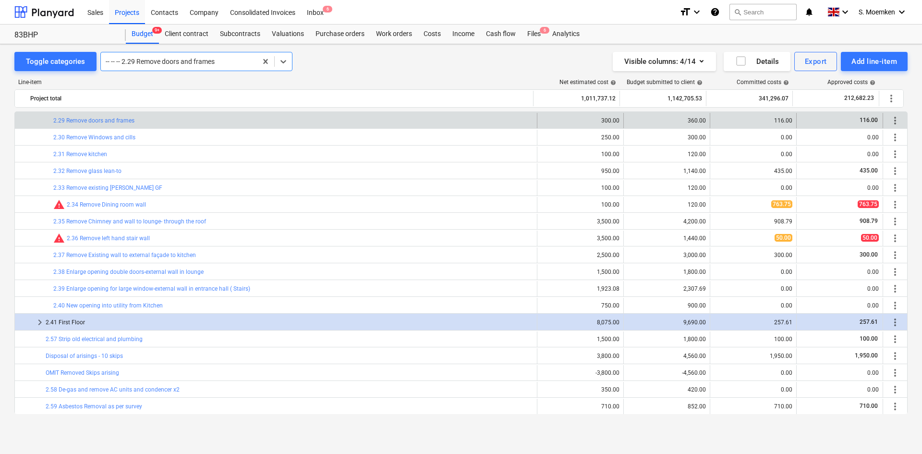
click at [246, 62] on div at bounding box center [179, 62] width 147 height 10
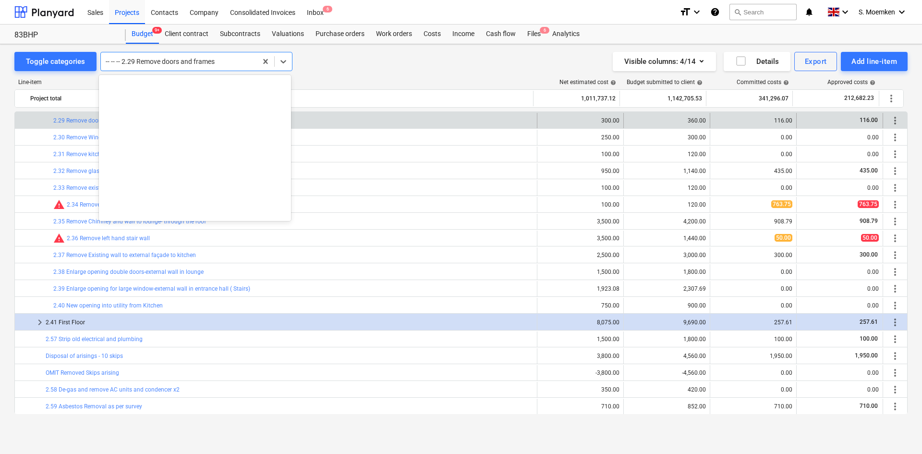
scroll to position [1530, 0]
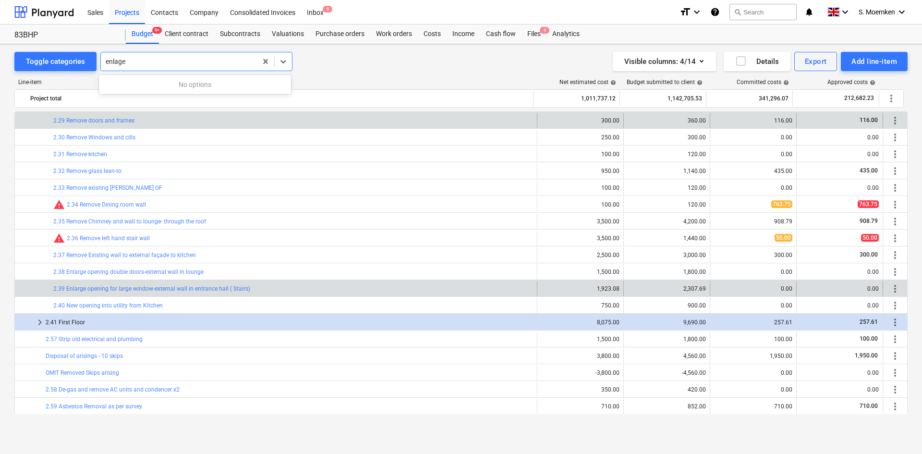
type input "enlage"
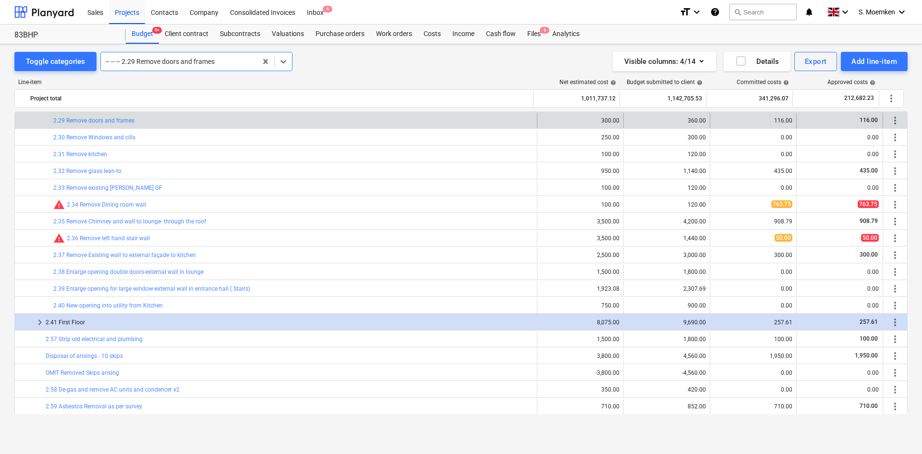
scroll to position [1042, 0]
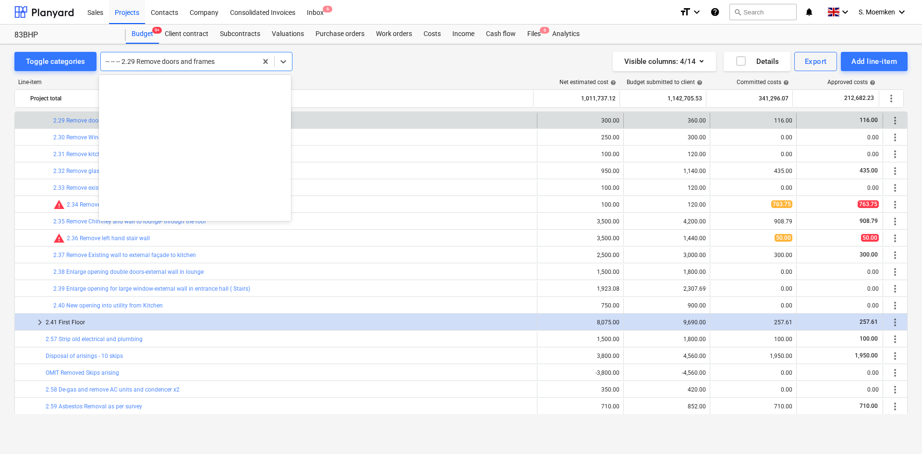
click at [196, 59] on div at bounding box center [179, 62] width 147 height 10
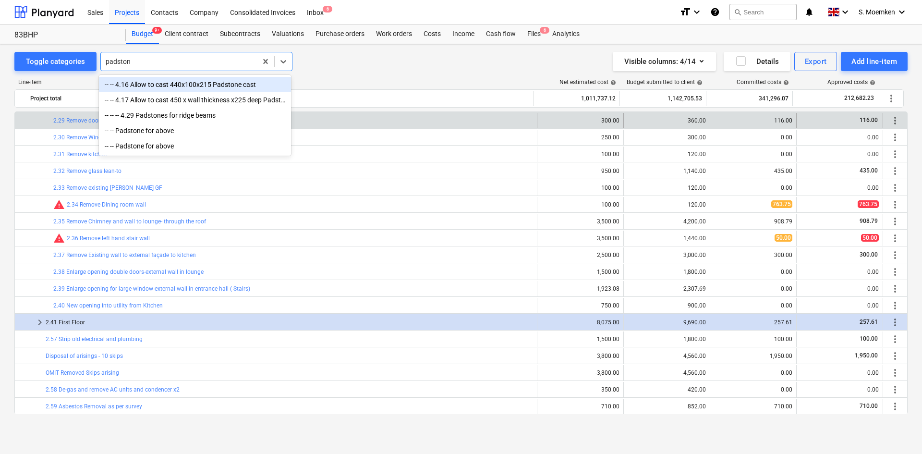
type input "padstone"
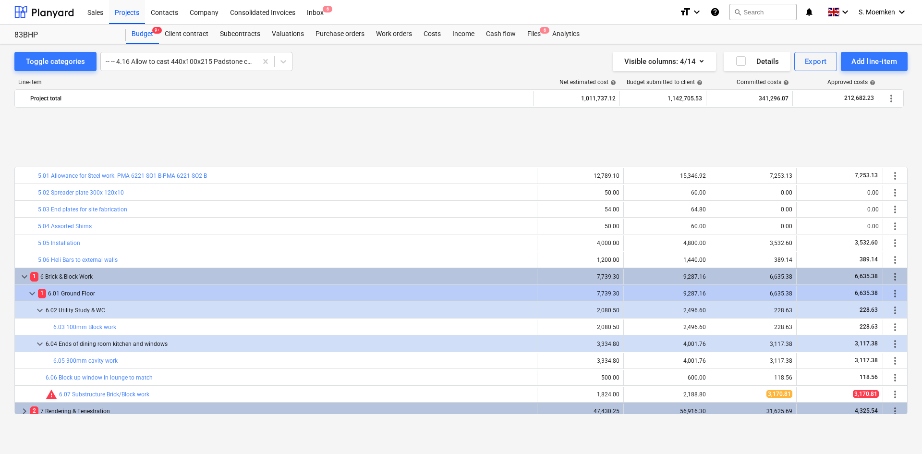
scroll to position [1772, 0]
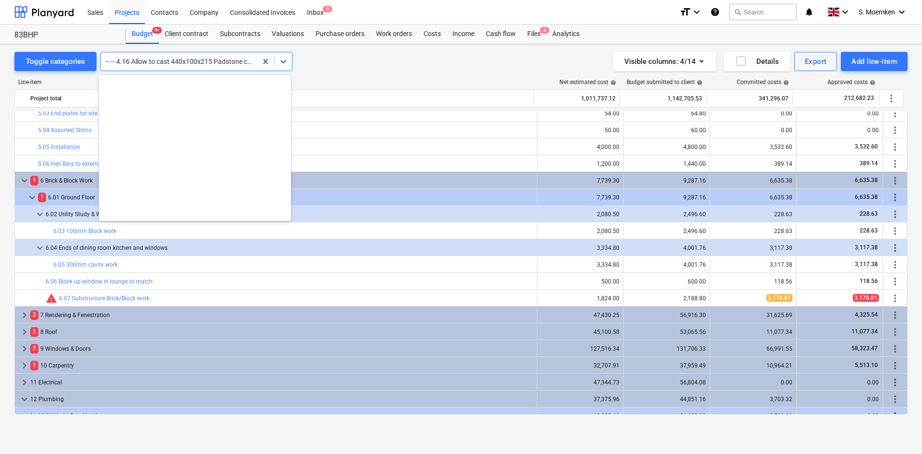
click at [212, 64] on div at bounding box center [179, 62] width 147 height 10
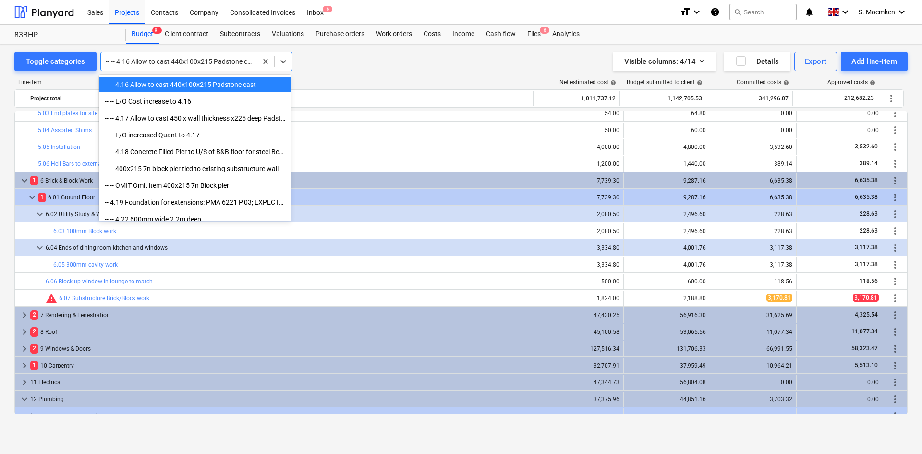
click at [203, 84] on div "-- -- 4.16 Allow to cast 440x100x215 Padstone cast" at bounding box center [195, 84] width 192 height 15
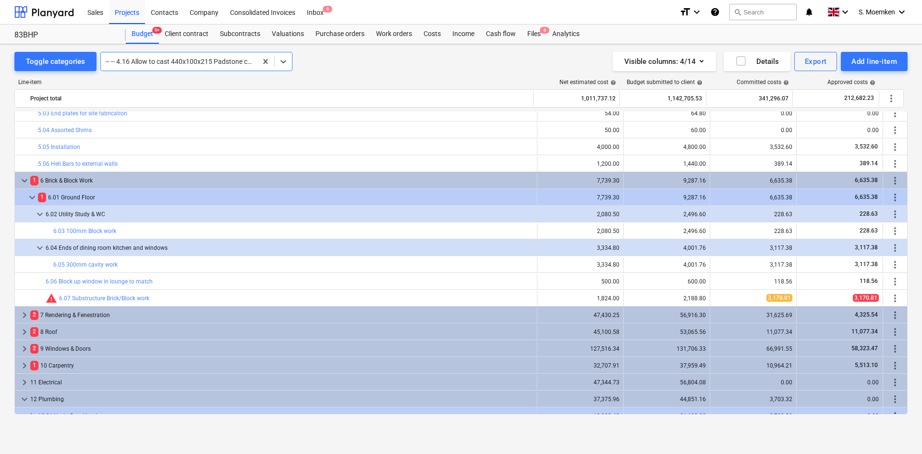
click at [199, 55] on div "-- -- 4.16 Allow to cast 440x100x215 Padstone cast" at bounding box center [179, 61] width 156 height 13
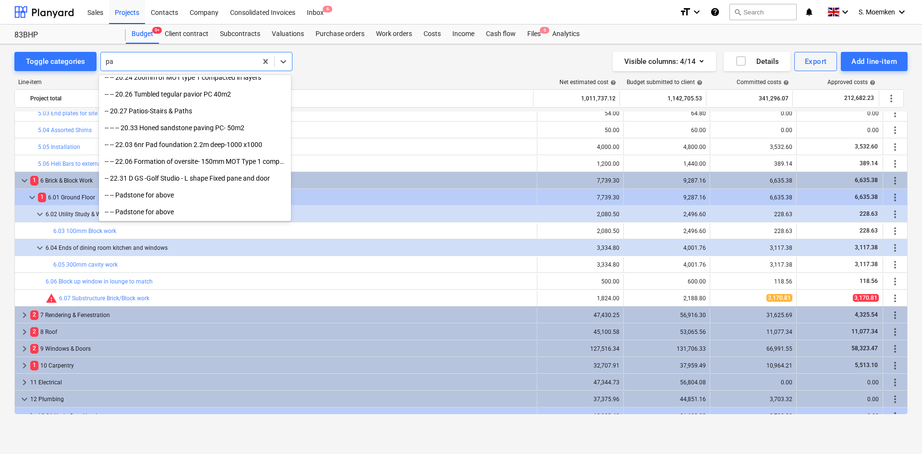
scroll to position [562, 0]
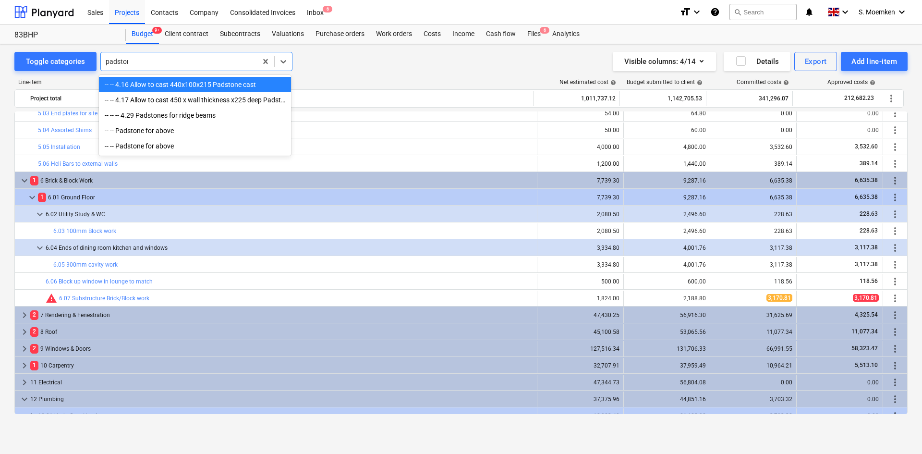
type input "padstone"
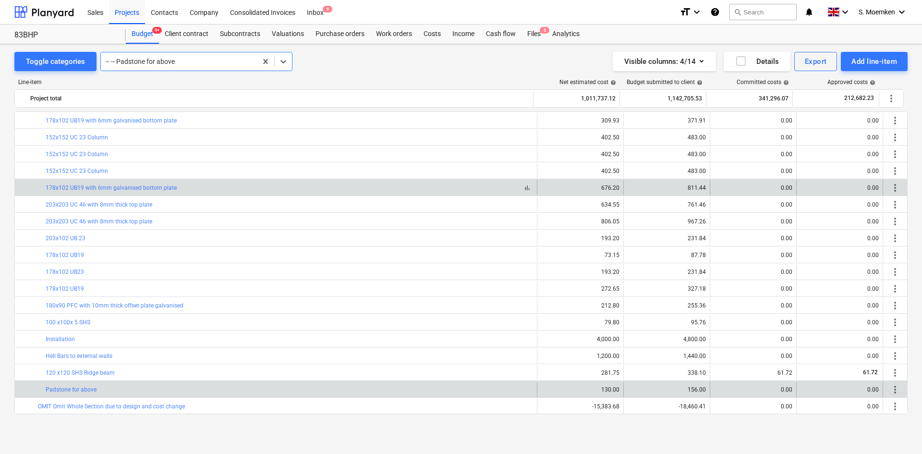
click at [232, 189] on div "bar_chart 178x102 UB19 with 6mm galvanised bottom plate" at bounding box center [290, 187] width 488 height 7
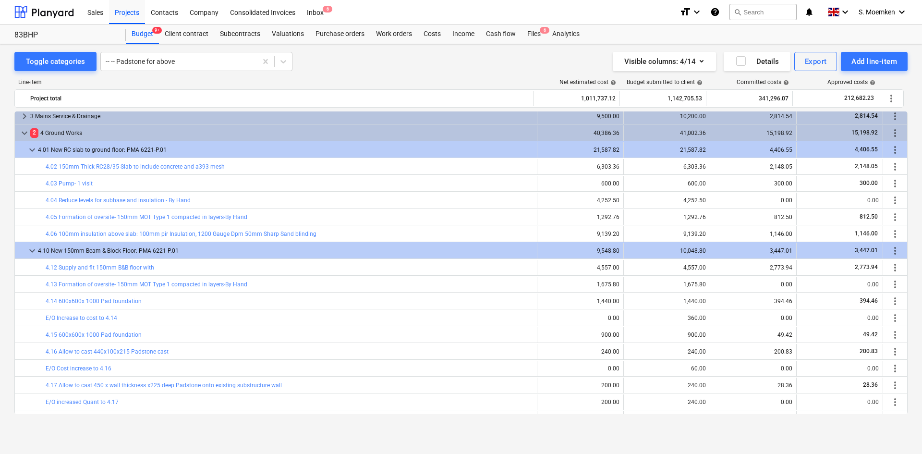
scroll to position [1350, 0]
click at [187, 58] on div at bounding box center [179, 62] width 147 height 10
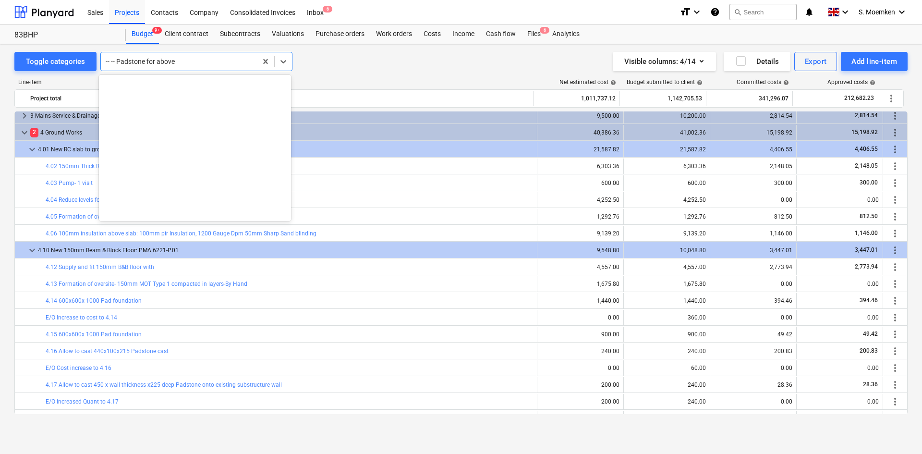
scroll to position [12465, 0]
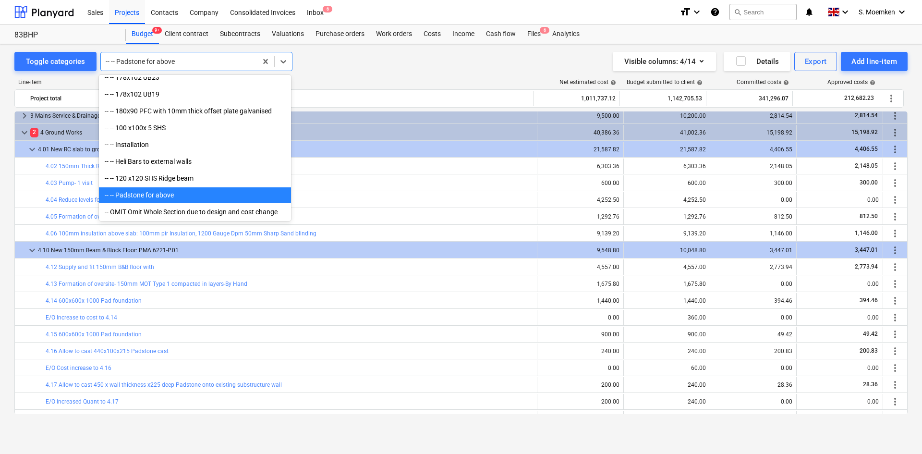
click at [187, 61] on div at bounding box center [179, 62] width 147 height 10
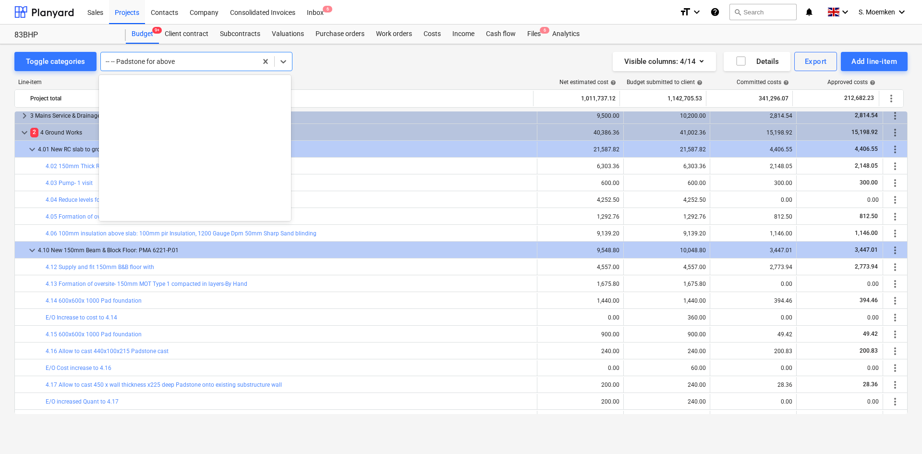
click at [187, 61] on div at bounding box center [179, 62] width 147 height 10
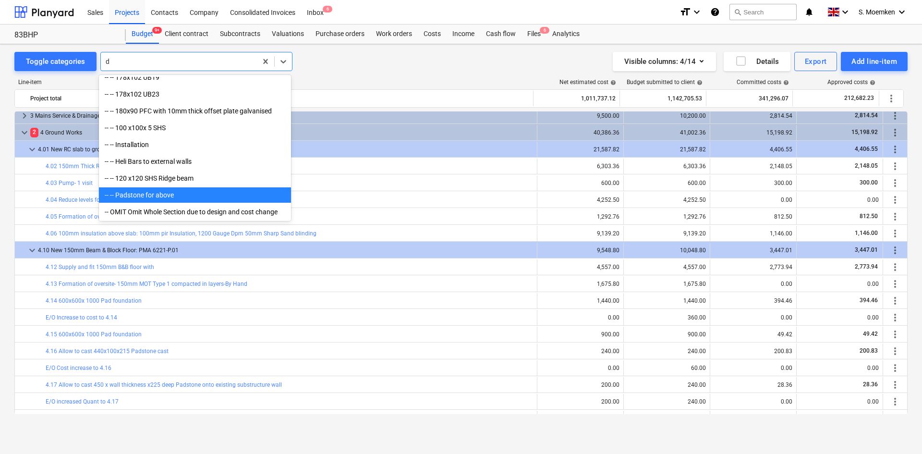
scroll to position [2495, 0]
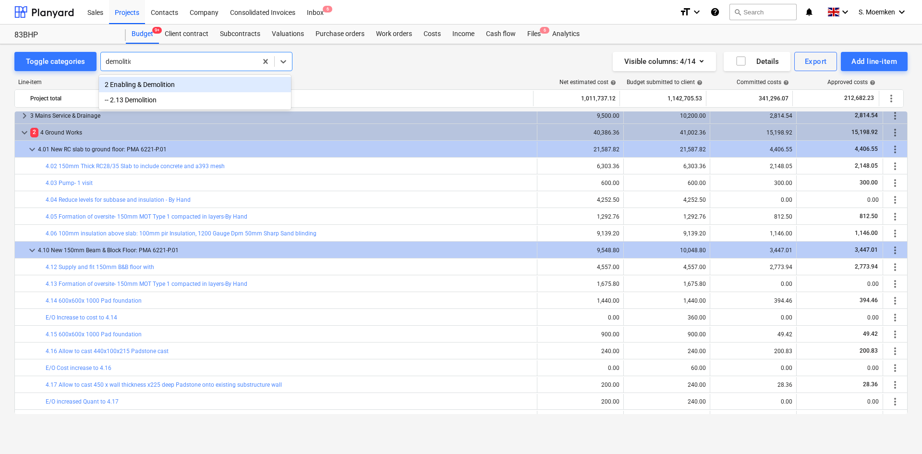
type input "demolition"
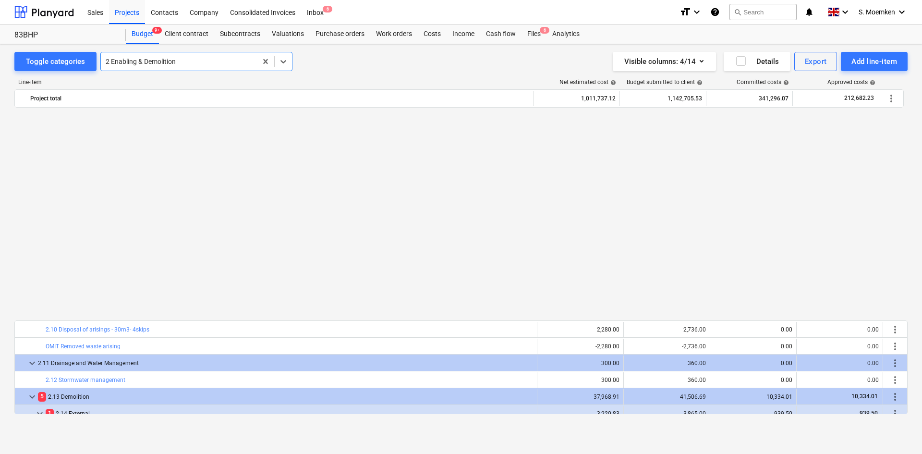
scroll to position [720, 0]
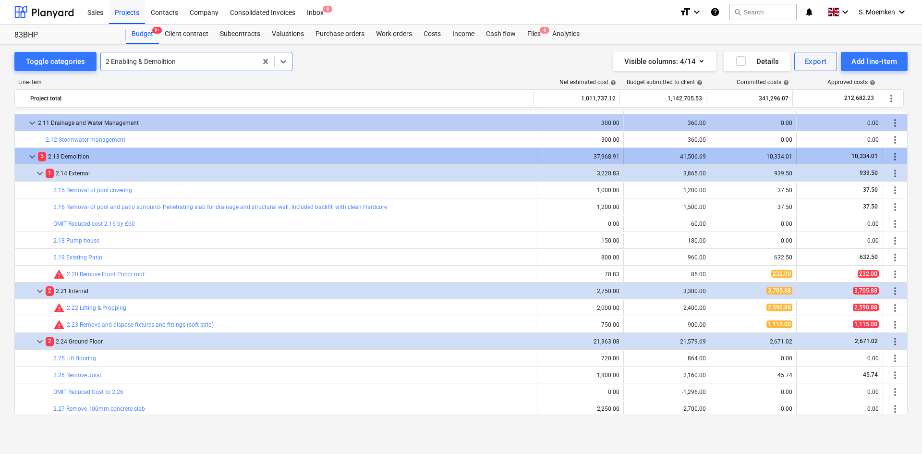
click at [32, 152] on span "keyboard_arrow_down" at bounding box center [32, 157] width 12 height 12
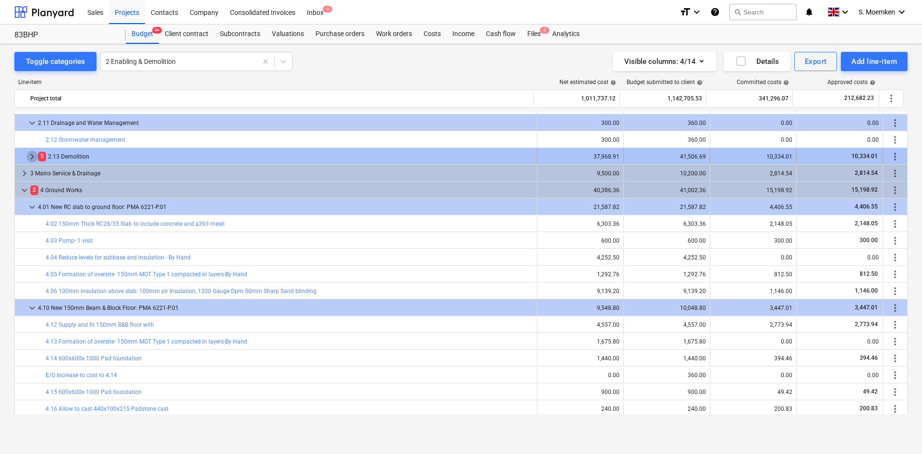
click at [33, 156] on span "keyboard_arrow_right" at bounding box center [32, 157] width 12 height 12
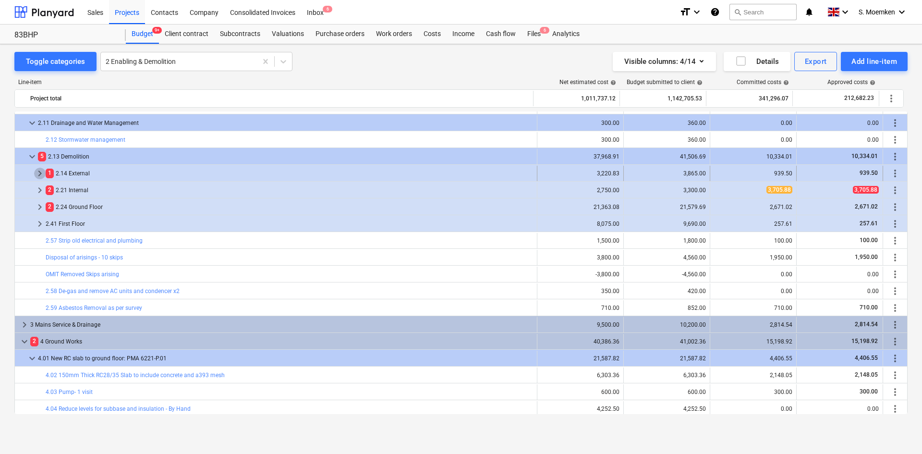
click at [39, 172] on span "keyboard_arrow_right" at bounding box center [40, 174] width 12 height 12
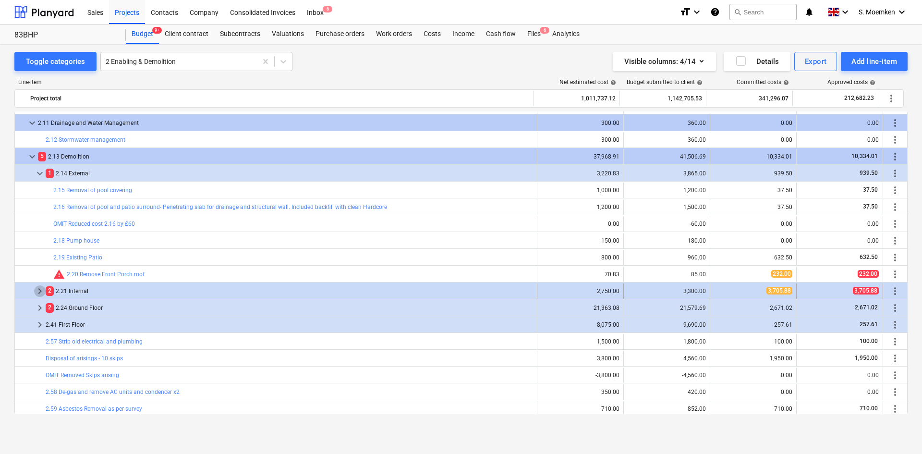
click at [38, 289] on span "keyboard_arrow_right" at bounding box center [40, 291] width 12 height 12
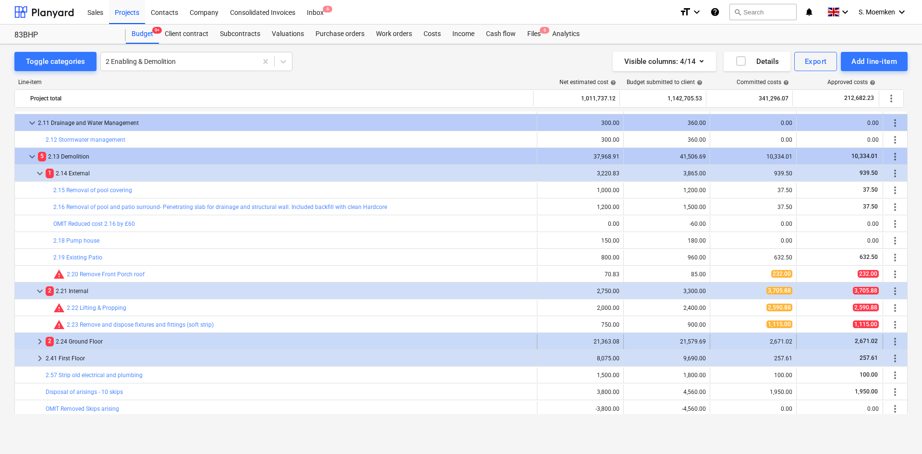
click at [41, 342] on span "keyboard_arrow_right" at bounding box center [40, 342] width 12 height 12
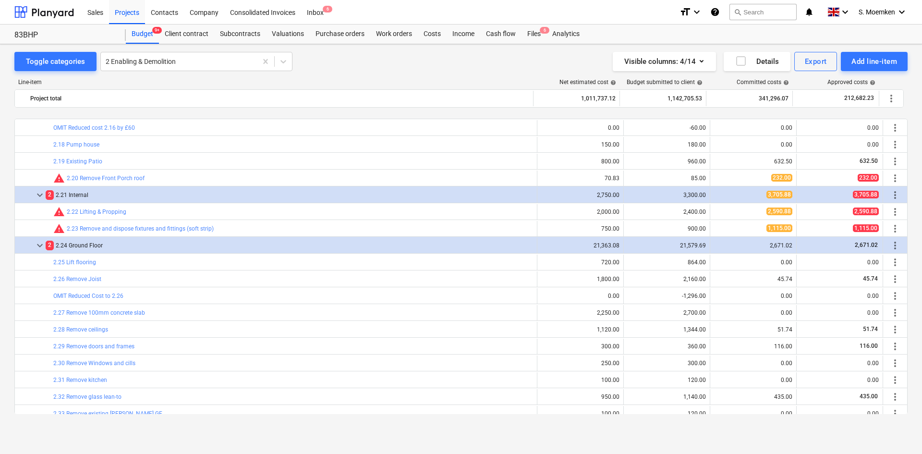
scroll to position [865, 0]
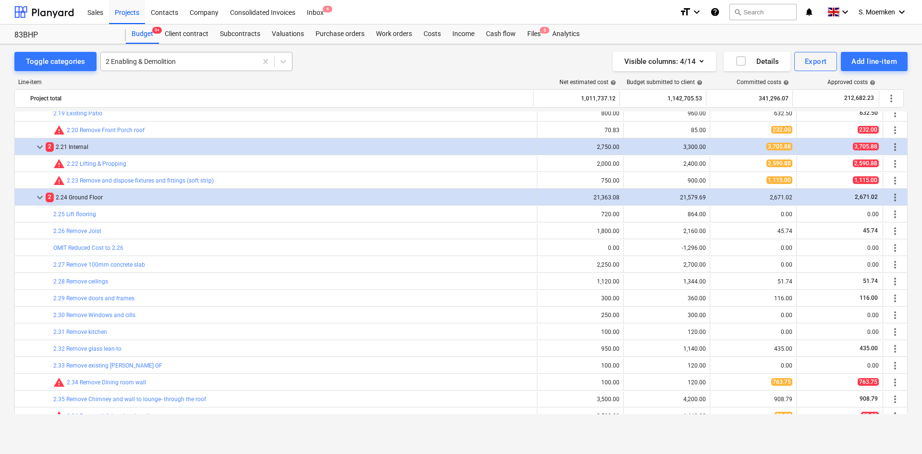
drag, startPoint x: 206, startPoint y: 55, endPoint x: 204, endPoint y: 61, distance: 5.9
click at [206, 56] on div "2 Enabling & Demolition" at bounding box center [179, 61] width 156 height 13
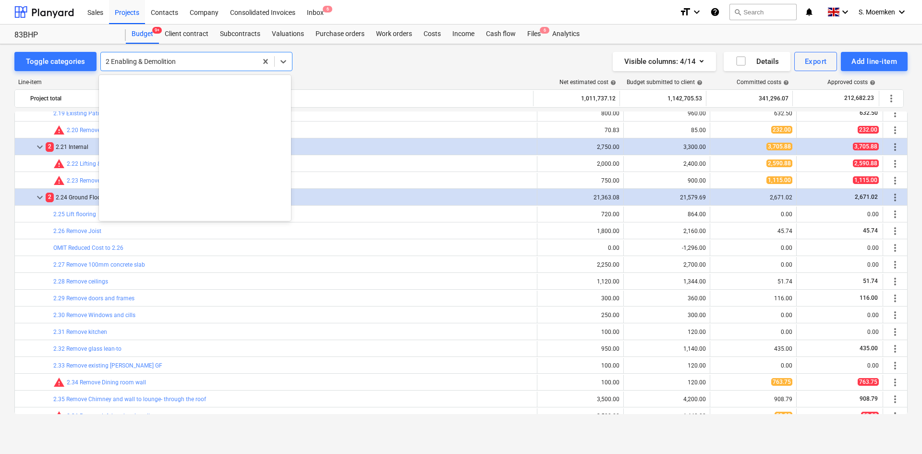
scroll to position [0, 0]
click at [202, 64] on div at bounding box center [179, 62] width 147 height 10
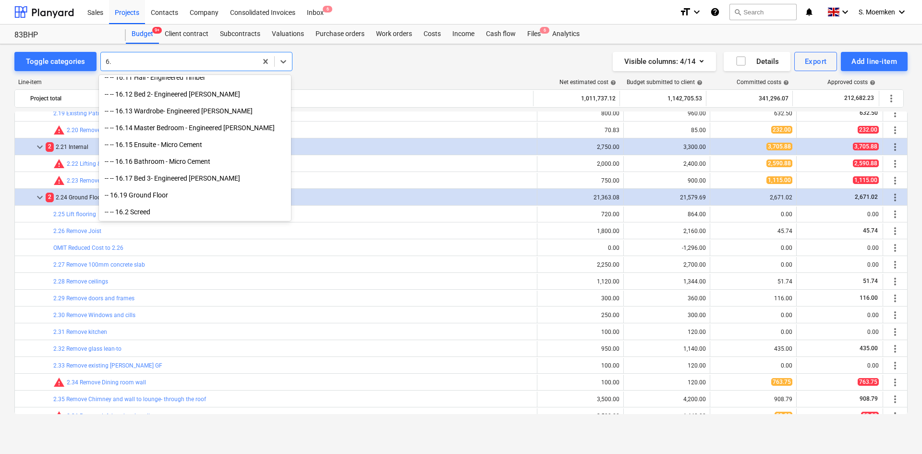
scroll to position [276, 0]
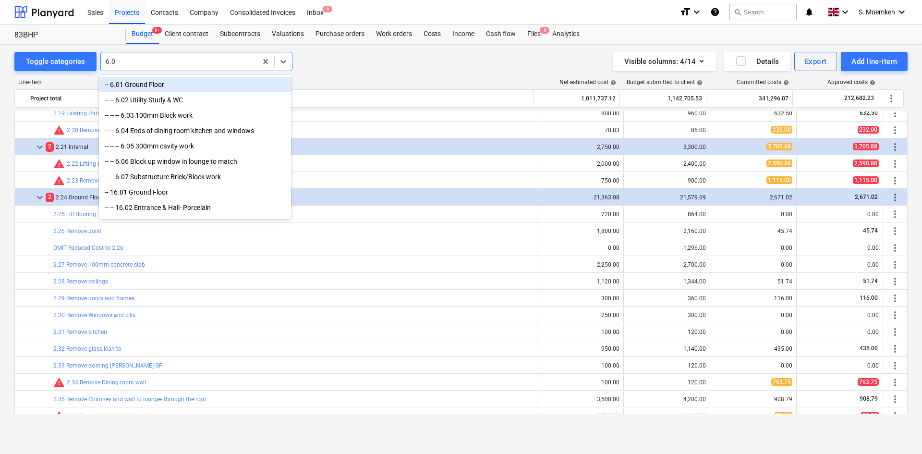
type input "6.07"
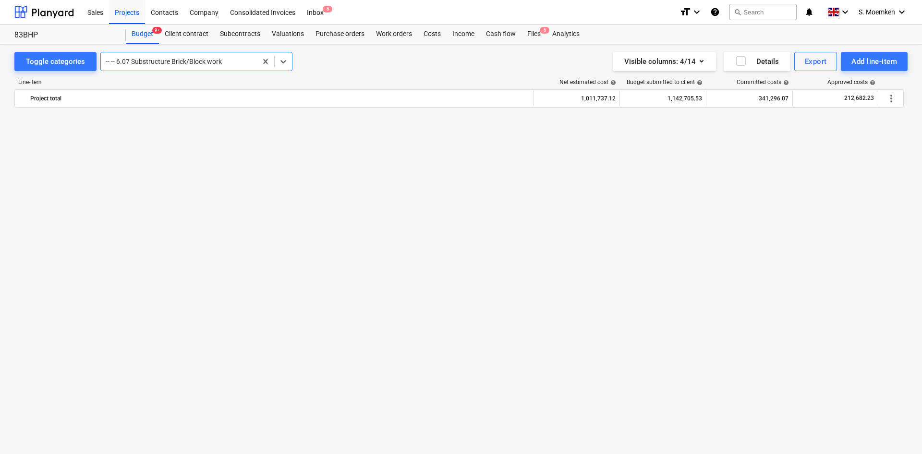
scroll to position [1950, 0]
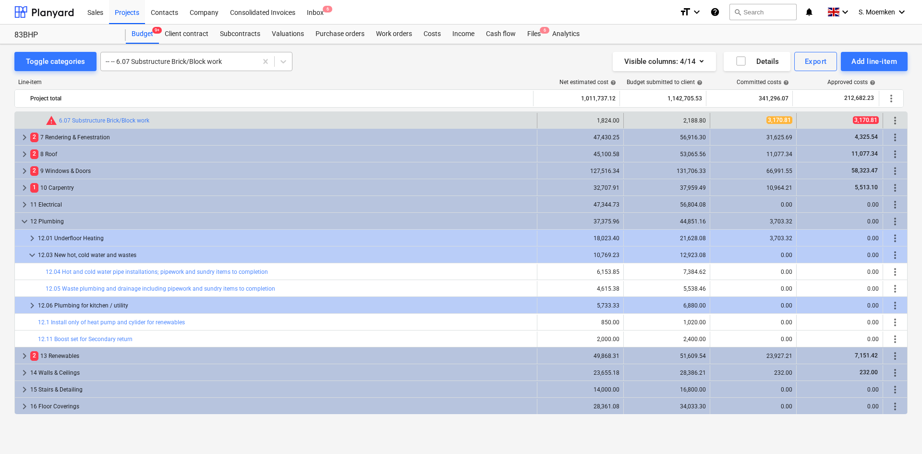
click at [175, 58] on div at bounding box center [179, 62] width 147 height 10
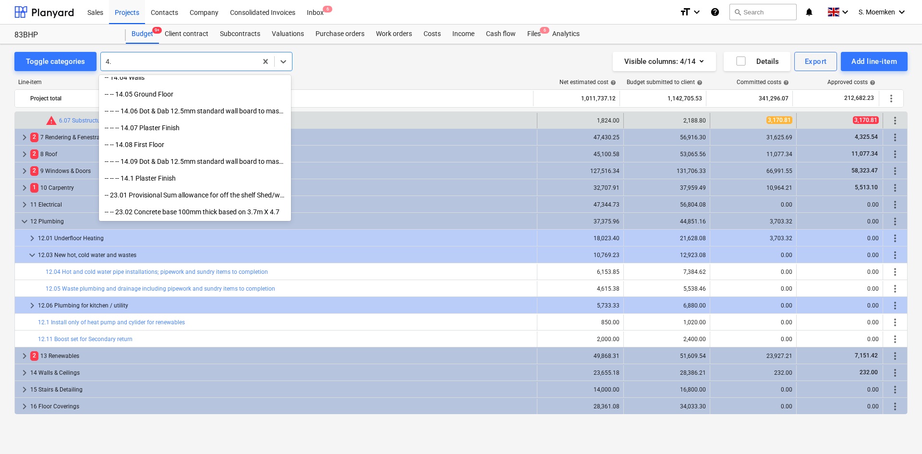
scroll to position [478, 0]
type input "4.12"
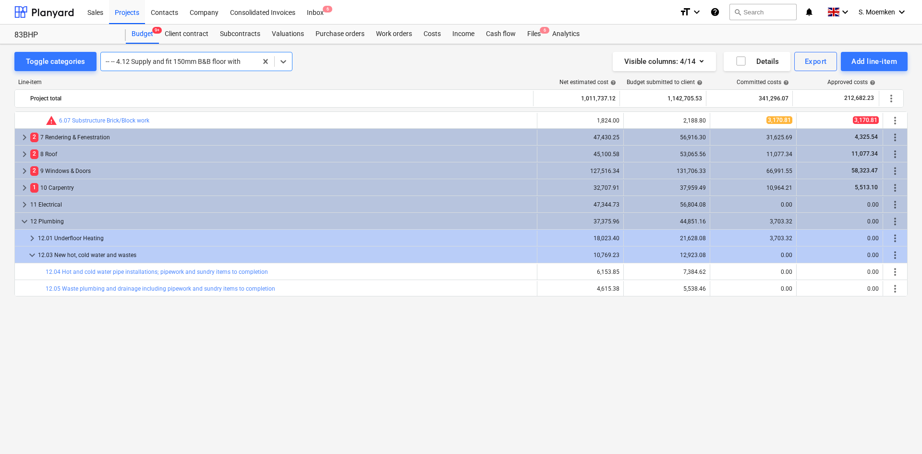
scroll to position [1496, 0]
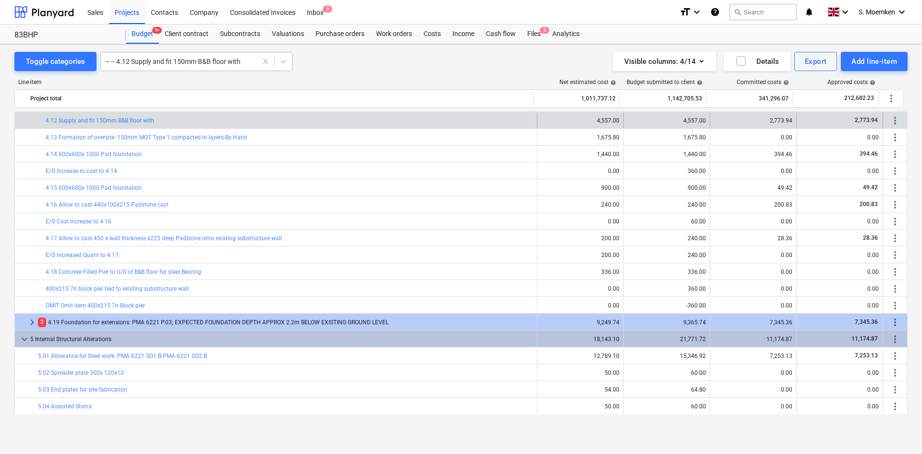
click at [192, 63] on div at bounding box center [179, 62] width 147 height 10
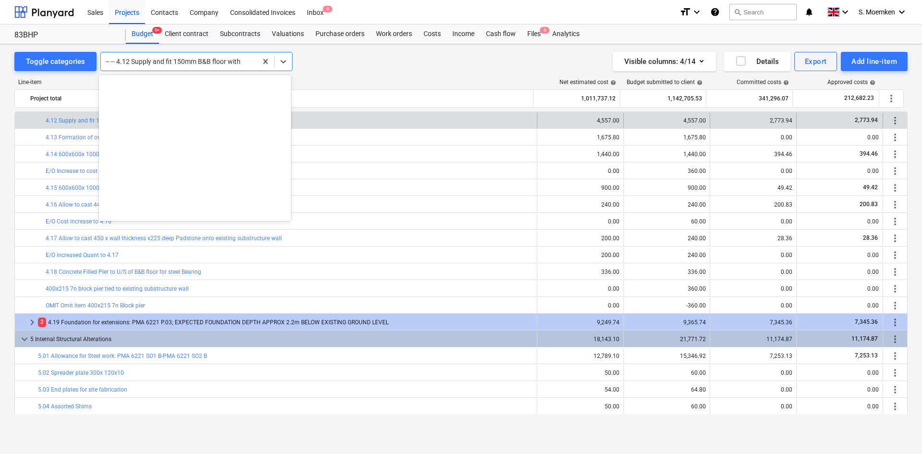
scroll to position [2404, 0]
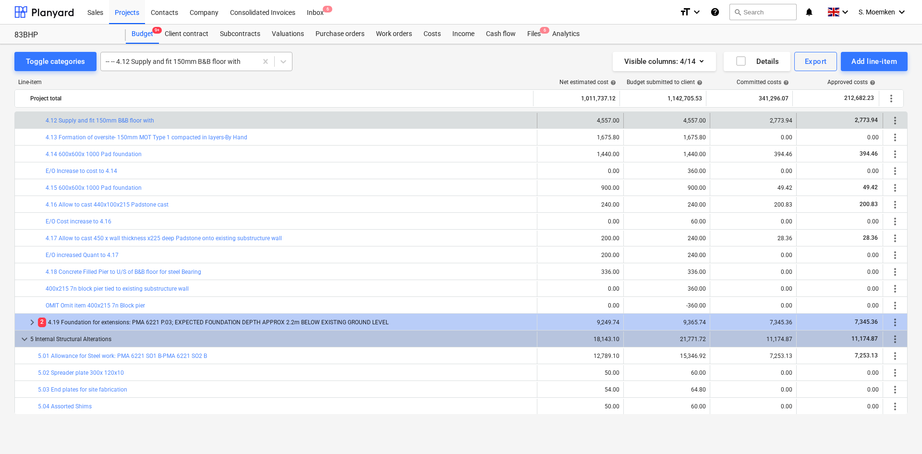
drag, startPoint x: 201, startPoint y: 55, endPoint x: 204, endPoint y: 60, distance: 5.9
click at [201, 55] on div "-- -- 4.12 Supply and fit 150mm B&B floor with" at bounding box center [179, 61] width 156 height 13
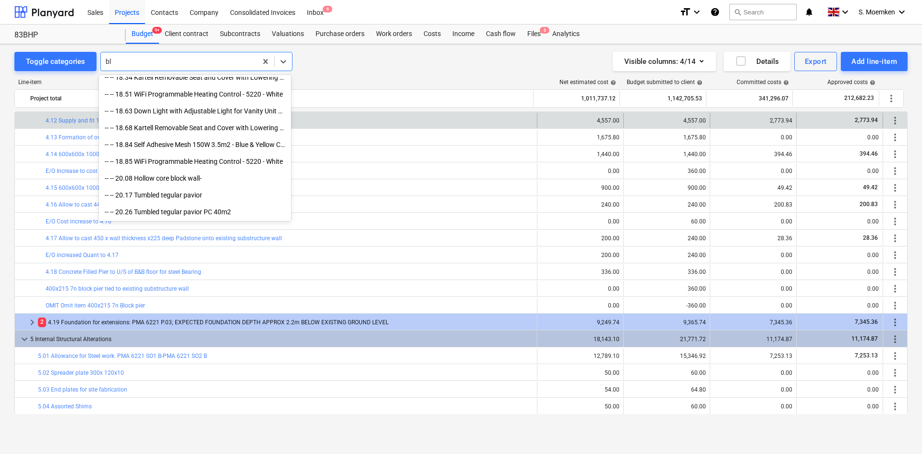
scroll to position [360, 0]
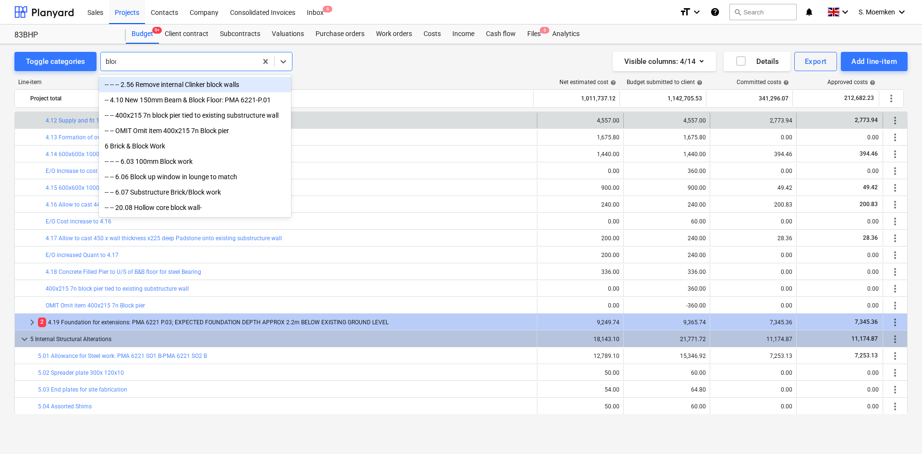
type input "block"
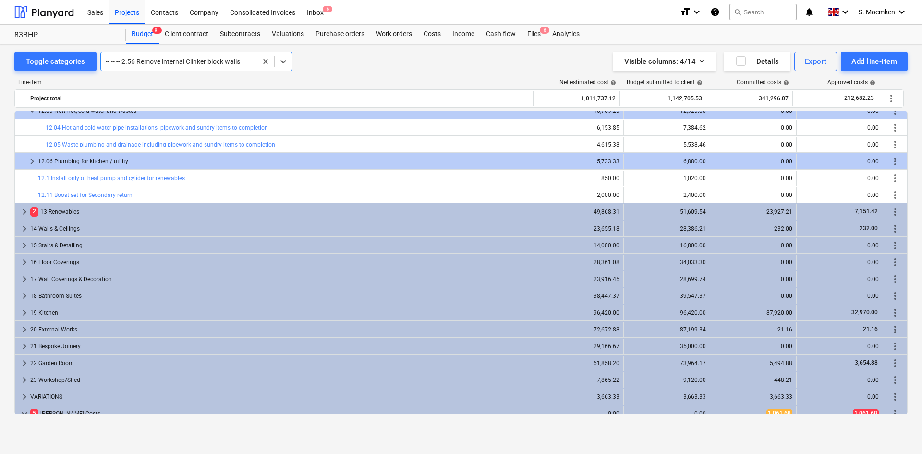
scroll to position [2361, 0]
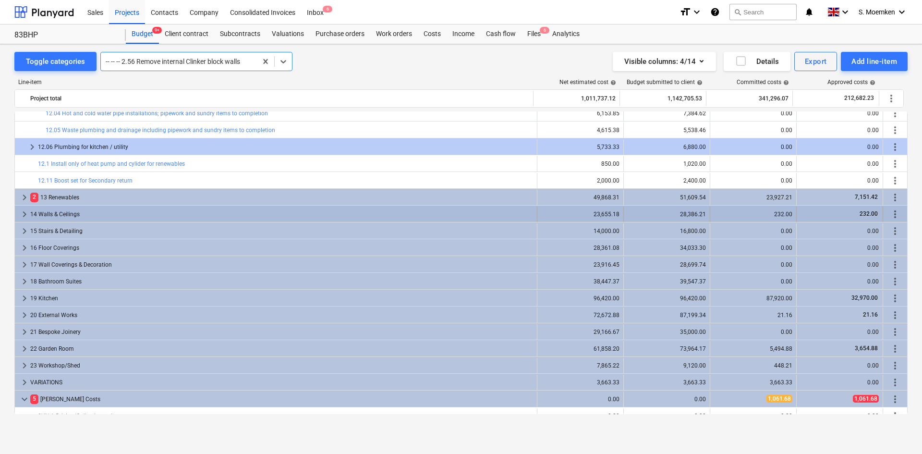
click at [24, 212] on span "keyboard_arrow_right" at bounding box center [25, 214] width 12 height 12
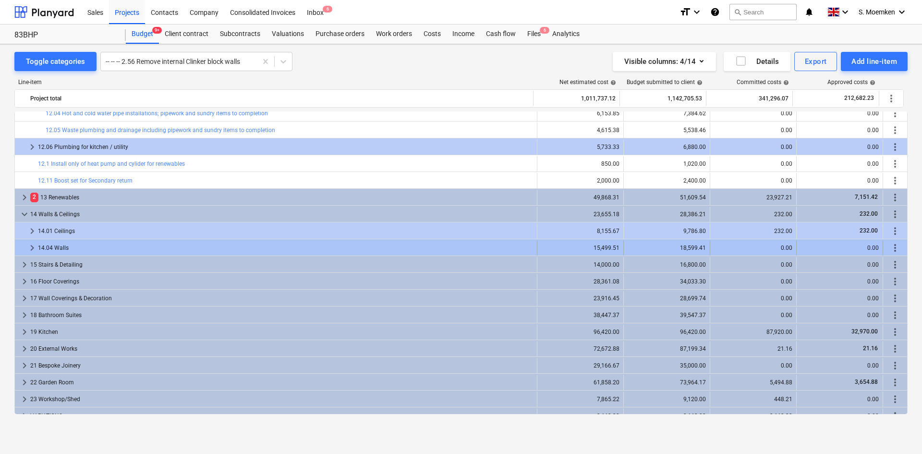
click at [32, 246] on span "keyboard_arrow_right" at bounding box center [32, 248] width 12 height 12
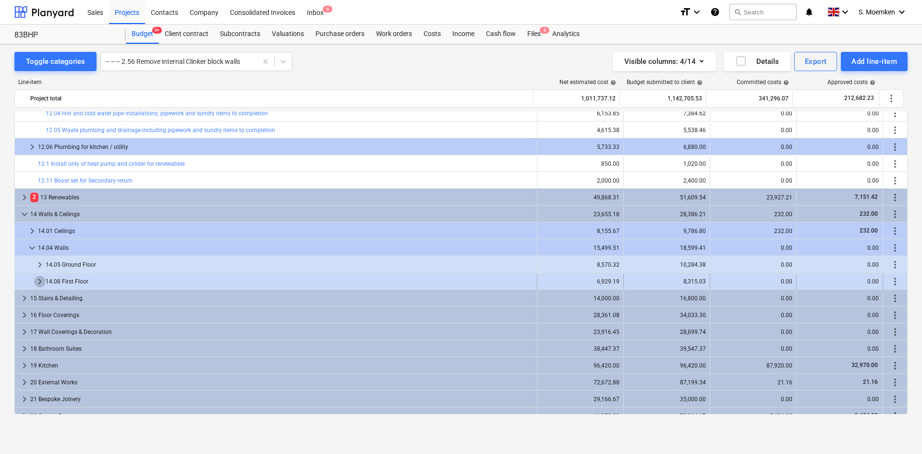
click at [39, 283] on span "keyboard_arrow_right" at bounding box center [40, 282] width 12 height 12
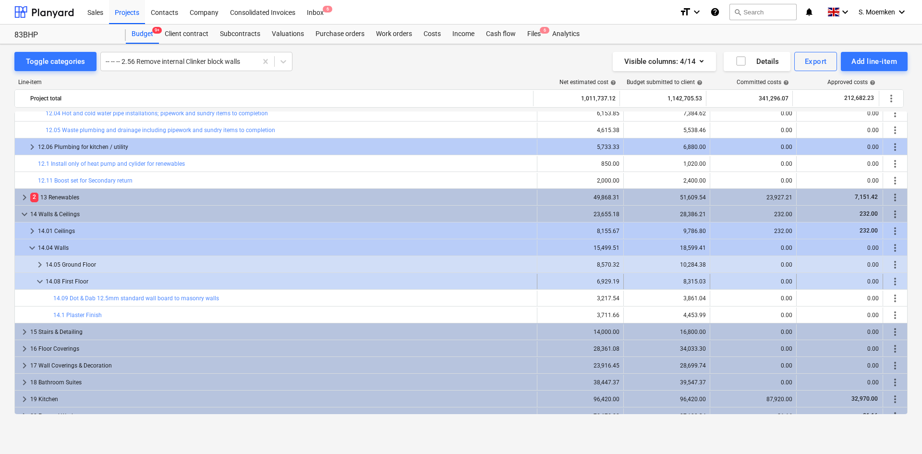
click at [41, 281] on span "keyboard_arrow_down" at bounding box center [40, 282] width 12 height 12
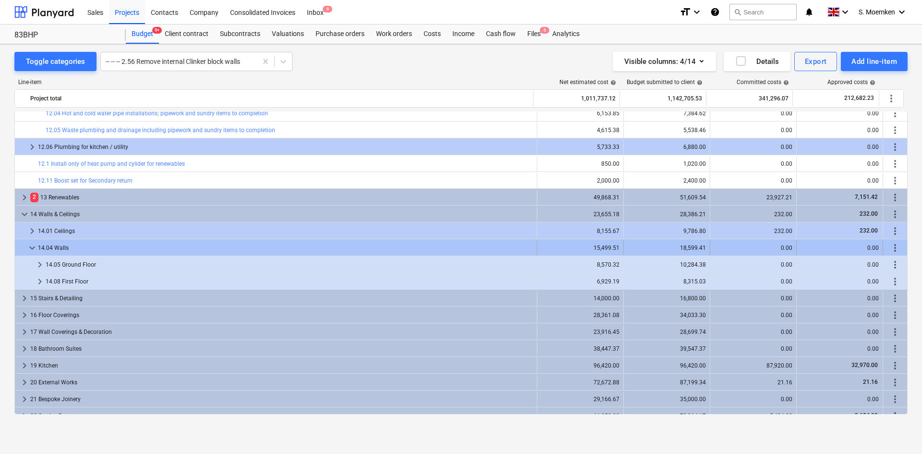
click at [29, 244] on span "keyboard_arrow_down" at bounding box center [32, 248] width 12 height 12
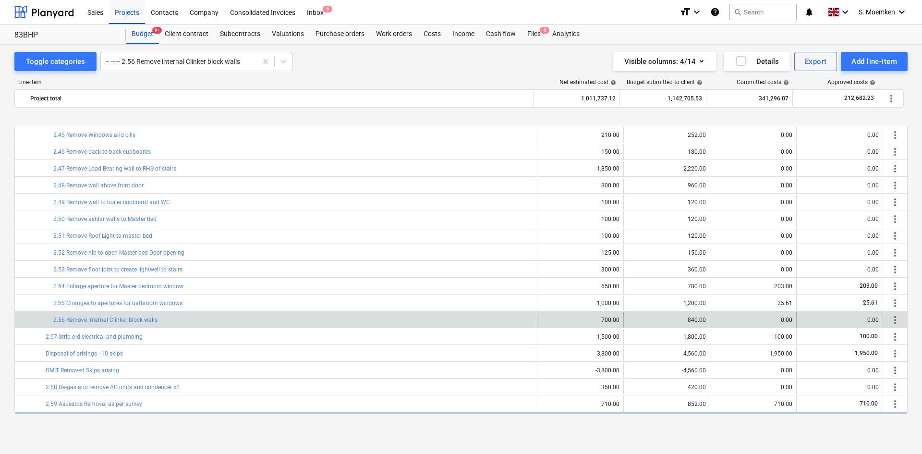
scroll to position [1345, 0]
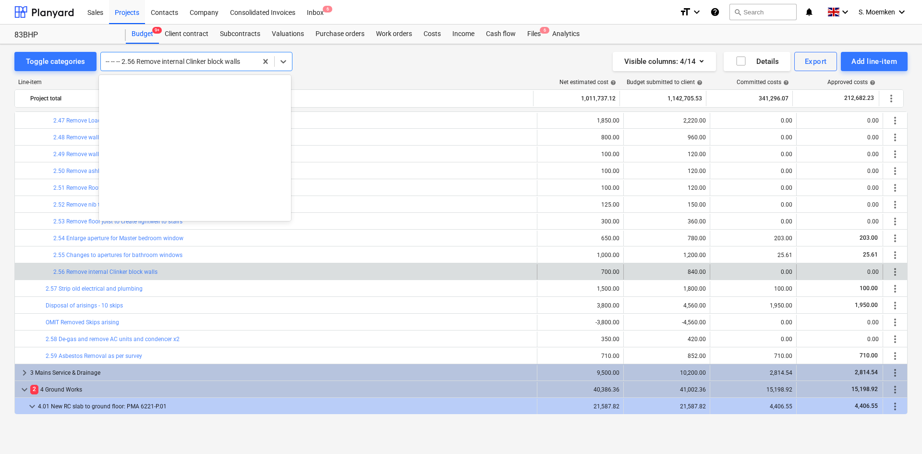
click at [202, 59] on div at bounding box center [179, 62] width 147 height 10
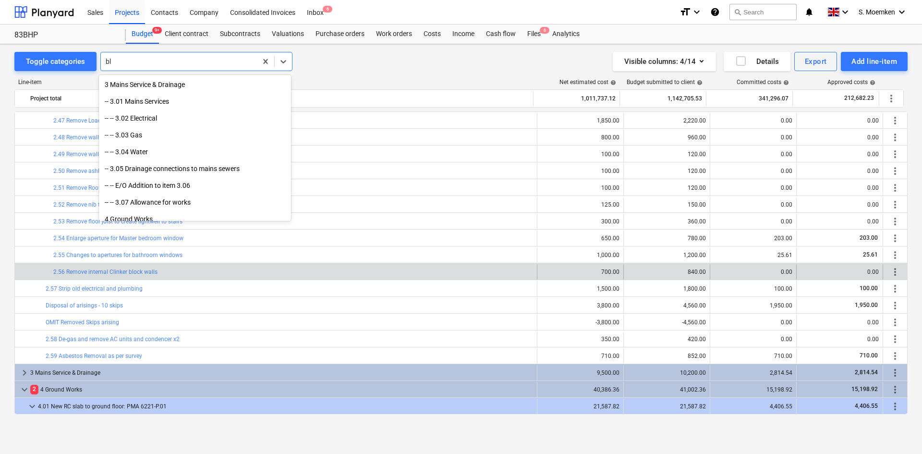
scroll to position [360, 0]
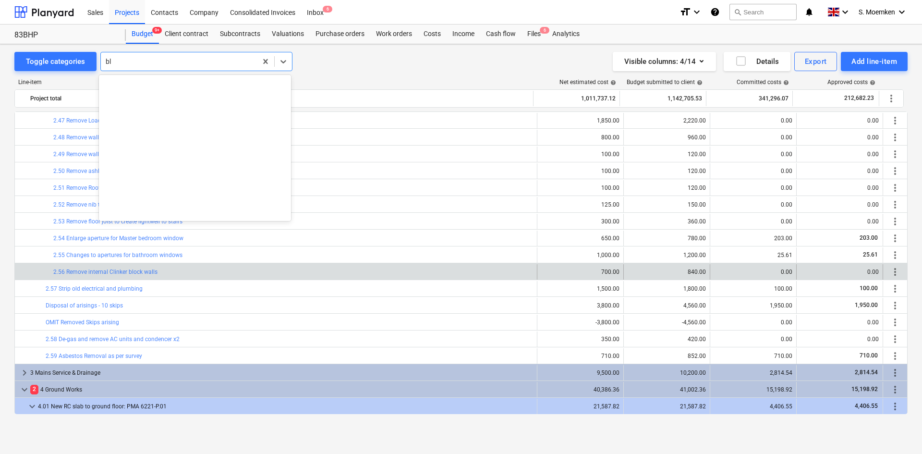
type input "b"
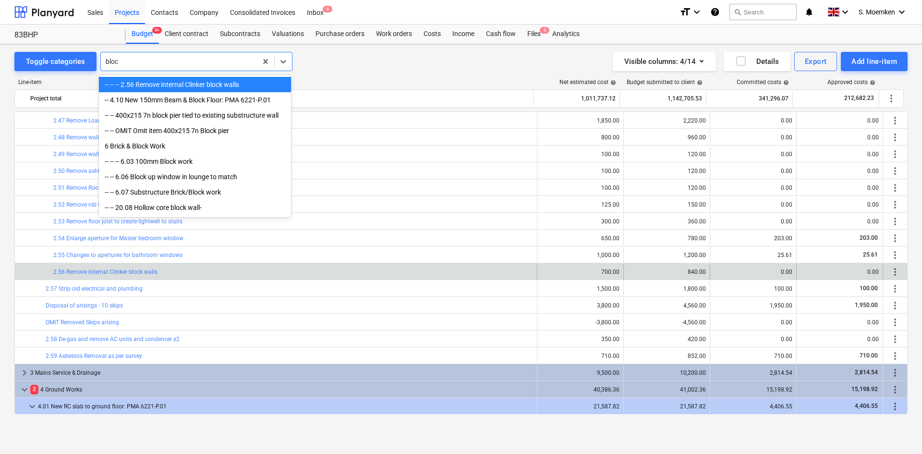
type input "block"
click at [163, 143] on div "6 Brick & Block Work" at bounding box center [195, 145] width 192 height 15
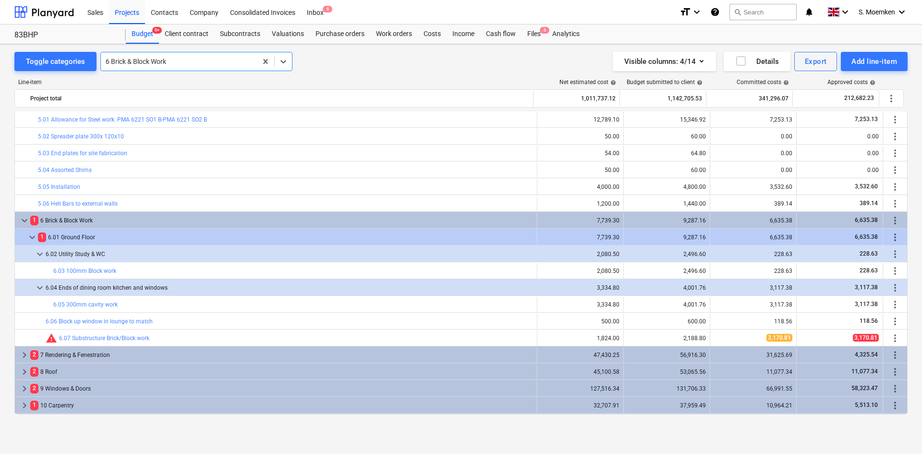
scroll to position [2017, 0]
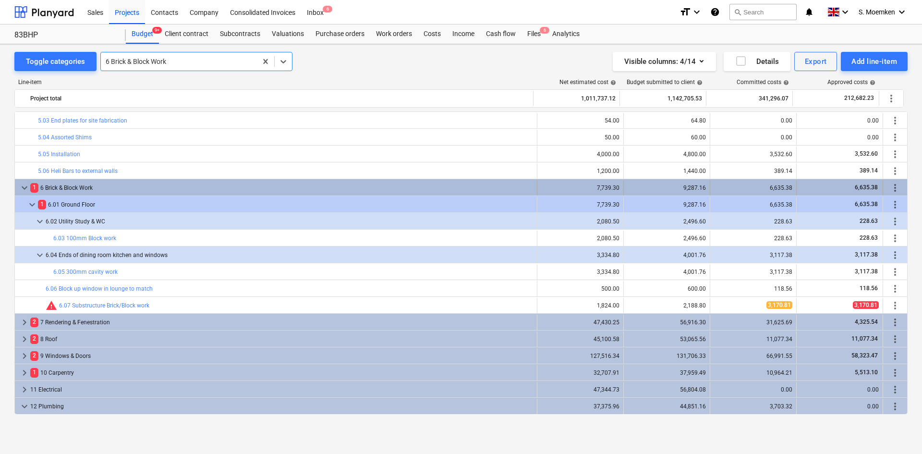
click at [24, 185] on span "keyboard_arrow_down" at bounding box center [25, 188] width 12 height 12
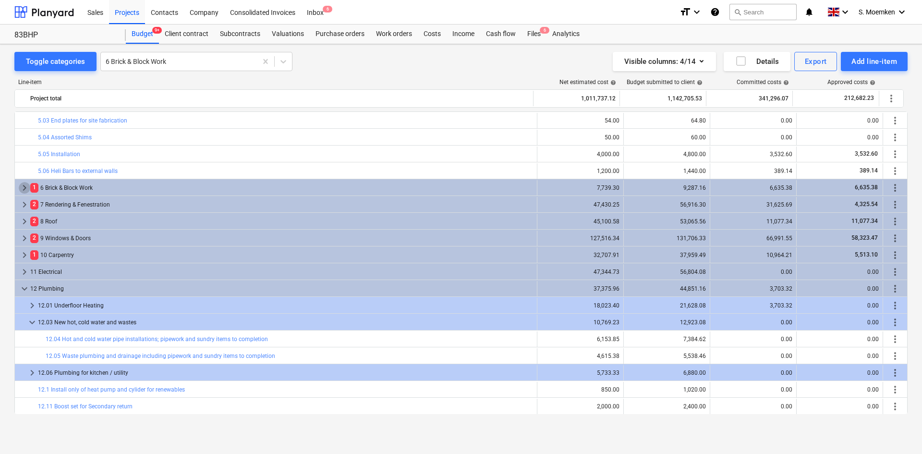
click at [24, 185] on span "keyboard_arrow_right" at bounding box center [25, 188] width 12 height 12
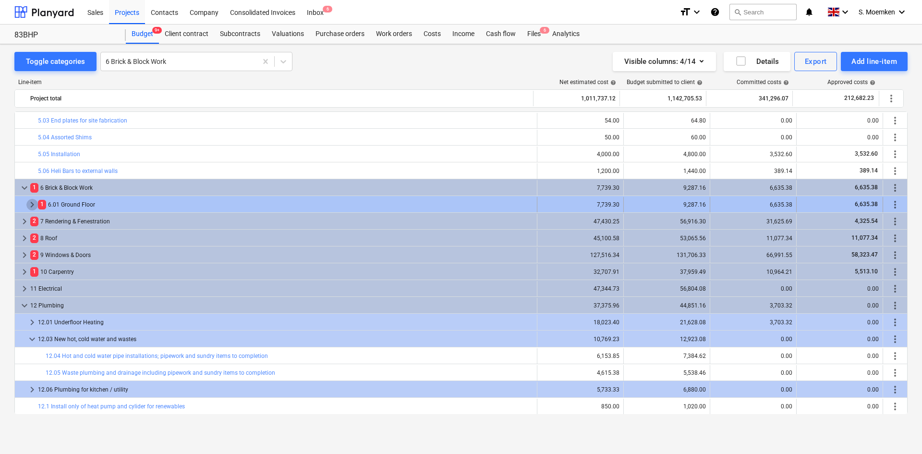
click at [31, 203] on span "keyboard_arrow_right" at bounding box center [32, 205] width 12 height 12
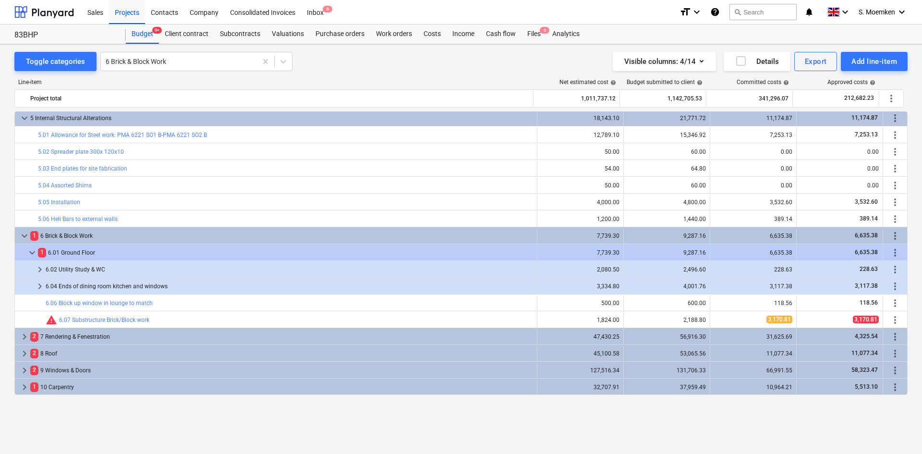
scroll to position [1921, 0]
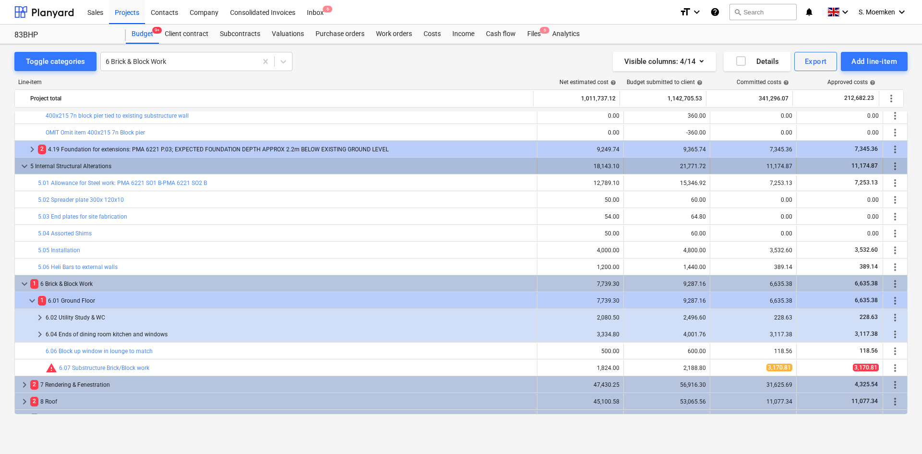
click at [23, 163] on span "keyboard_arrow_down" at bounding box center [25, 166] width 12 height 12
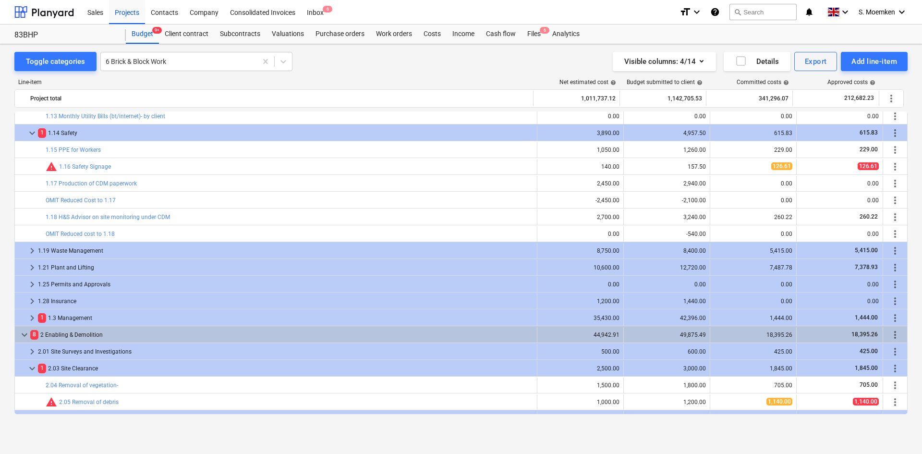
scroll to position [336, 0]
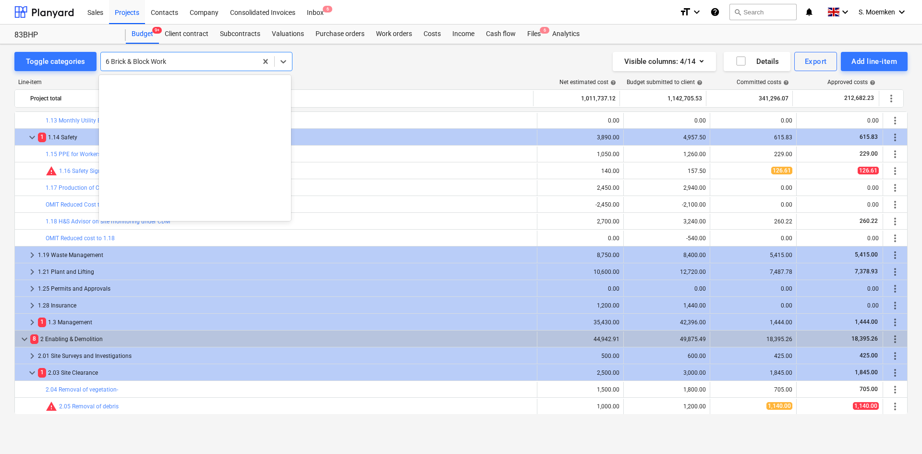
click at [182, 62] on div at bounding box center [179, 62] width 147 height 10
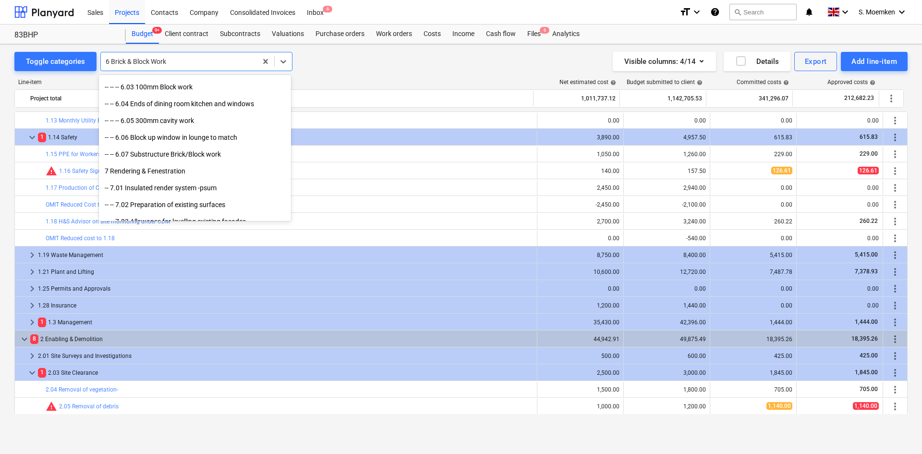
scroll to position [2858, 0]
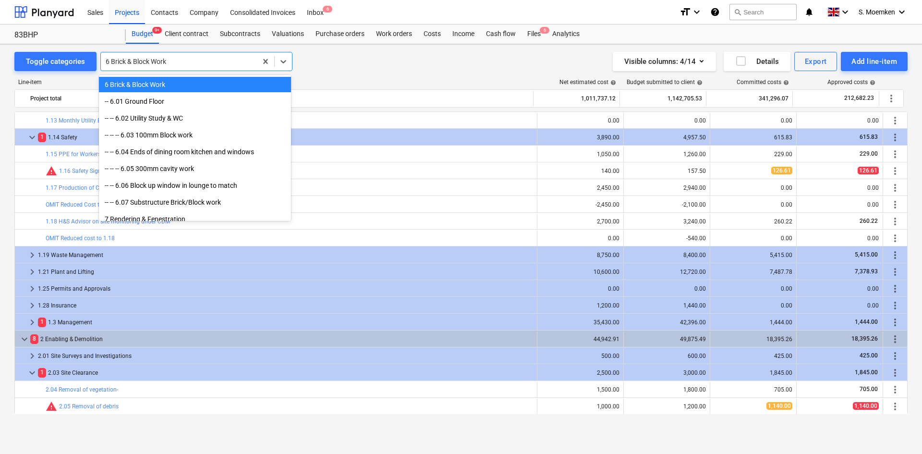
click at [152, 87] on div "6 Brick & Block Work" at bounding box center [195, 84] width 192 height 15
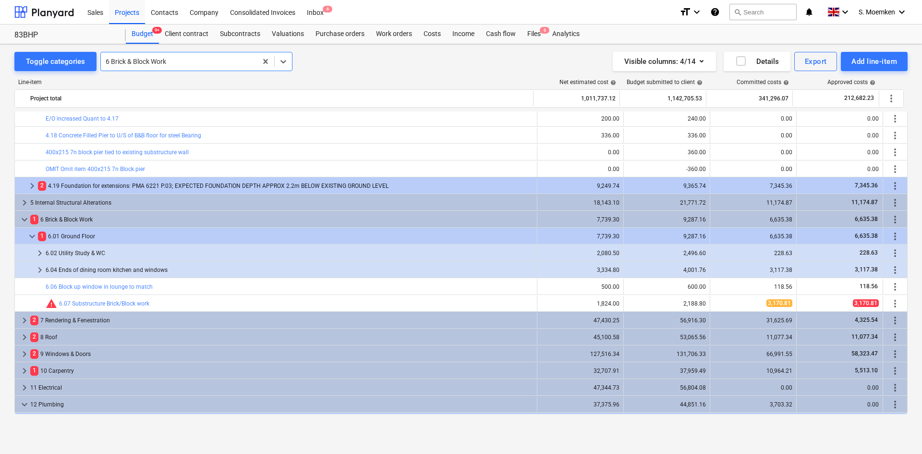
scroll to position [1873, 0]
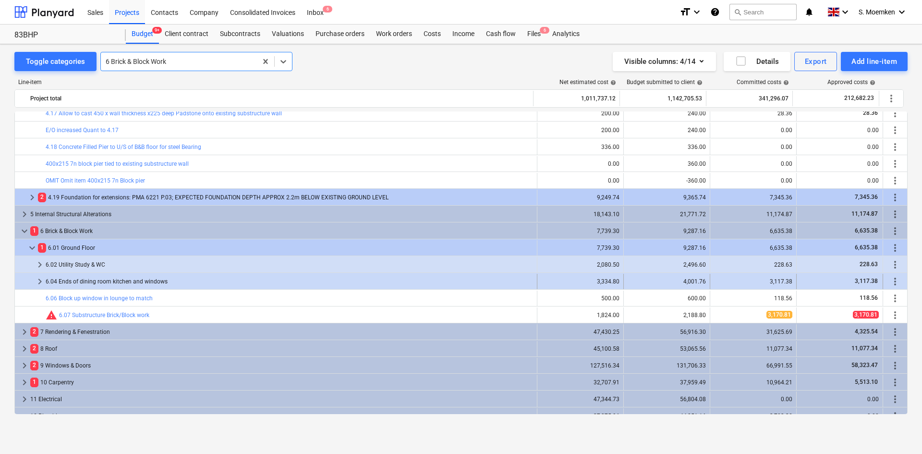
click at [38, 278] on span "keyboard_arrow_right" at bounding box center [40, 282] width 12 height 12
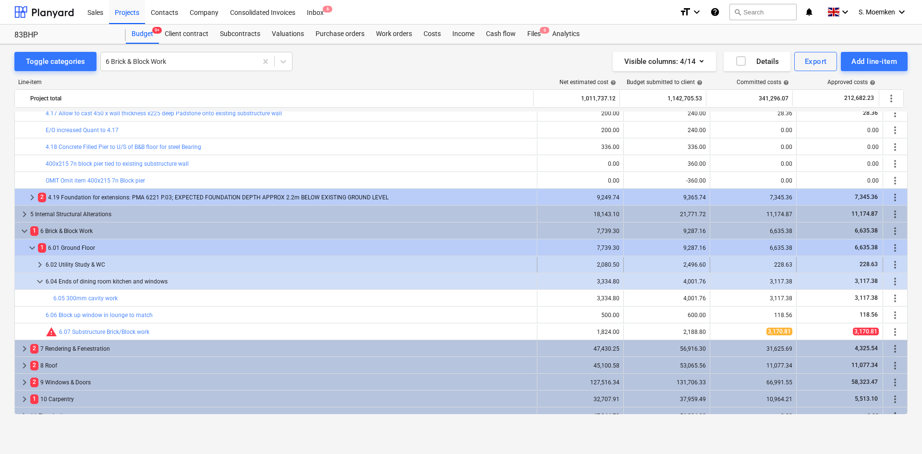
click at [40, 264] on span "keyboard_arrow_right" at bounding box center [40, 265] width 12 height 12
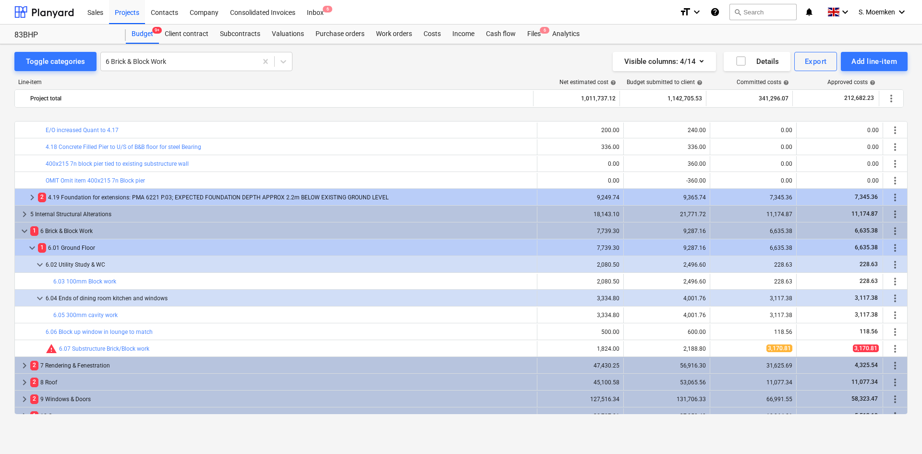
scroll to position [1921, 0]
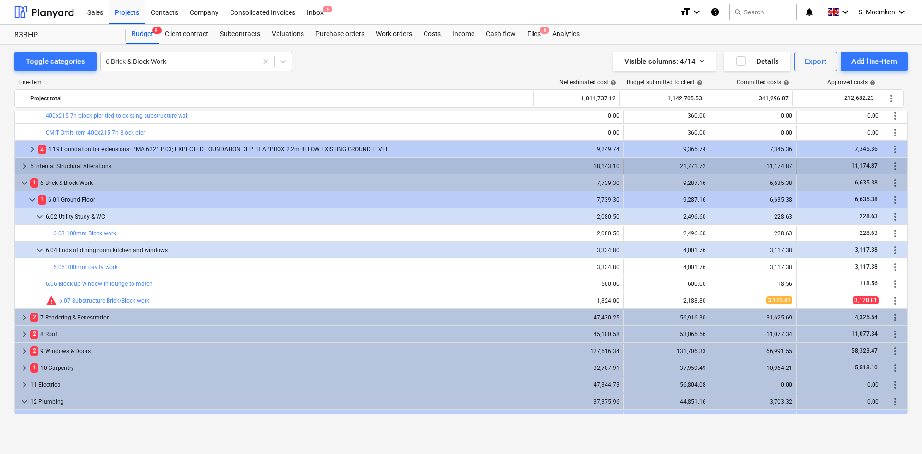
click at [26, 165] on span "keyboard_arrow_right" at bounding box center [25, 166] width 12 height 12
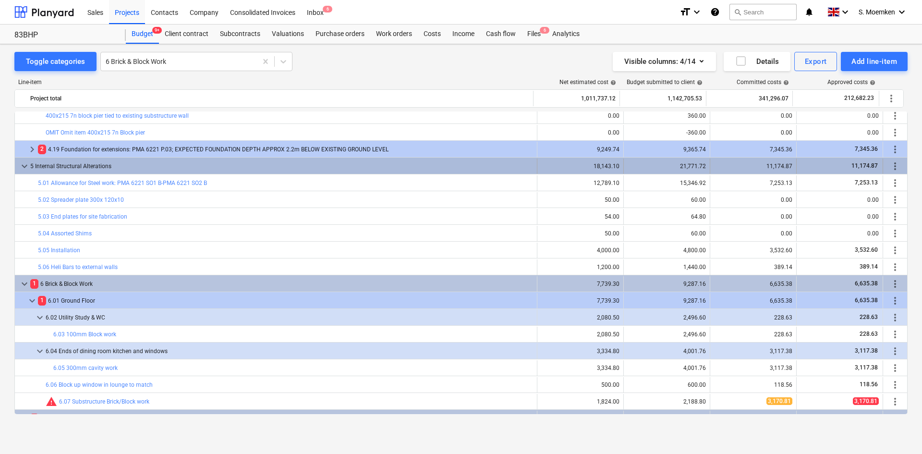
click at [24, 162] on span "keyboard_arrow_down" at bounding box center [25, 166] width 12 height 12
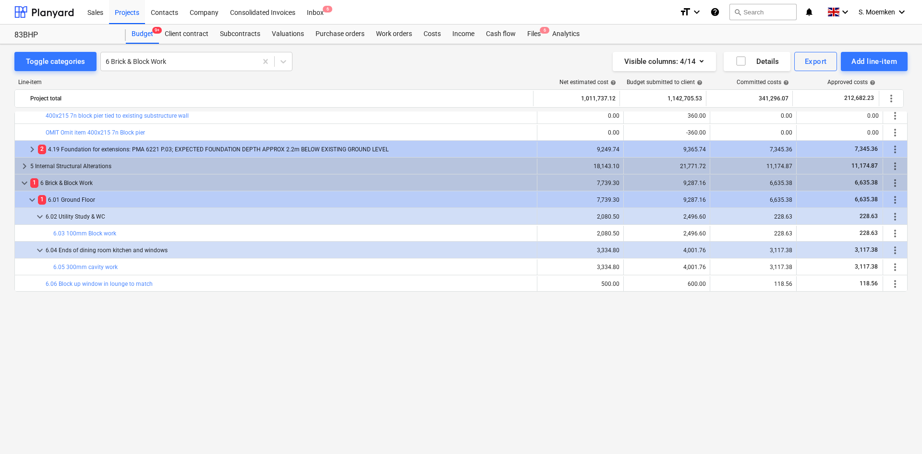
scroll to position [1729, 0]
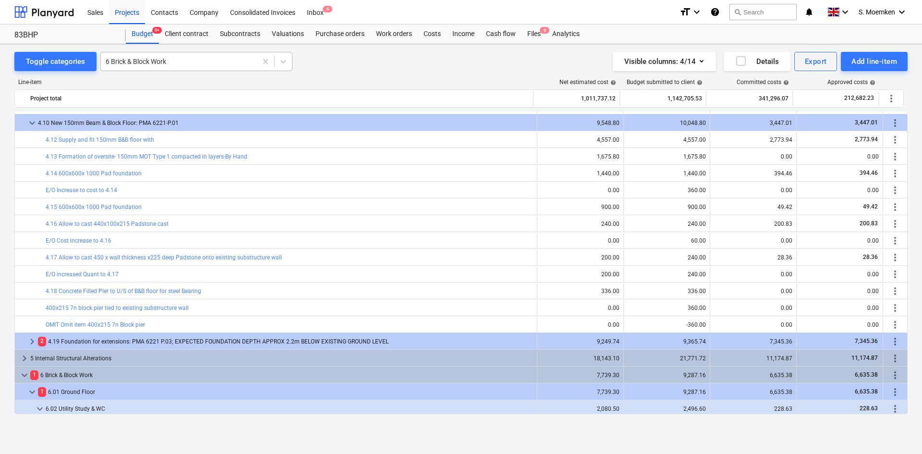
click at [171, 61] on div at bounding box center [179, 62] width 147 height 10
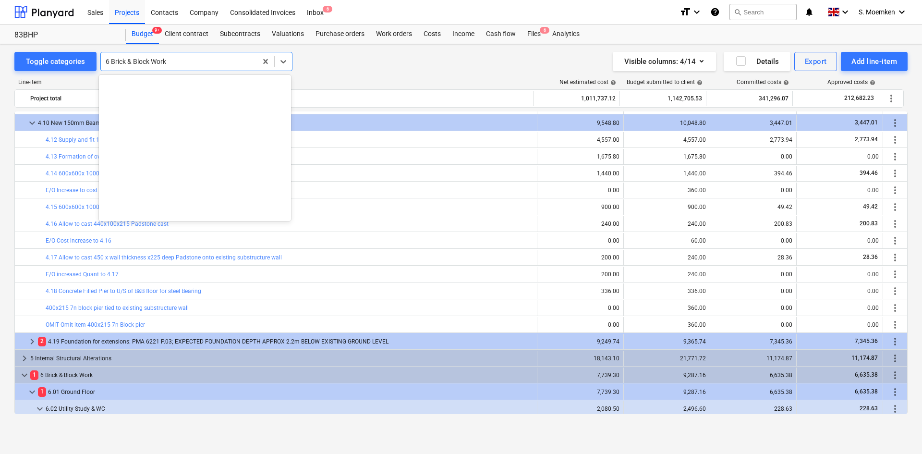
scroll to position [2858, 0]
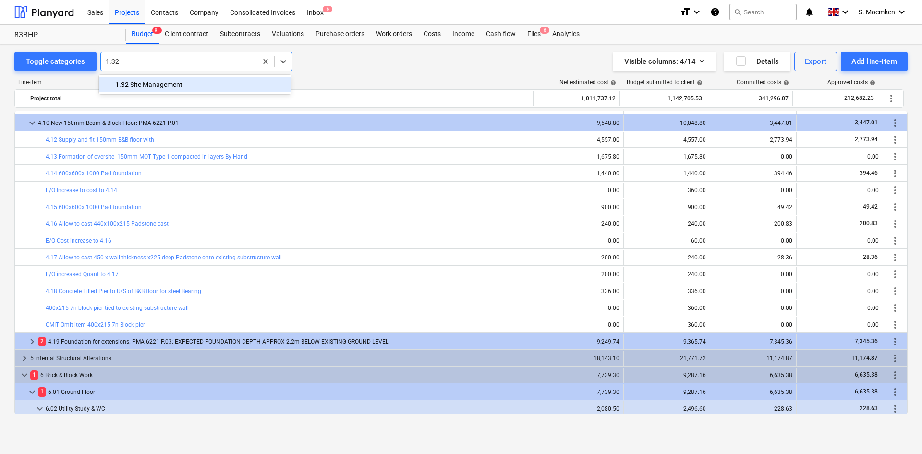
type input "1.32"
click at [191, 61] on div at bounding box center [179, 62] width 147 height 10
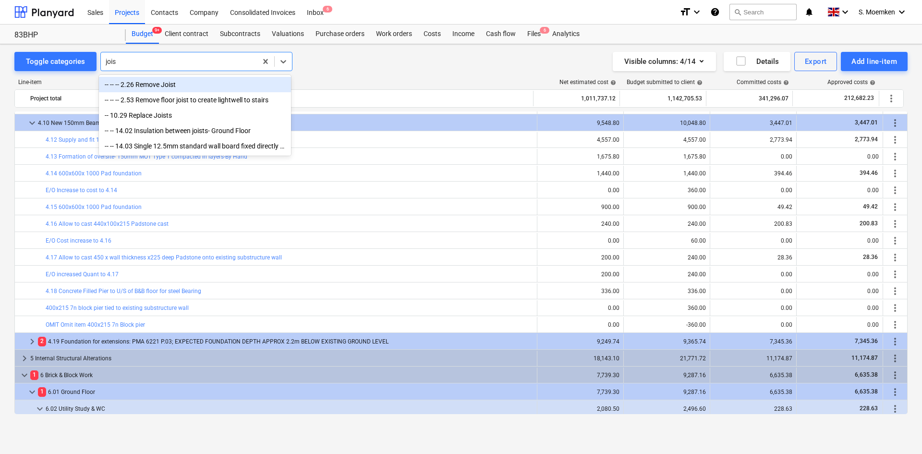
type input "joist"
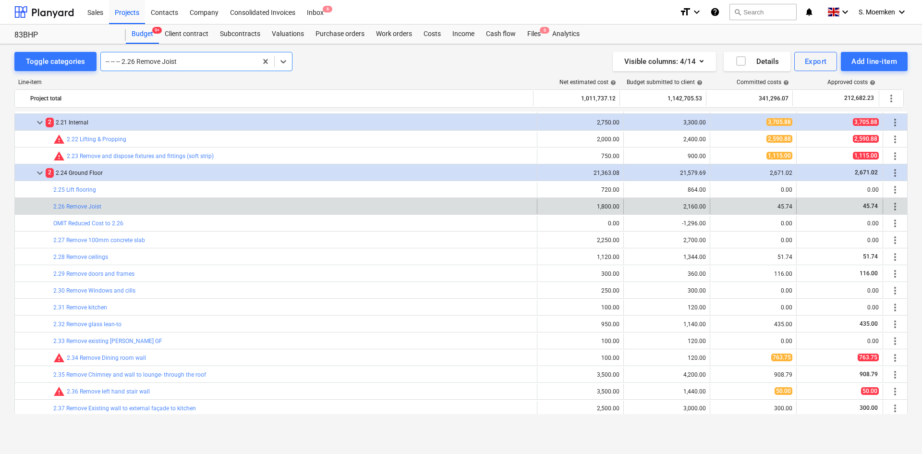
scroll to position [879, 0]
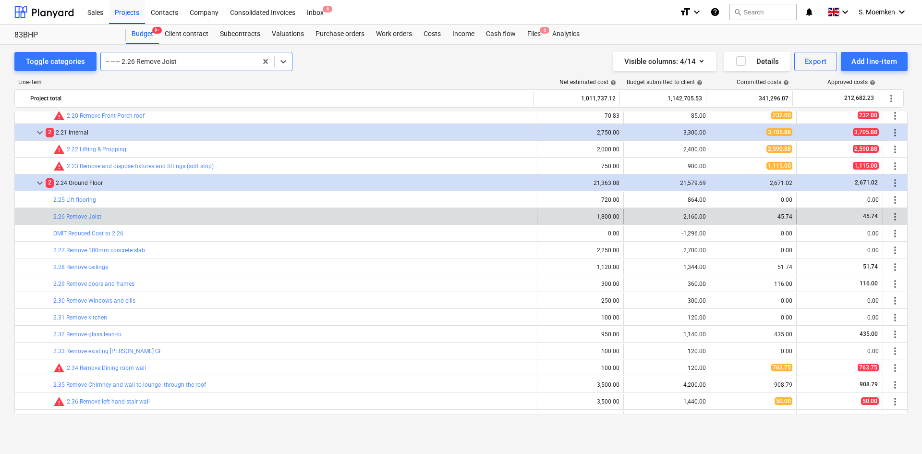
click at [192, 51] on div "Toggle categories option -- -- -- 2.26 Remove Joist, selected. Select is focuse…" at bounding box center [461, 238] width 922 height 389
click at [189, 60] on div at bounding box center [179, 62] width 147 height 10
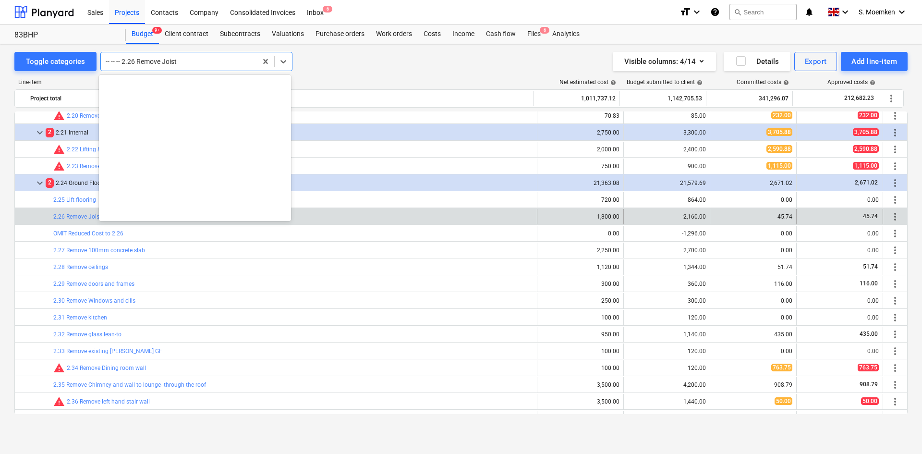
scroll to position [1463, 0]
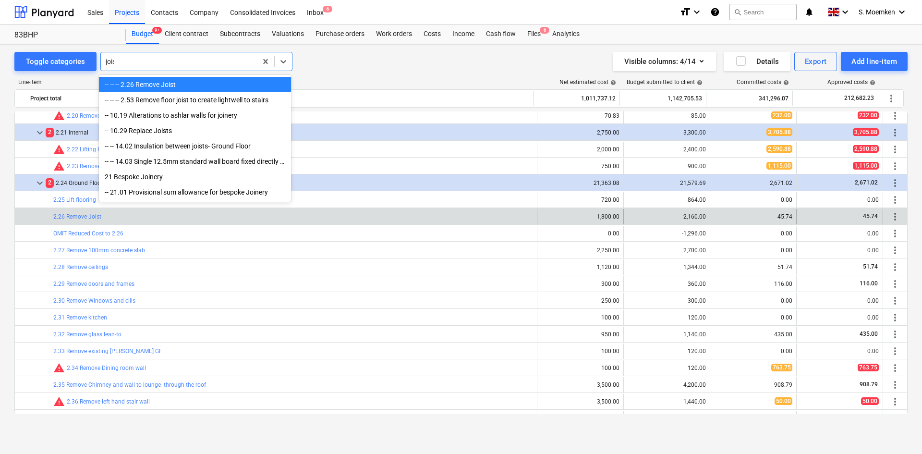
type input "joist"
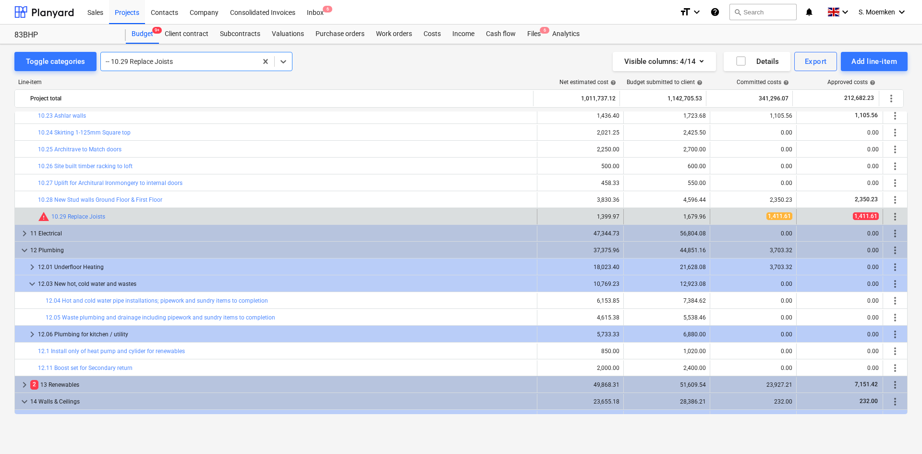
scroll to position [2229, 0]
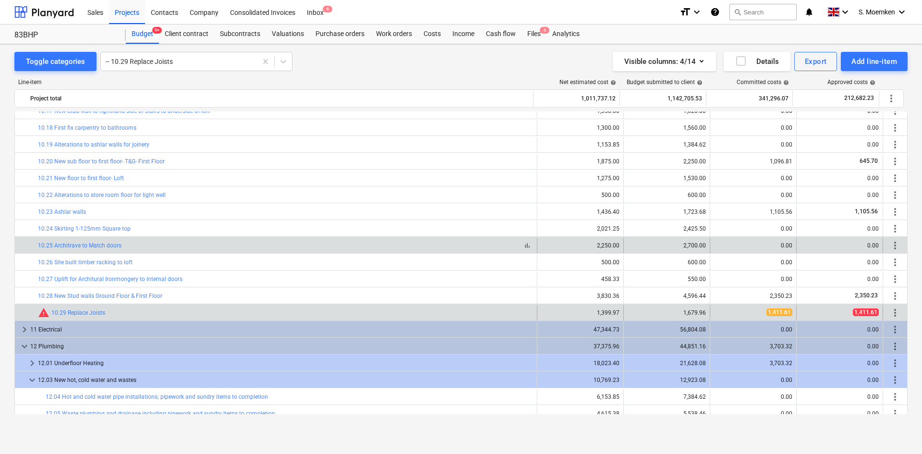
click at [146, 244] on div "bar_chart 10.25 Architrave to Match doors" at bounding box center [285, 245] width 495 height 7
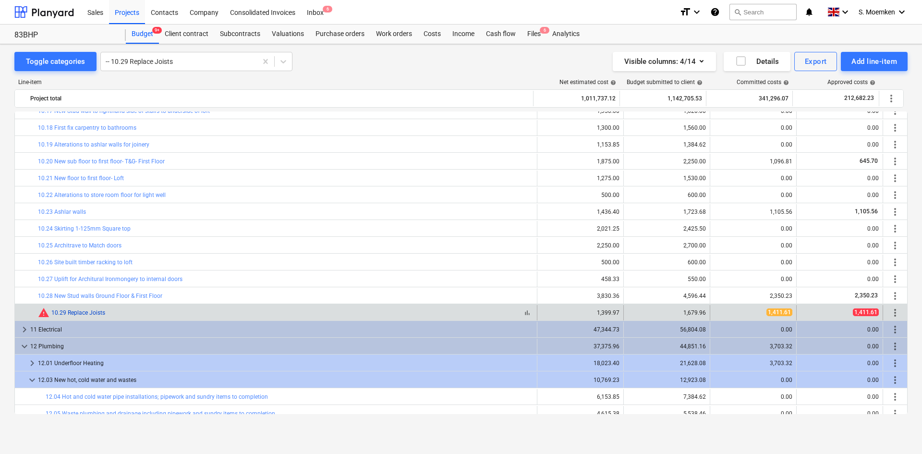
click at [78, 314] on link "10.29 Replace Joists" at bounding box center [78, 312] width 54 height 7
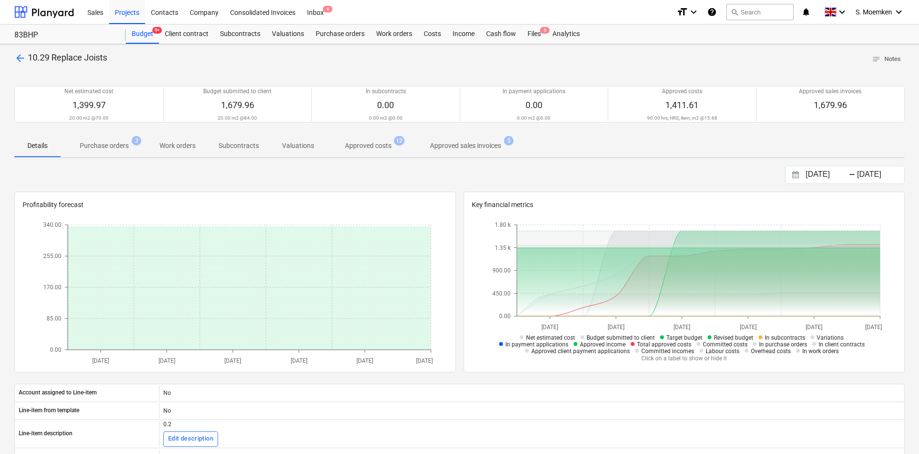
click at [21, 57] on span "arrow_back" at bounding box center [20, 58] width 12 height 12
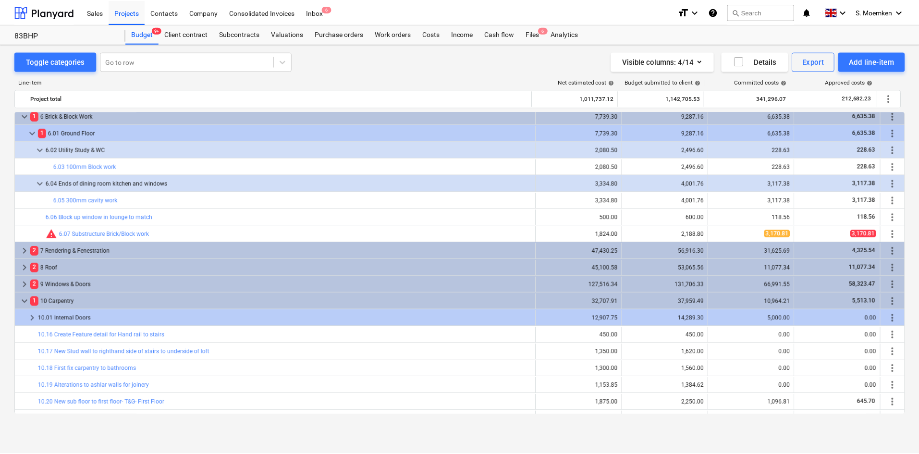
scroll to position [1989, 0]
click at [131, 10] on div "Projects" at bounding box center [127, 12] width 36 height 24
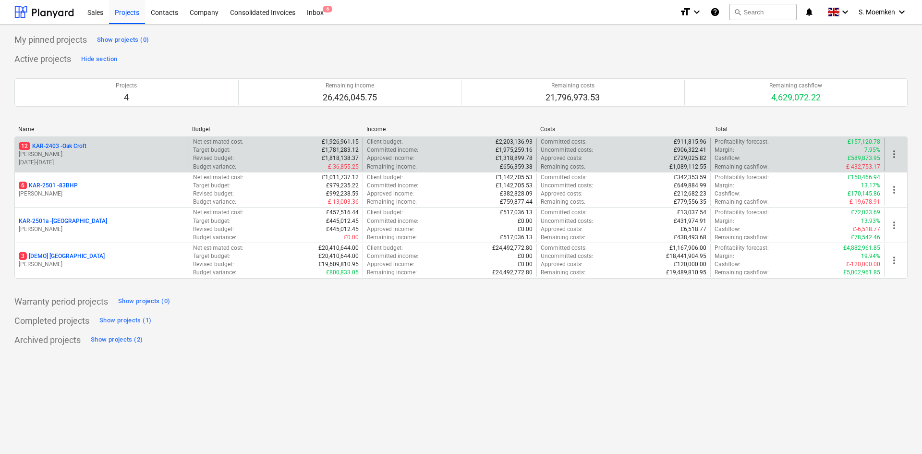
click at [76, 153] on p "[PERSON_NAME]" at bounding box center [102, 154] width 166 height 8
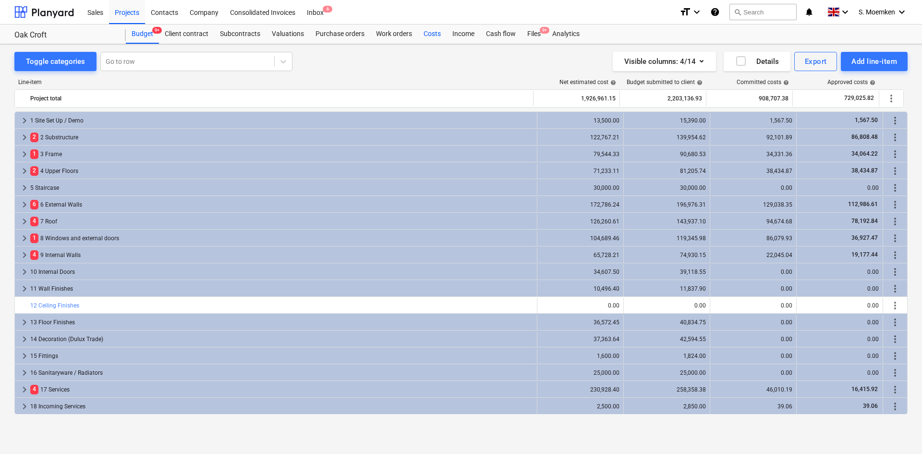
click at [427, 34] on div "Costs" at bounding box center [432, 33] width 29 height 19
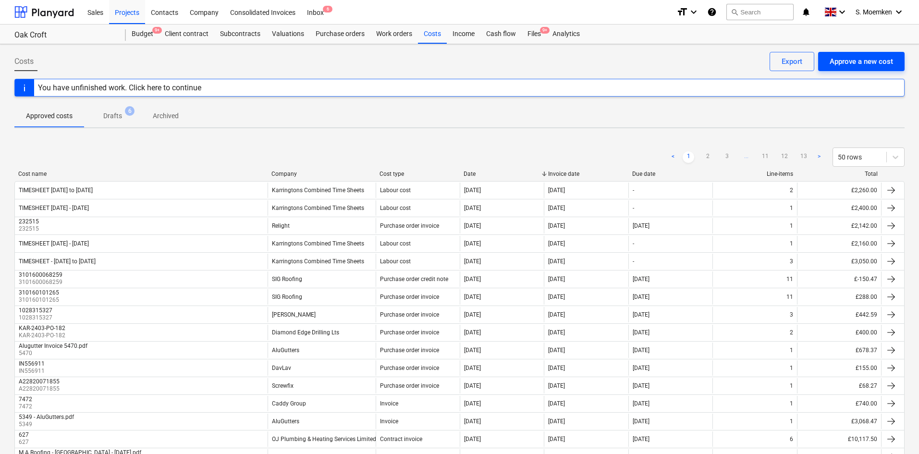
click at [847, 61] on div "Approve a new cost" at bounding box center [861, 61] width 63 height 12
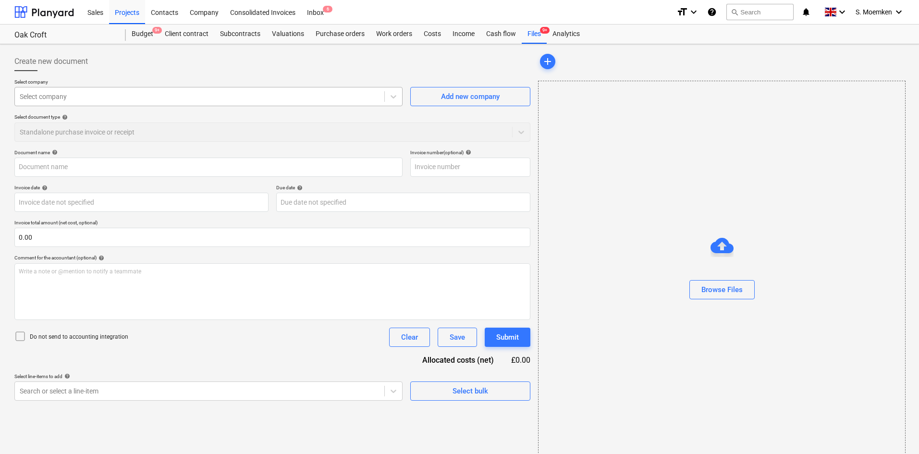
click at [332, 104] on div "Select company" at bounding box center [208, 96] width 388 height 19
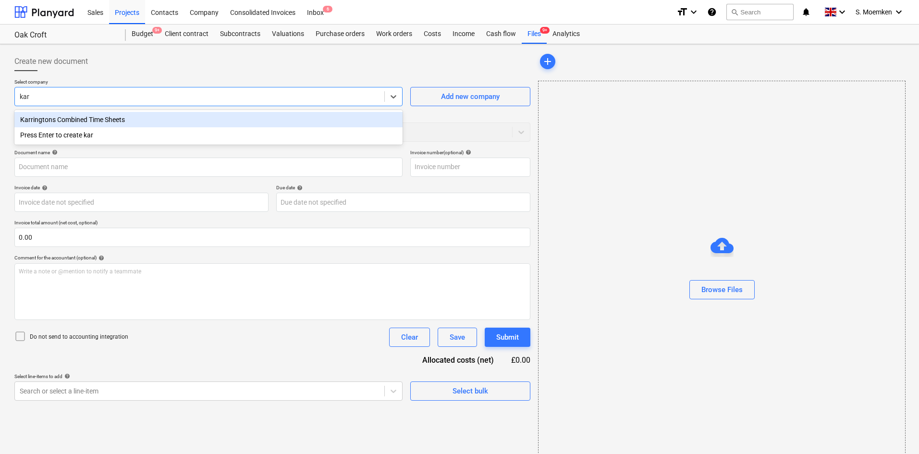
type input "[PERSON_NAME]"
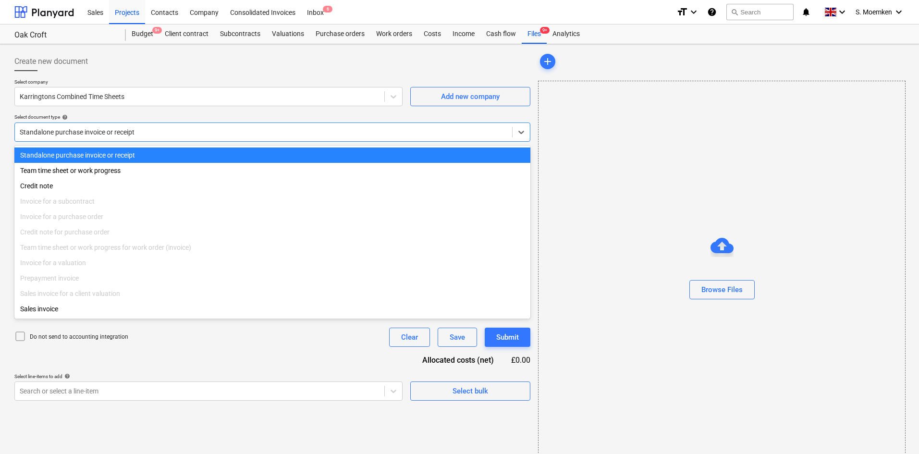
click at [187, 124] on div "Standalone purchase invoice or receipt" at bounding box center [272, 131] width 516 height 19
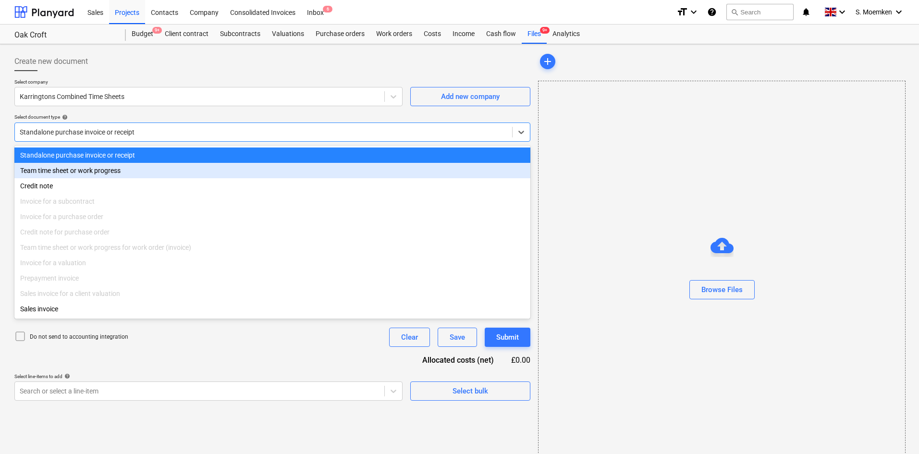
click at [116, 170] on div "Team time sheet or work progress" at bounding box center [272, 170] width 516 height 15
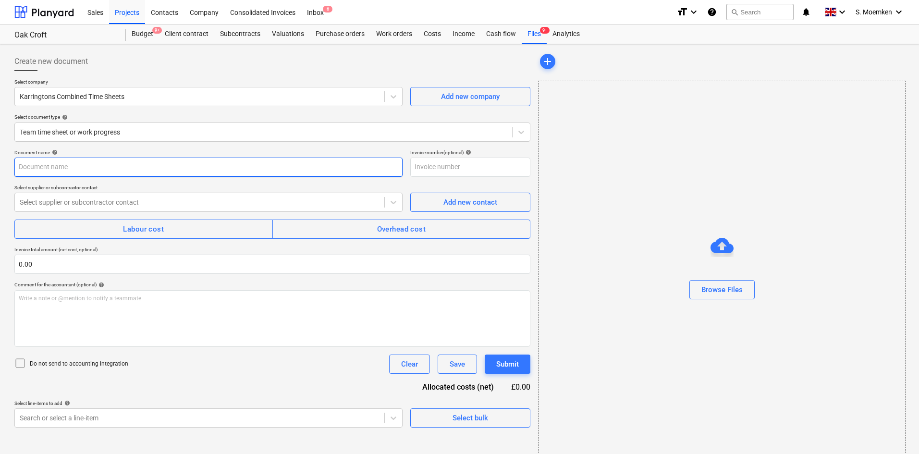
click at [130, 169] on input "text" at bounding box center [208, 167] width 388 height 19
click at [129, 168] on input "TIMESHEET 09 Jun to" at bounding box center [208, 167] width 388 height 19
type input "TIMESHEET 09 Jun to 22 Jun"
click at [138, 204] on div at bounding box center [200, 202] width 360 height 10
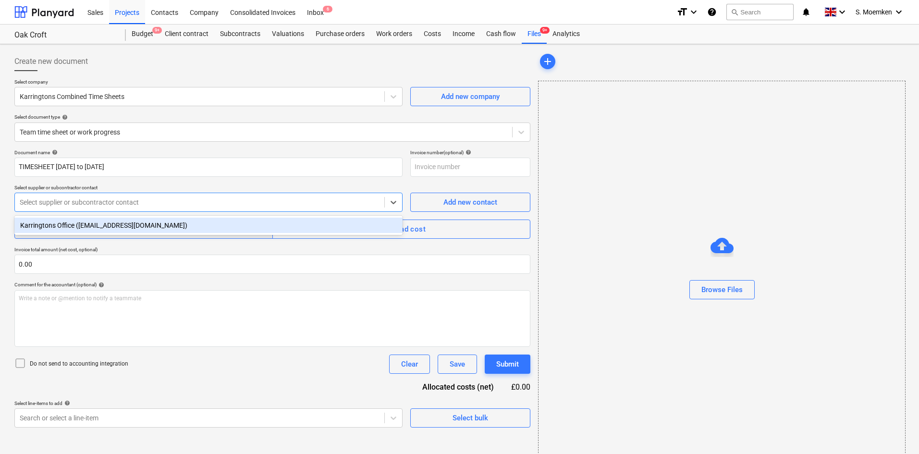
click at [122, 225] on div "Karringtons Office ([EMAIL_ADDRESS][DOMAIN_NAME])" at bounding box center [208, 225] width 388 height 15
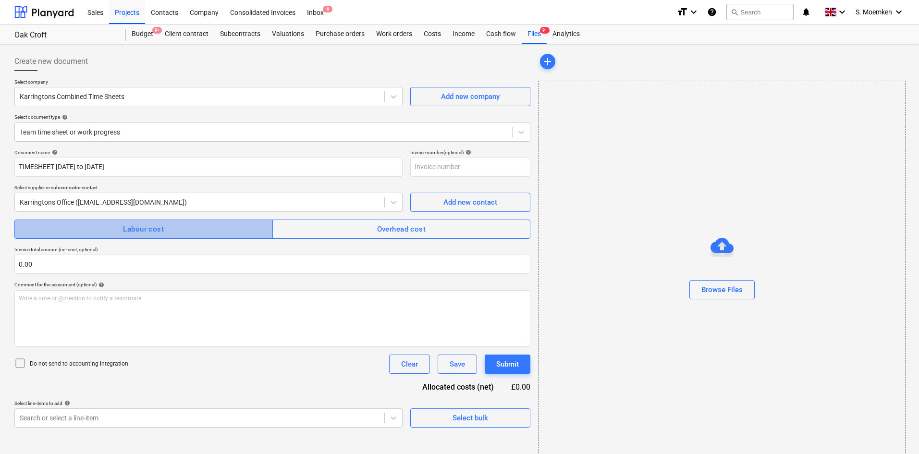
click at [132, 230] on div "Labour cost" at bounding box center [143, 229] width 41 height 12
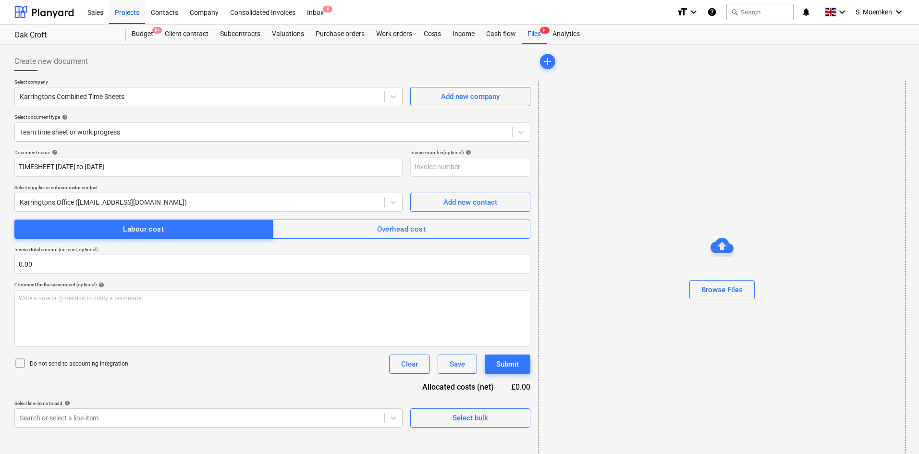
click at [19, 361] on icon at bounding box center [20, 363] width 12 height 12
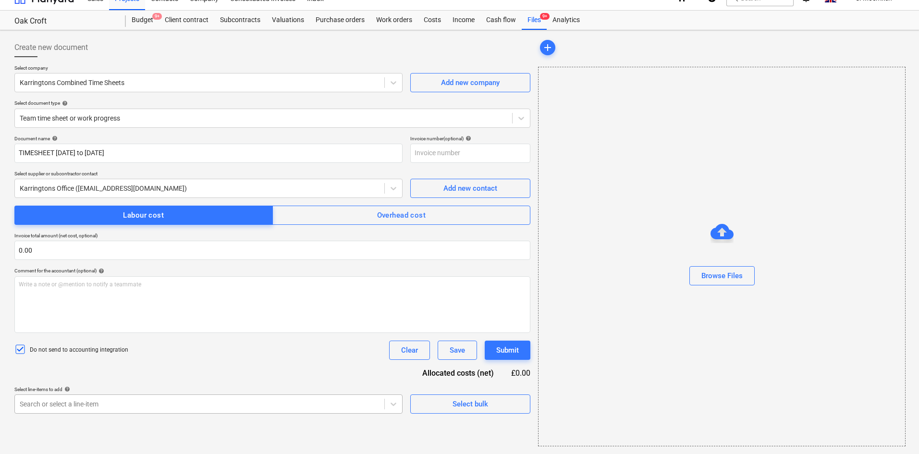
click at [167, 407] on body "Sales Projects Contacts Company Consolidated Invoices Inbox 6 format_size keybo…" at bounding box center [459, 213] width 919 height 454
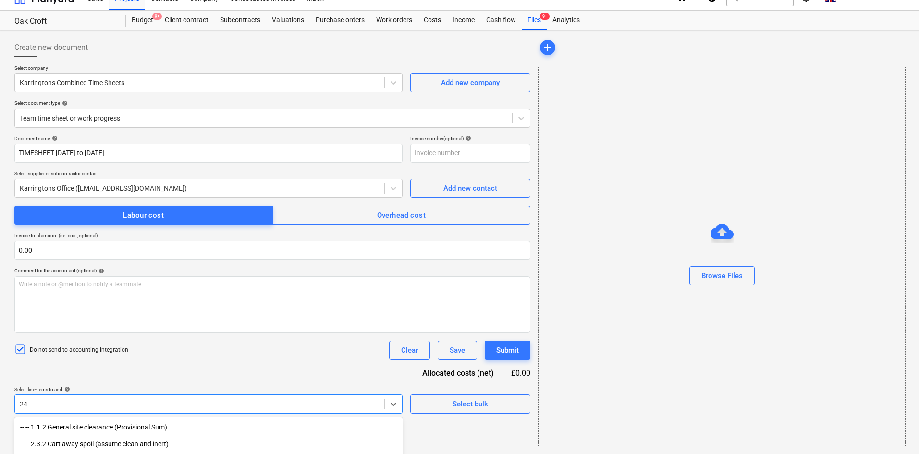
scroll to position [123, 0]
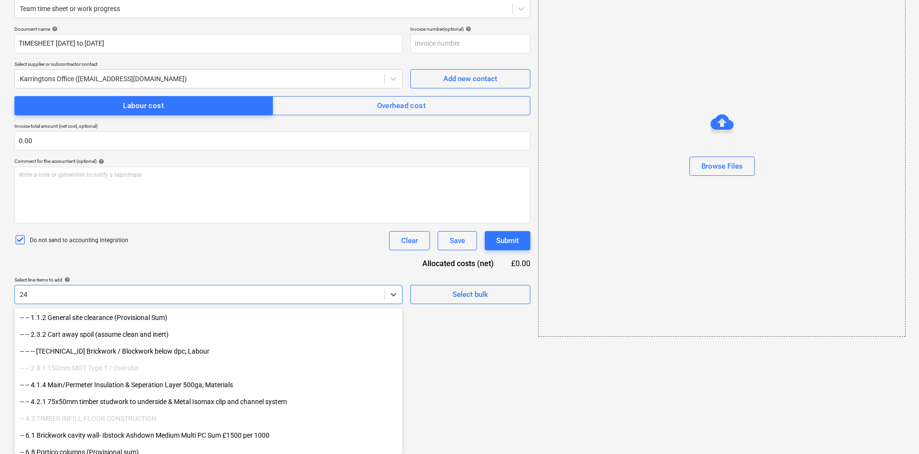
type input "2"
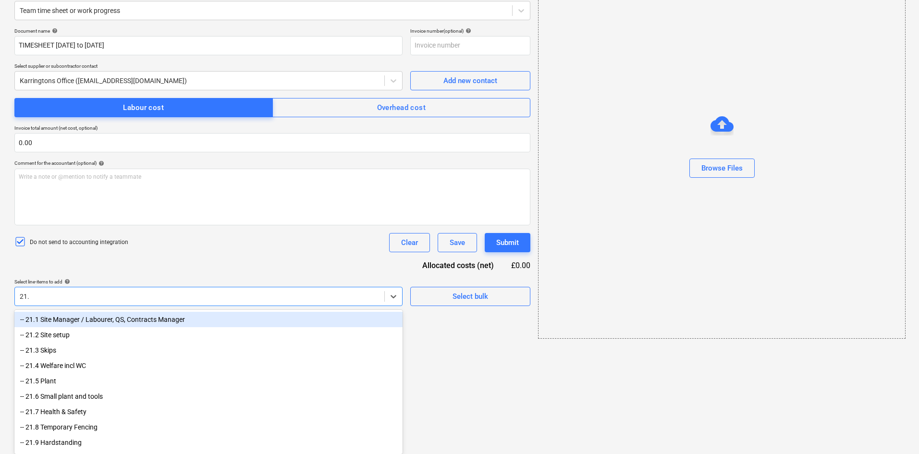
scroll to position [122, 0]
type input "21.1"
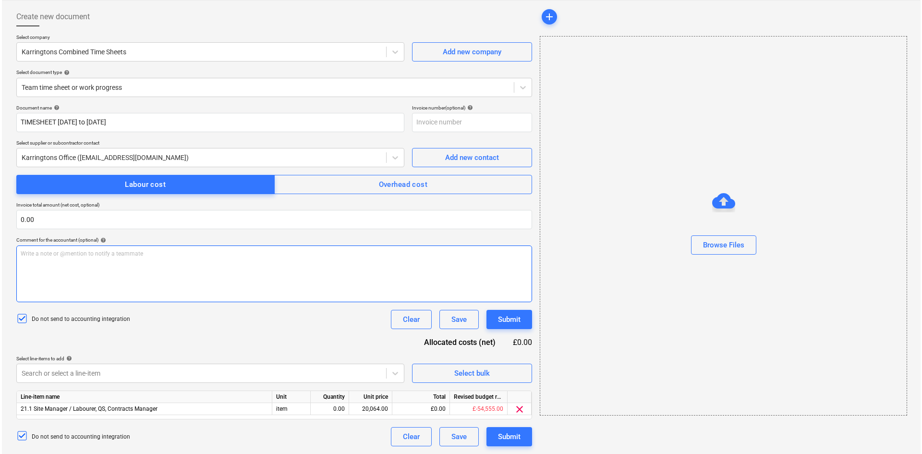
scroll to position [45, 0]
click at [230, 220] on div "Document name help TIMESHEET 09 Jun to 22 Jun Invoice number (optional) help Se…" at bounding box center [272, 276] width 516 height 342
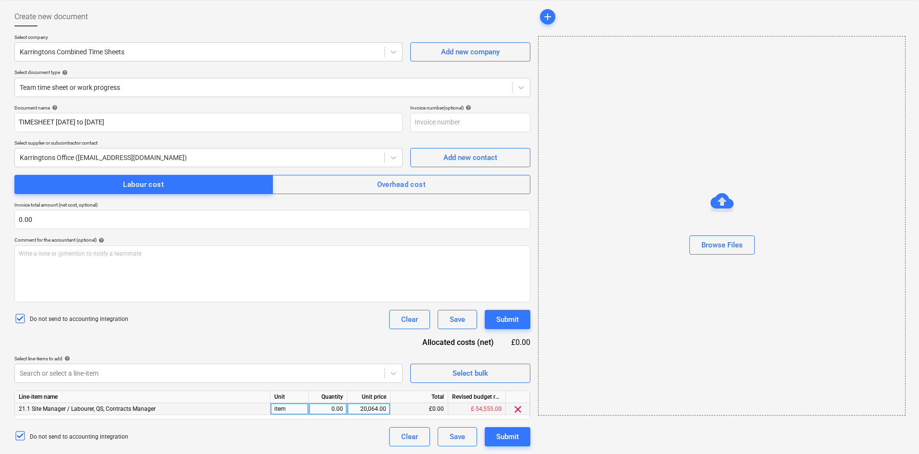
click at [335, 411] on div "0.00" at bounding box center [328, 409] width 30 height 12
type input "1"
type input "2400.00"
click at [289, 310] on div "Do not send to accounting integration Clear Save Submit" at bounding box center [272, 319] width 516 height 19
click at [502, 433] on div "Submit" at bounding box center [507, 436] width 23 height 12
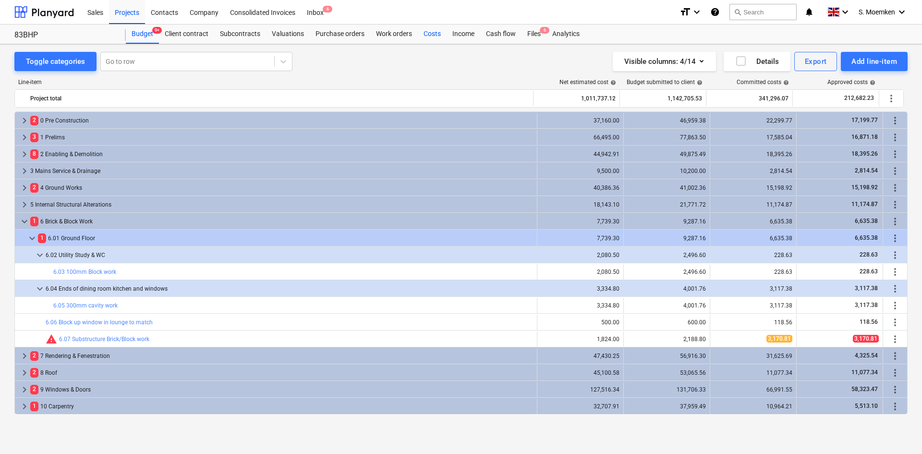
click at [427, 34] on div "Costs" at bounding box center [432, 33] width 29 height 19
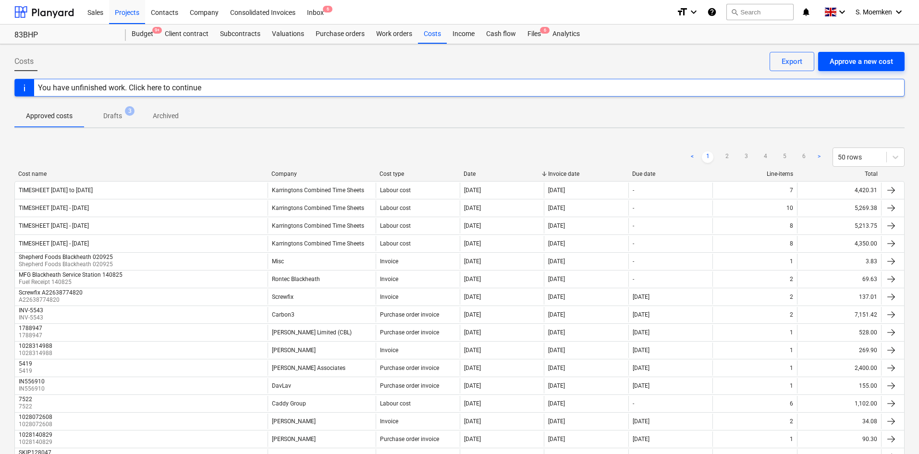
click at [469, 58] on div "Approve a new cost" at bounding box center [861, 61] width 63 height 12
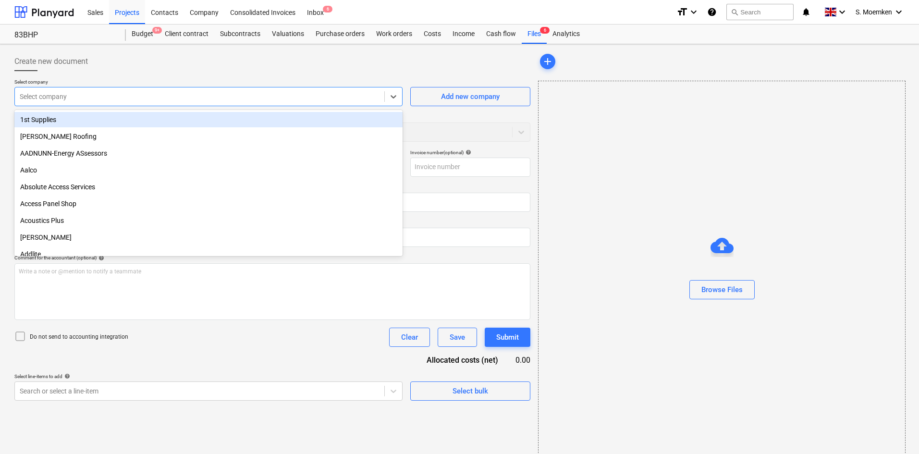
click at [235, 99] on div at bounding box center [200, 97] width 360 height 10
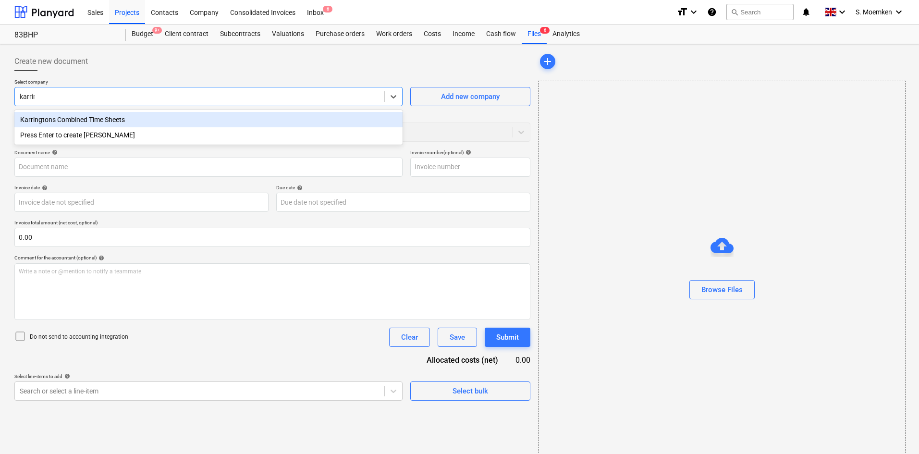
type input "karring"
click at [237, 126] on div "Karringtons Combined Time Sheets" at bounding box center [208, 119] width 388 height 15
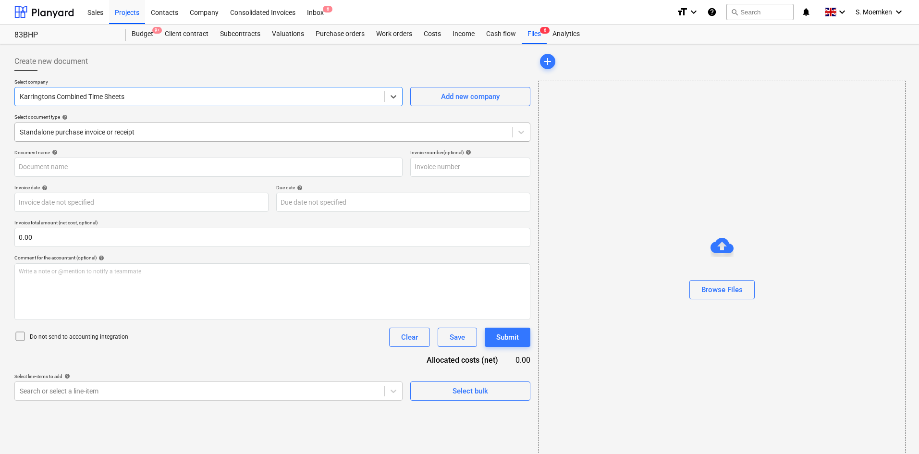
click at [237, 131] on div at bounding box center [264, 132] width 488 height 10
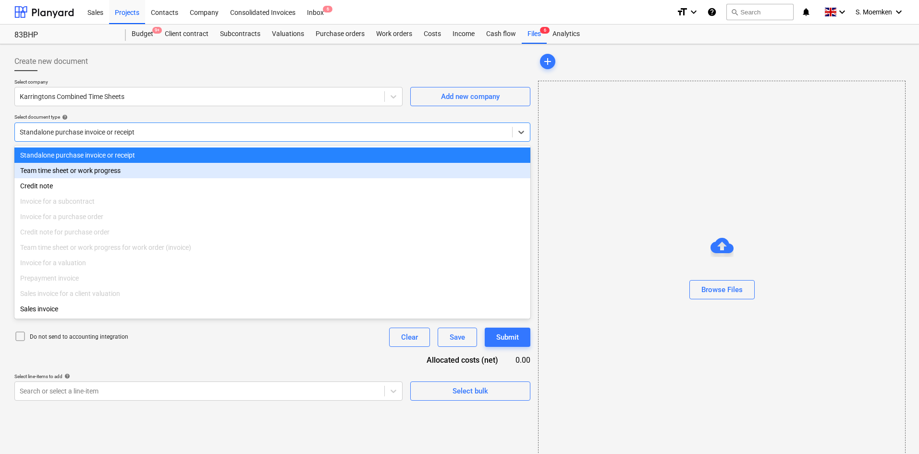
click at [114, 172] on div "Team time sheet or work progress" at bounding box center [272, 170] width 516 height 15
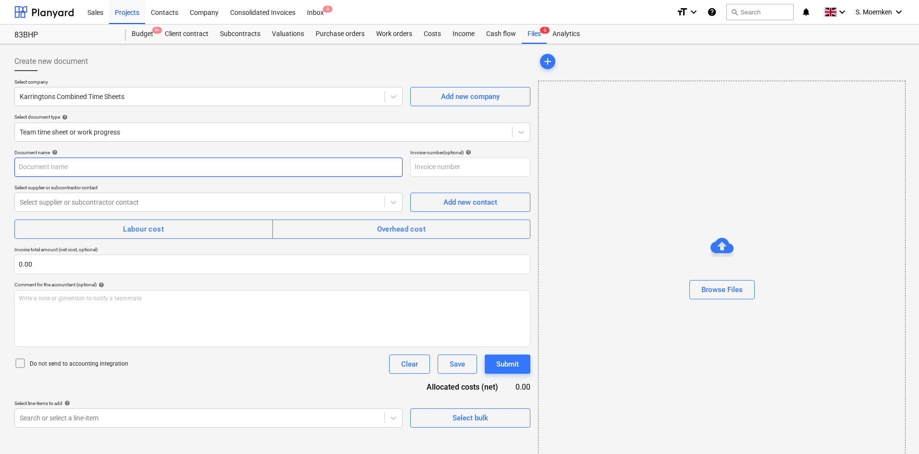
click at [148, 168] on input "text" at bounding box center [208, 167] width 388 height 19
click at [114, 167] on input "TIMESHEET [DATE] to" at bounding box center [208, 167] width 388 height 19
type input "TIMESHEET [DATE] to [DATE]"
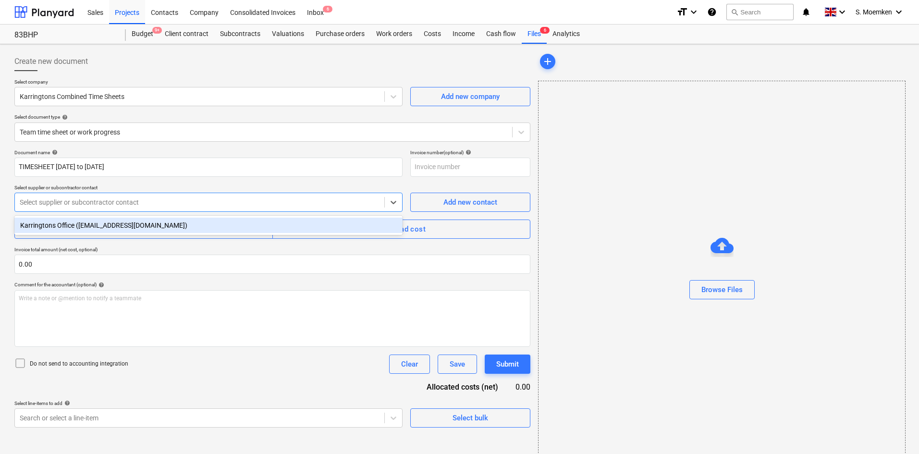
click at [155, 187] on div at bounding box center [200, 202] width 360 height 10
click at [128, 187] on div "Karringtons Office ([EMAIL_ADDRESS][DOMAIN_NAME])" at bounding box center [208, 225] width 388 height 15
click at [124, 187] on div "Labour cost" at bounding box center [143, 229] width 41 height 12
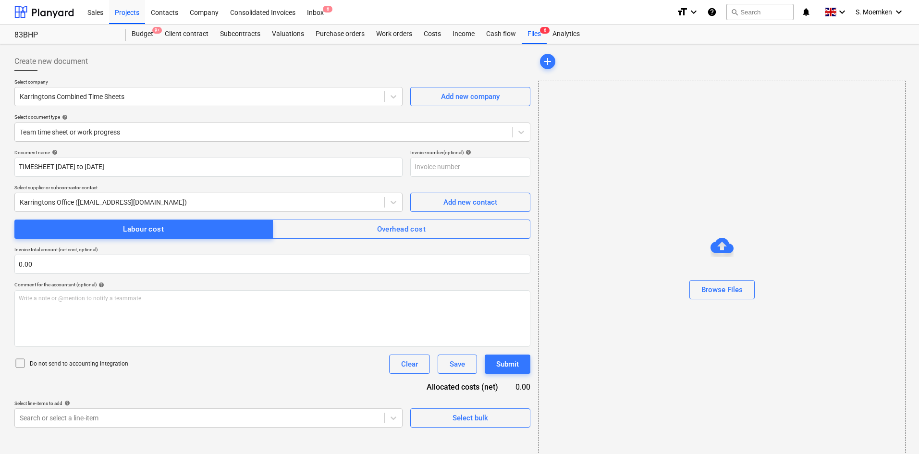
click at [23, 187] on icon at bounding box center [20, 363] width 12 height 12
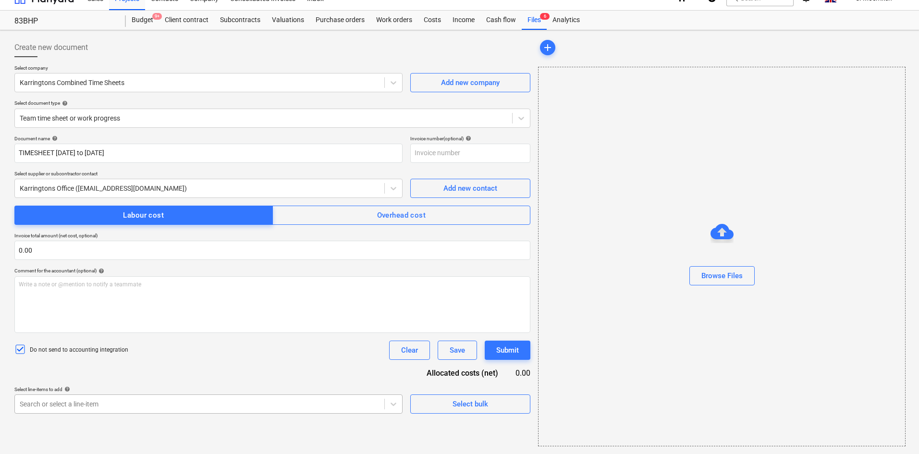
click at [113, 187] on body "Sales Projects Contacts Company Consolidated Invoices Inbox 6 format_size keybo…" at bounding box center [459, 213] width 919 height 454
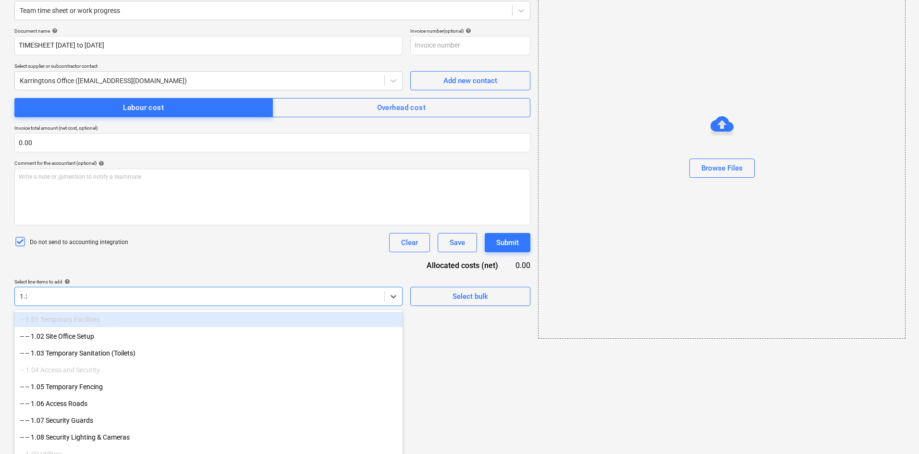
type input "1.32"
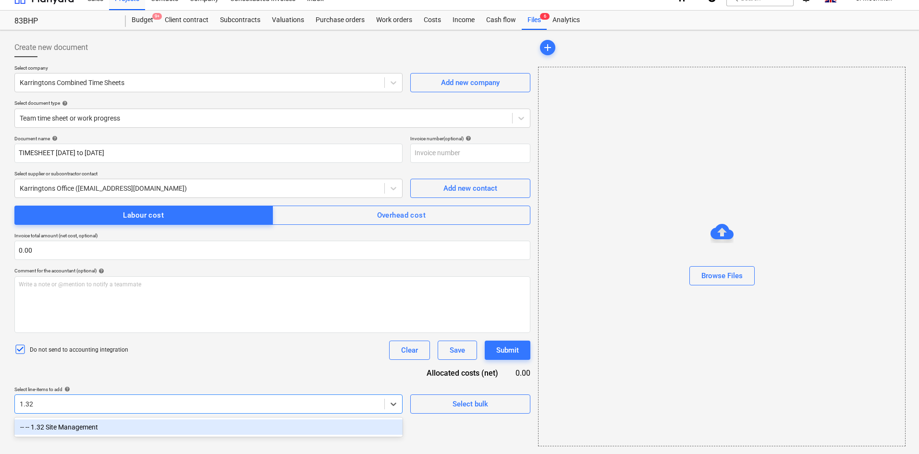
scroll to position [14, 0]
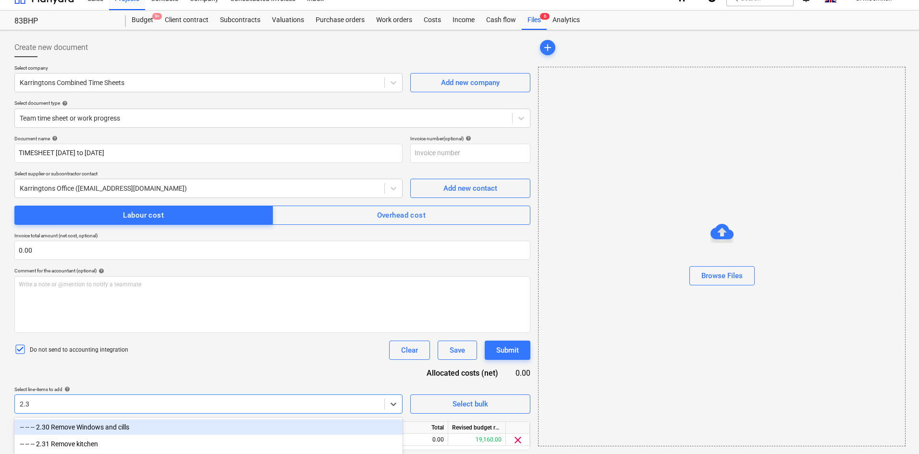
type input "2.33"
type input "2.39"
type input "4.14"
type input "4.16"
type input "5.01"
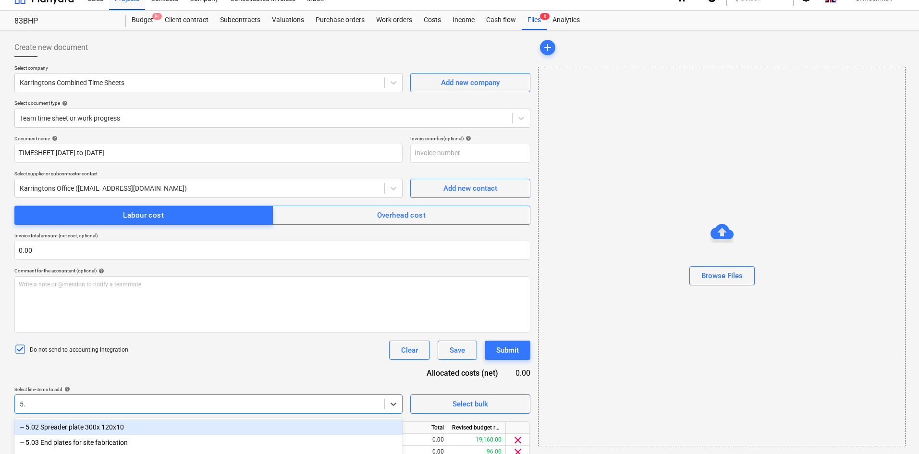
type input "5"
type input "6.05"
type input "6.06"
type input "6.07"
type input "10.29"
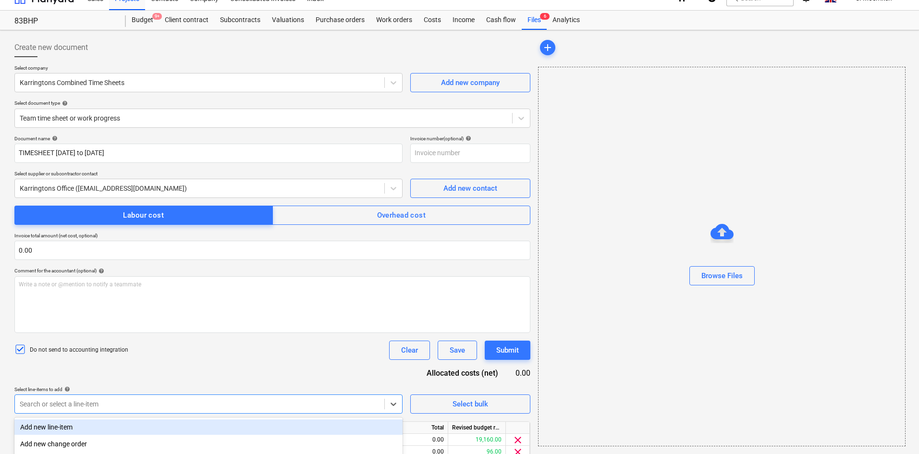
drag, startPoint x: 193, startPoint y: 372, endPoint x: 202, endPoint y: 369, distance: 9.4
click at [198, 187] on div "Document name help TIMESHEET [DATE] to [DATE] Invoice number (optional) help Se…" at bounding box center [272, 360] width 516 height 450
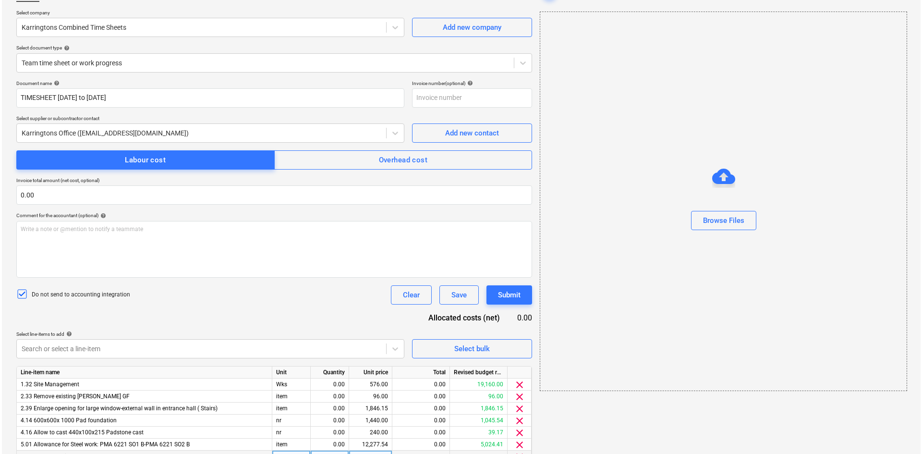
scroll to position [153, 0]
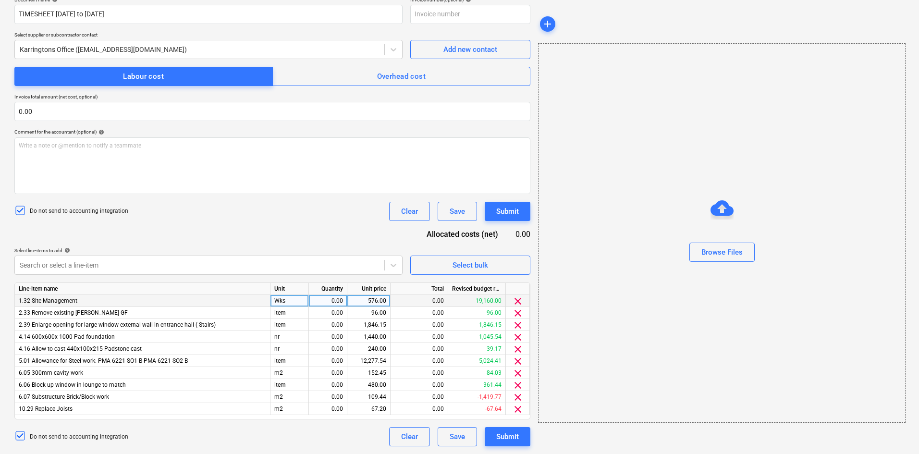
click at [285, 187] on div "Wks" at bounding box center [289, 301] width 38 height 12
type input "Item"
drag, startPoint x: 297, startPoint y: 319, endPoint x: 294, endPoint y: 313, distance: 7.3
click at [298, 187] on div "item" at bounding box center [289, 325] width 38 height 12
drag, startPoint x: 293, startPoint y: 296, endPoint x: 285, endPoint y: 298, distance: 8.9
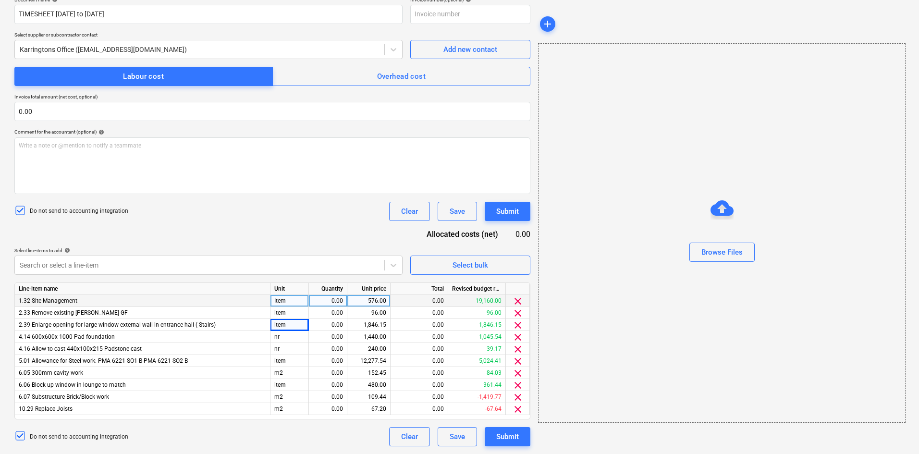
click at [0, 0] on div "1.32 Site Management Item 0.00 576.00 0.00 19,160.00 clear" at bounding box center [0, 0] width 0 height 0
drag, startPoint x: 289, startPoint y: 299, endPoint x: 265, endPoint y: 300, distance: 23.6
click at [0, 0] on div "1.32 Site Management Item 0.00 576.00 0.00 19,160.00 clear" at bounding box center [0, 0] width 0 height 0
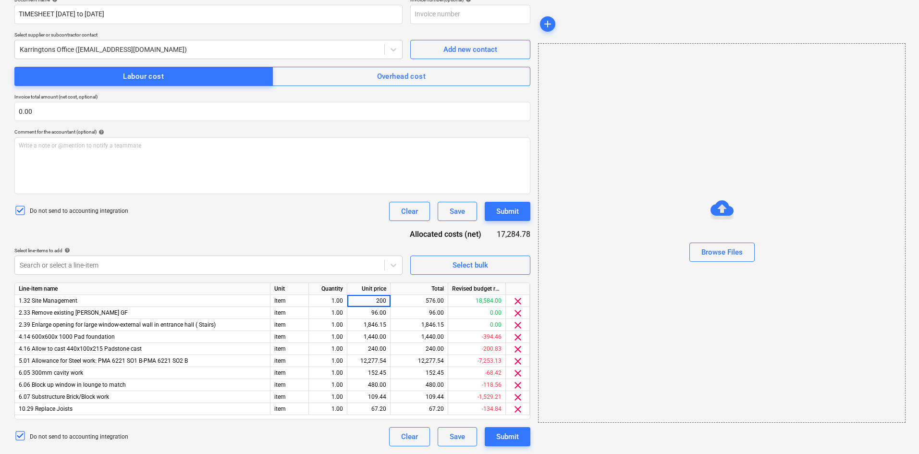
type input "200."
type input "135.00"
type input "67.50"
type input "135.00"
type input "67.50"
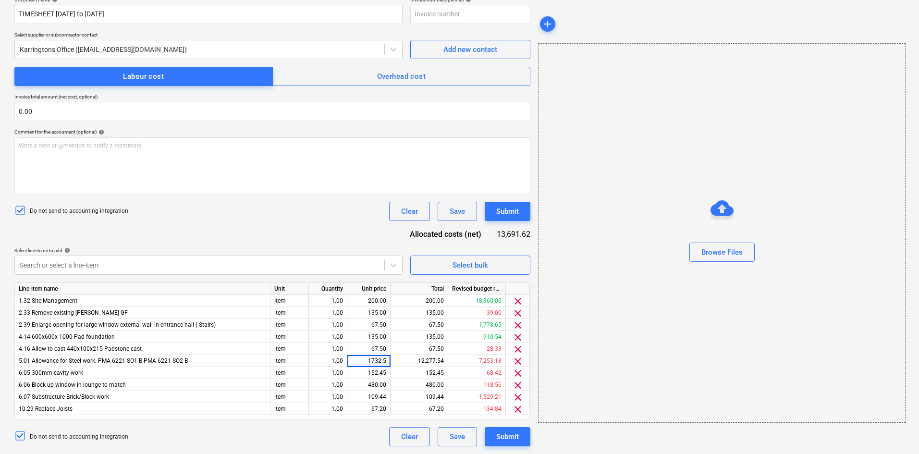
type input "1732.50"
type input "250.0"
type input "135."
type input "1160.0"
type input "165.0"
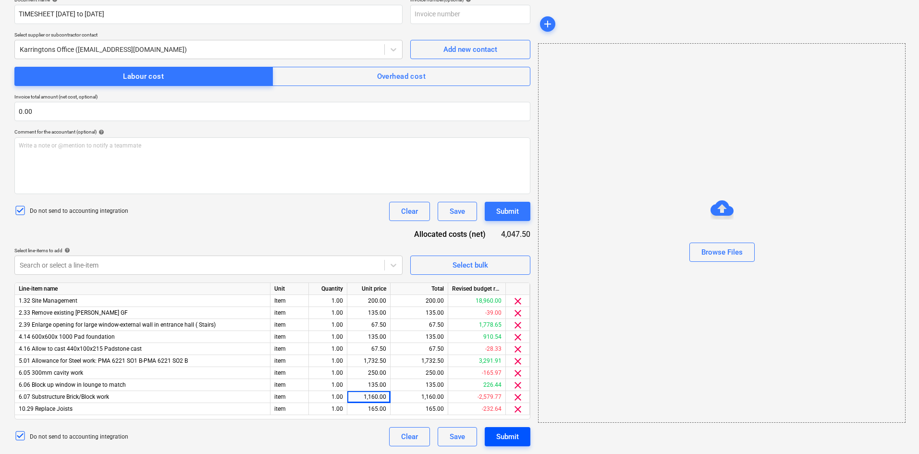
click at [469, 187] on div "Submit" at bounding box center [507, 436] width 23 height 12
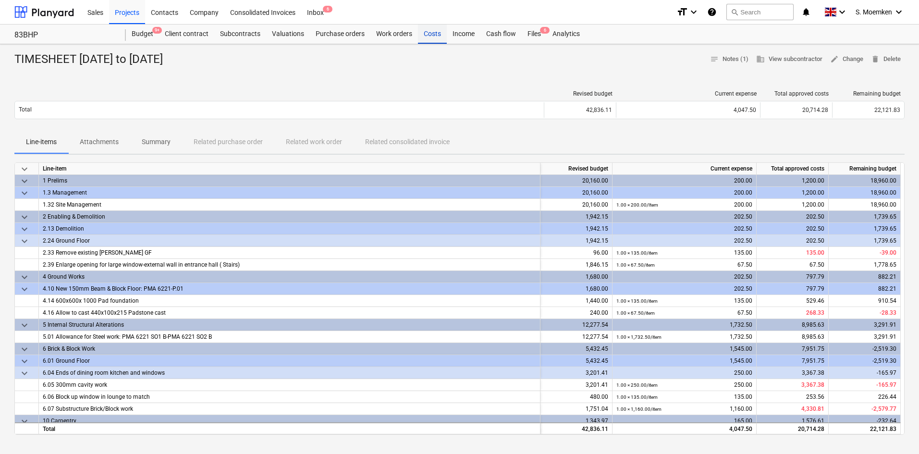
click at [429, 34] on div "Costs" at bounding box center [432, 33] width 29 height 19
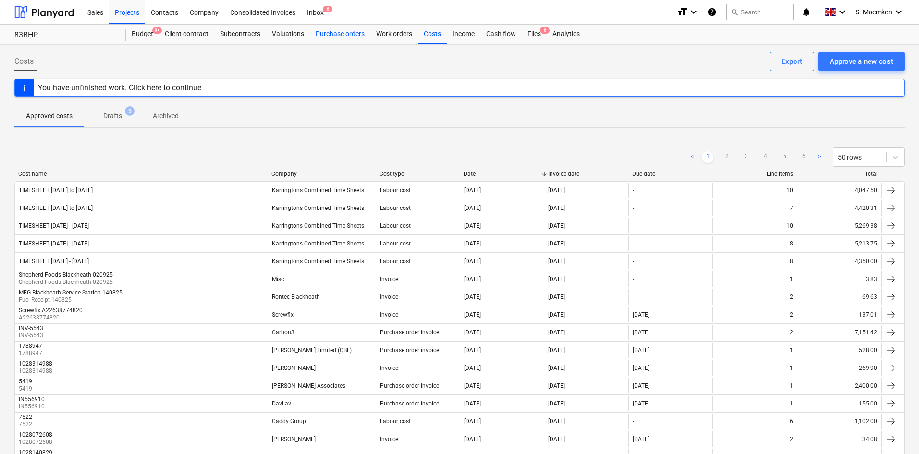
click at [342, 33] on div "Purchase orders" at bounding box center [340, 33] width 61 height 19
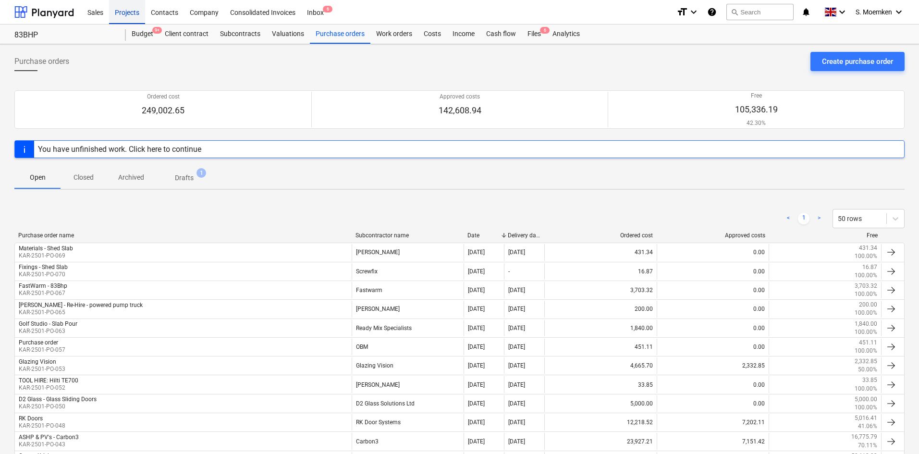
click at [126, 11] on div "Projects" at bounding box center [127, 12] width 36 height 24
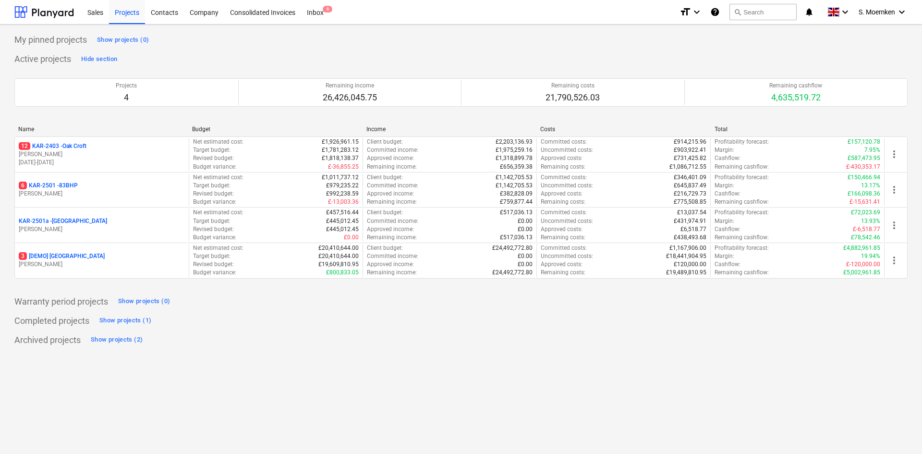
click at [84, 146] on p "12 KAR-2403 - Oak Croft" at bounding box center [53, 146] width 68 height 8
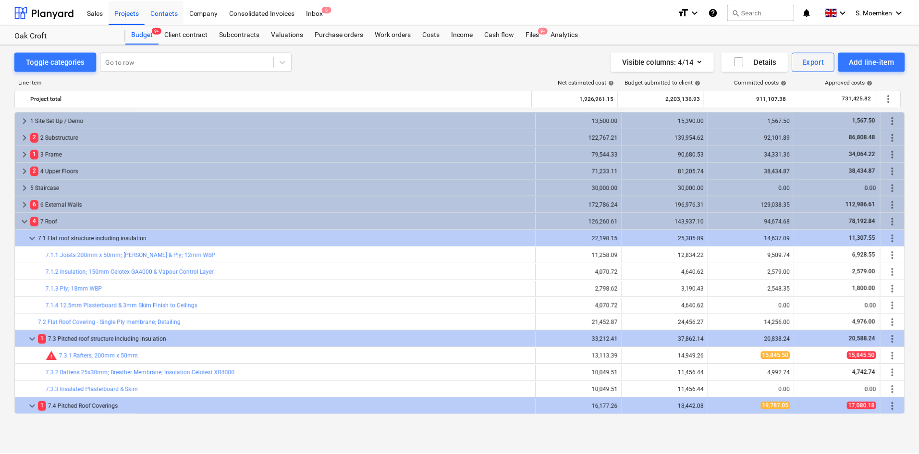
scroll to position [168, 0]
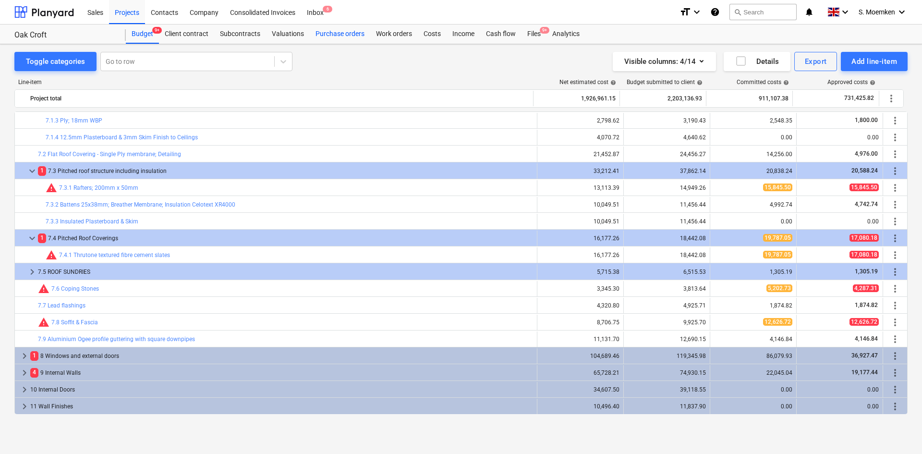
click at [334, 34] on div "Purchase orders" at bounding box center [340, 33] width 61 height 19
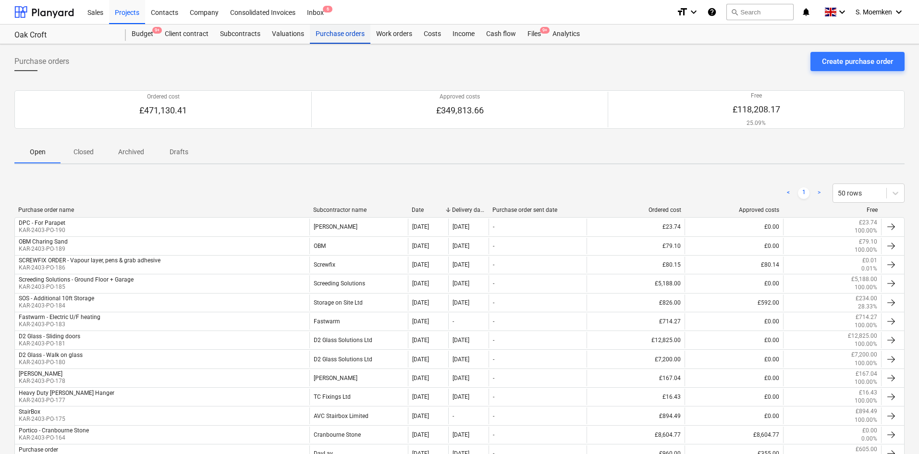
click at [324, 33] on div "Purchase orders" at bounding box center [340, 33] width 61 height 19
click at [338, 35] on div "Purchase orders" at bounding box center [340, 33] width 61 height 19
